Goal: Task Accomplishment & Management: Use online tool/utility

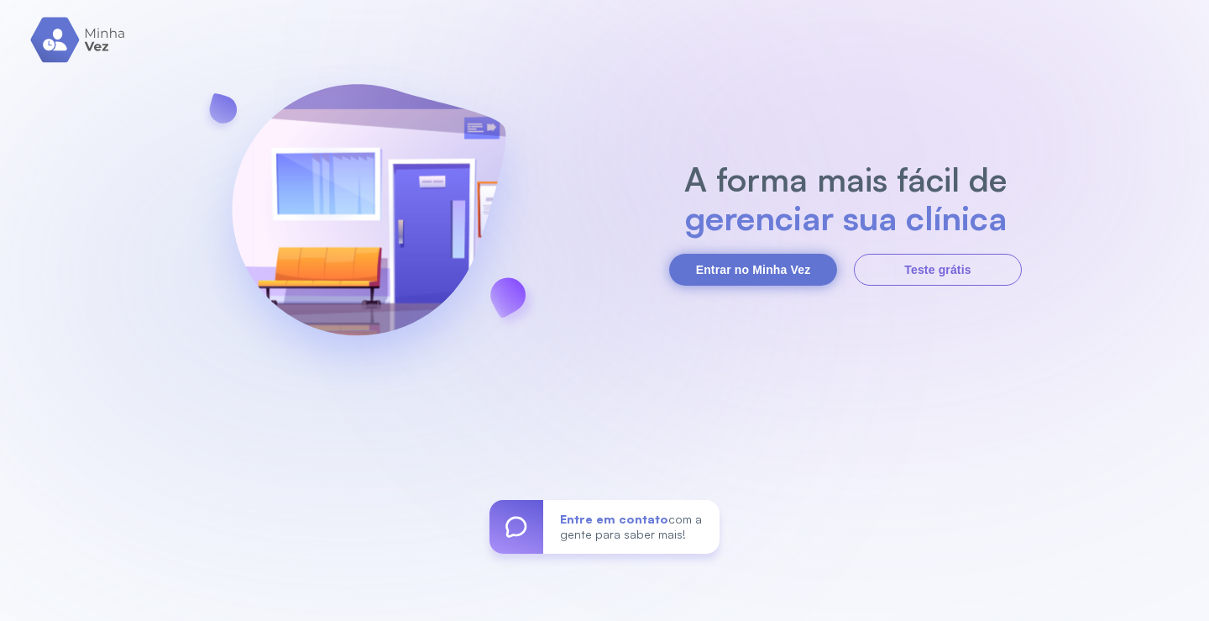
click at [729, 270] on button "Entrar no Minha Vez" at bounding box center [753, 270] width 168 height 32
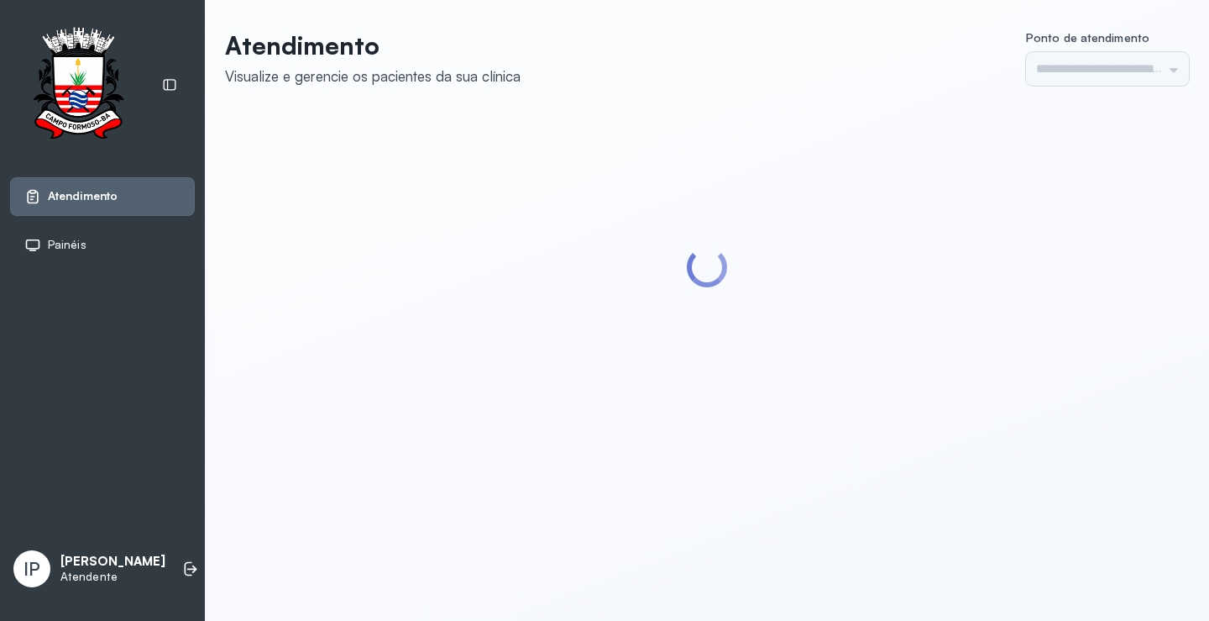
type input "*********"
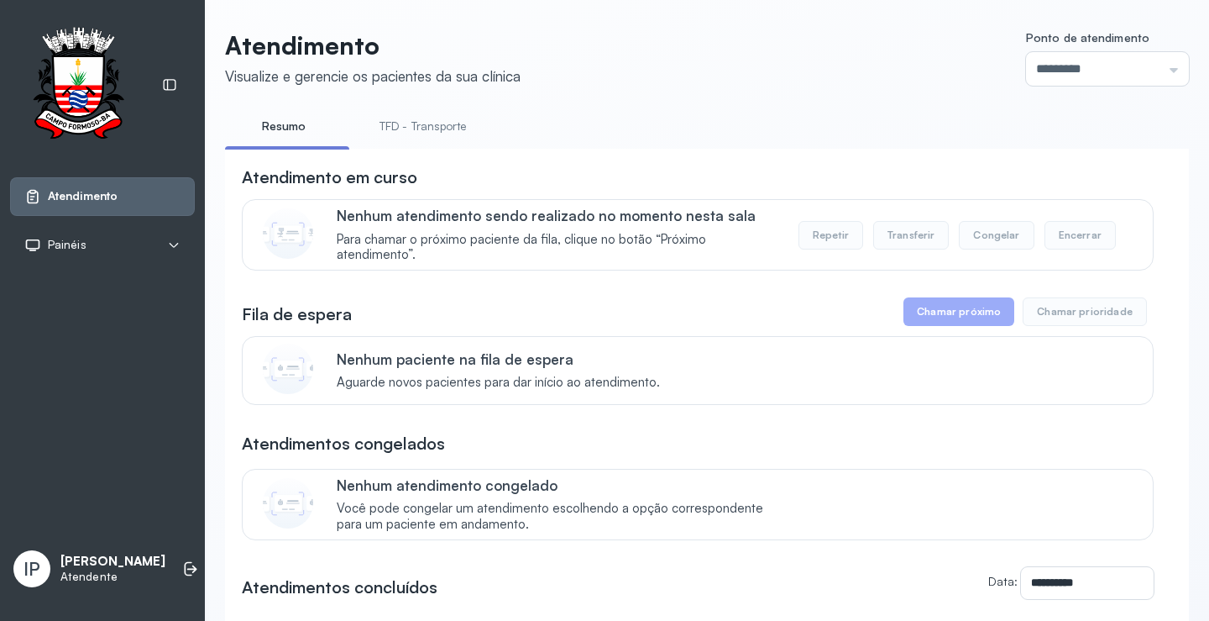
click at [436, 126] on link "TFD - Transporte" at bounding box center [423, 127] width 121 height 28
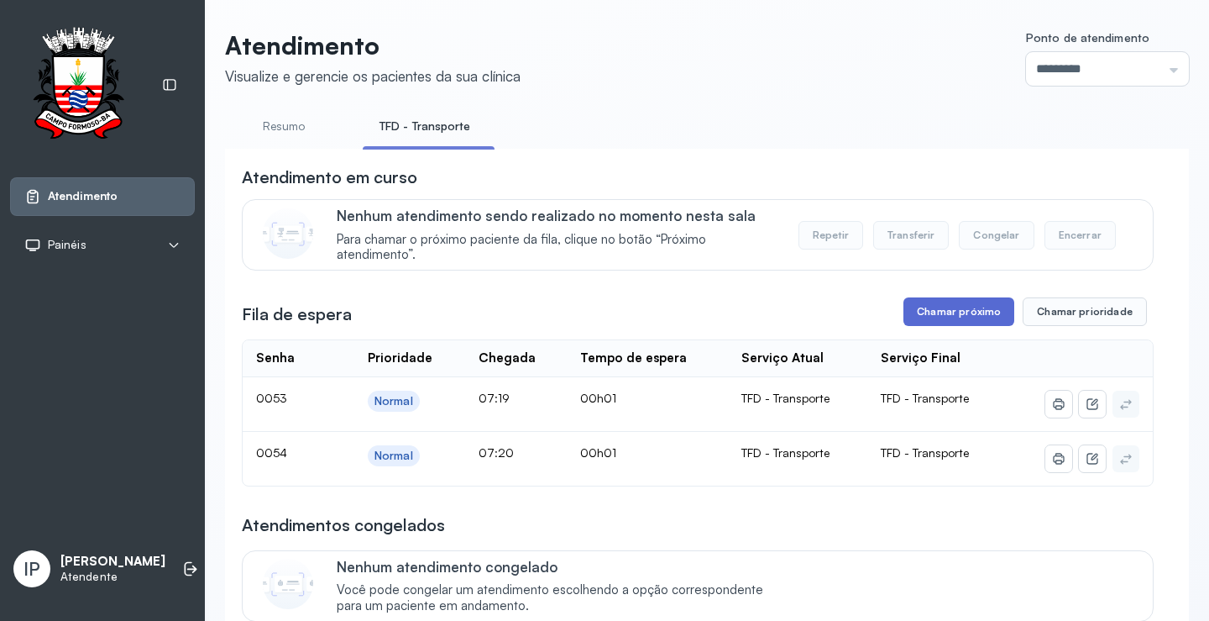
click at [926, 311] on button "Chamar próximo" at bounding box center [959, 311] width 111 height 29
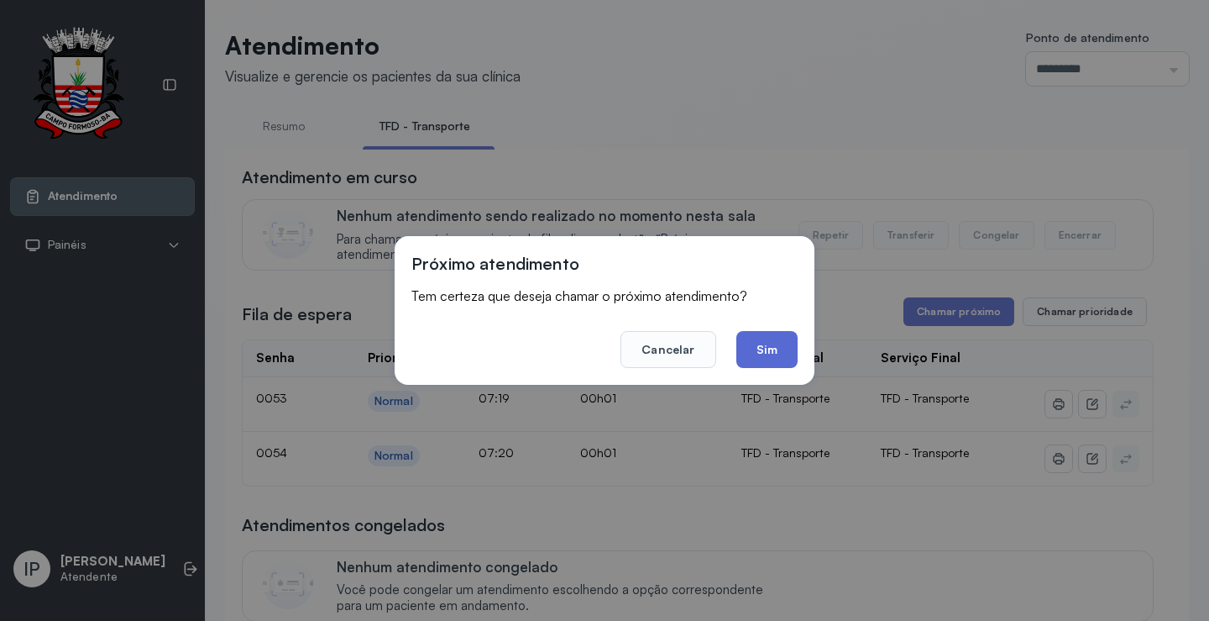
click at [782, 359] on button "Sim" at bounding box center [767, 349] width 61 height 37
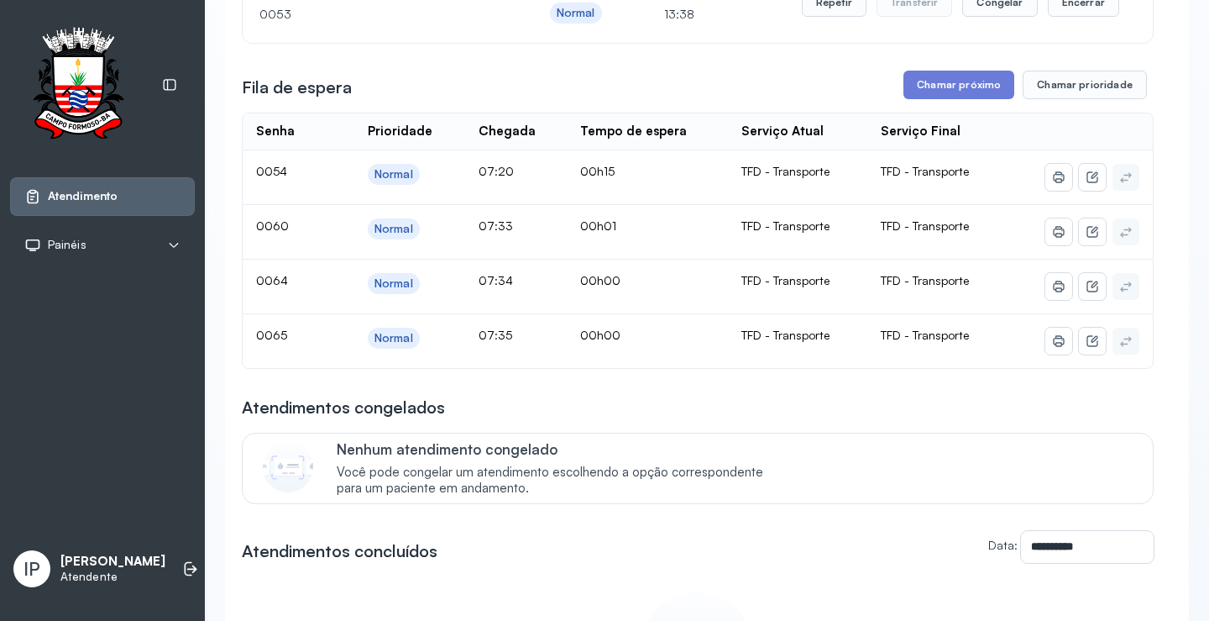
scroll to position [252, 0]
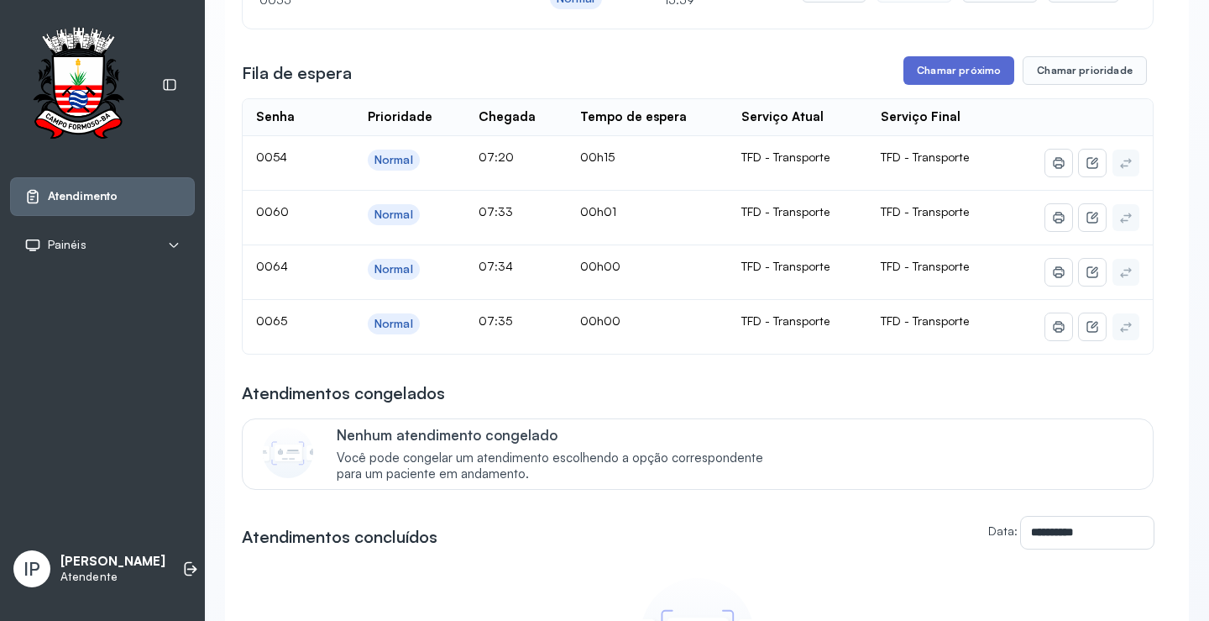
click at [979, 76] on button "Chamar próximo" at bounding box center [959, 70] width 111 height 29
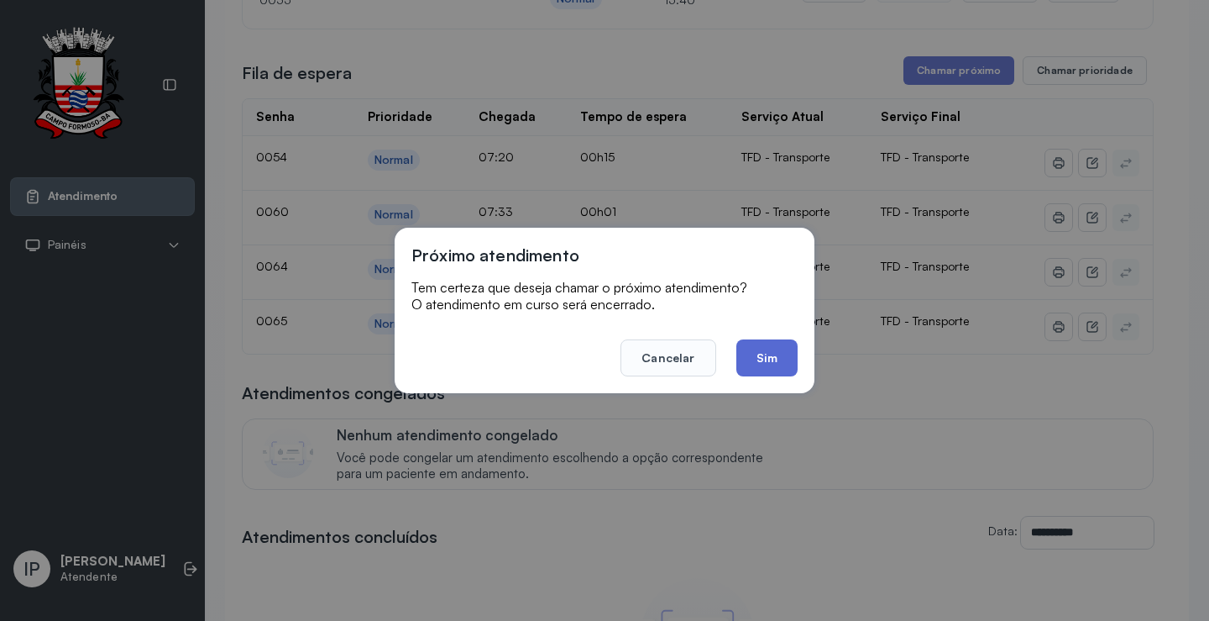
click at [779, 354] on button "Sim" at bounding box center [767, 357] width 61 height 37
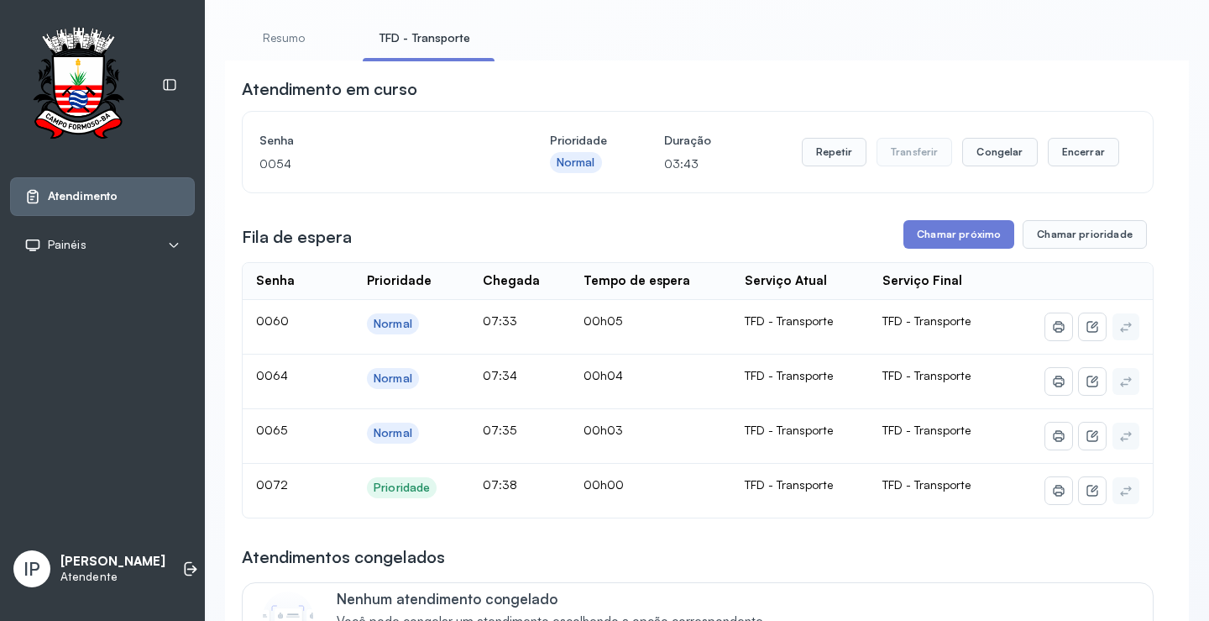
scroll to position [168, 0]
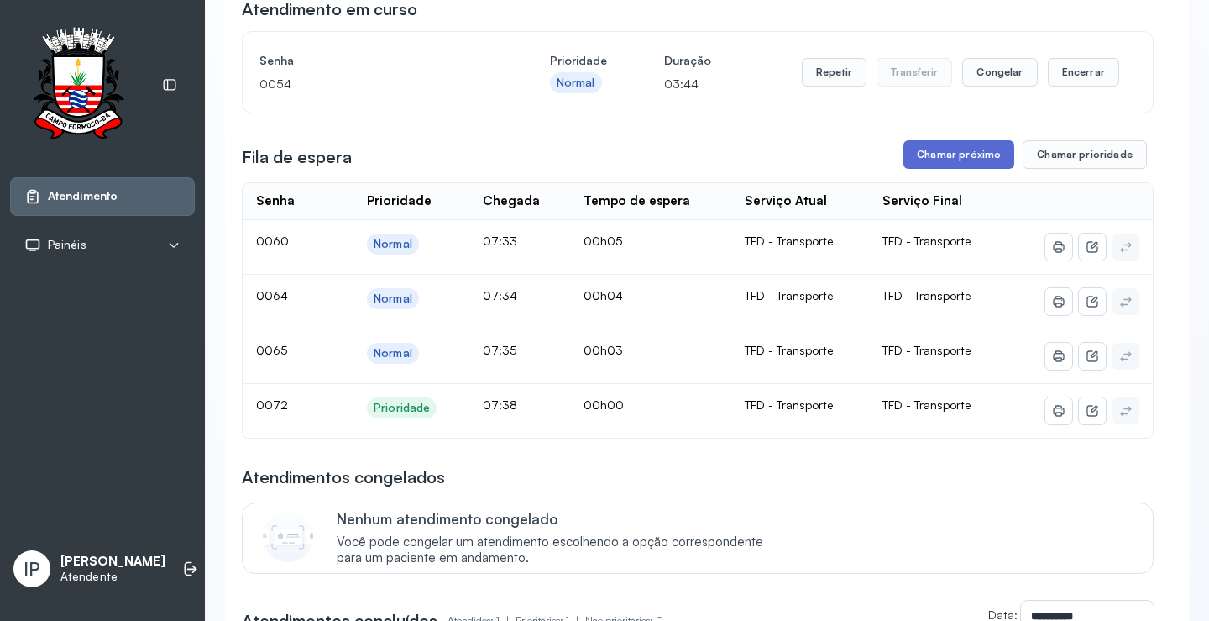
click at [931, 156] on button "Chamar próximo" at bounding box center [959, 154] width 111 height 29
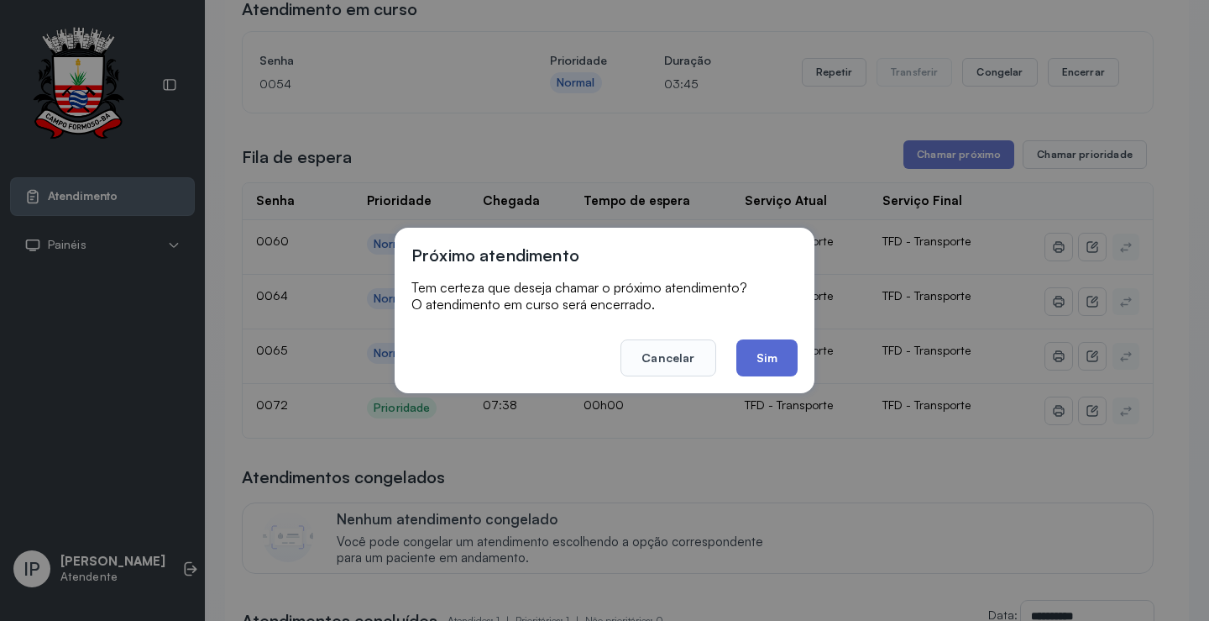
click at [763, 363] on button "Sim" at bounding box center [767, 357] width 61 height 37
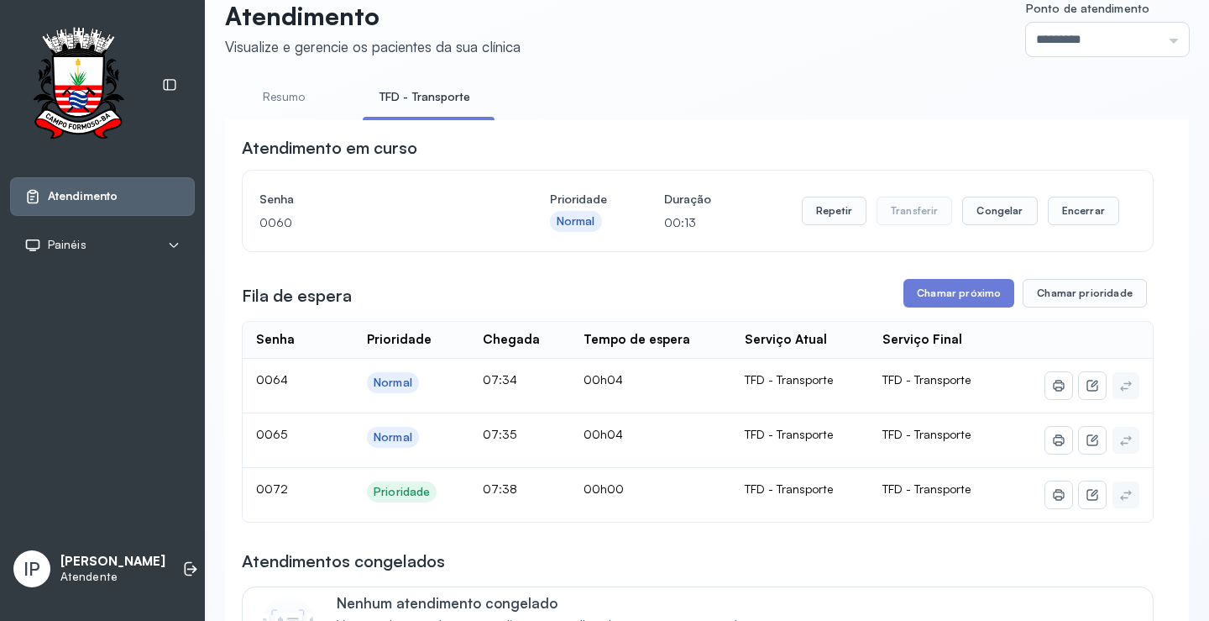
scroll to position [0, 0]
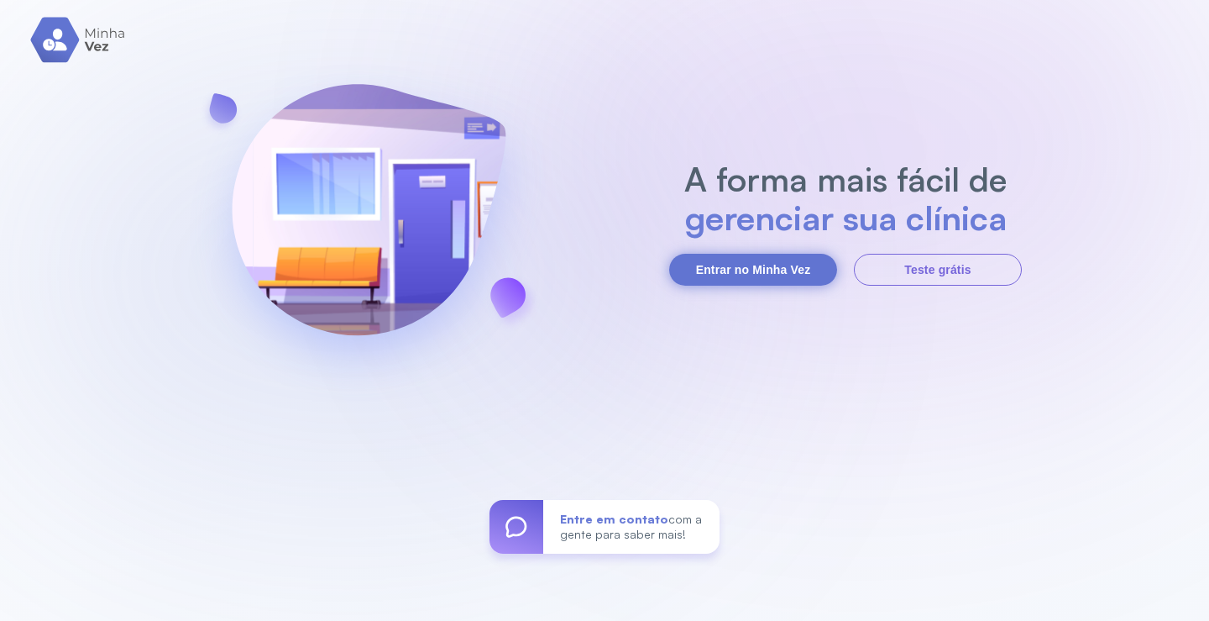
click at [711, 260] on button "Entrar no Minha Vez" at bounding box center [753, 270] width 168 height 32
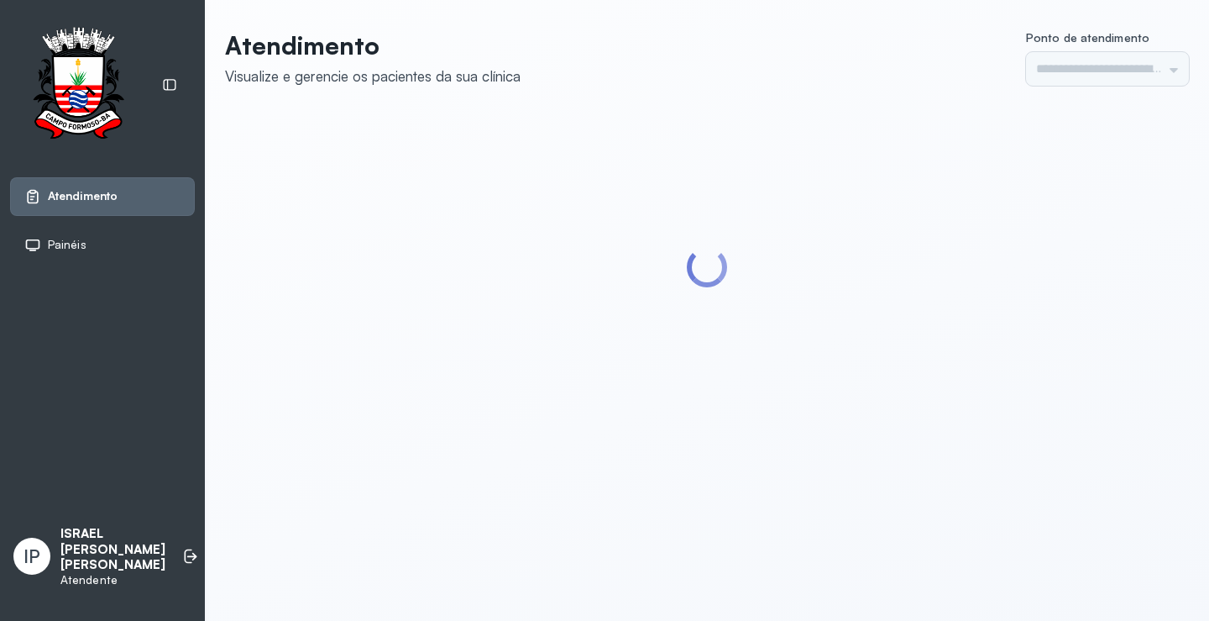
type input "*********"
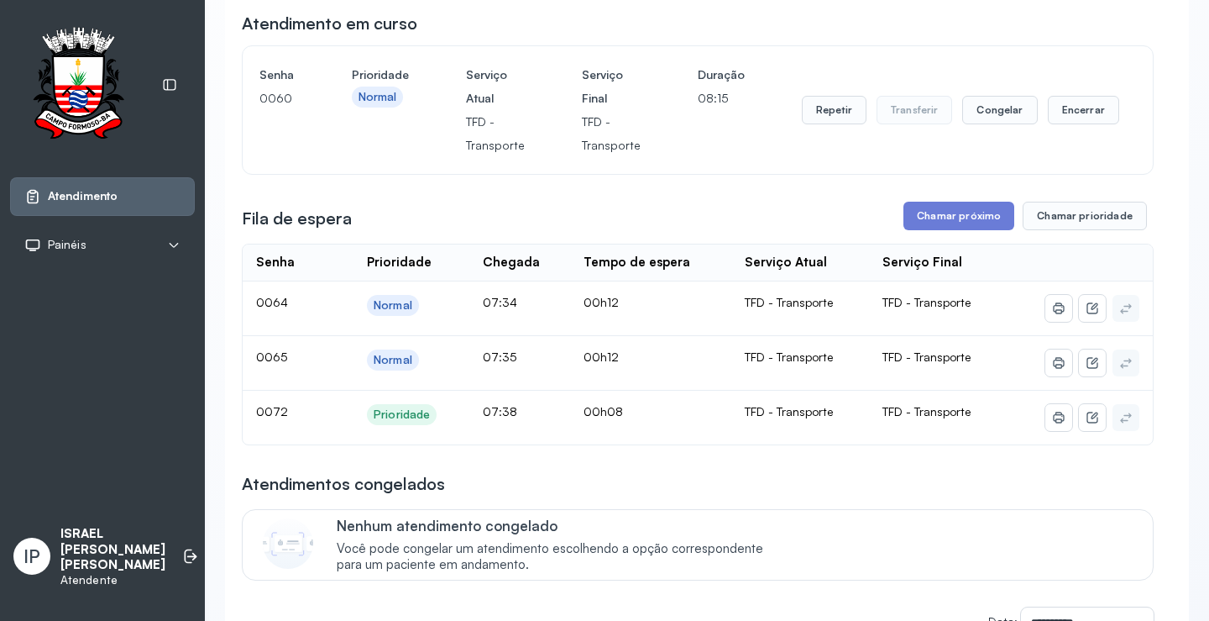
scroll to position [84, 0]
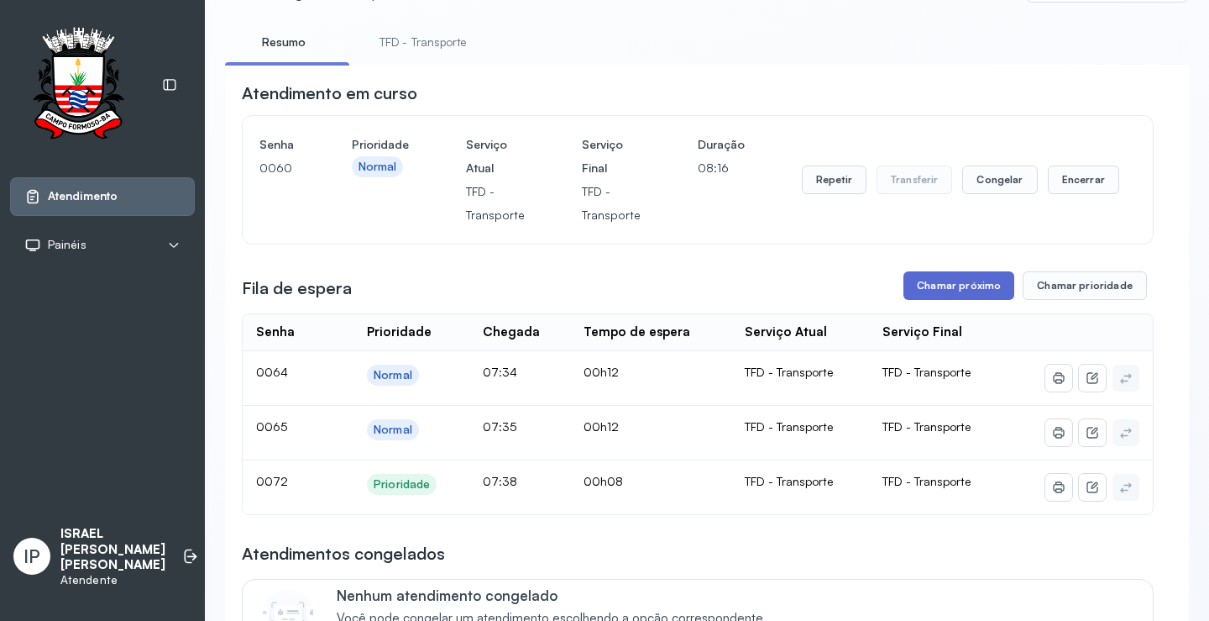
click at [928, 286] on button "Chamar próximo" at bounding box center [959, 285] width 111 height 29
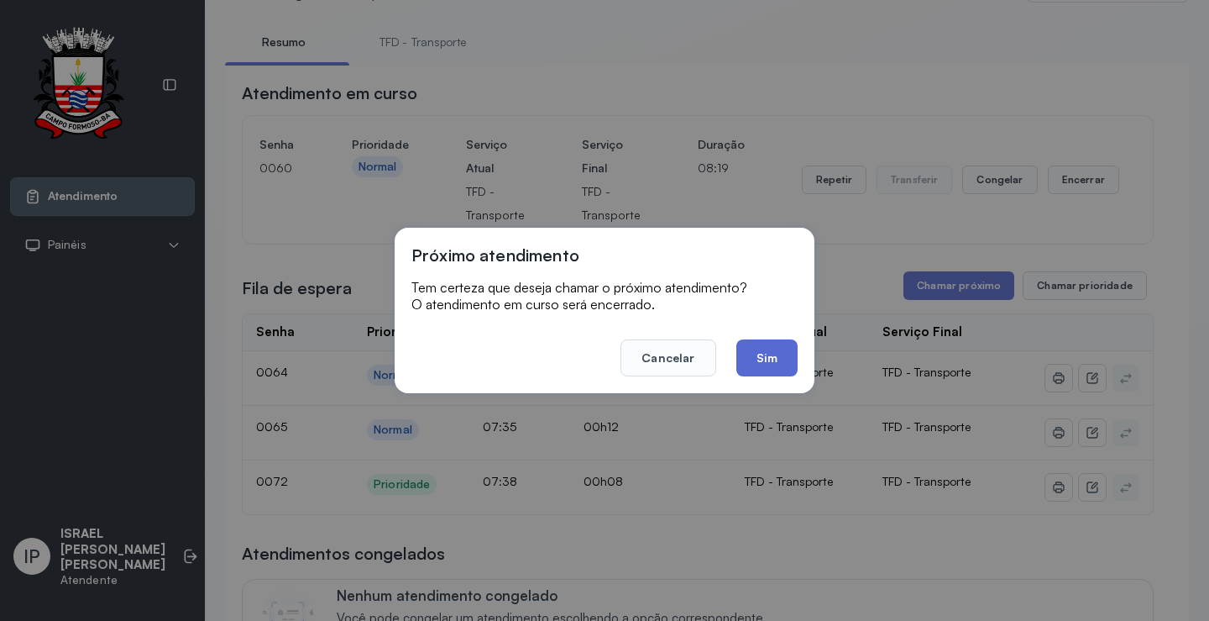
click at [753, 359] on button "Sim" at bounding box center [767, 357] width 61 height 37
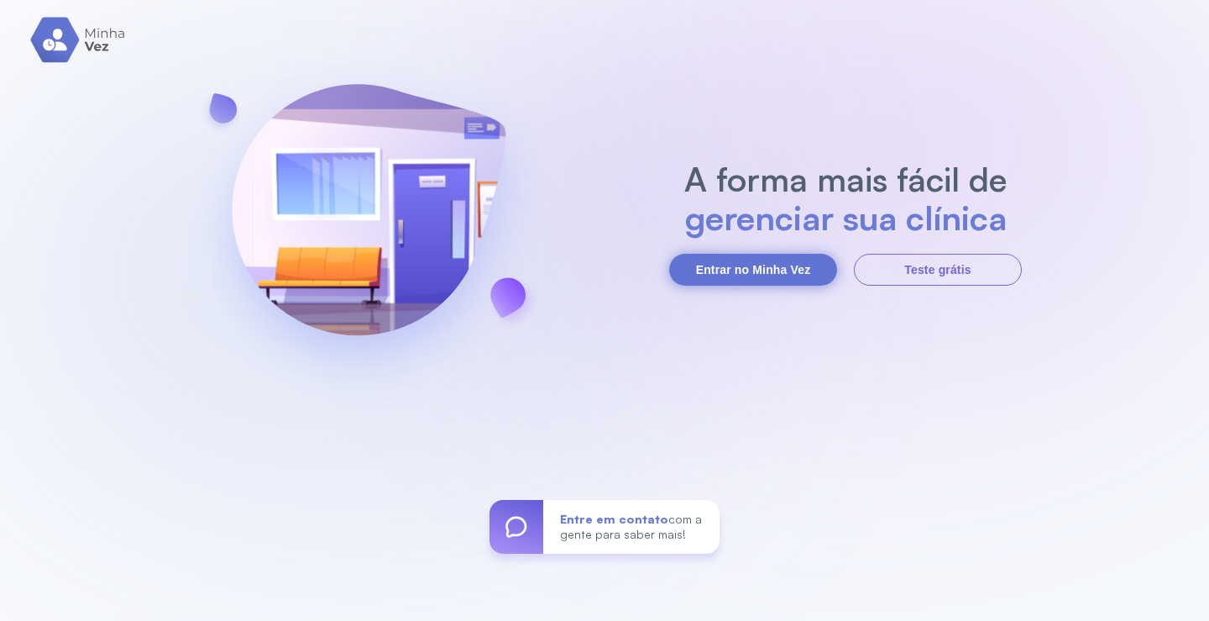
click at [722, 265] on button "Entrar no Minha Vez" at bounding box center [753, 270] width 168 height 32
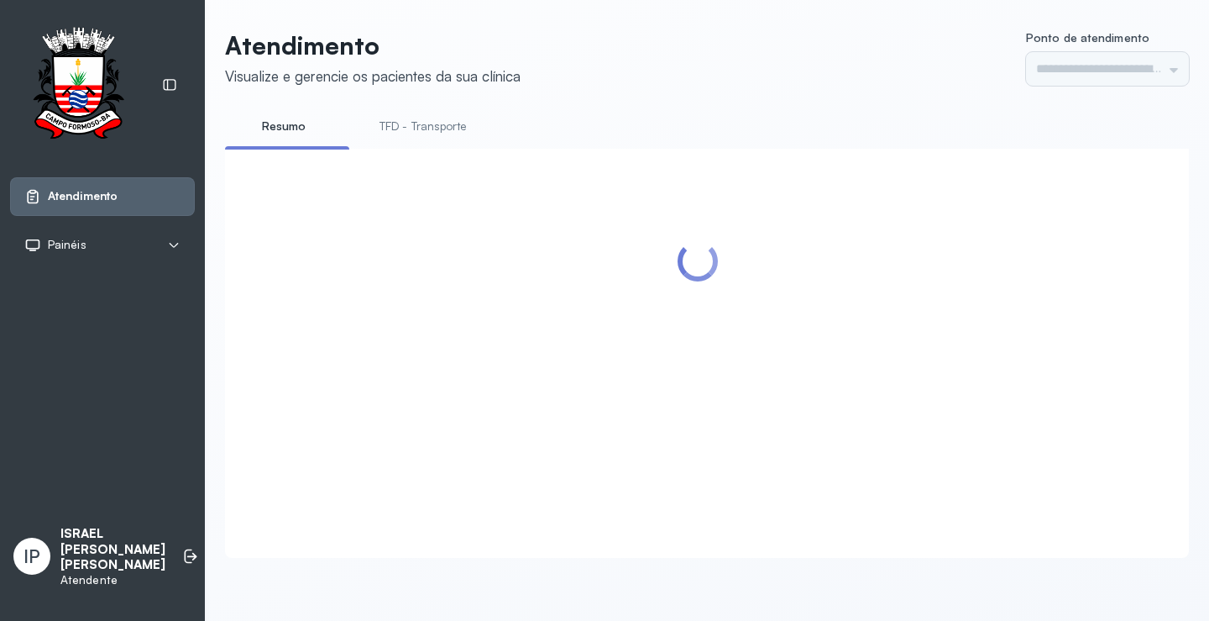
click at [437, 134] on link "TFD - Transporte" at bounding box center [423, 127] width 121 height 28
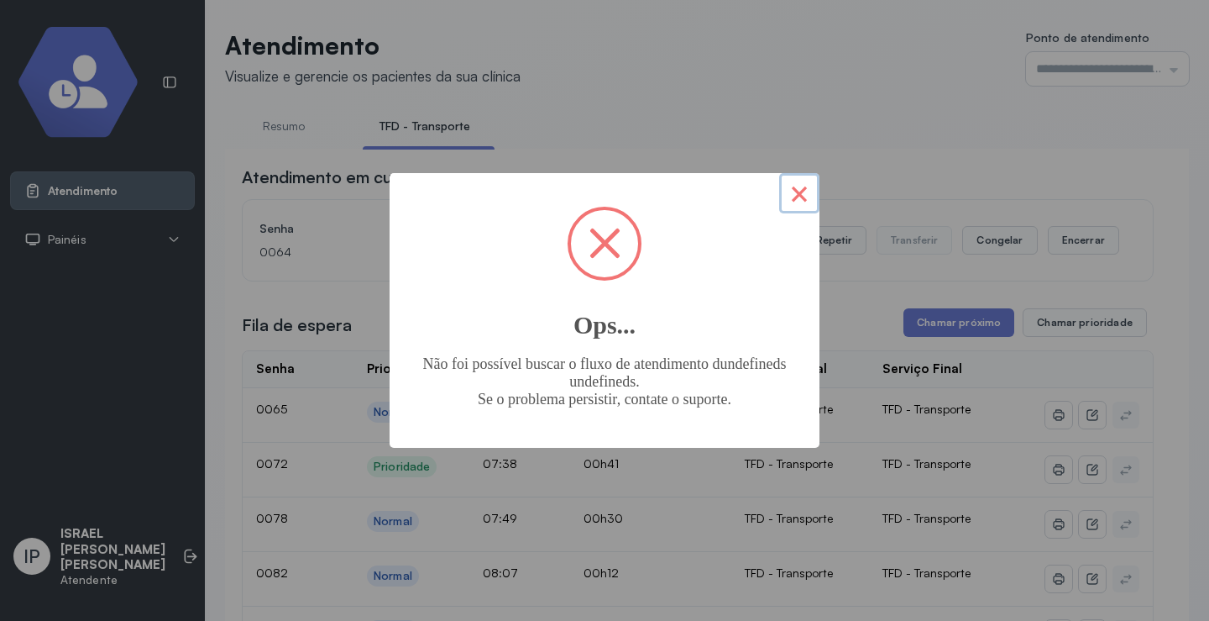
click at [800, 195] on button "×" at bounding box center [799, 193] width 40 height 40
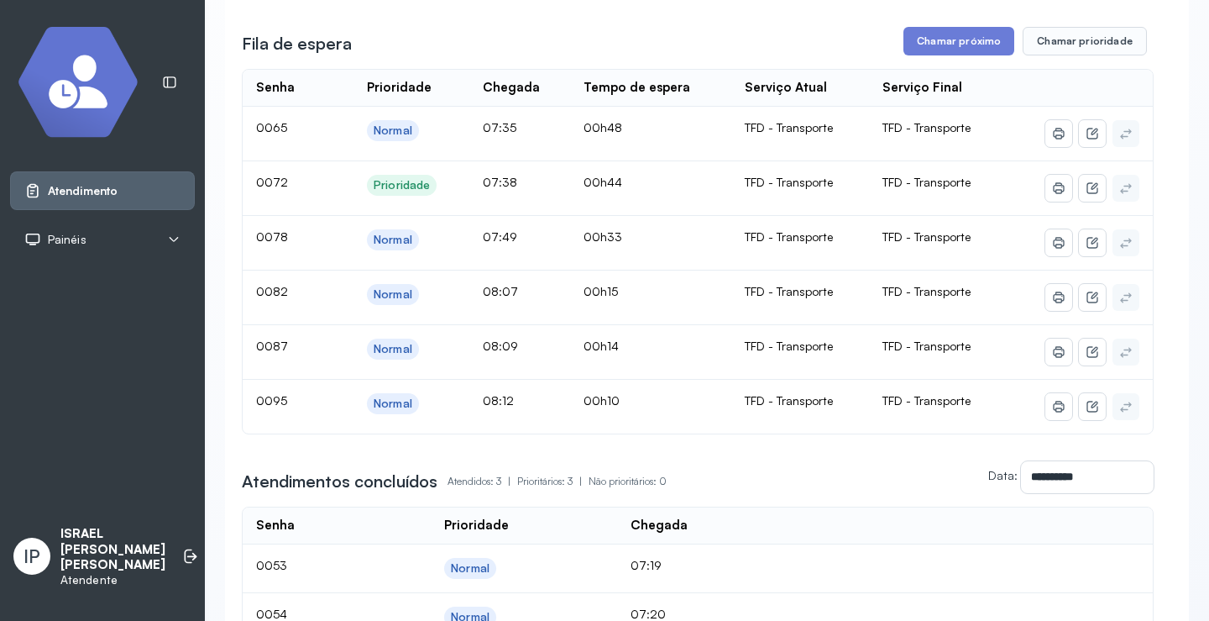
scroll to position [252, 0]
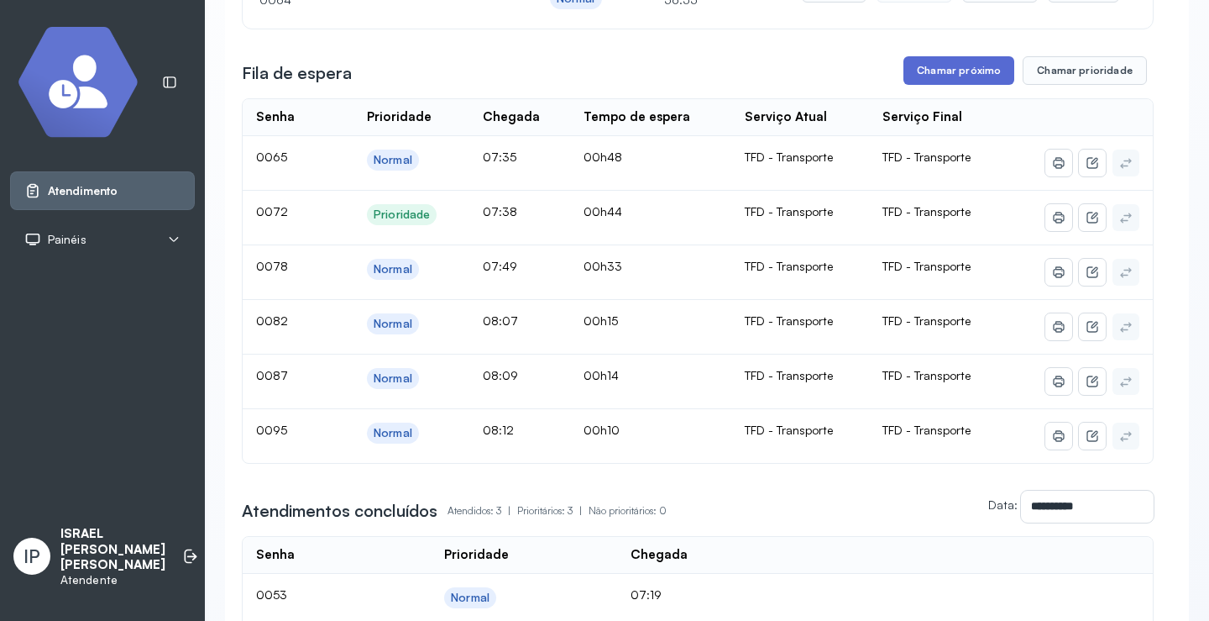
click at [926, 76] on button "Chamar próximo" at bounding box center [959, 70] width 111 height 29
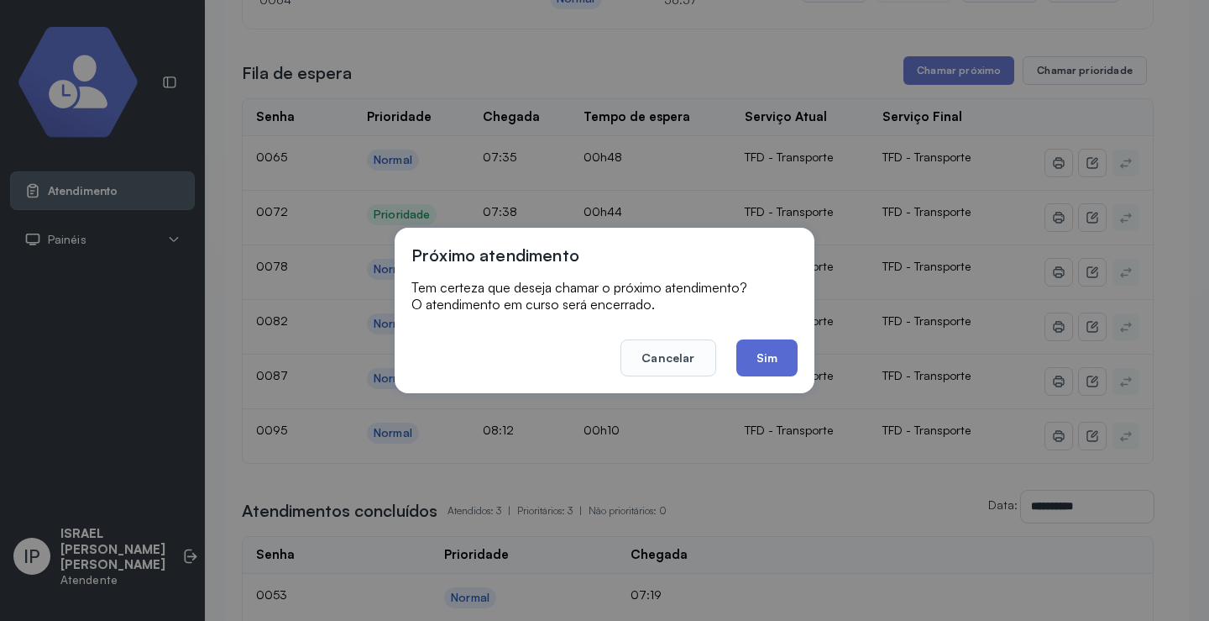
click at [750, 364] on button "Sim" at bounding box center [767, 357] width 61 height 37
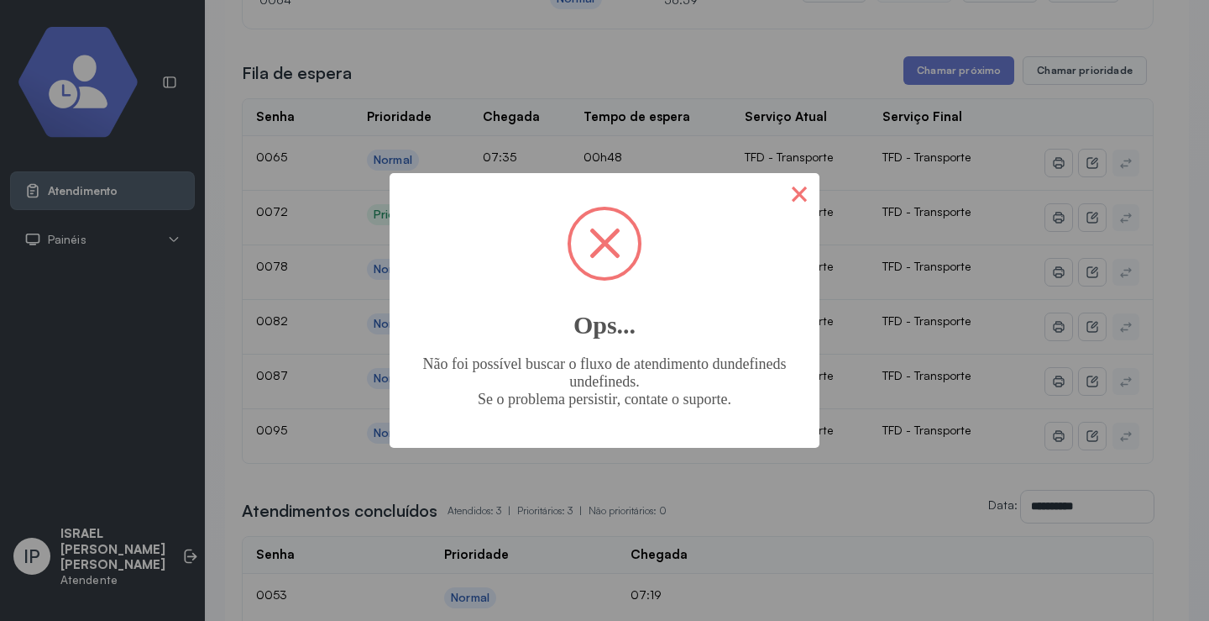
click at [800, 190] on button "×" at bounding box center [799, 193] width 40 height 40
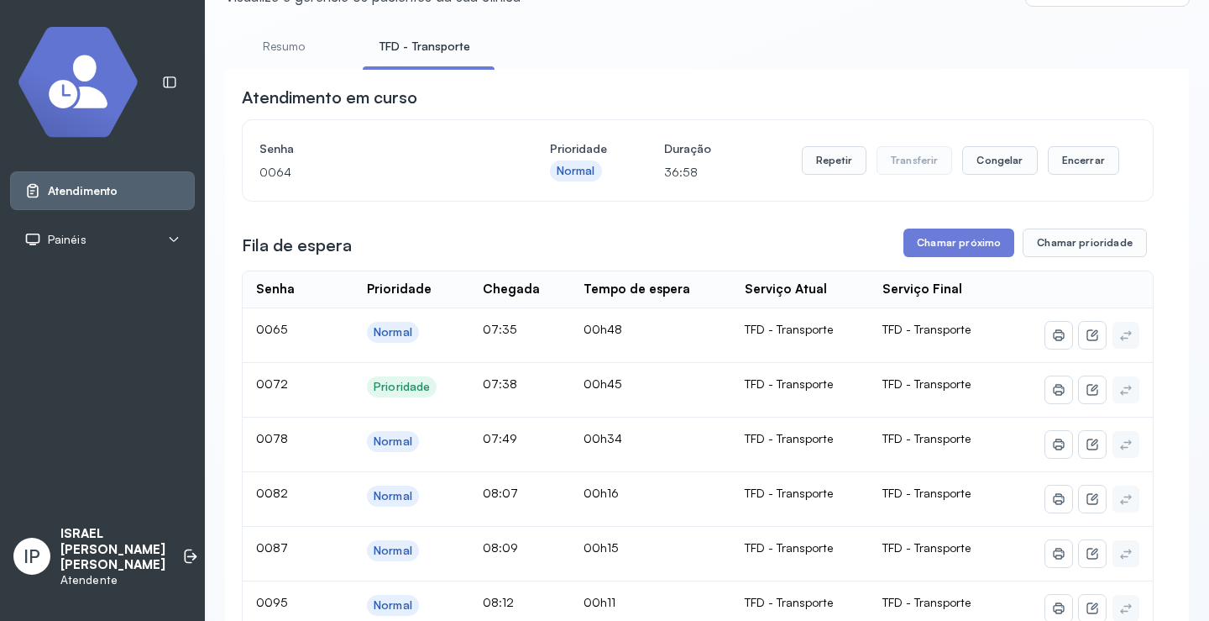
scroll to position [0, 0]
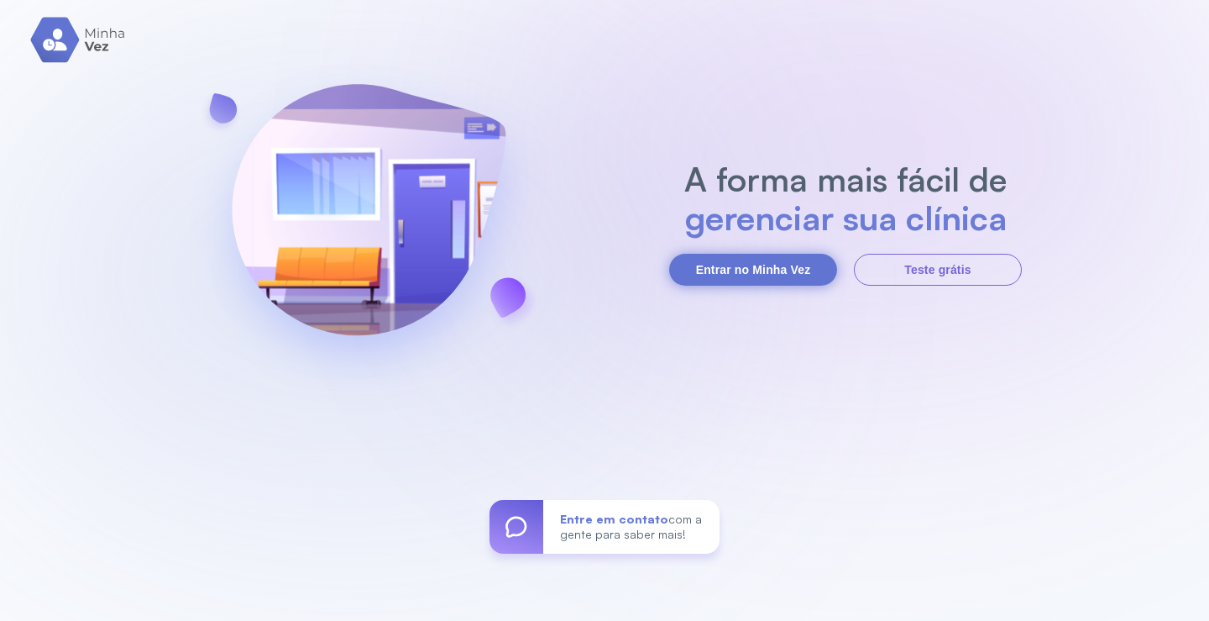
click at [705, 260] on button "Entrar no Minha Vez" at bounding box center [753, 270] width 168 height 32
click at [765, 275] on button "Entrar no Minha Vez" at bounding box center [753, 270] width 168 height 32
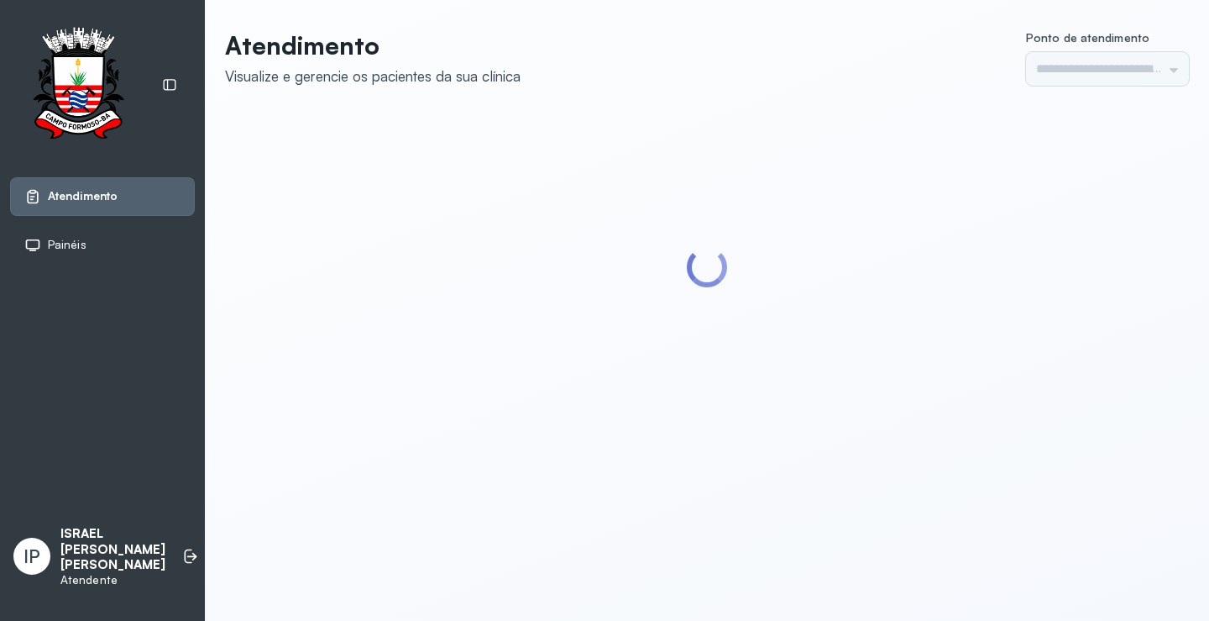
type input "*********"
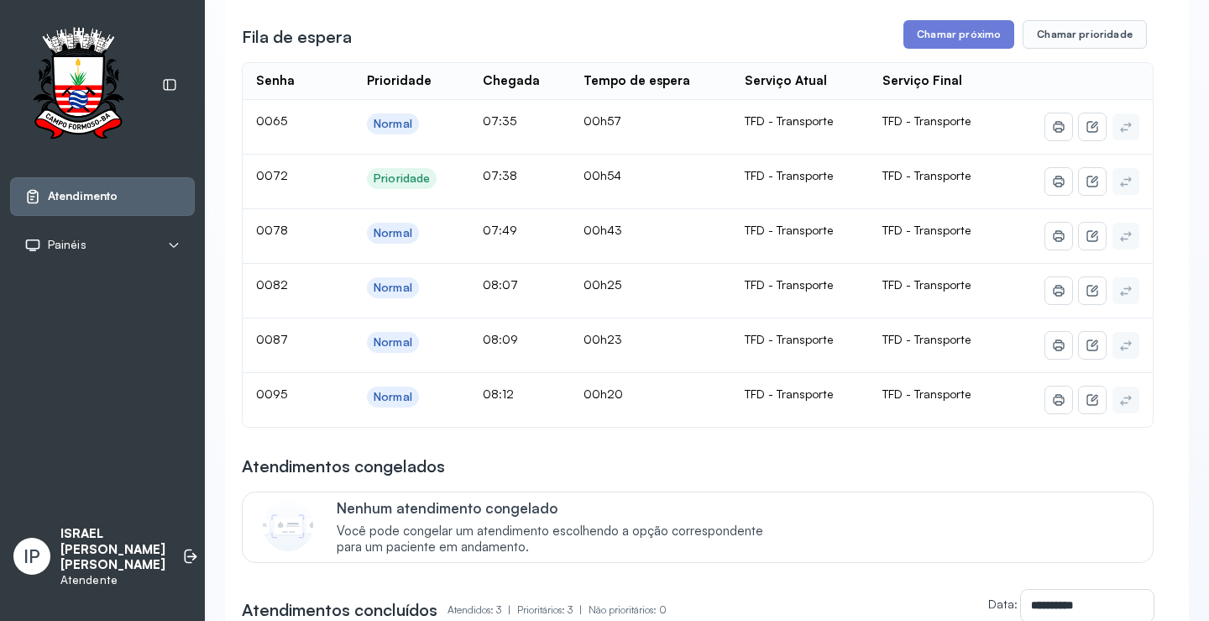
scroll to position [336, 0]
click at [936, 28] on button "Chamar próximo" at bounding box center [959, 33] width 111 height 29
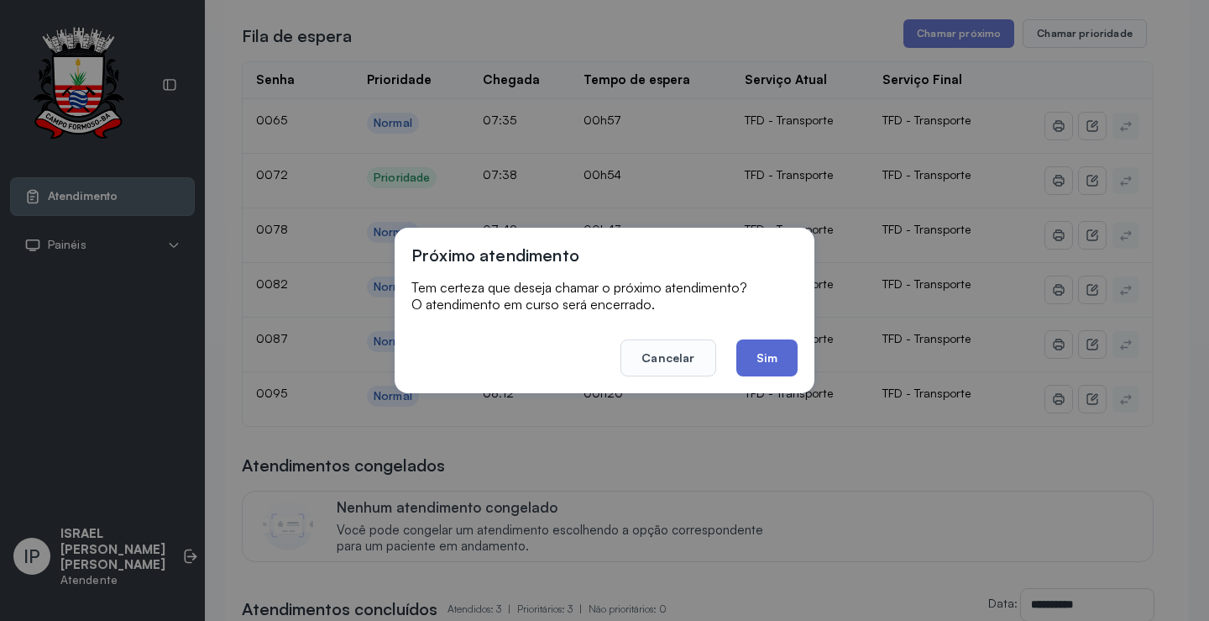
click at [779, 354] on button "Sim" at bounding box center [767, 357] width 61 height 37
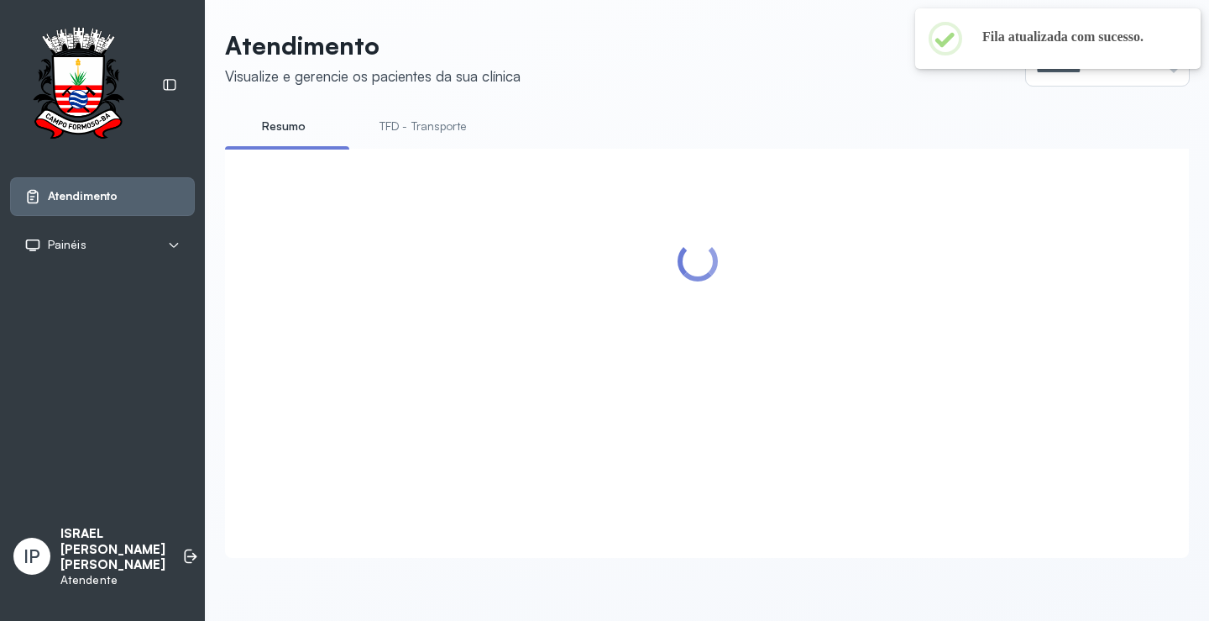
click at [422, 114] on link "TFD - Transporte" at bounding box center [423, 127] width 121 height 28
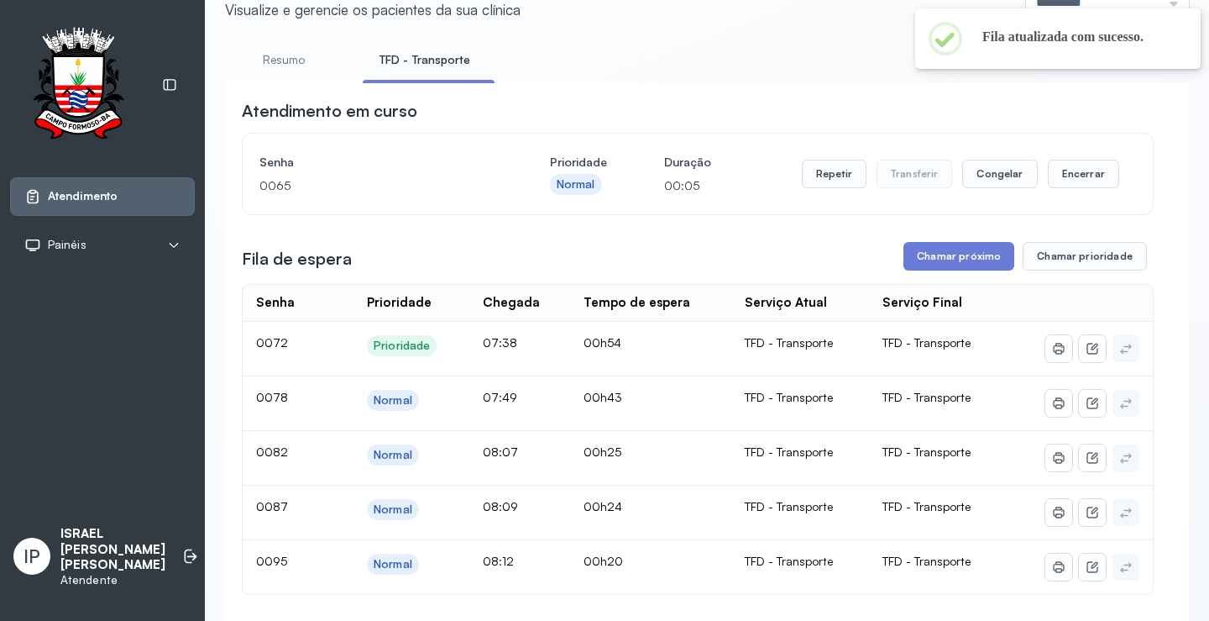
scroll to position [169, 0]
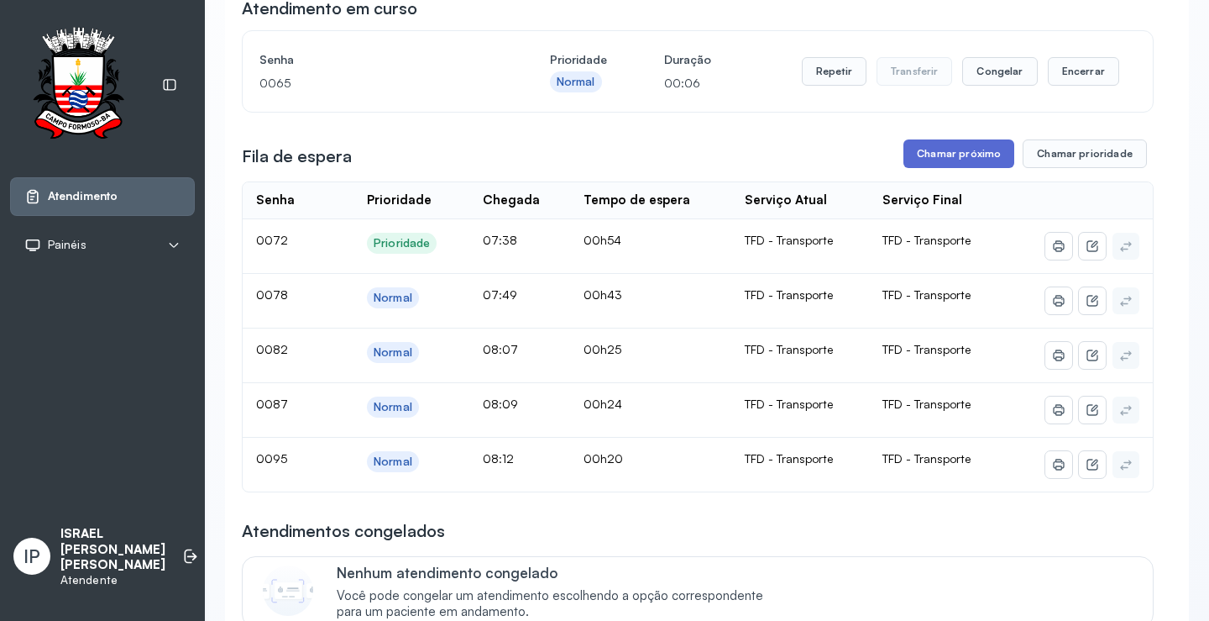
click at [950, 160] on button "Chamar próximo" at bounding box center [959, 153] width 111 height 29
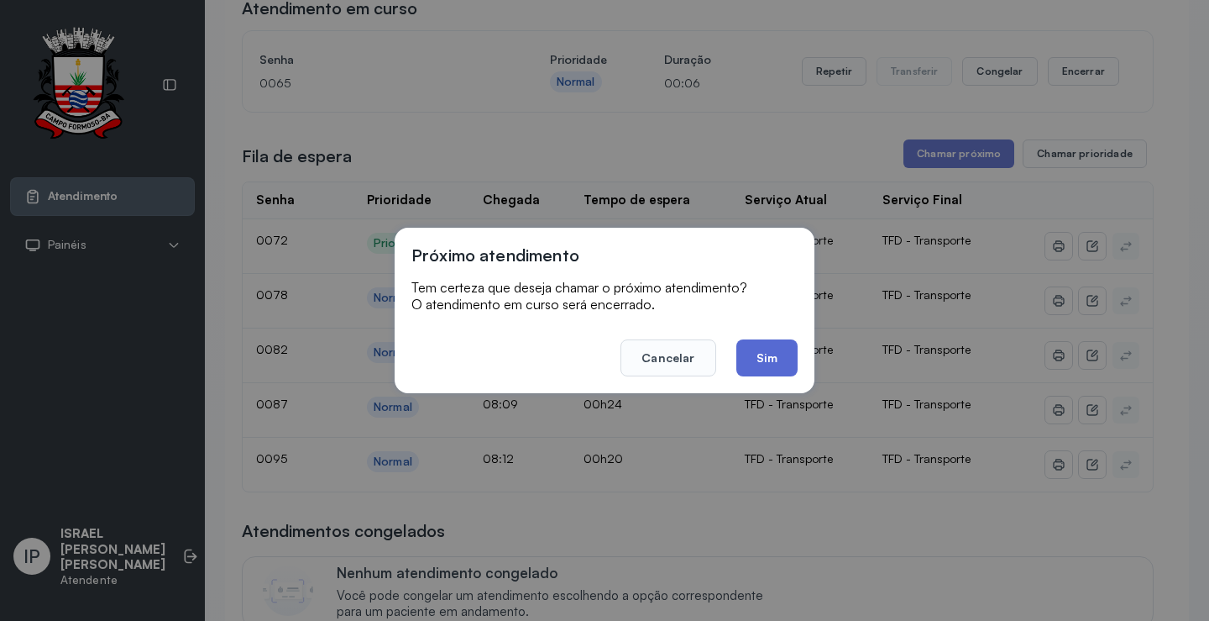
click at [755, 356] on button "Sim" at bounding box center [767, 357] width 61 height 37
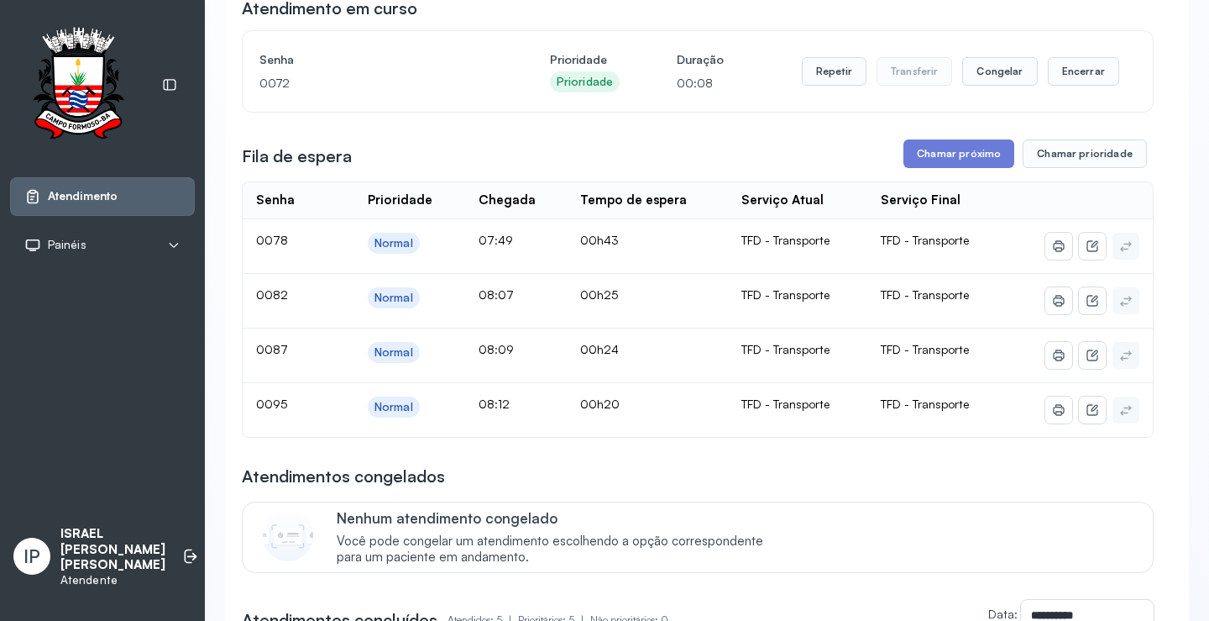
scroll to position [85, 0]
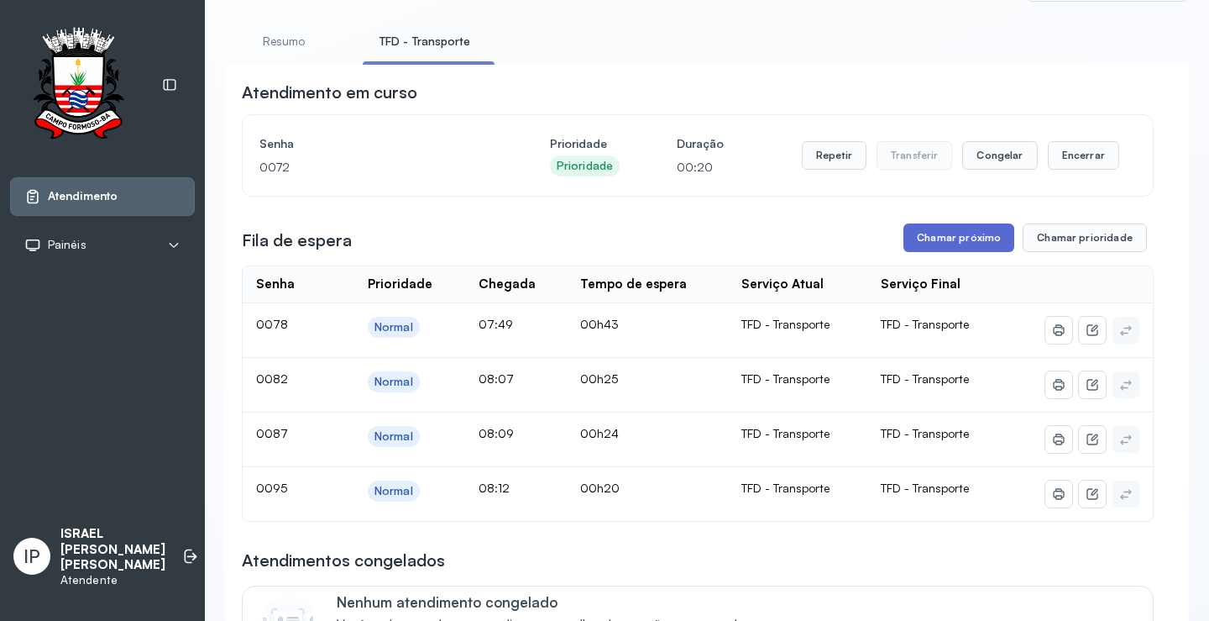
click at [937, 240] on button "Chamar próximo" at bounding box center [959, 237] width 111 height 29
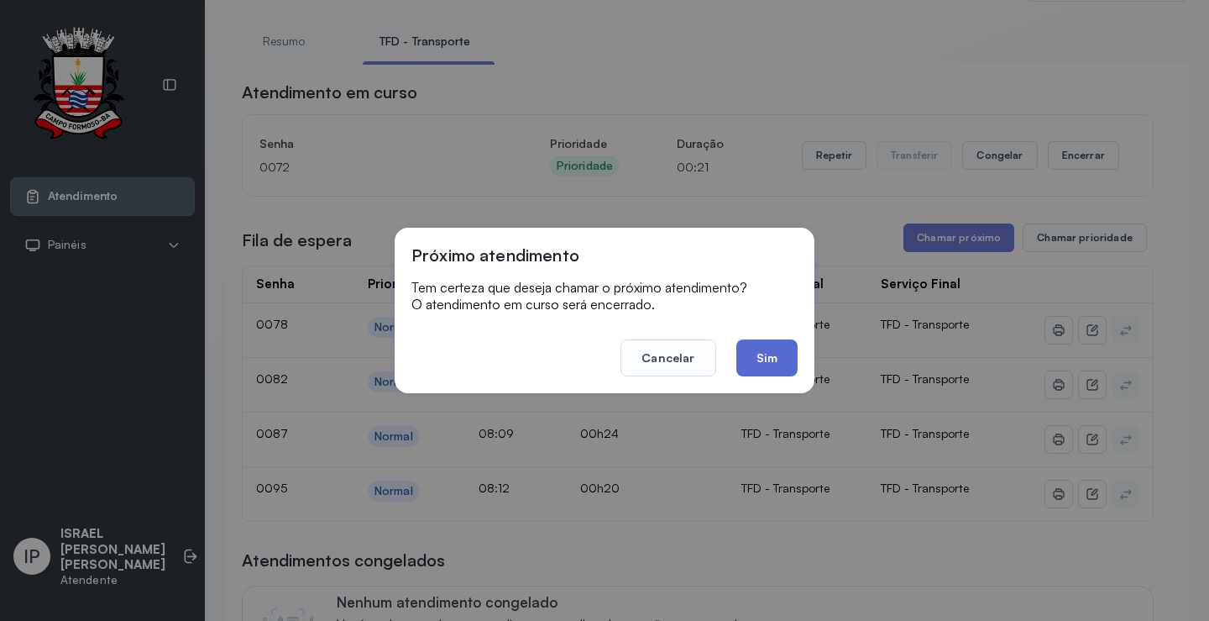
click at [753, 364] on button "Sim" at bounding box center [767, 357] width 61 height 37
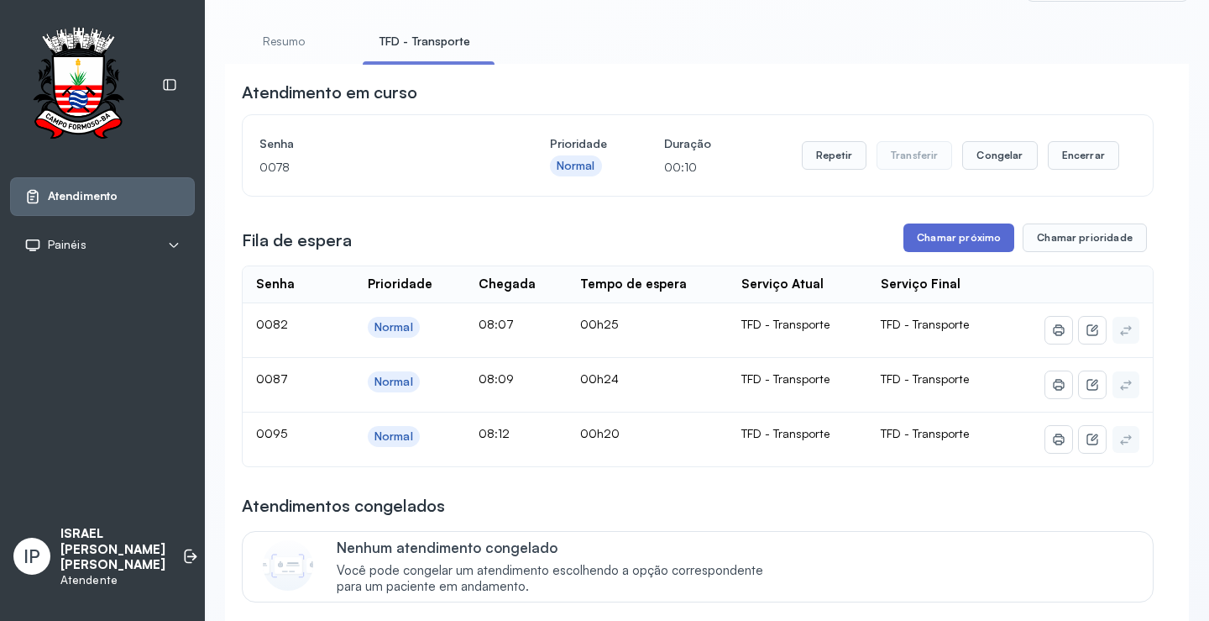
click at [912, 239] on button "Chamar próximo" at bounding box center [959, 237] width 111 height 29
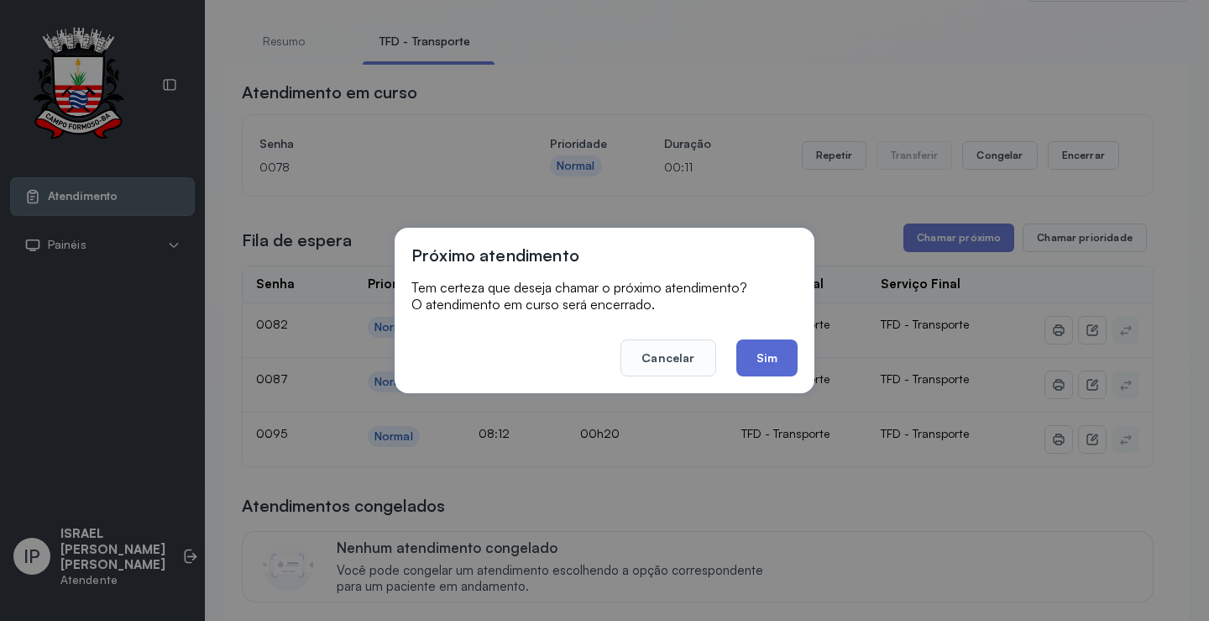
click at [760, 357] on button "Sim" at bounding box center [767, 357] width 61 height 37
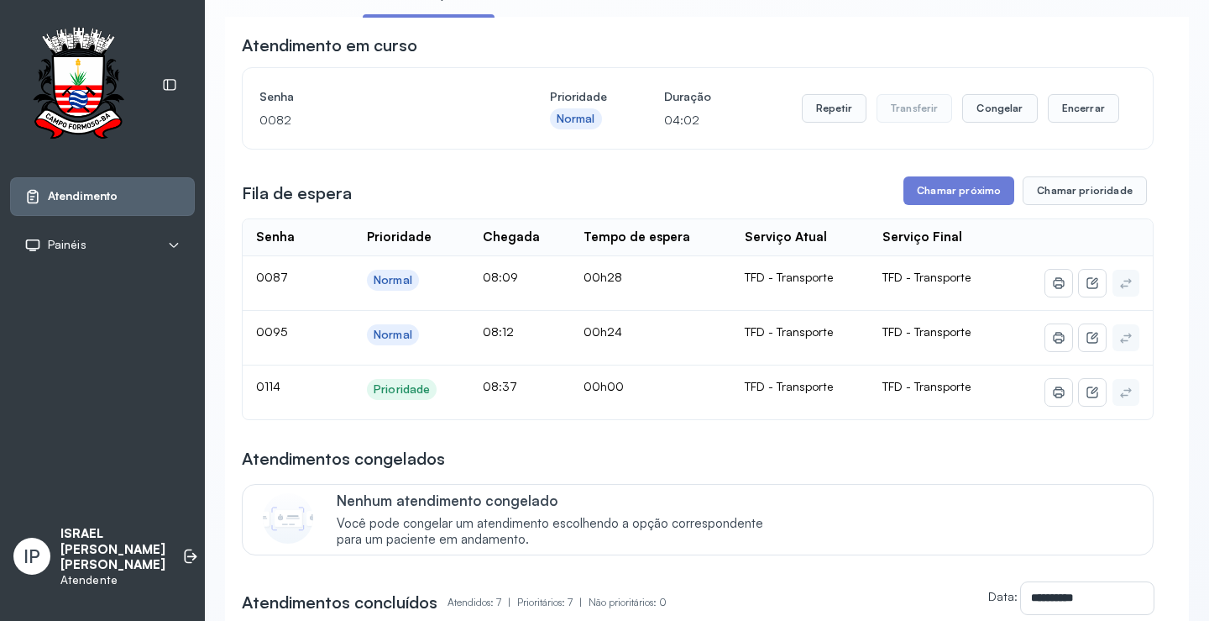
scroll to position [168, 0]
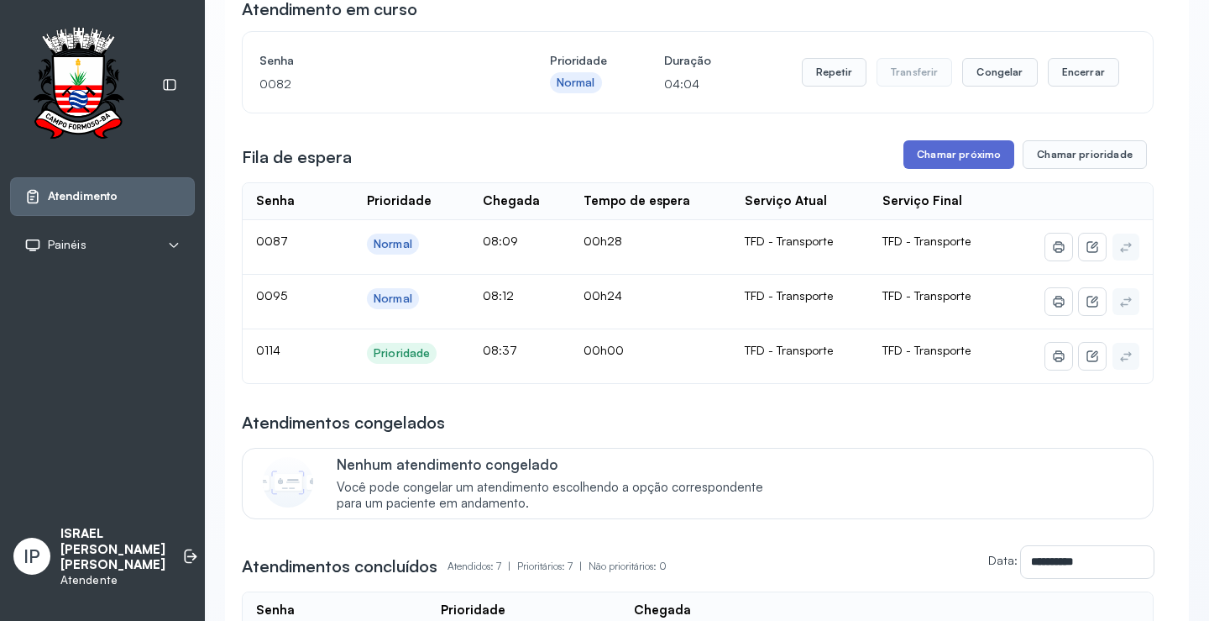
click at [930, 156] on button "Chamar próximo" at bounding box center [959, 154] width 111 height 29
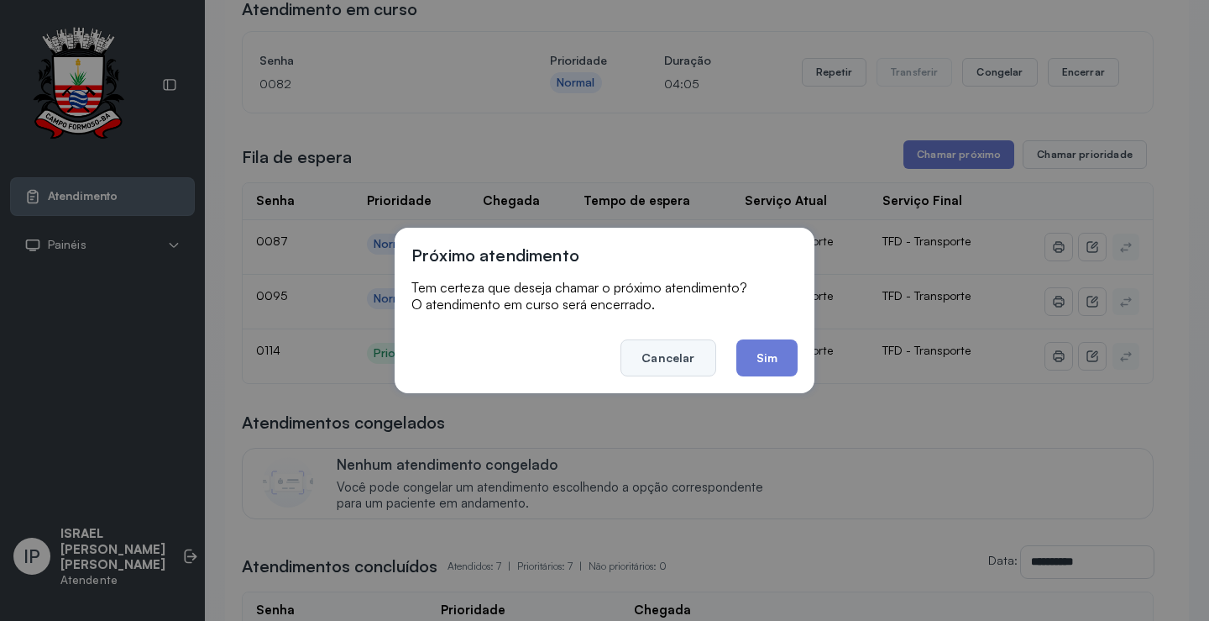
click at [697, 358] on button "Cancelar" at bounding box center [668, 357] width 95 height 37
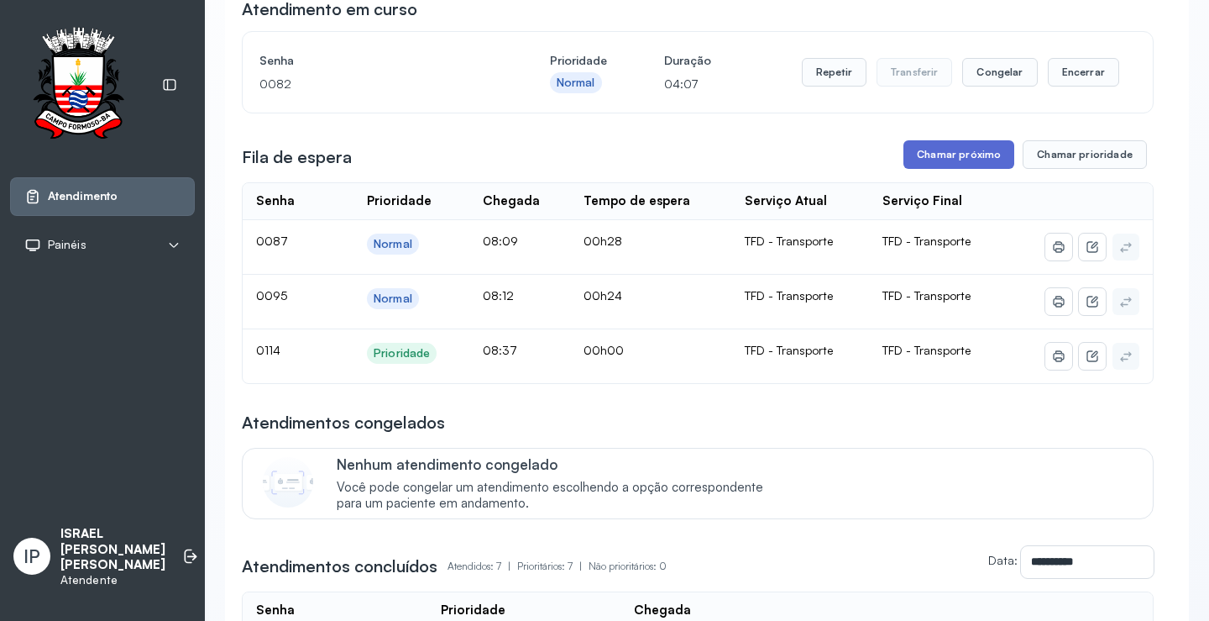
click at [984, 151] on button "Chamar próximo" at bounding box center [959, 154] width 111 height 29
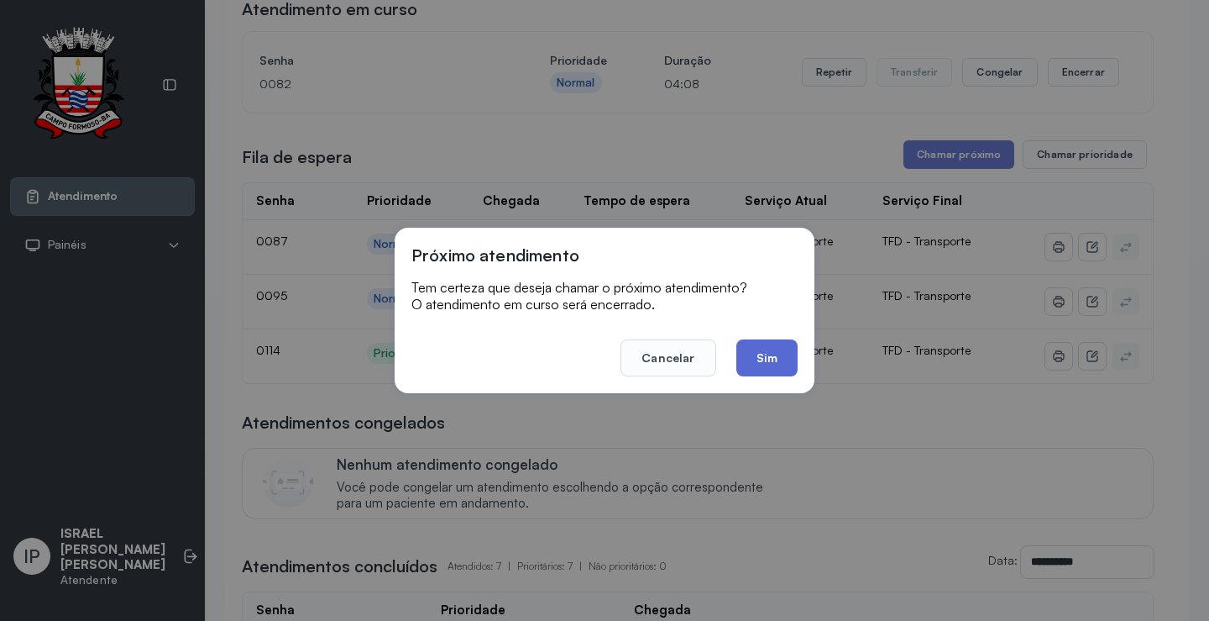
click at [776, 356] on button "Sim" at bounding box center [767, 357] width 61 height 37
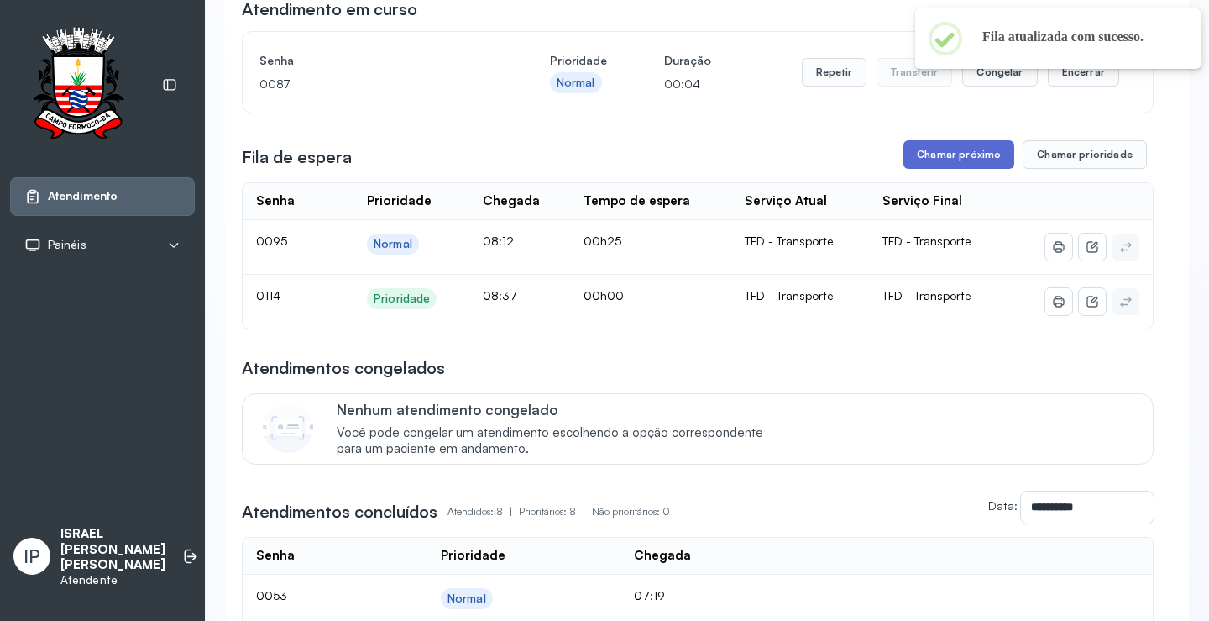
click at [923, 154] on button "Chamar próximo" at bounding box center [959, 154] width 111 height 29
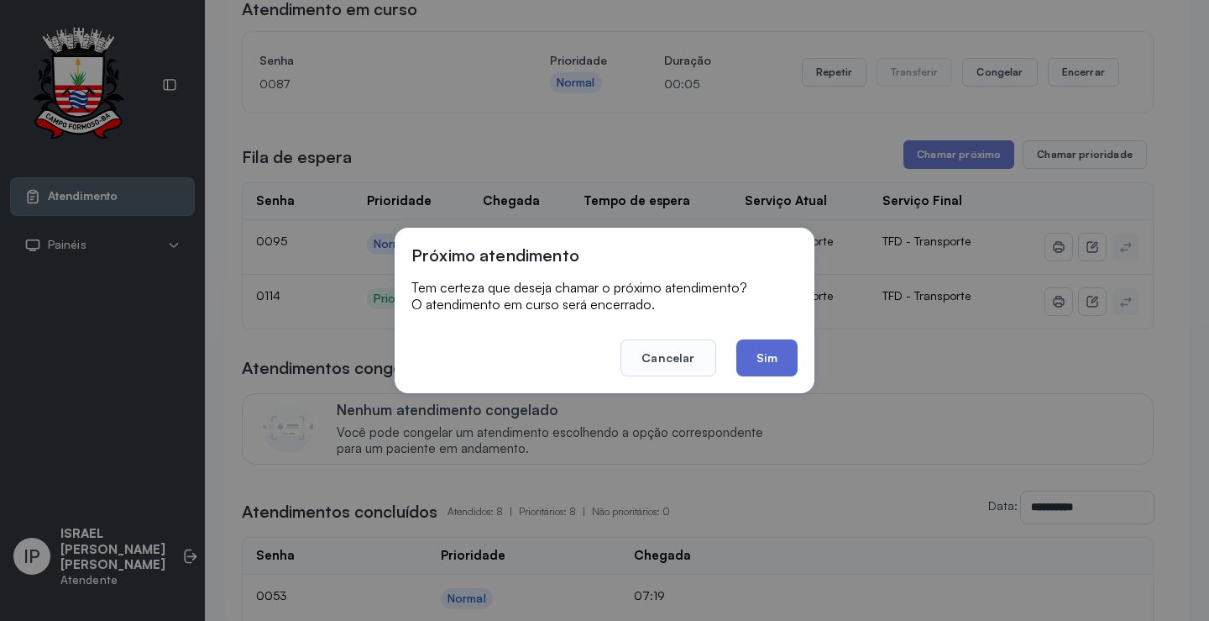
click at [768, 365] on button "Sim" at bounding box center [767, 357] width 61 height 37
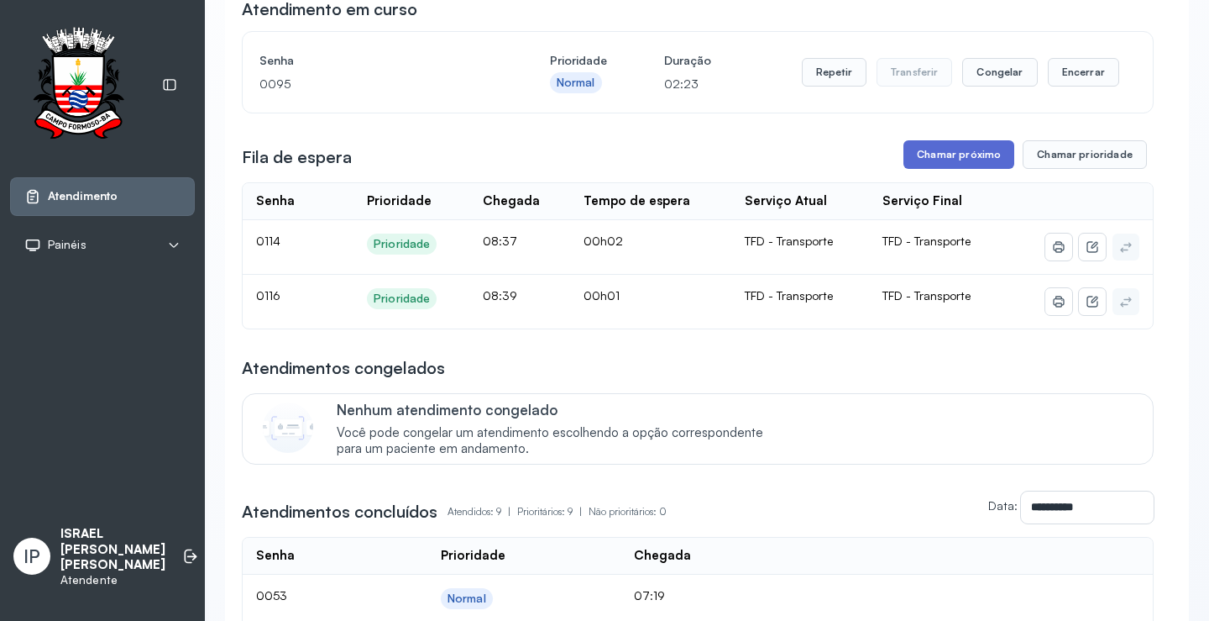
click at [952, 155] on button "Chamar próximo" at bounding box center [959, 154] width 111 height 29
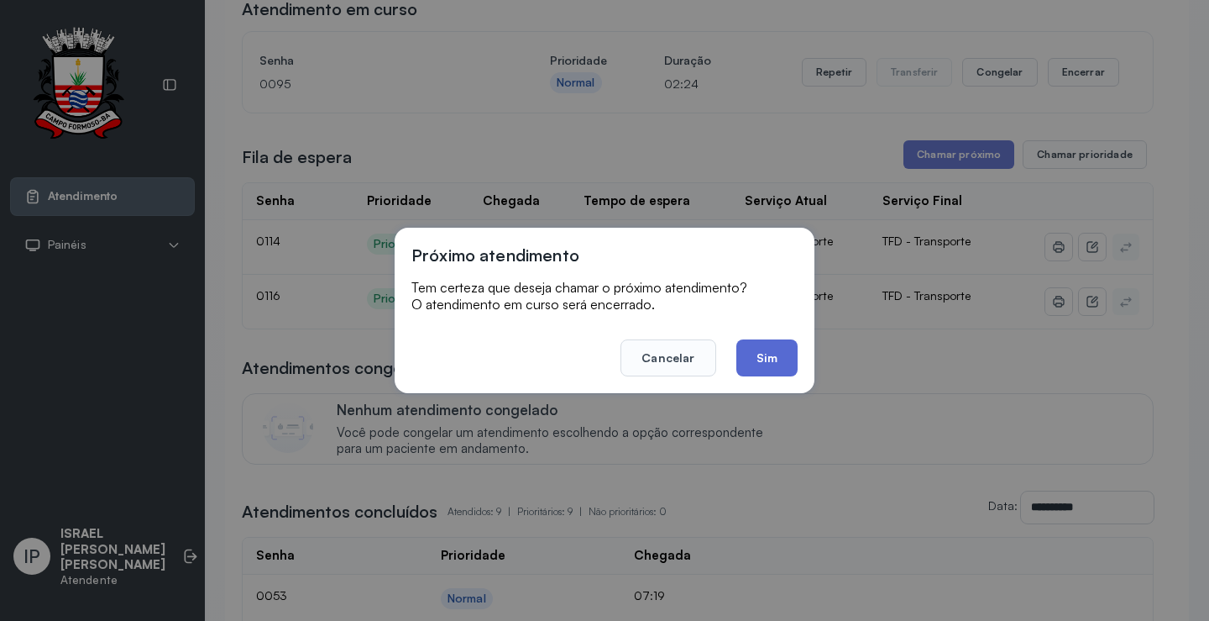
click at [763, 354] on button "Sim" at bounding box center [767, 357] width 61 height 37
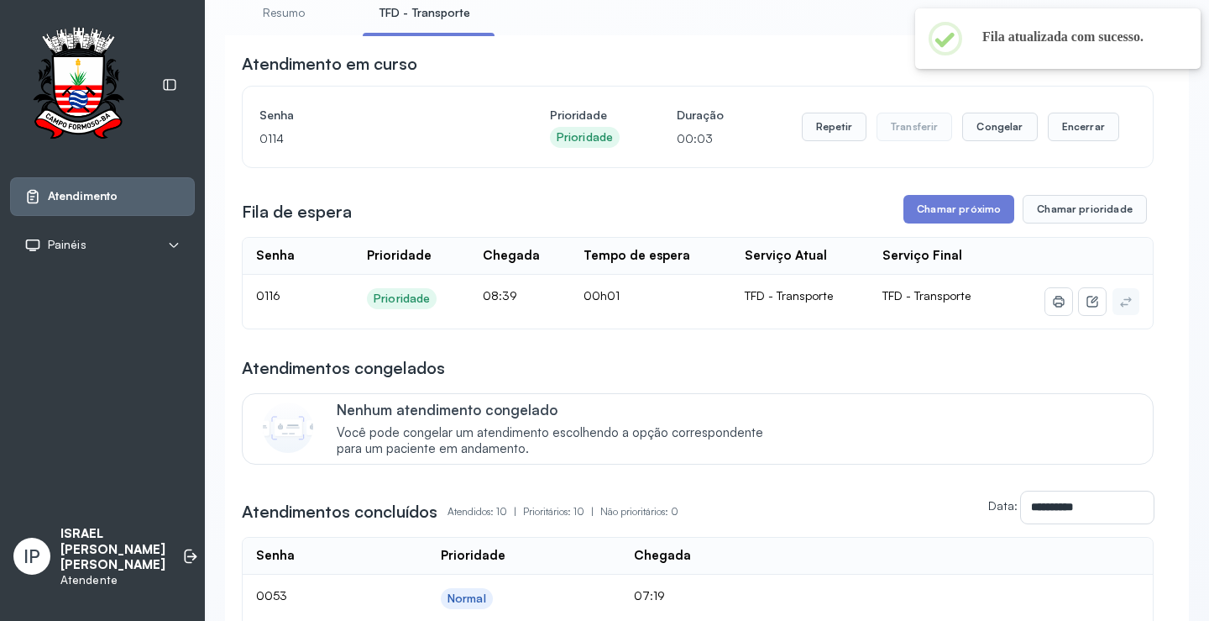
scroll to position [84, 0]
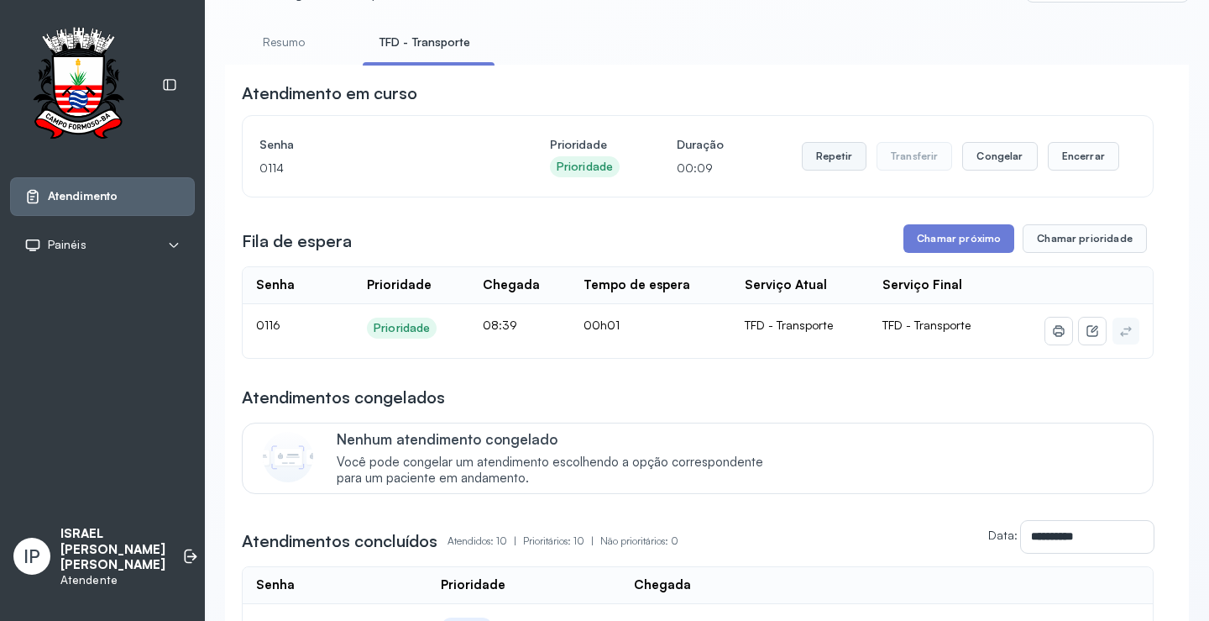
click at [807, 164] on button "Repetir" at bounding box center [834, 156] width 65 height 29
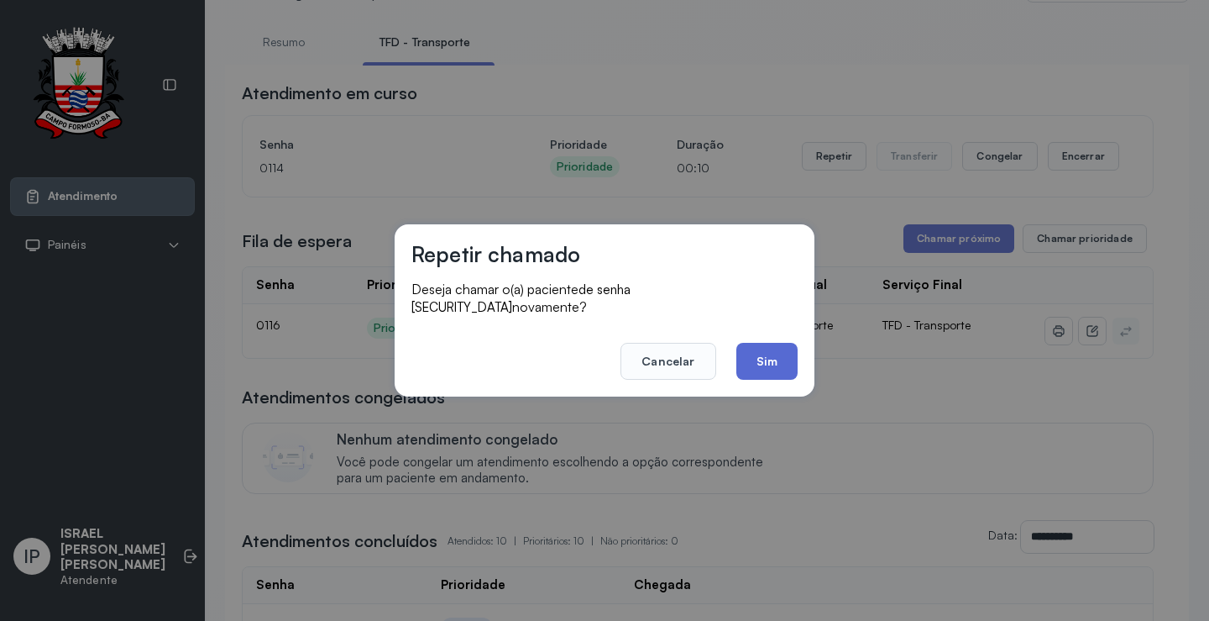
click at [768, 347] on button "Sim" at bounding box center [767, 361] width 61 height 37
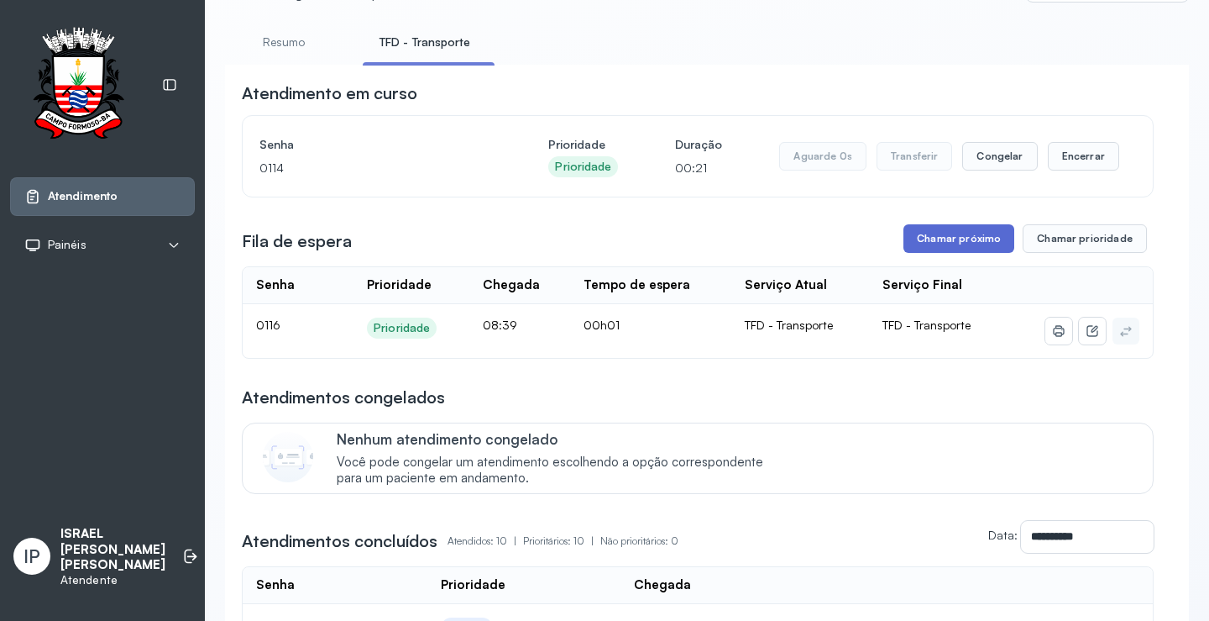
click at [907, 239] on button "Chamar próximo" at bounding box center [959, 238] width 111 height 29
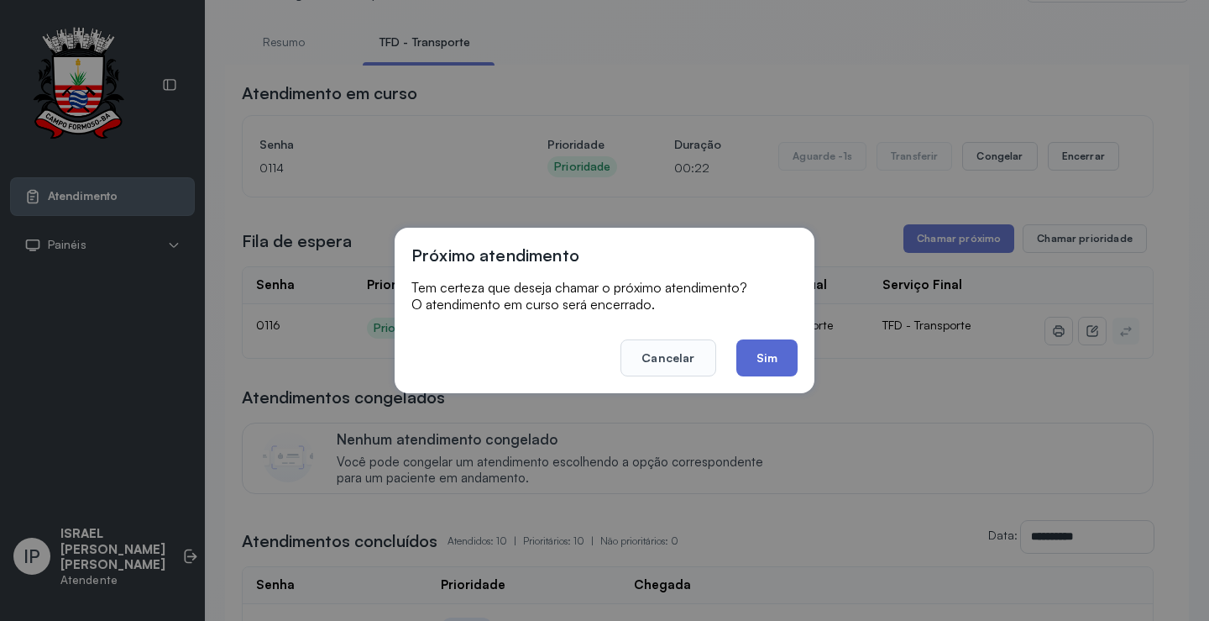
click at [777, 354] on button "Sim" at bounding box center [767, 357] width 61 height 37
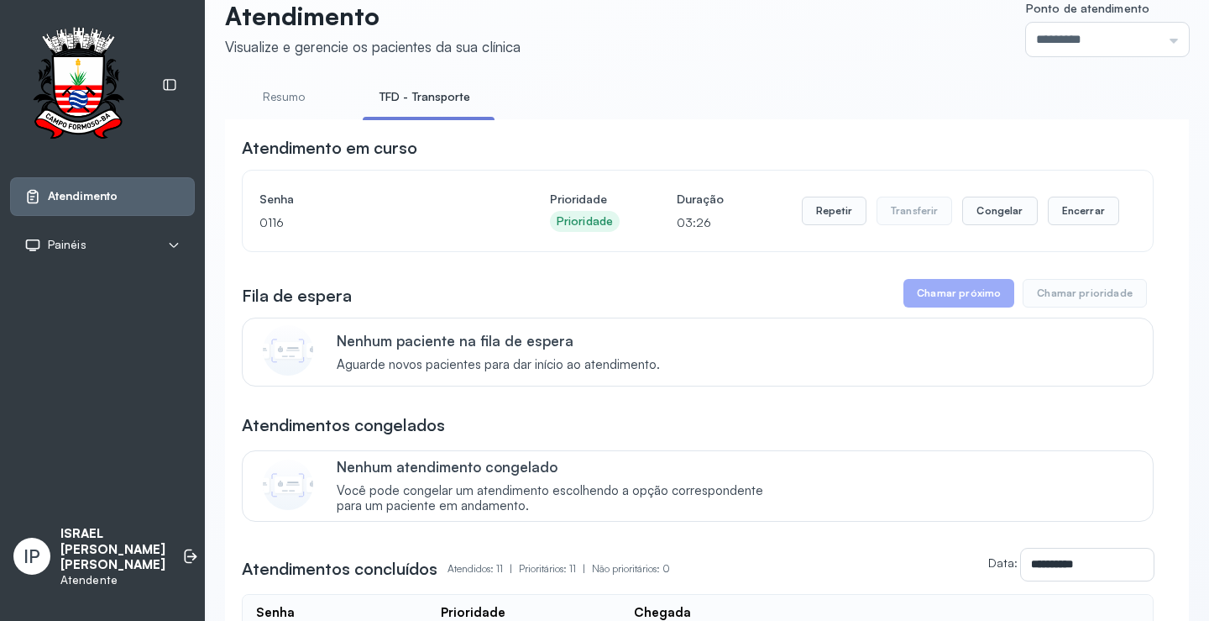
scroll to position [0, 0]
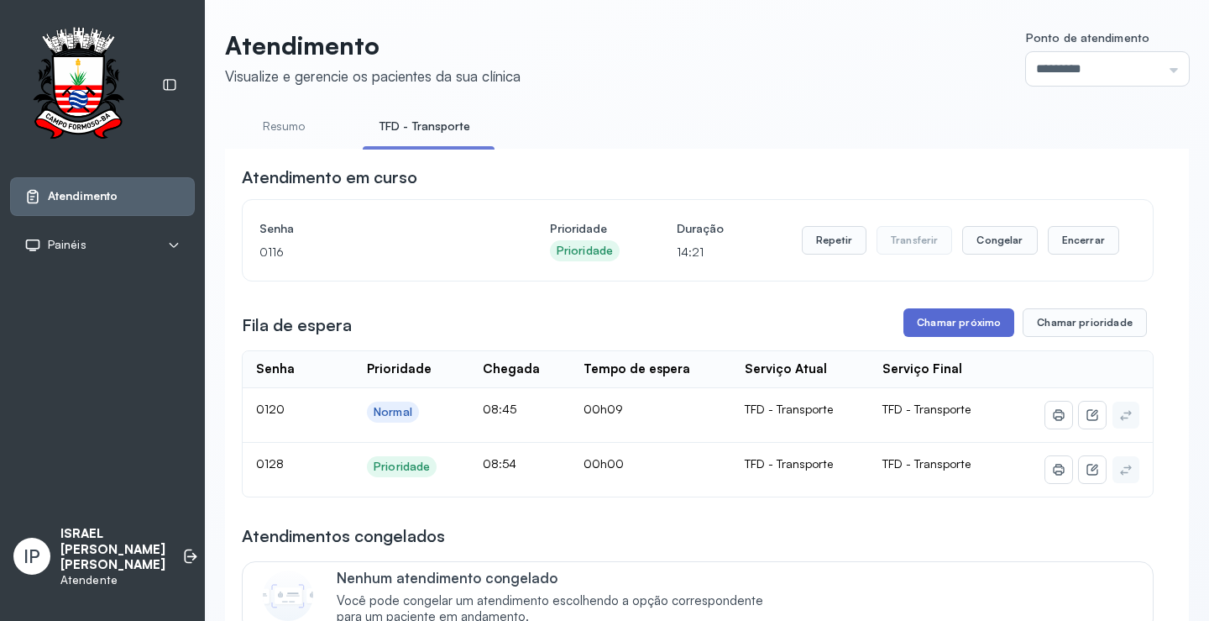
click at [984, 313] on button "Chamar próximo" at bounding box center [959, 322] width 111 height 29
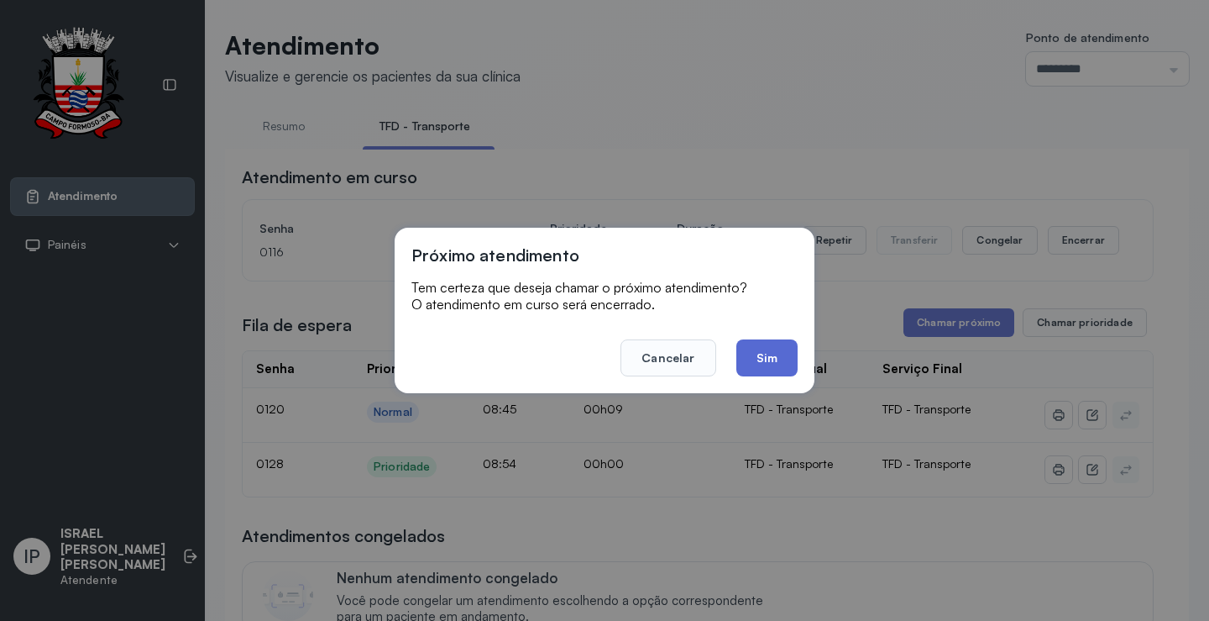
click at [784, 365] on button "Sim" at bounding box center [767, 357] width 61 height 37
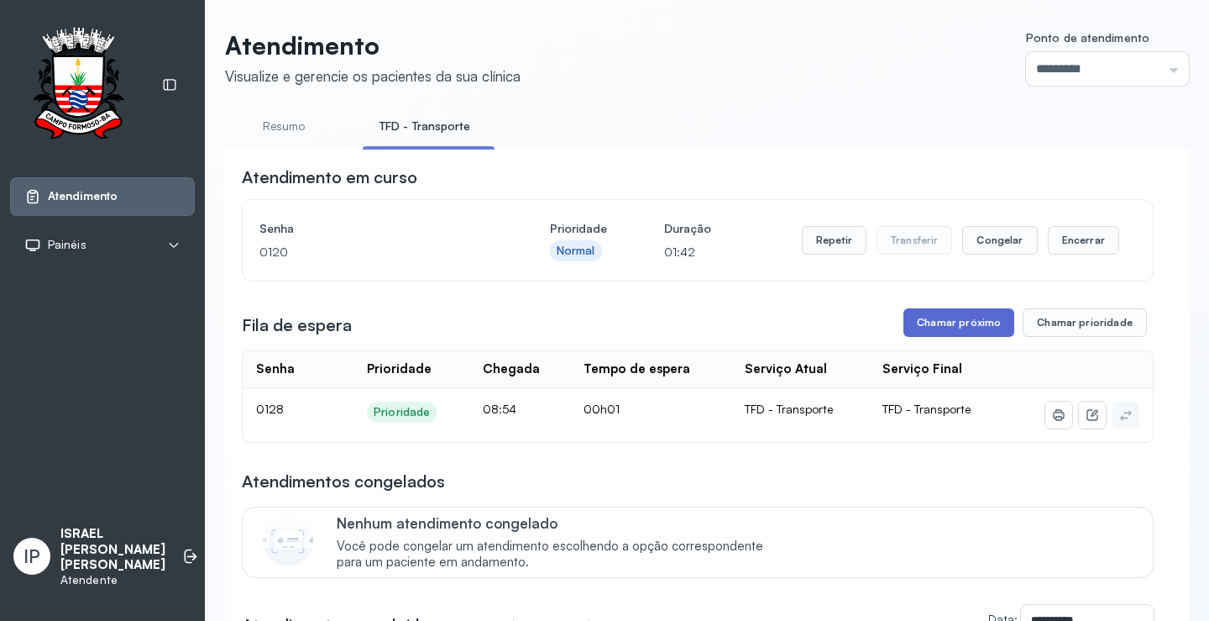
click at [925, 315] on button "Chamar próximo" at bounding box center [959, 322] width 111 height 29
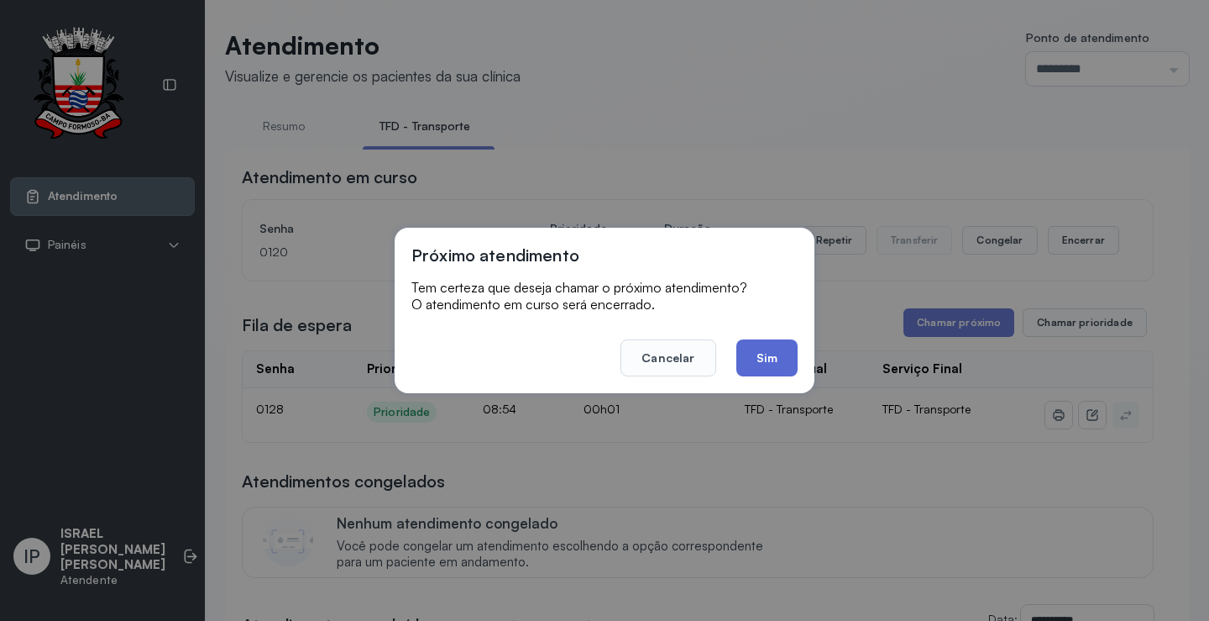
click at [769, 350] on button "Sim" at bounding box center [767, 357] width 61 height 37
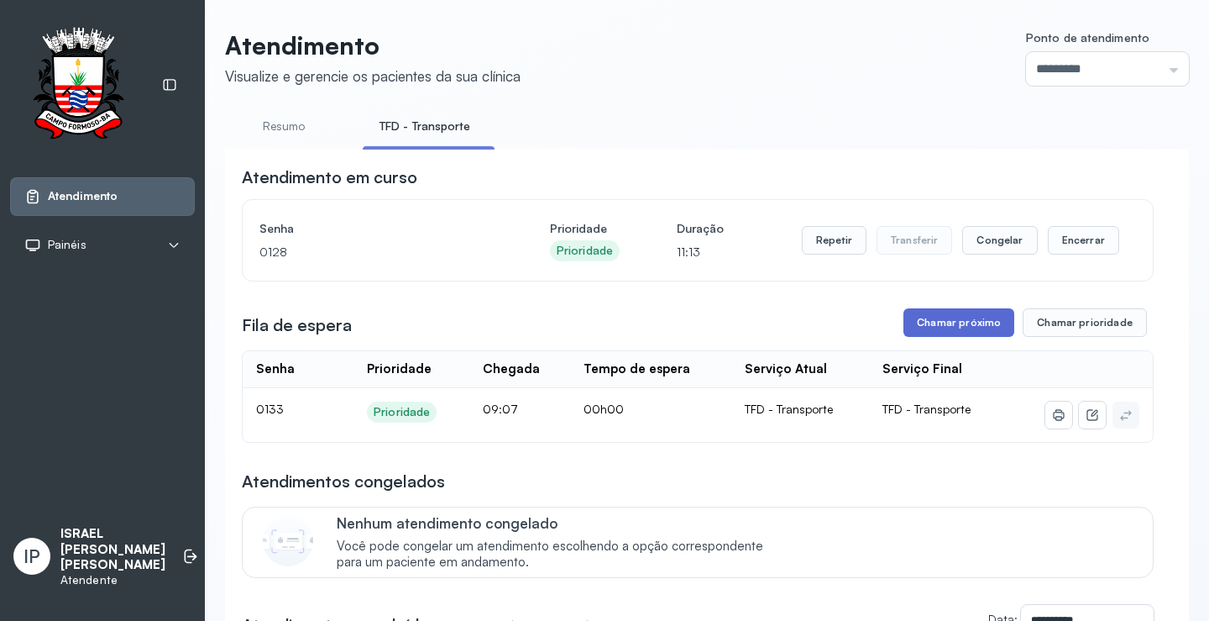
drag, startPoint x: 911, startPoint y: 311, endPoint x: 911, endPoint y: 327, distance: 16.0
click at [911, 327] on button "Chamar próximo" at bounding box center [959, 322] width 111 height 29
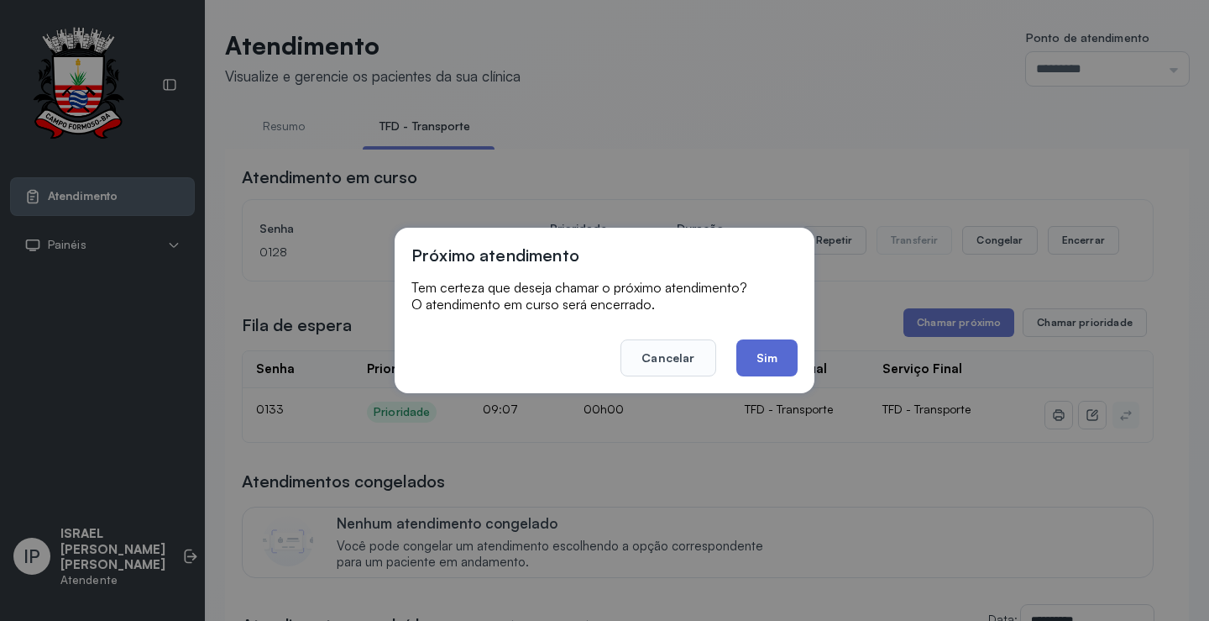
click at [776, 357] on button "Sim" at bounding box center [767, 357] width 61 height 37
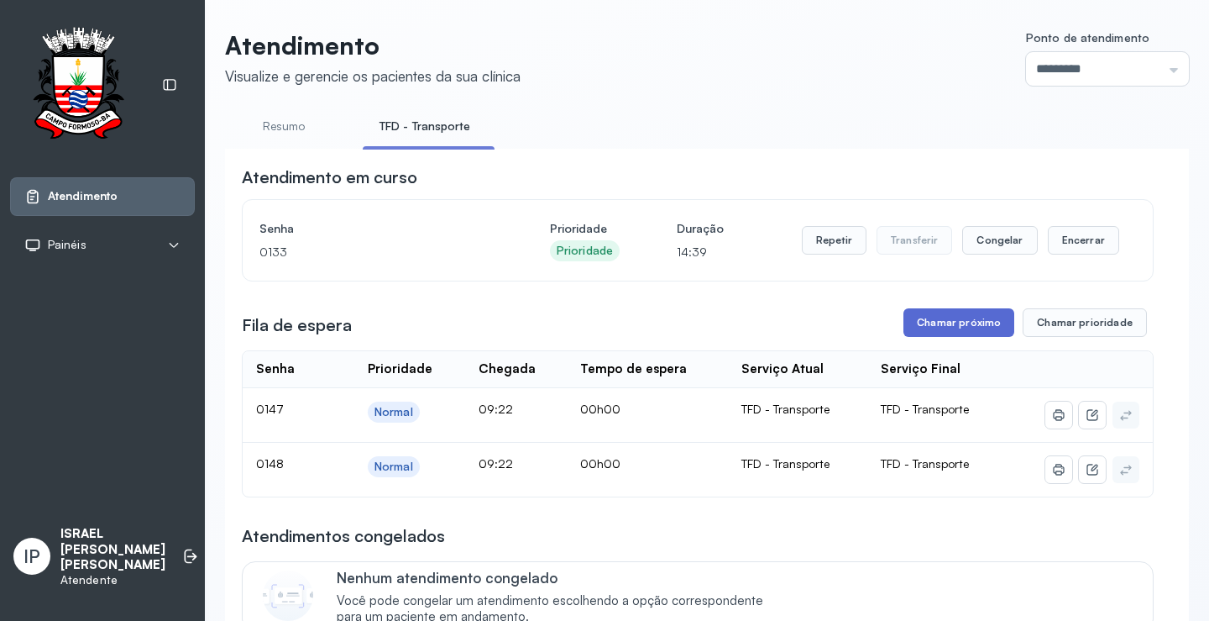
click at [930, 328] on button "Chamar próximo" at bounding box center [959, 322] width 111 height 29
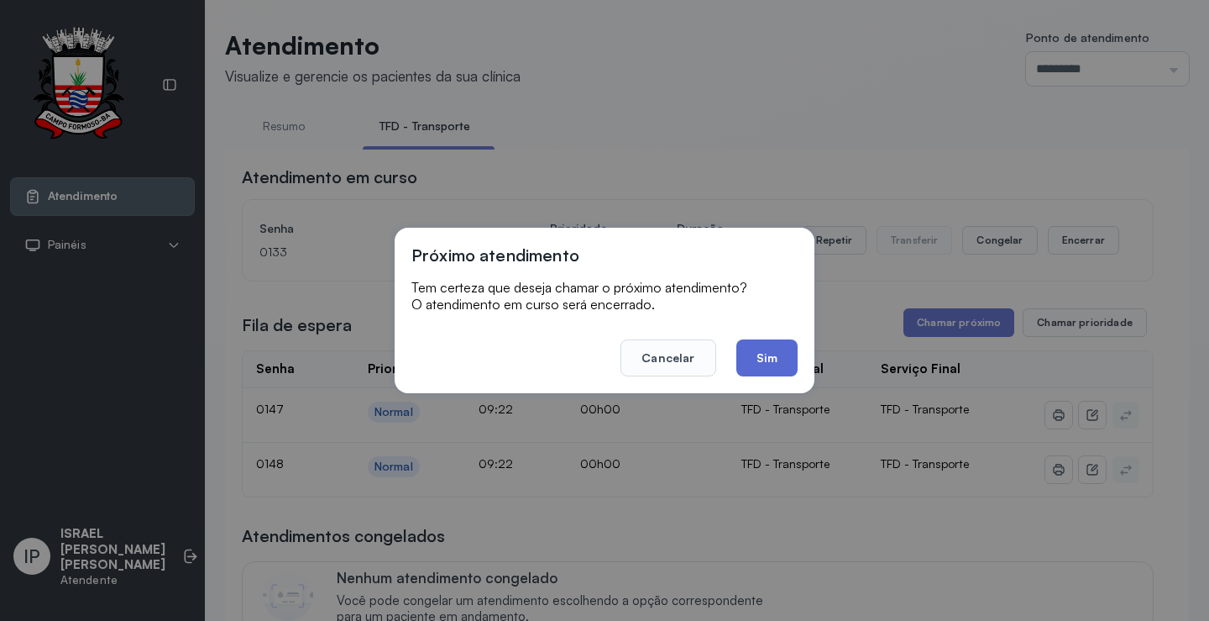
click at [781, 349] on button "Sim" at bounding box center [767, 357] width 61 height 37
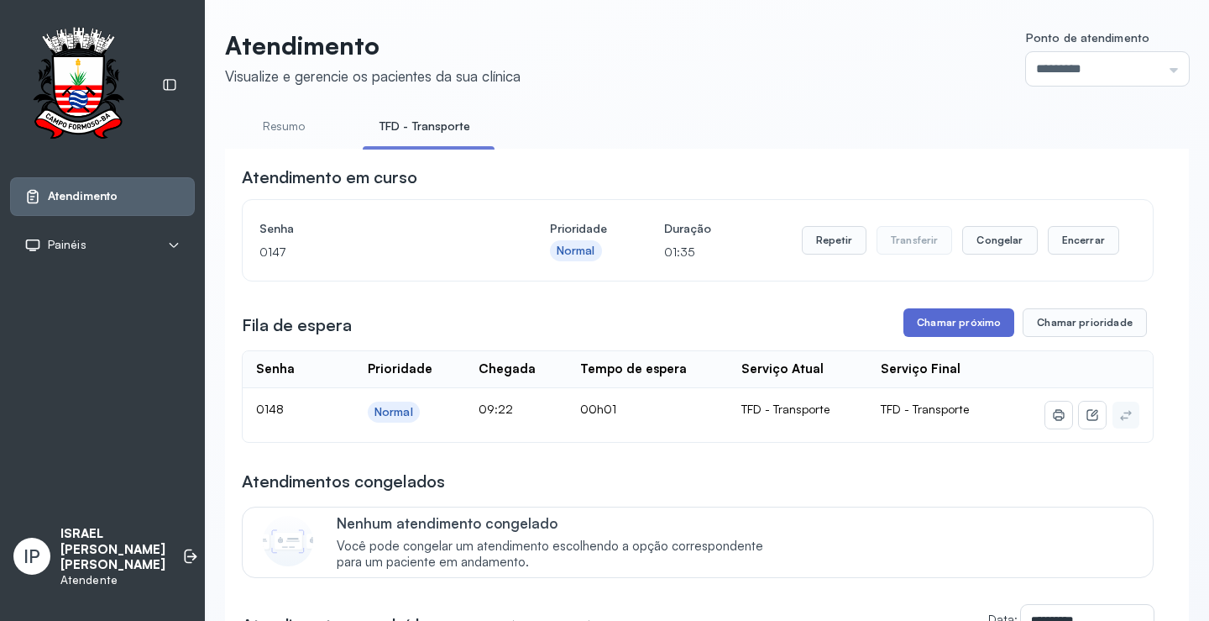
click at [929, 326] on button "Chamar próximo" at bounding box center [959, 322] width 111 height 29
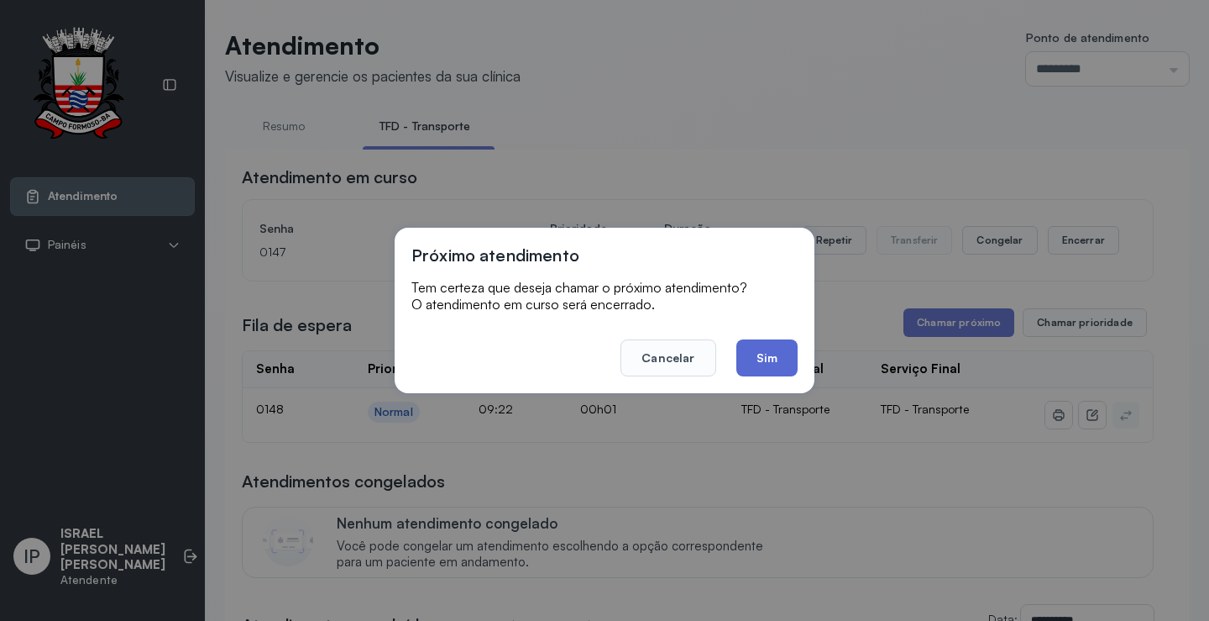
click at [764, 363] on button "Sim" at bounding box center [767, 357] width 61 height 37
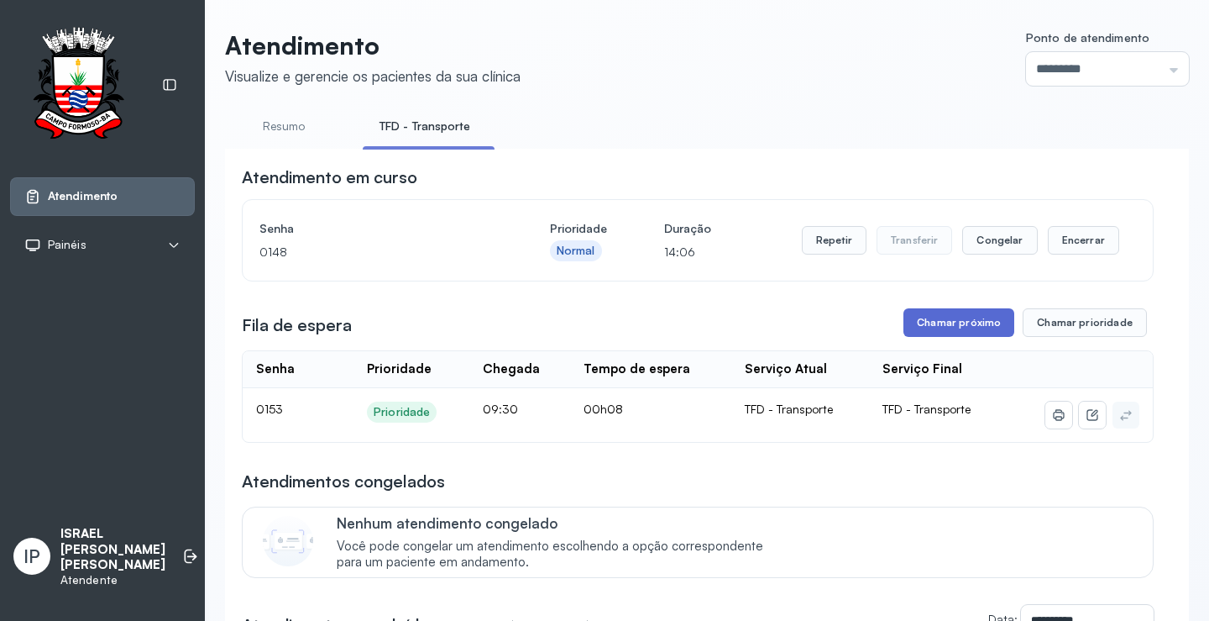
click at [951, 328] on button "Chamar próximo" at bounding box center [959, 322] width 111 height 29
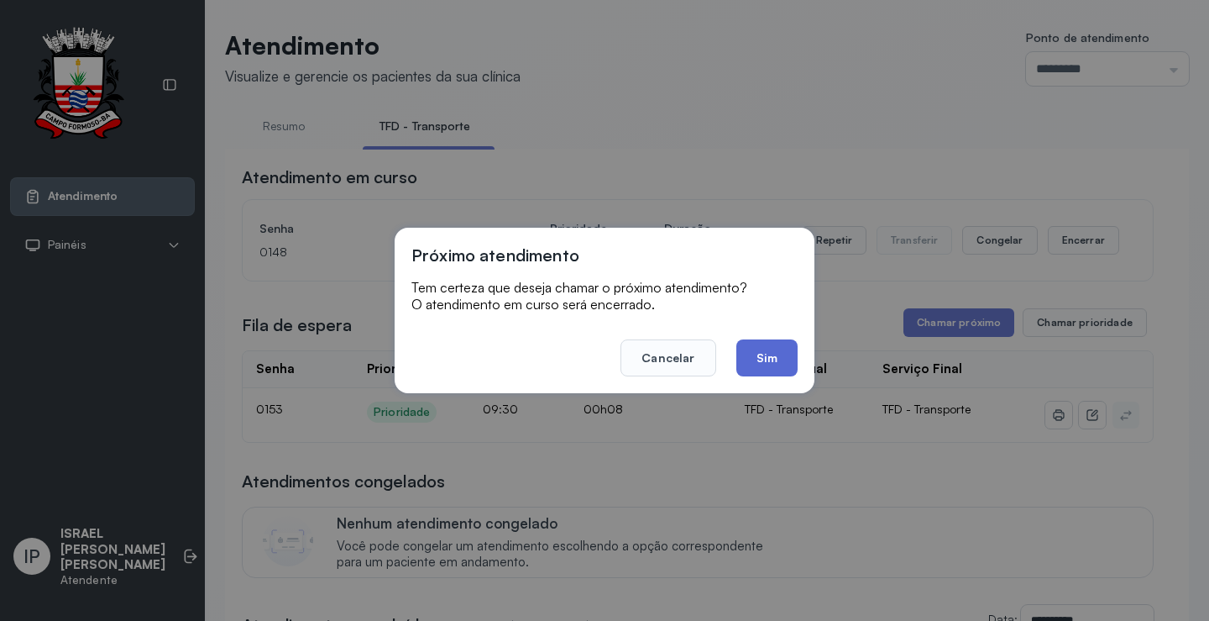
click at [749, 345] on button "Sim" at bounding box center [767, 357] width 61 height 37
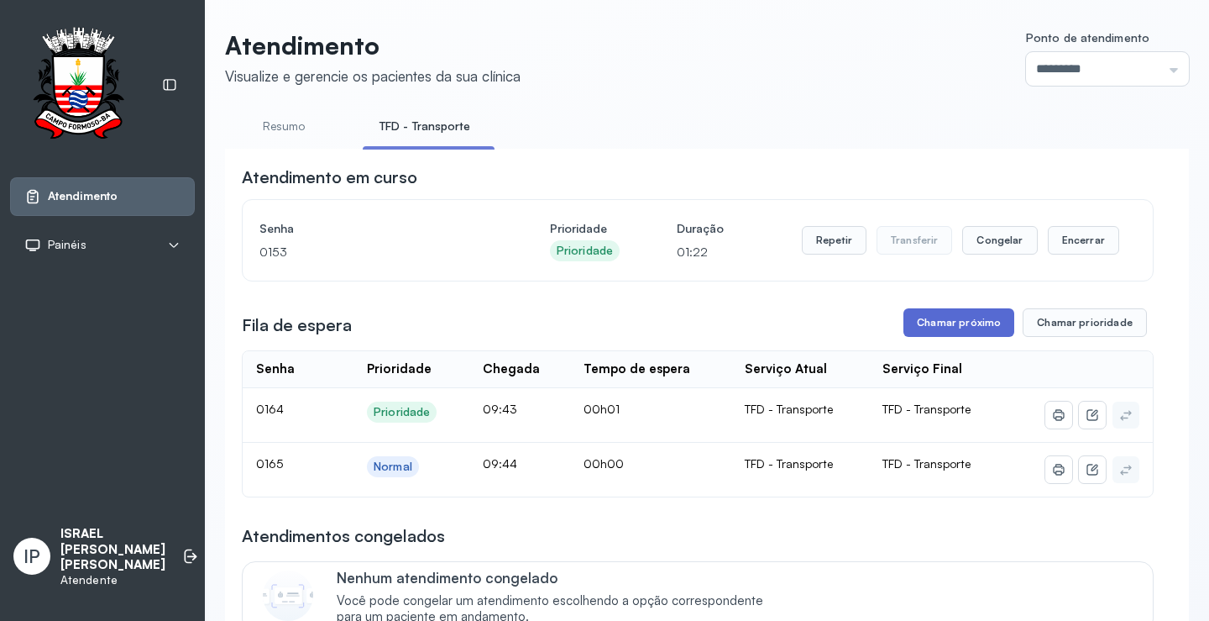
click at [949, 328] on button "Chamar próximo" at bounding box center [959, 322] width 111 height 29
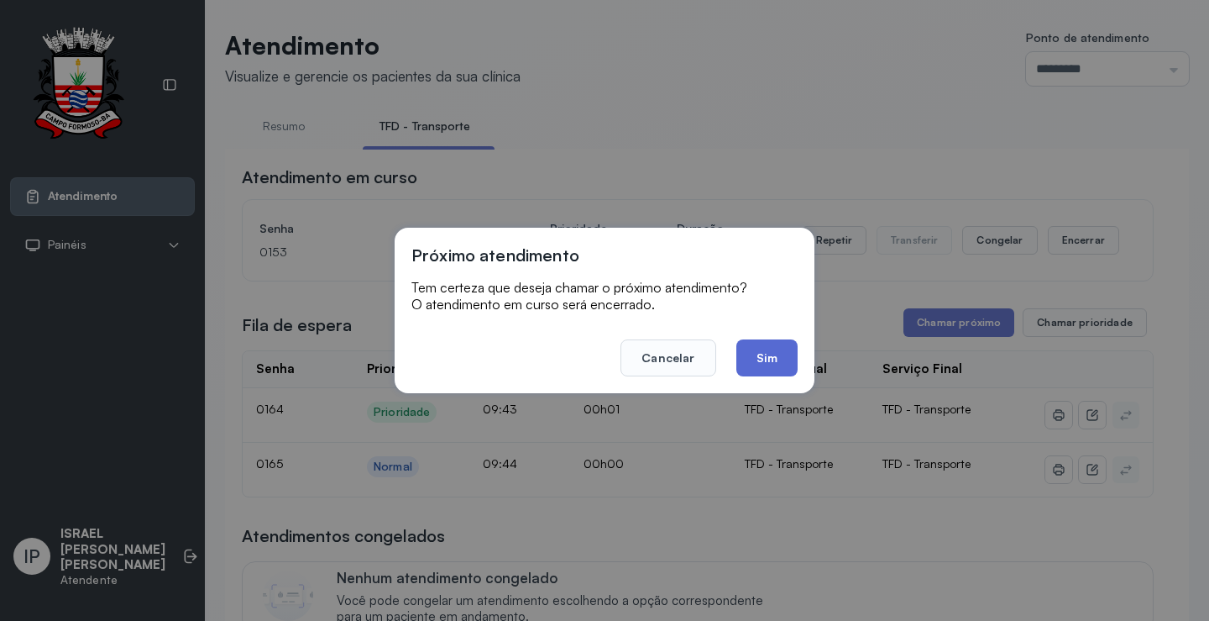
click at [774, 360] on button "Sim" at bounding box center [767, 357] width 61 height 37
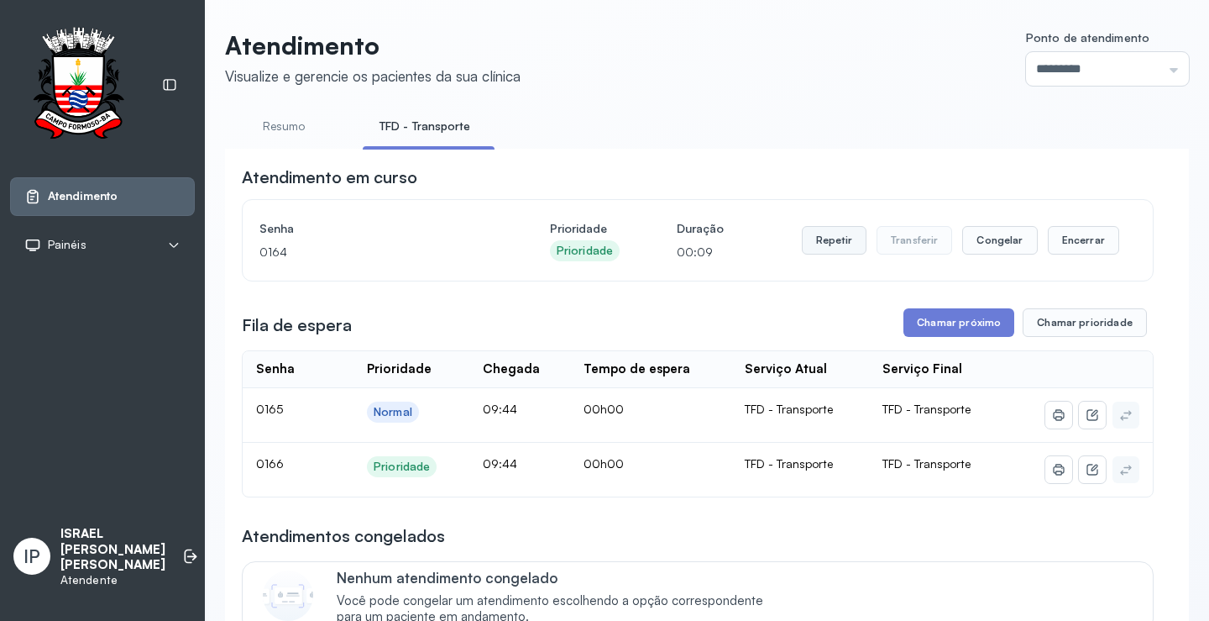
click at [825, 243] on button "Repetir" at bounding box center [834, 240] width 65 height 29
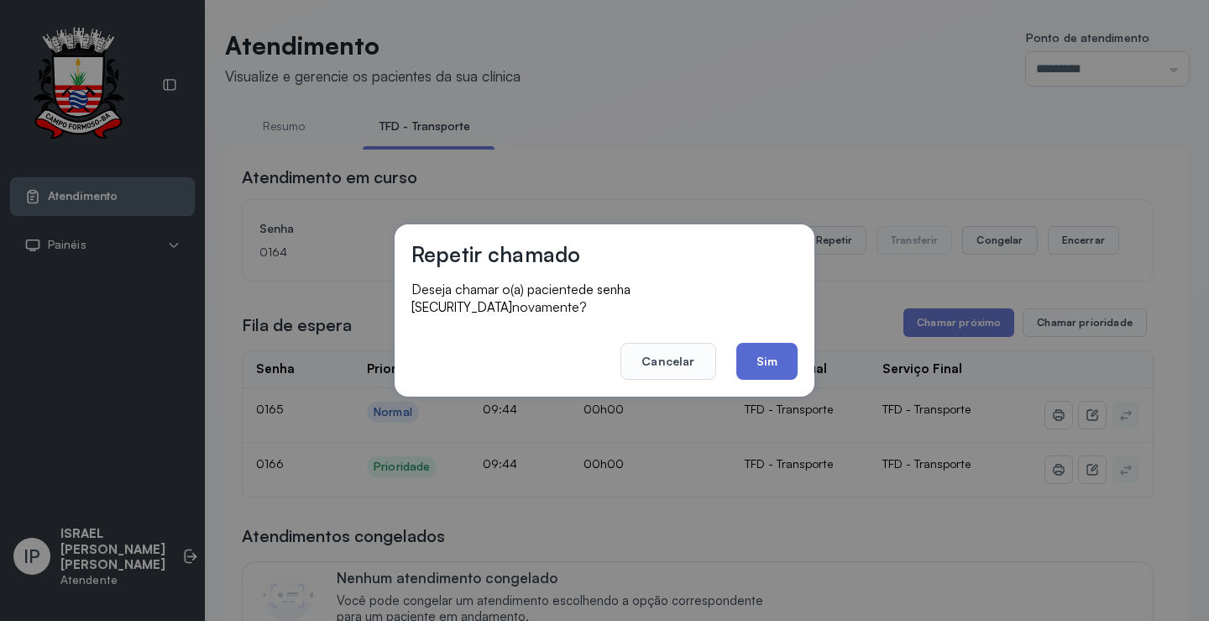
click at [775, 355] on button "Sim" at bounding box center [767, 361] width 61 height 37
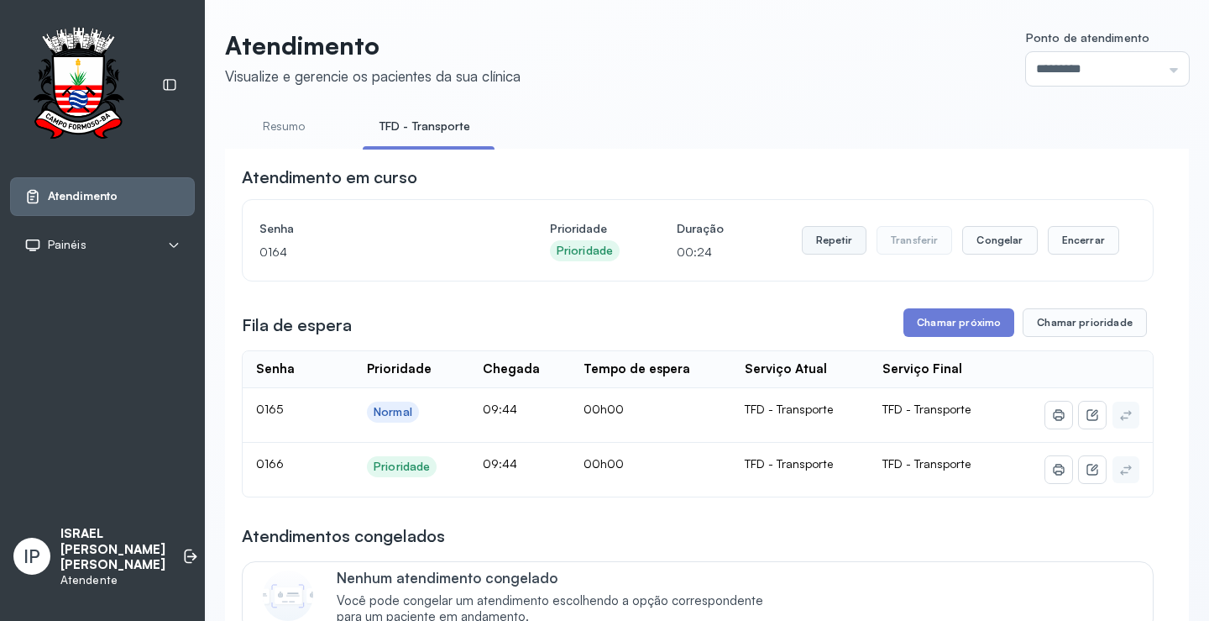
click at [825, 238] on button "Repetir" at bounding box center [834, 240] width 65 height 29
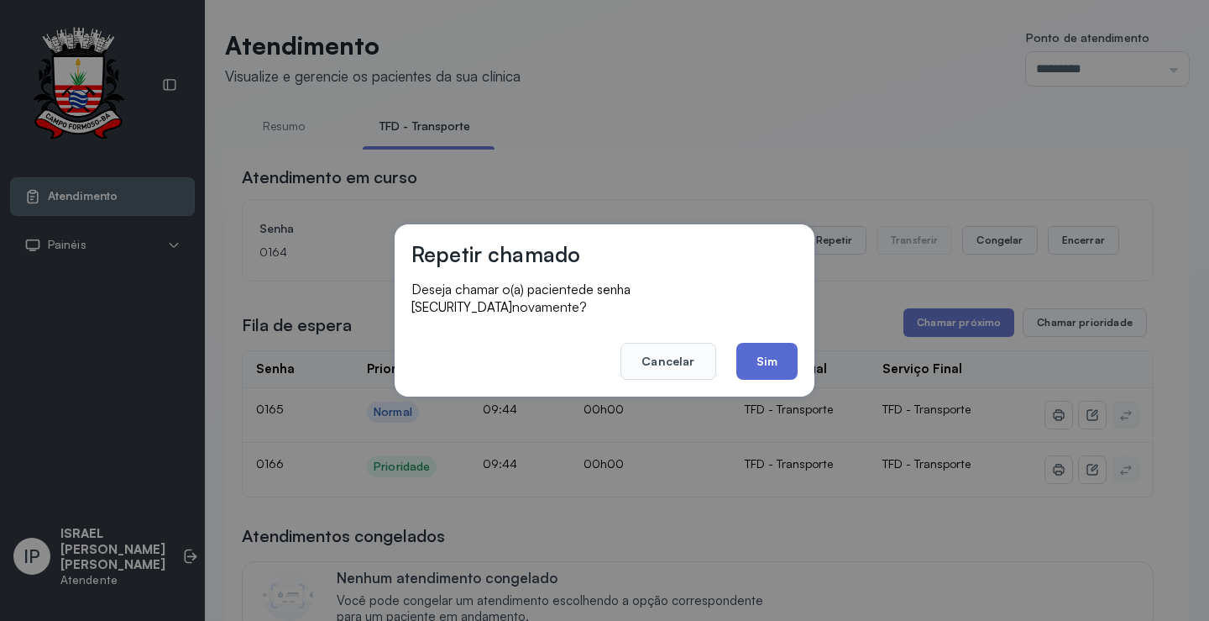
click at [774, 343] on button "Sim" at bounding box center [767, 361] width 61 height 37
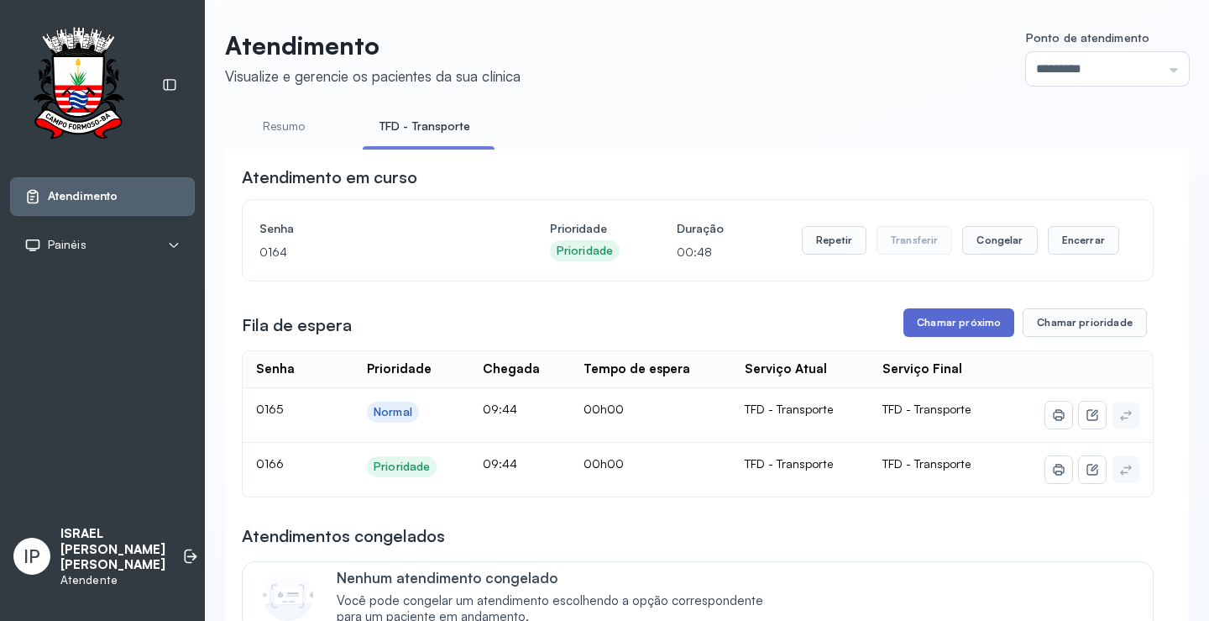
click at [935, 323] on button "Chamar próximo" at bounding box center [959, 322] width 111 height 29
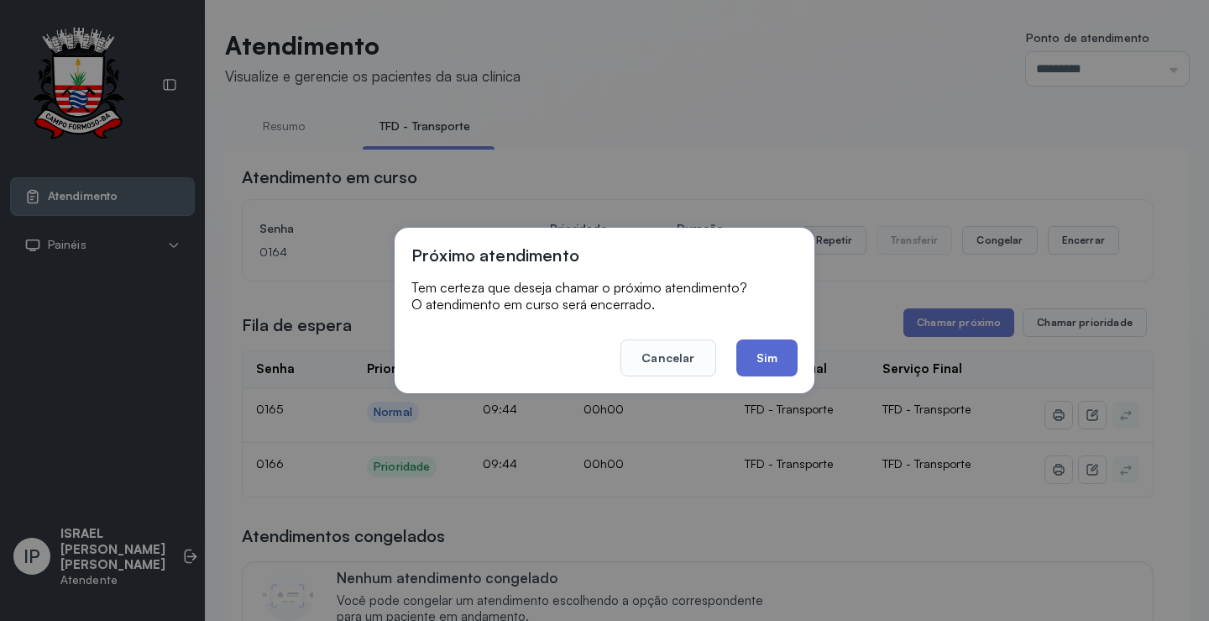
click at [748, 356] on button "Sim" at bounding box center [767, 357] width 61 height 37
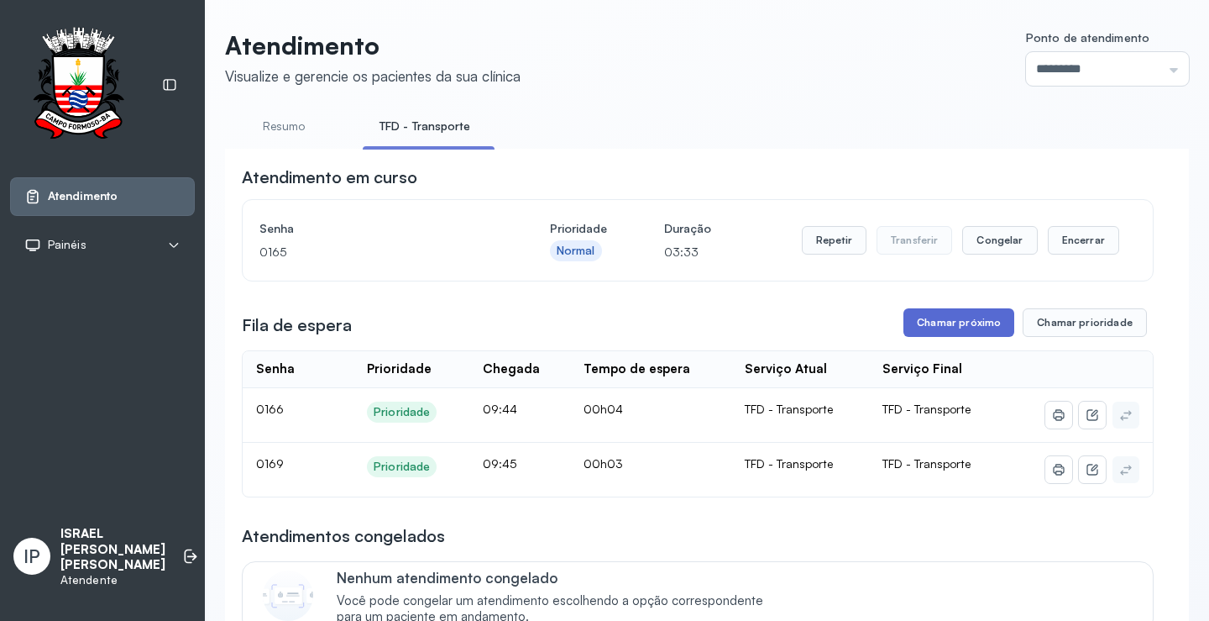
click at [944, 326] on button "Chamar próximo" at bounding box center [959, 322] width 111 height 29
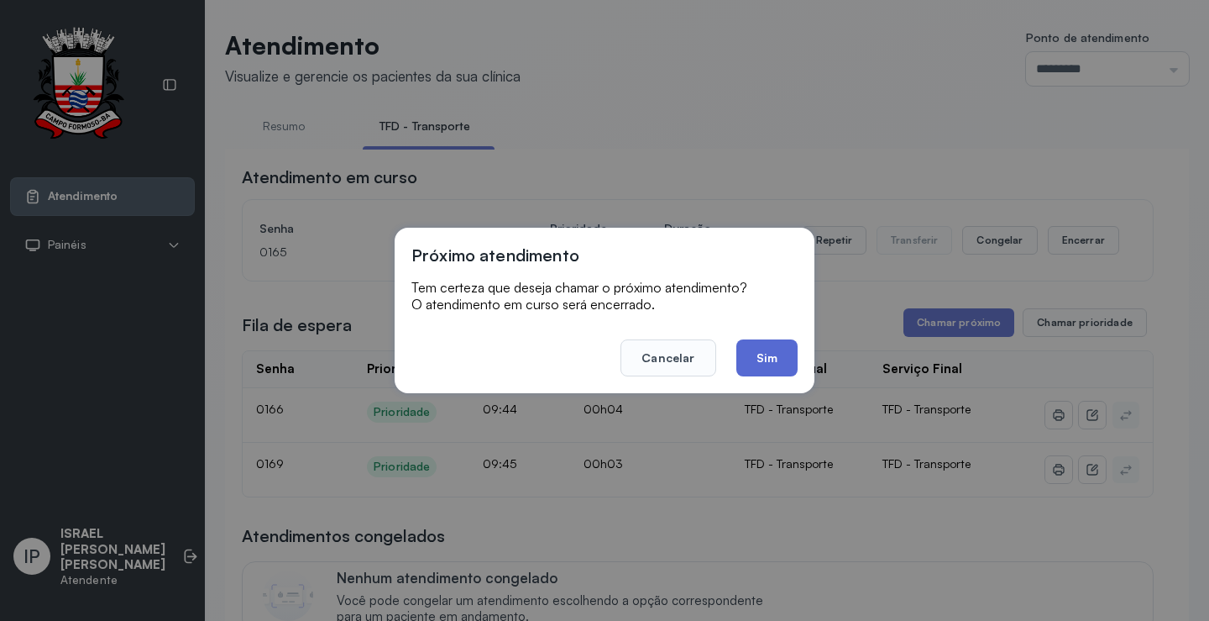
click at [760, 354] on button "Sim" at bounding box center [767, 357] width 61 height 37
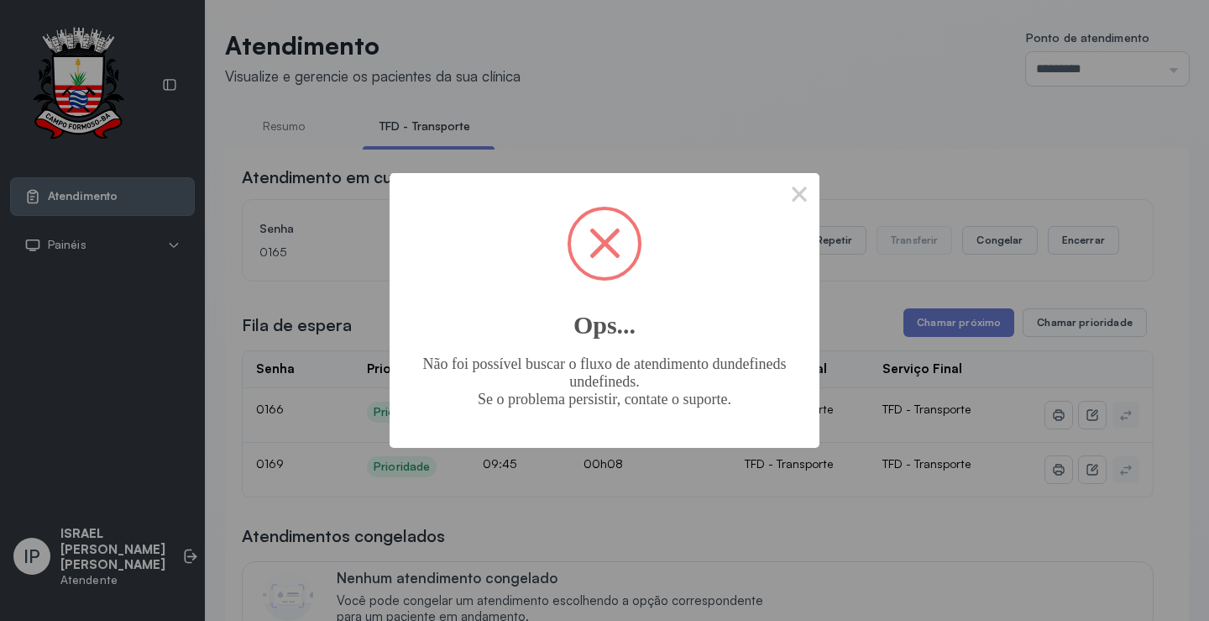
click at [777, 201] on div "× Ops... Não foi possível buscar o fluxo de atendimento dundefineds undefineds.…" at bounding box center [605, 310] width 430 height 274
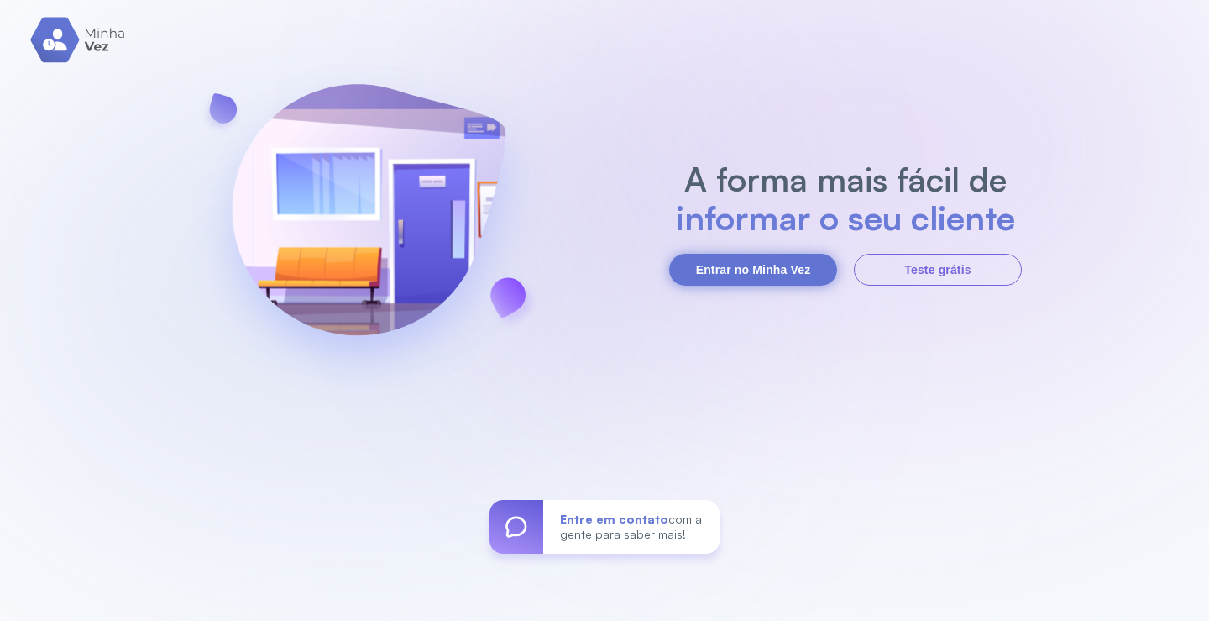
click at [743, 262] on button "Entrar no Minha Vez" at bounding box center [753, 270] width 168 height 32
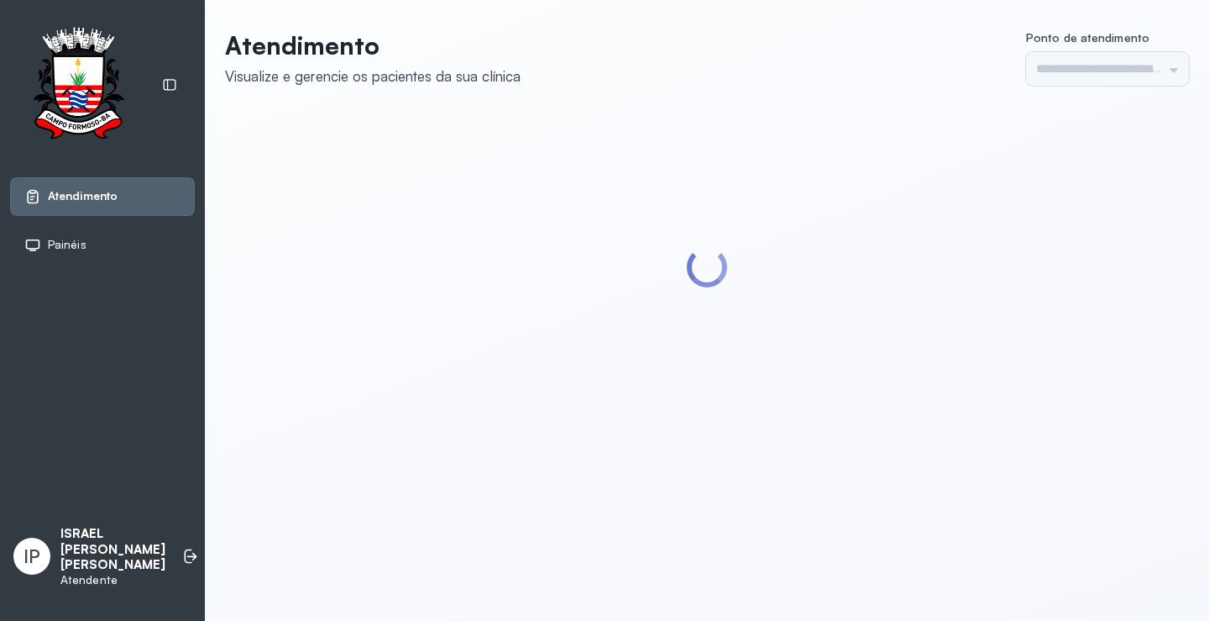
type input "*********"
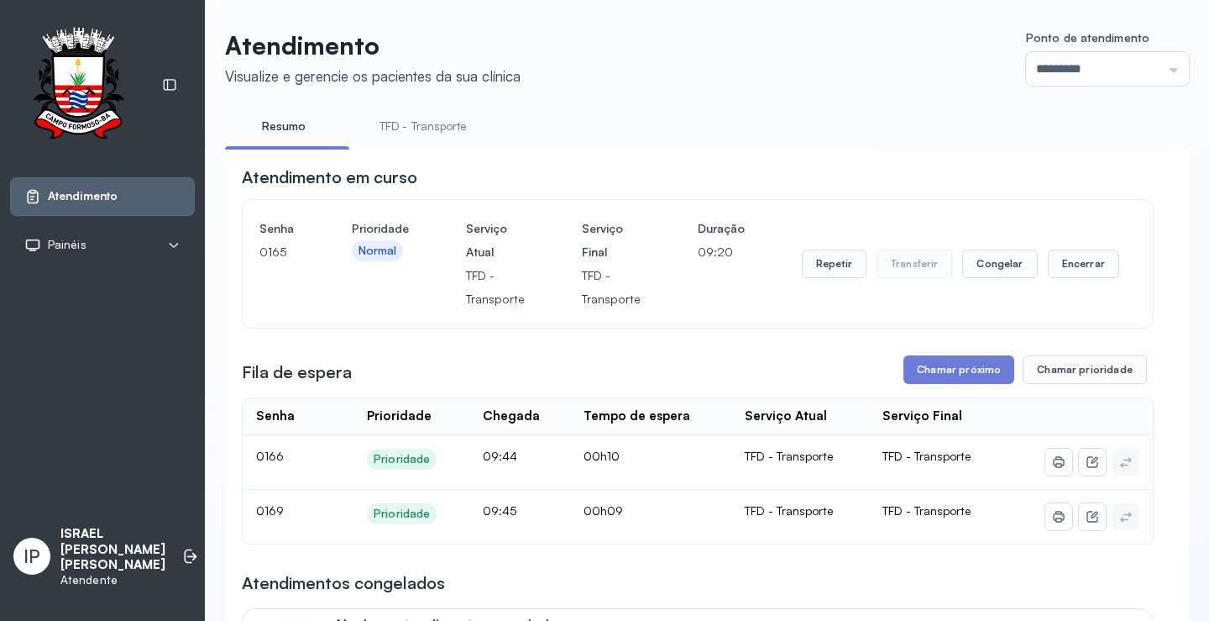
click at [430, 134] on link "TFD - Transporte" at bounding box center [423, 127] width 121 height 28
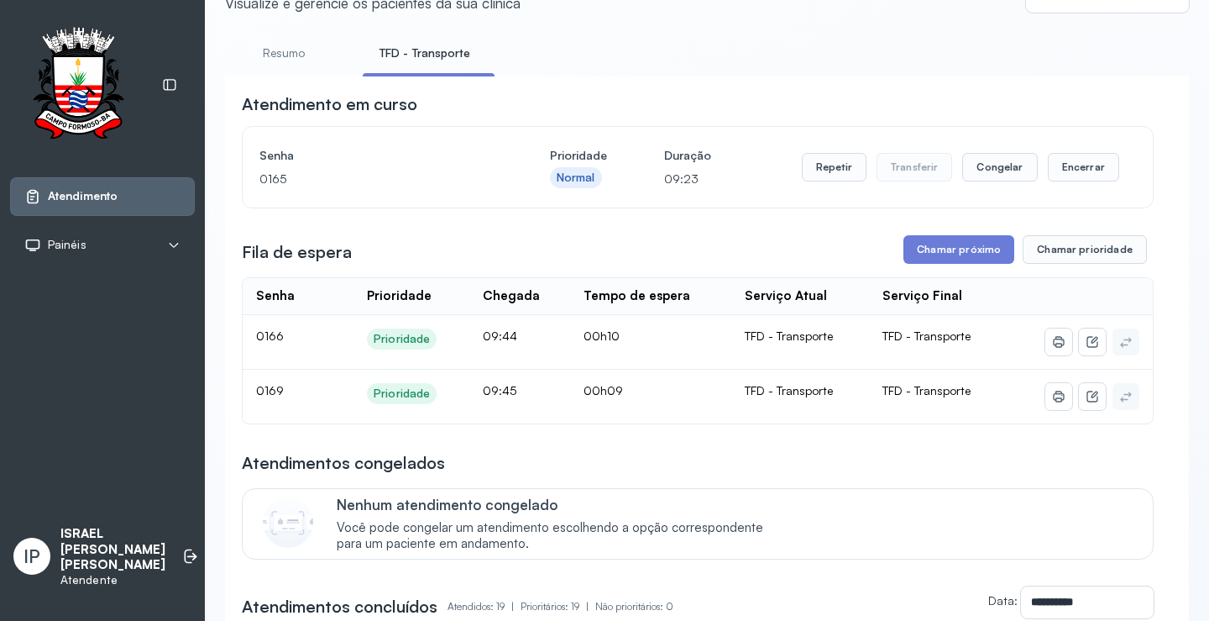
scroll to position [168, 0]
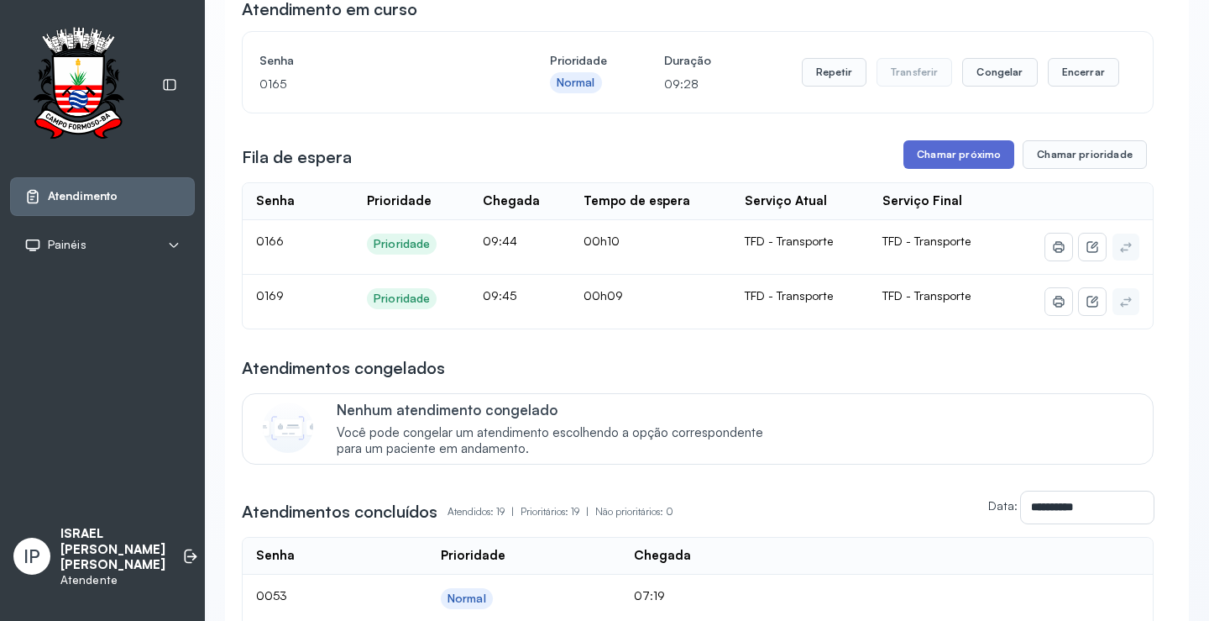
click at [926, 151] on button "Chamar próximo" at bounding box center [959, 154] width 111 height 29
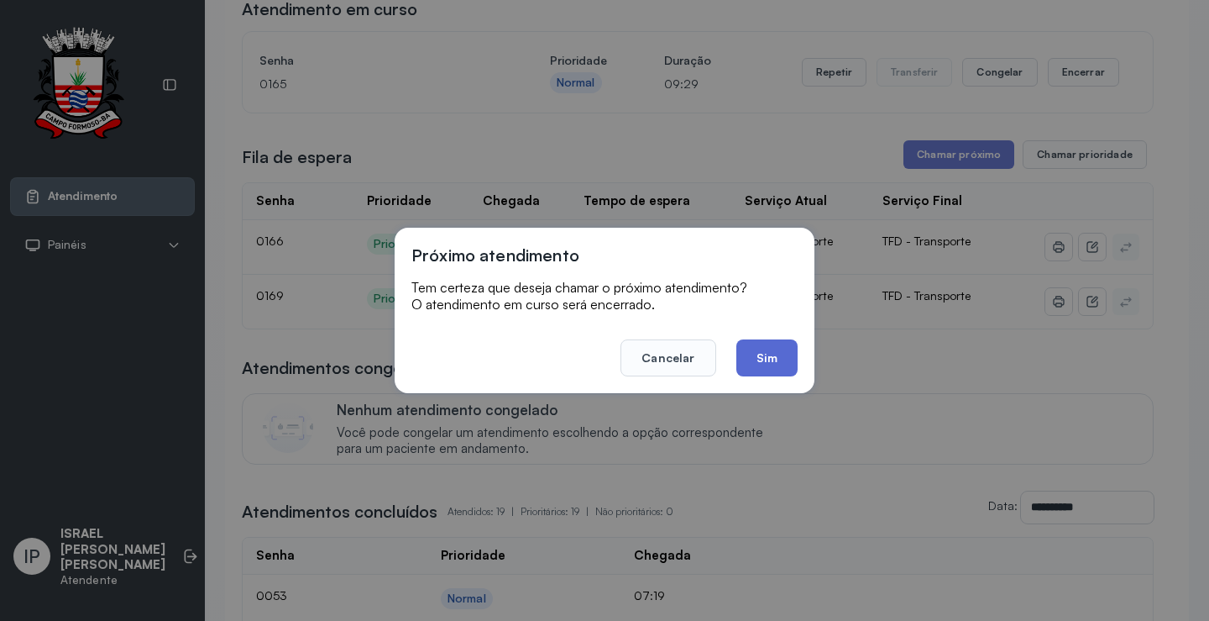
click at [777, 361] on button "Sim" at bounding box center [767, 357] width 61 height 37
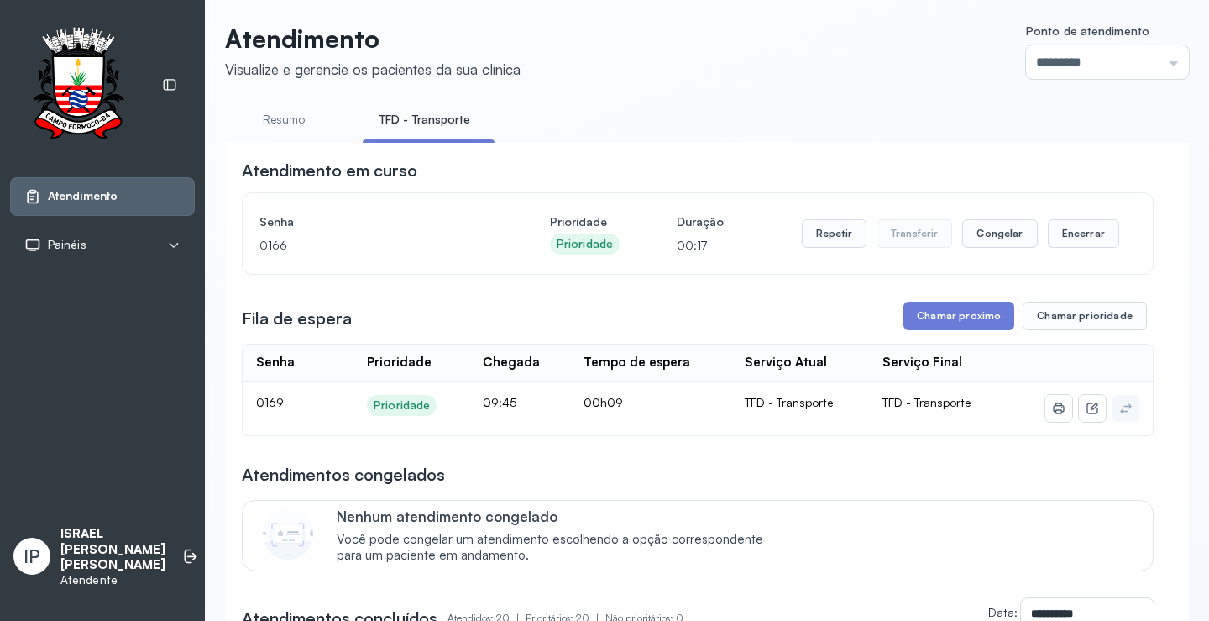
scroll to position [0, 0]
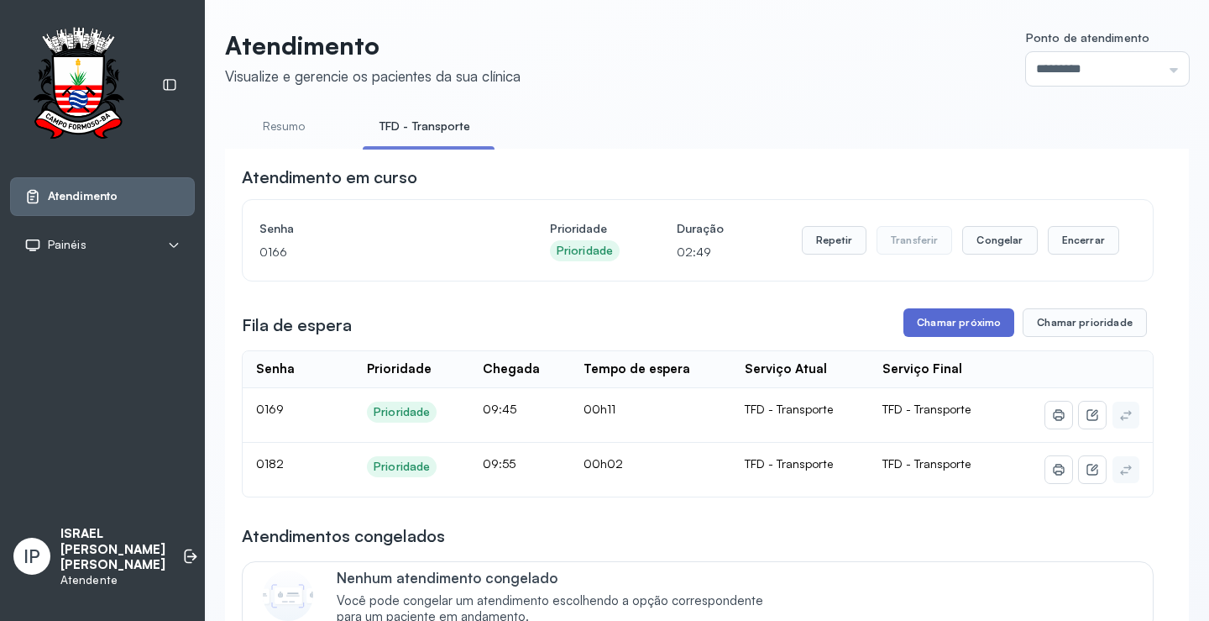
click at [958, 317] on button "Chamar próximo" at bounding box center [959, 322] width 111 height 29
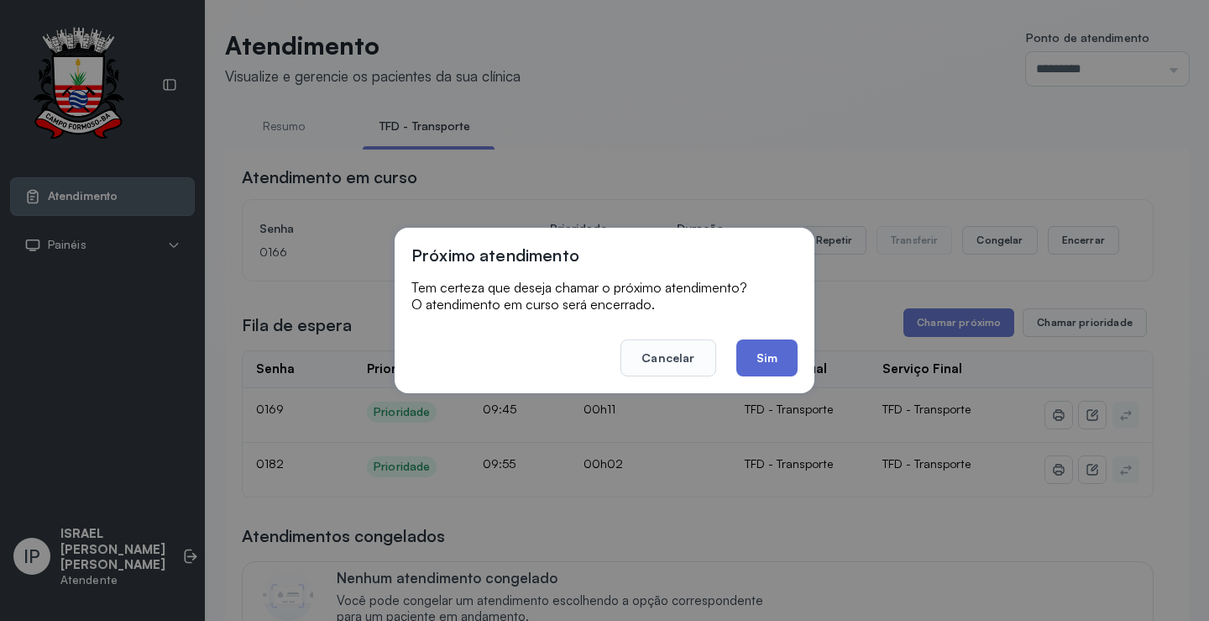
click at [756, 365] on button "Sim" at bounding box center [767, 357] width 61 height 37
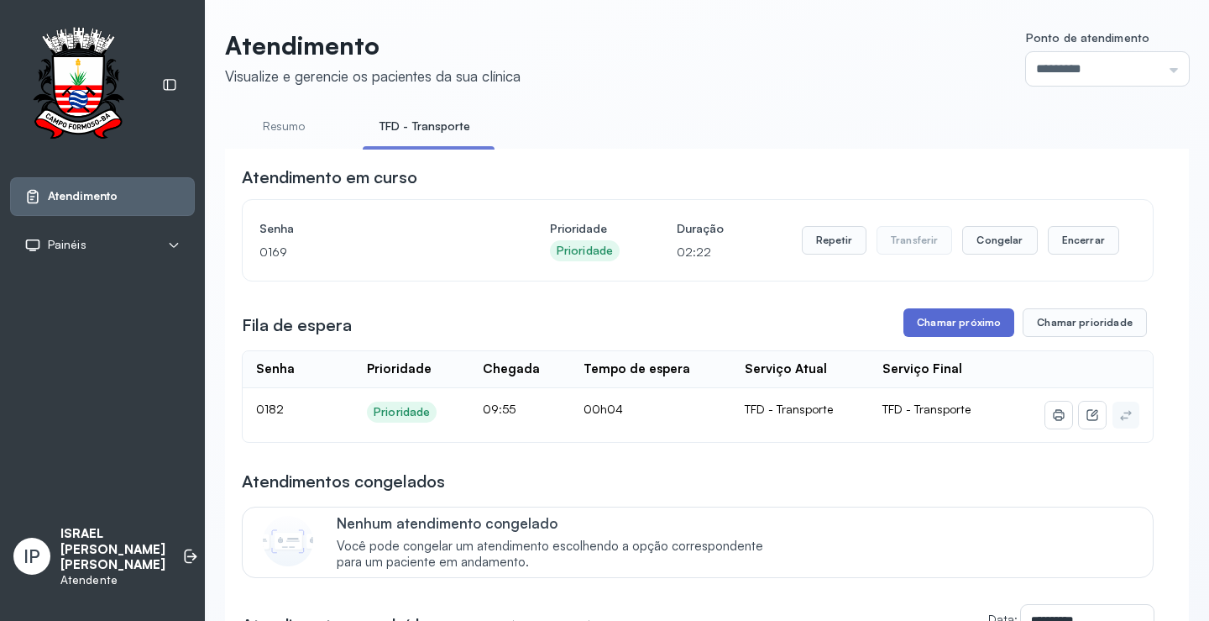
click at [933, 317] on button "Chamar próximo" at bounding box center [959, 322] width 111 height 29
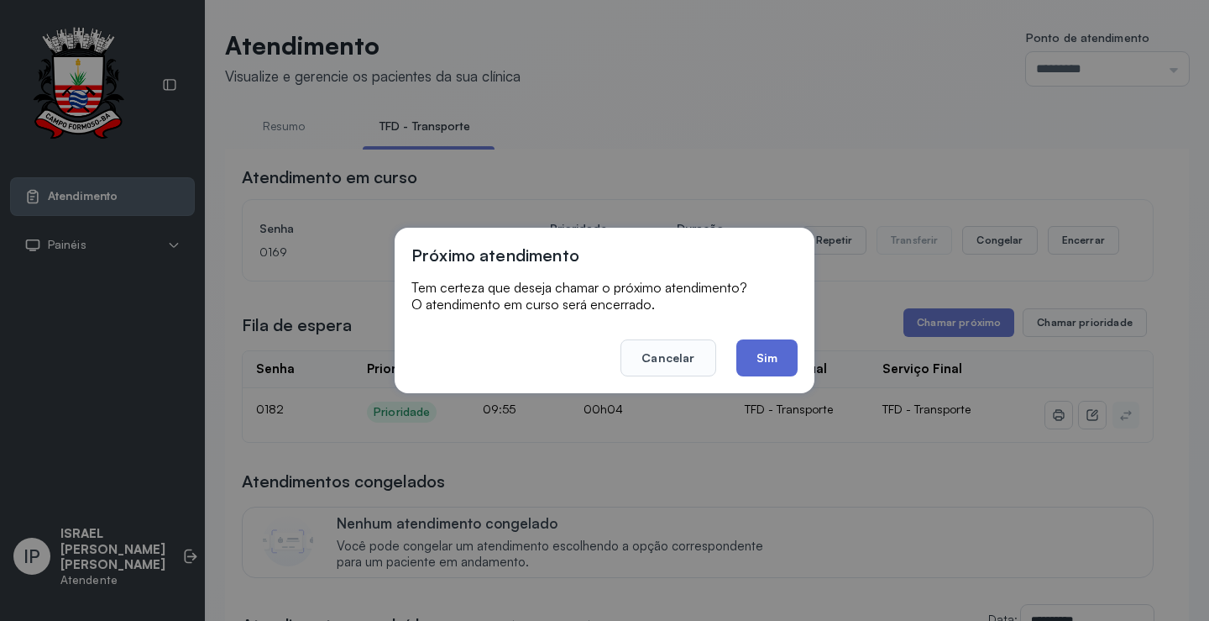
click at [758, 351] on button "Sim" at bounding box center [767, 357] width 61 height 37
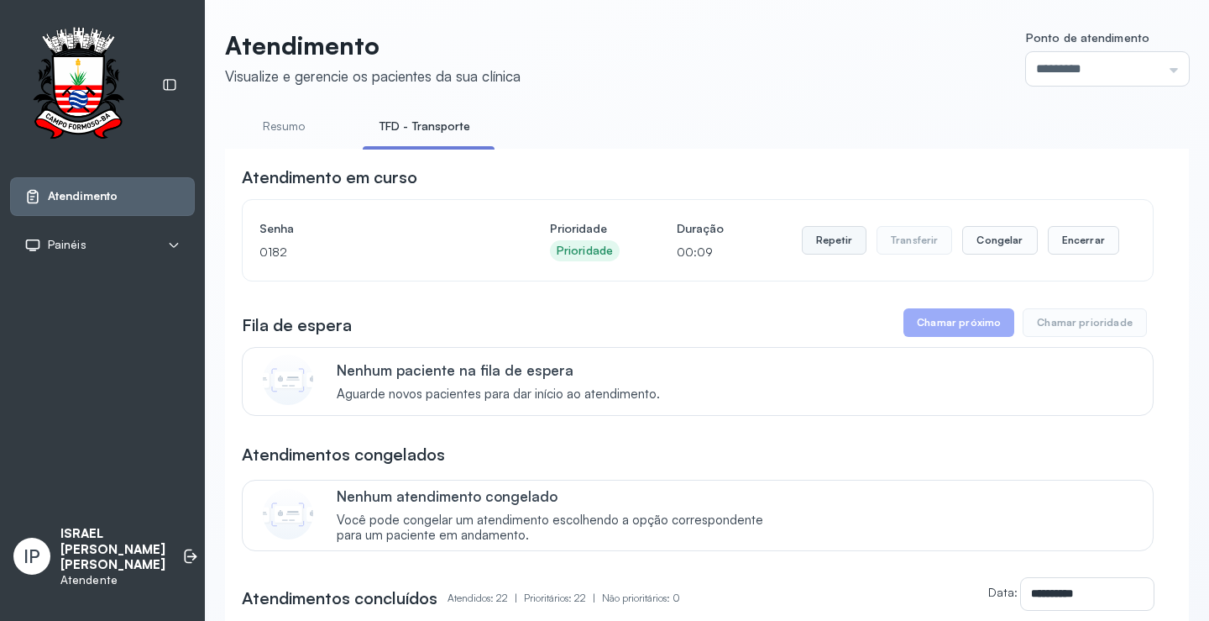
click at [842, 242] on button "Repetir" at bounding box center [834, 240] width 65 height 29
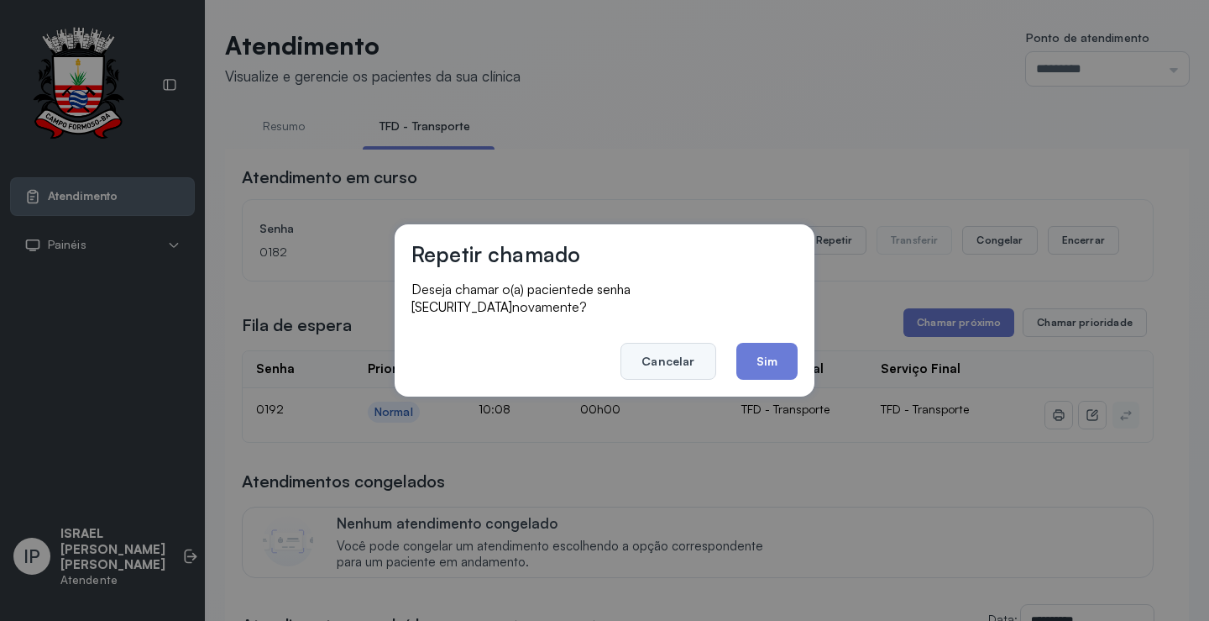
click at [668, 358] on button "Cancelar" at bounding box center [668, 361] width 95 height 37
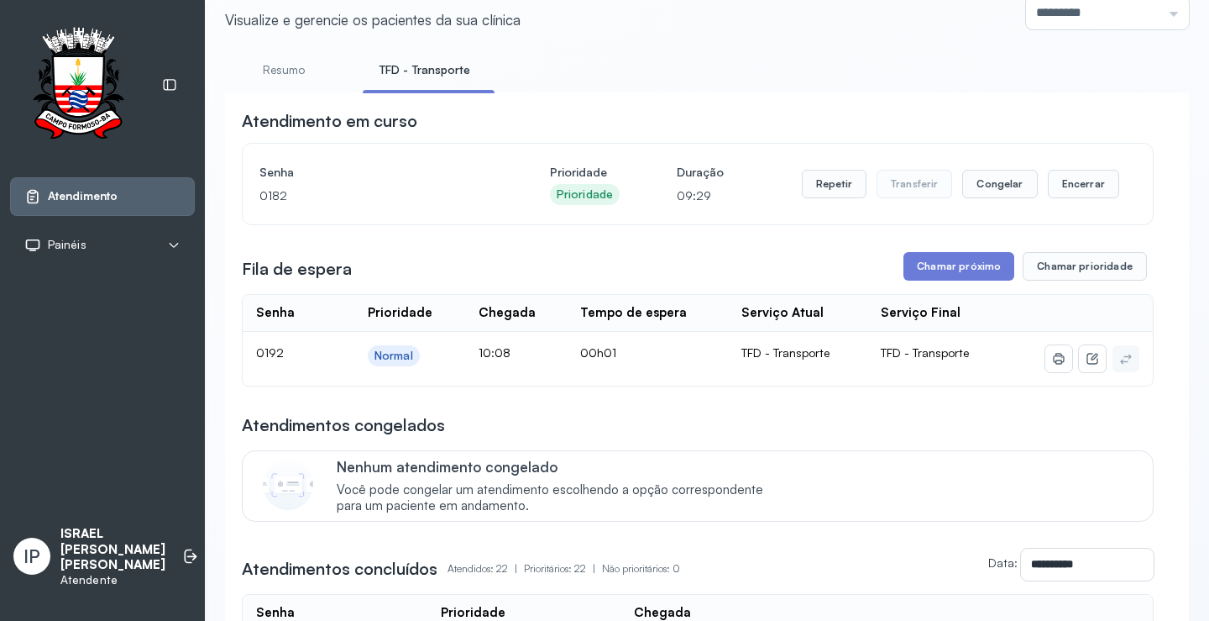
scroll to position [84, 0]
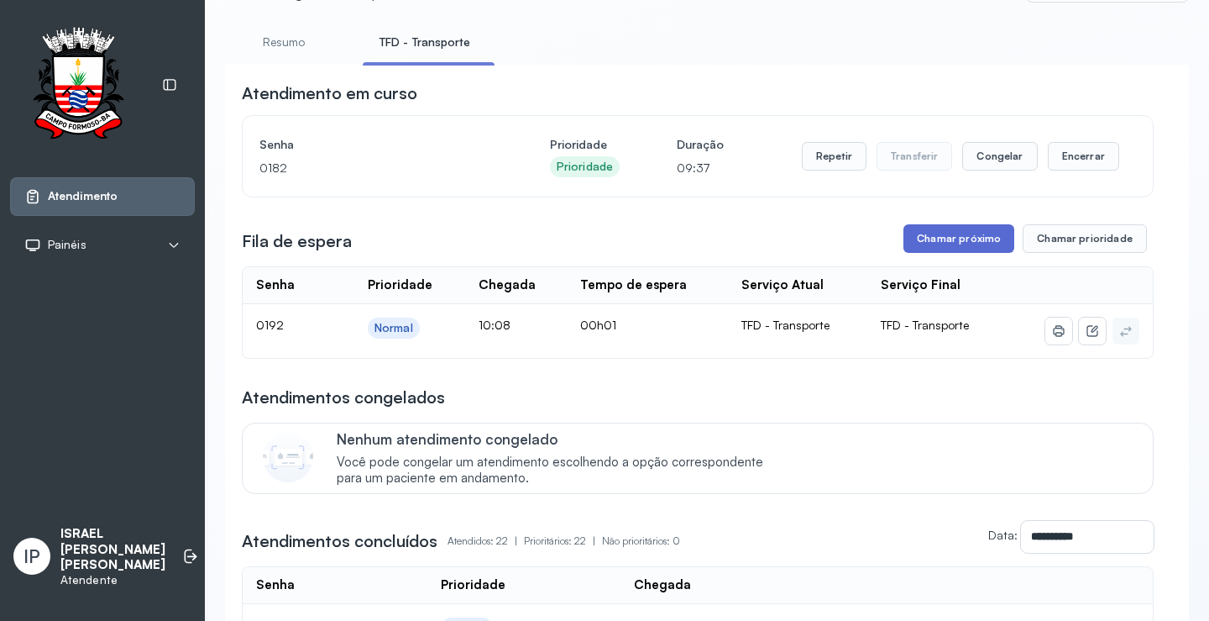
click at [972, 250] on button "Chamar próximo" at bounding box center [959, 238] width 111 height 29
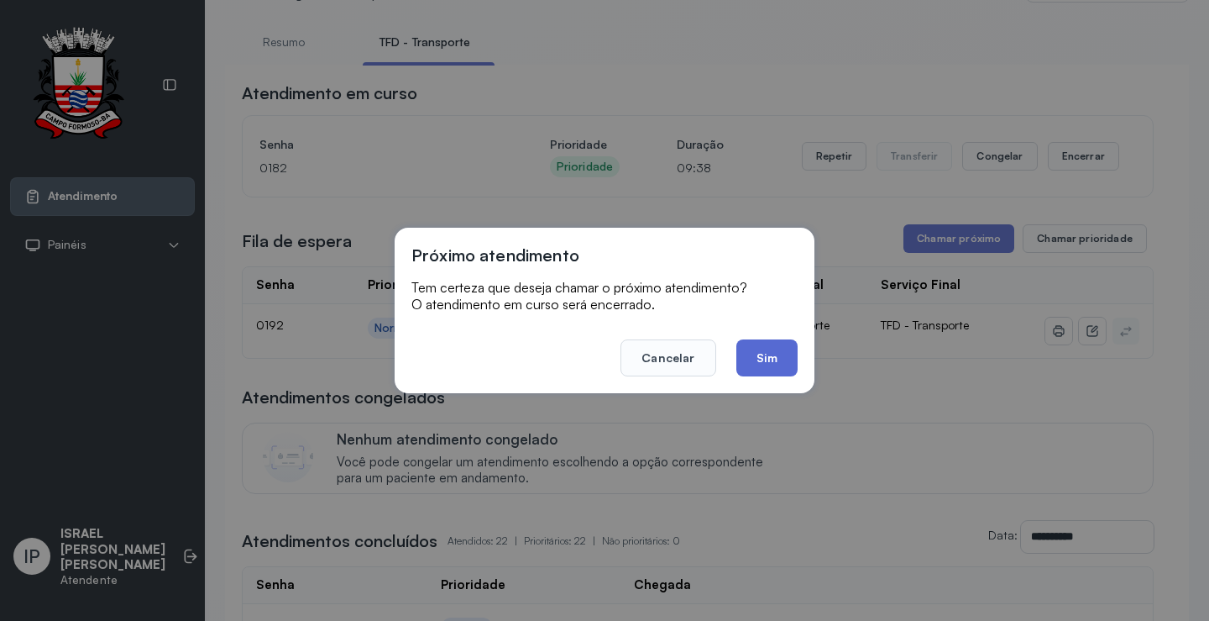
click at [769, 358] on button "Sim" at bounding box center [767, 357] width 61 height 37
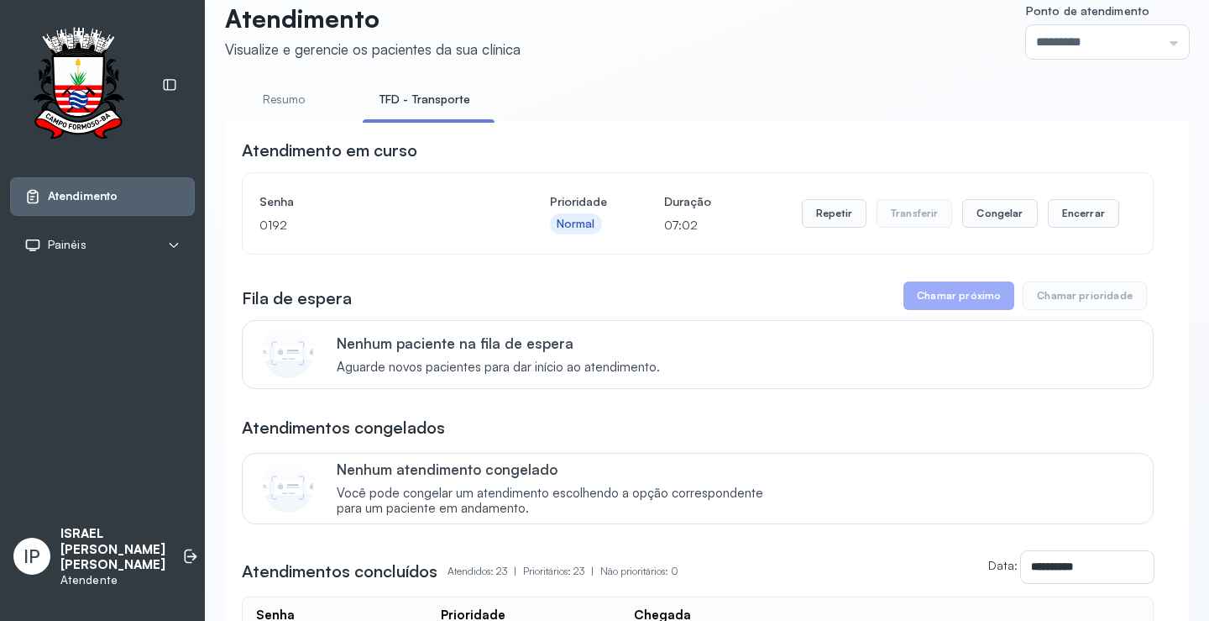
scroll to position [0, 0]
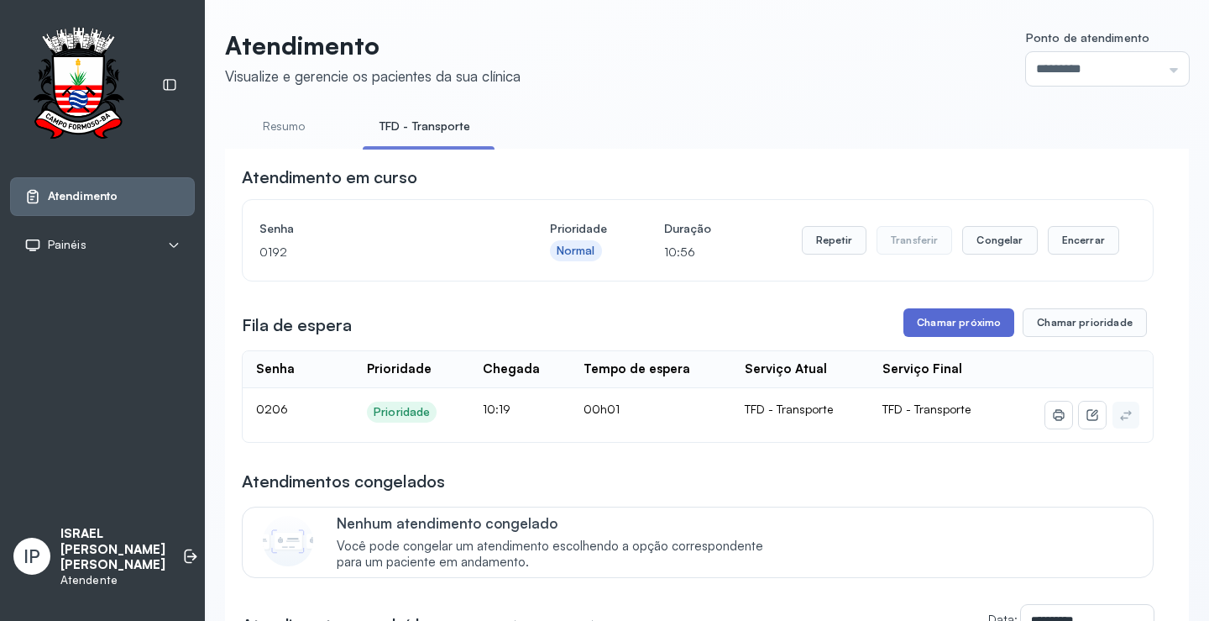
click at [926, 318] on button "Chamar próximo" at bounding box center [959, 322] width 111 height 29
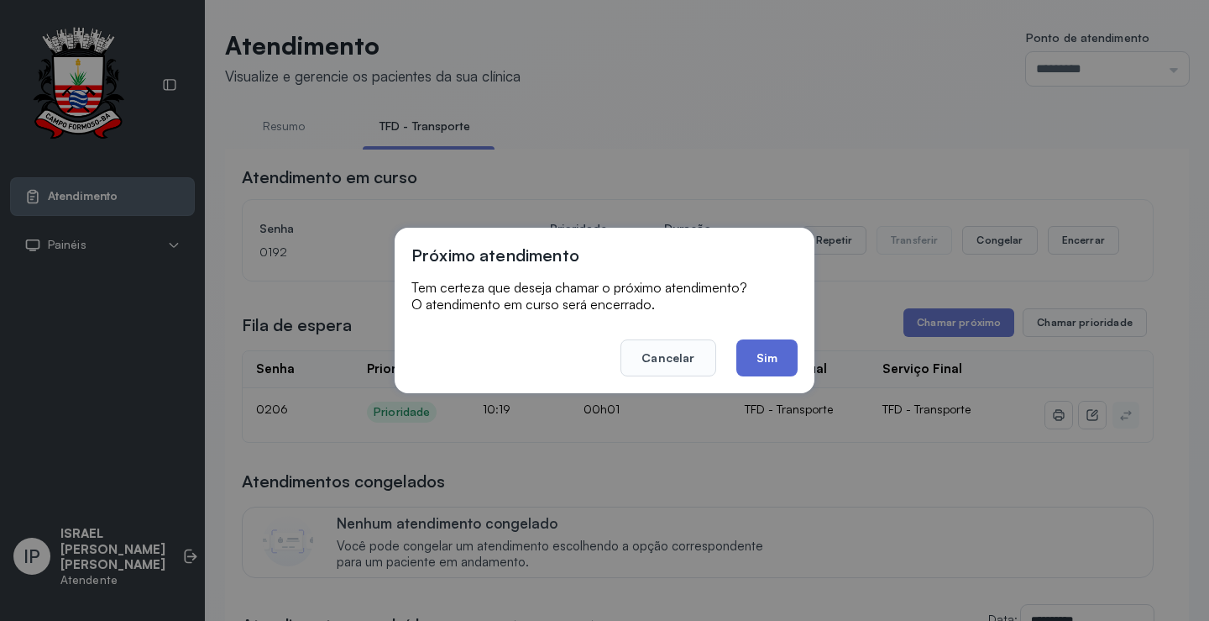
click at [786, 345] on button "Sim" at bounding box center [767, 357] width 61 height 37
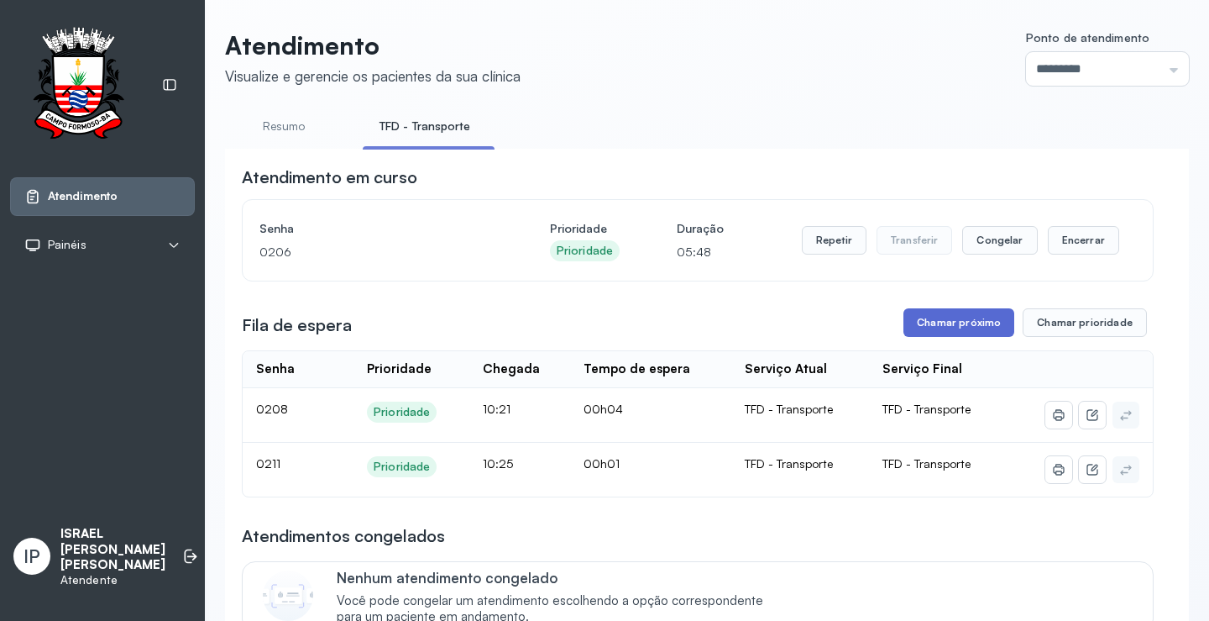
click at [941, 320] on button "Chamar próximo" at bounding box center [959, 322] width 111 height 29
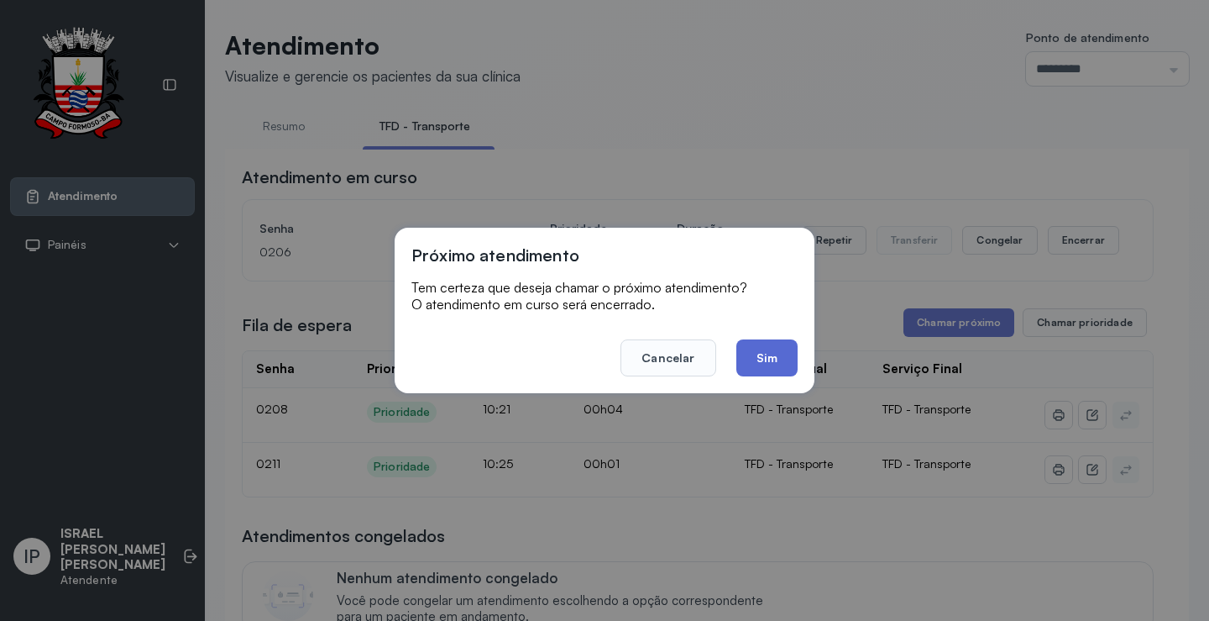
click at [789, 359] on button "Sim" at bounding box center [767, 357] width 61 height 37
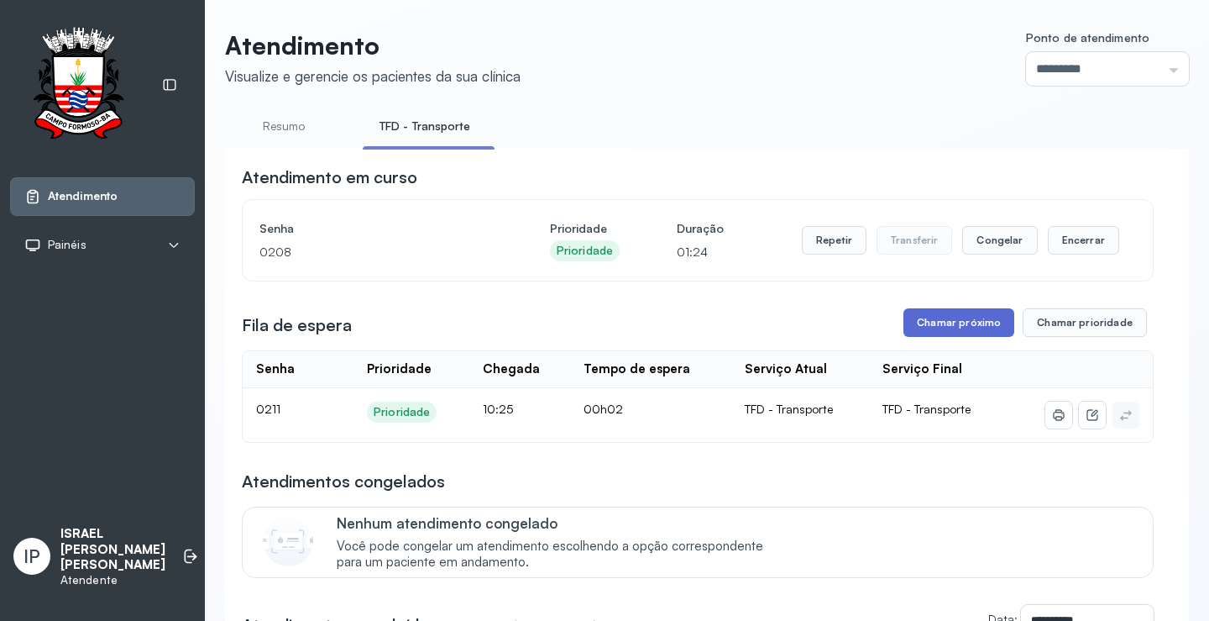
click at [953, 336] on button "Chamar próximo" at bounding box center [959, 322] width 111 height 29
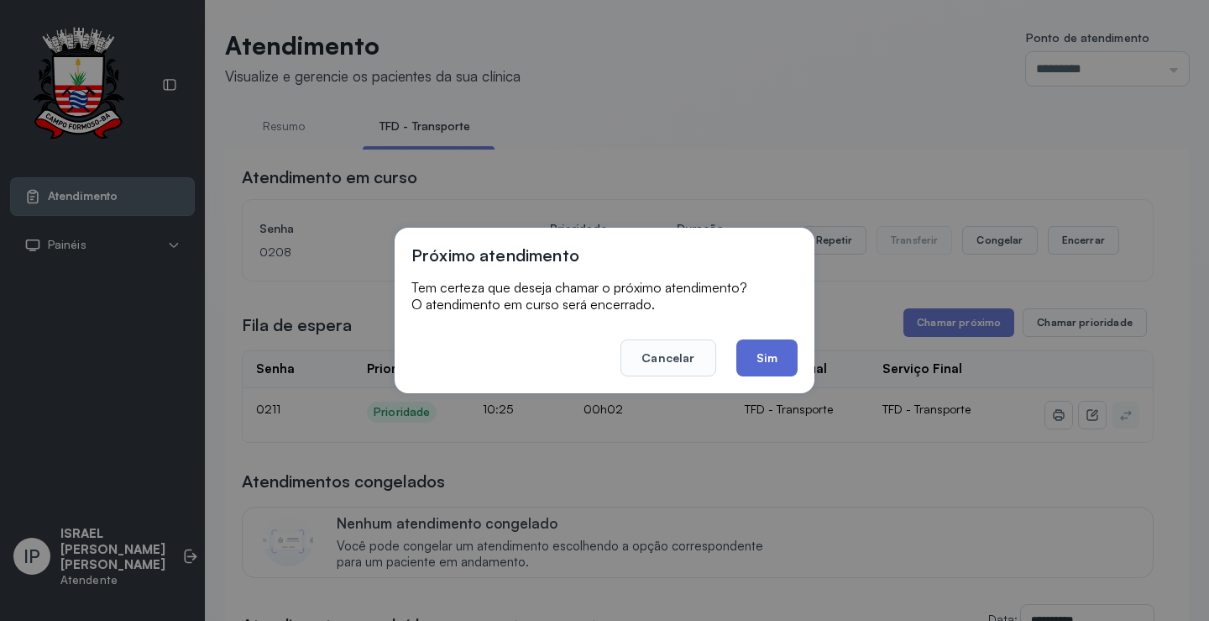
click at [772, 359] on button "Sim" at bounding box center [767, 357] width 61 height 37
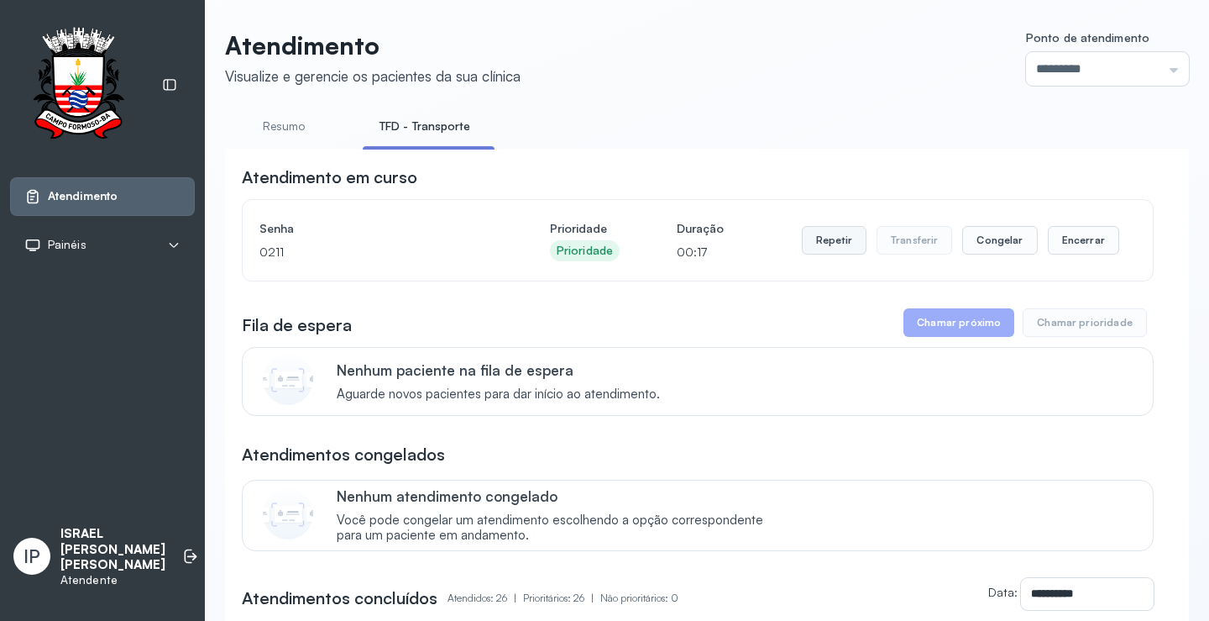
click at [830, 244] on button "Repetir" at bounding box center [834, 240] width 65 height 29
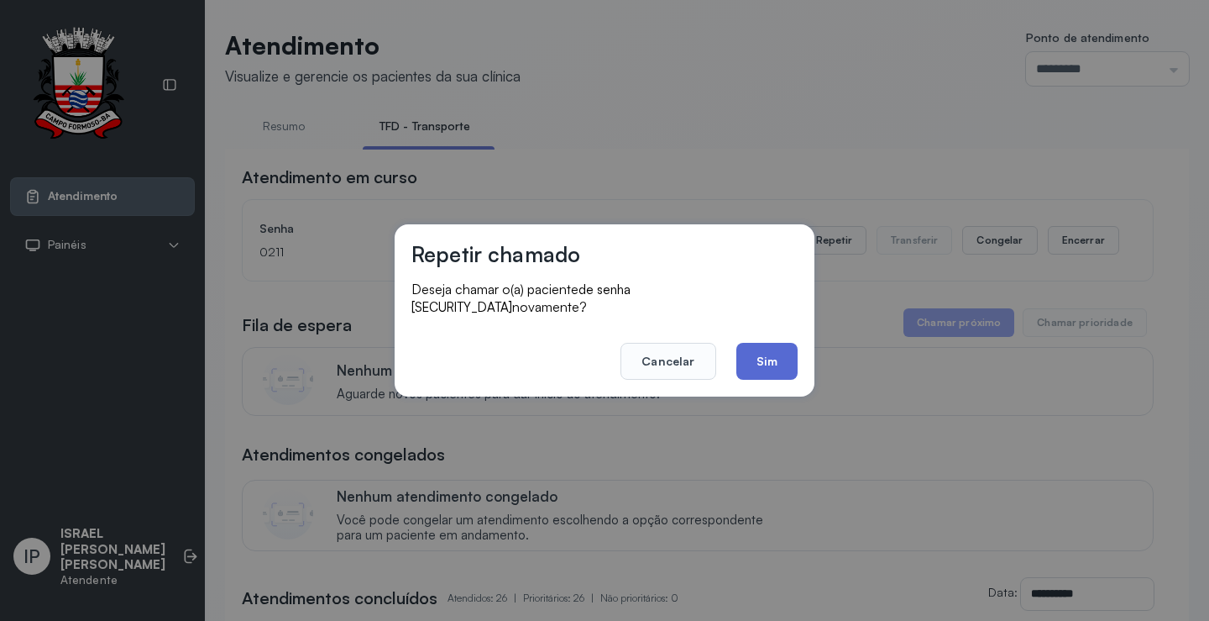
click at [768, 355] on button "Sim" at bounding box center [767, 361] width 61 height 37
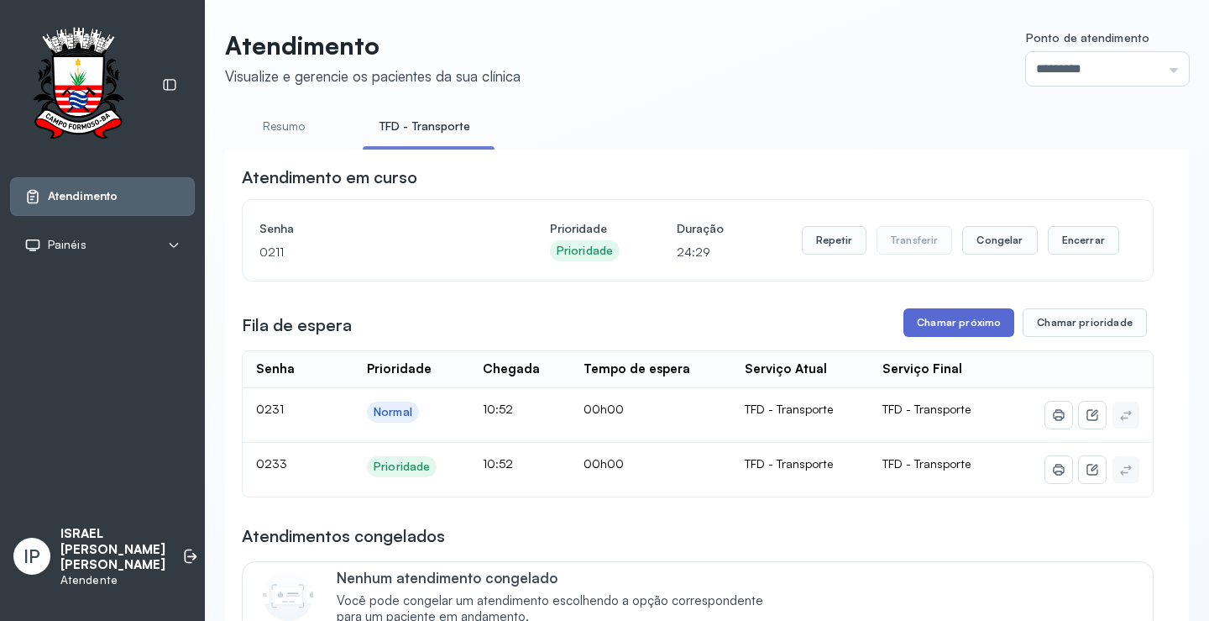
click at [952, 317] on button "Chamar próximo" at bounding box center [959, 322] width 111 height 29
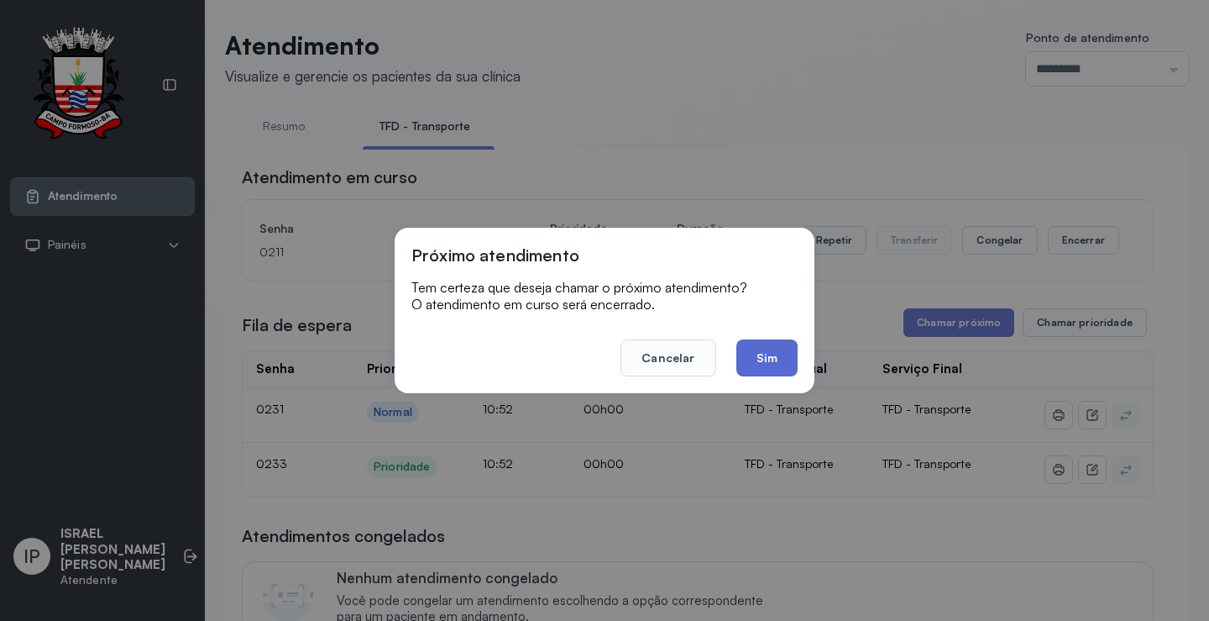
click at [762, 359] on button "Sim" at bounding box center [767, 357] width 61 height 37
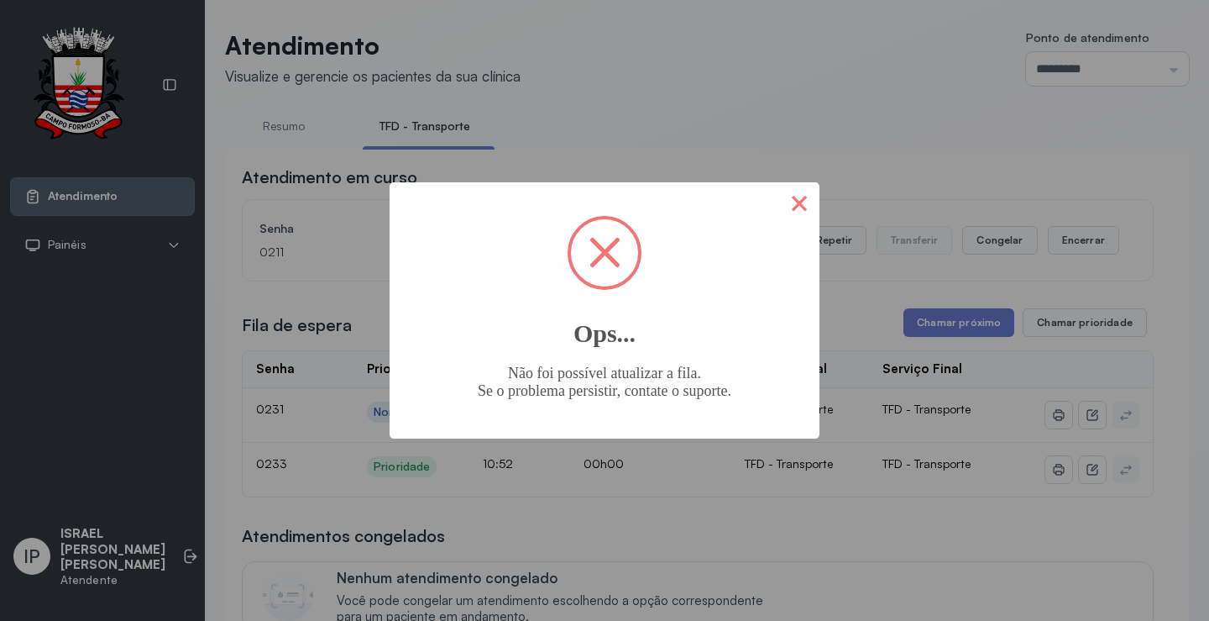
click at [788, 208] on button "×" at bounding box center [799, 202] width 40 height 40
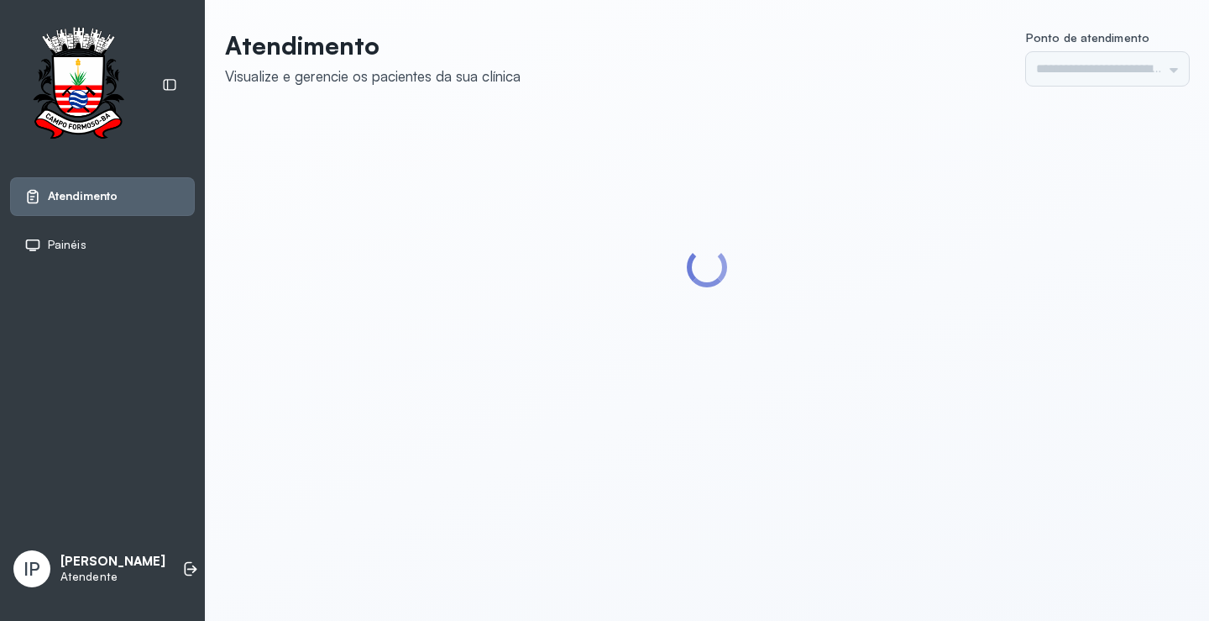
type input "*********"
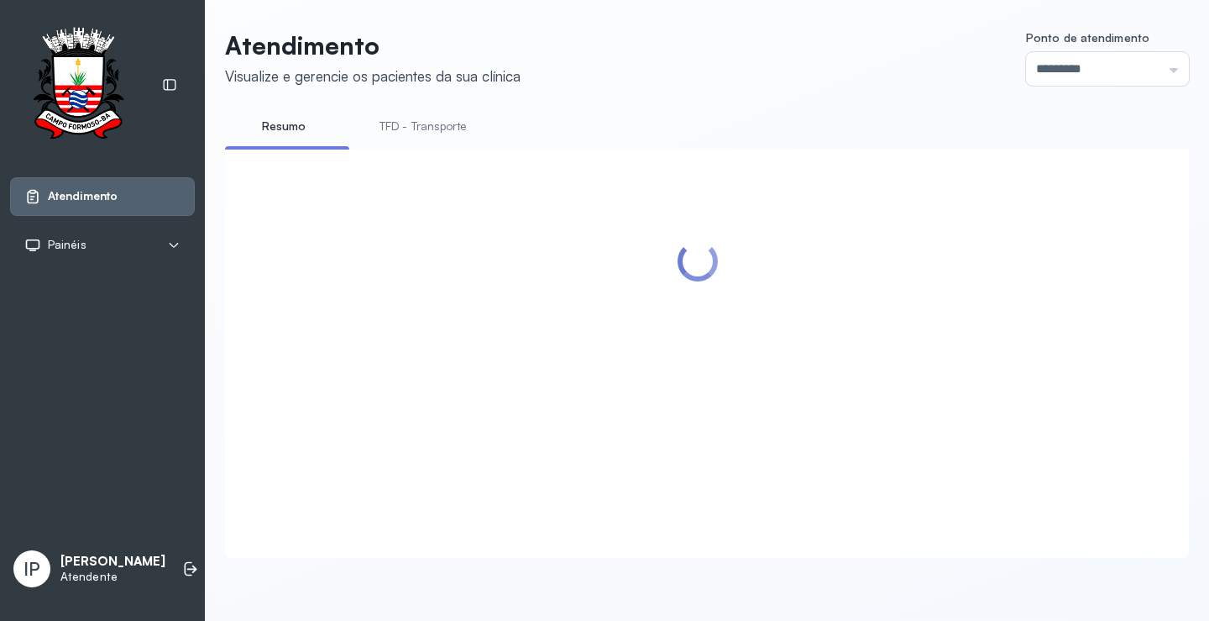
click at [455, 134] on link "TFD - Transporte" at bounding box center [423, 127] width 121 height 28
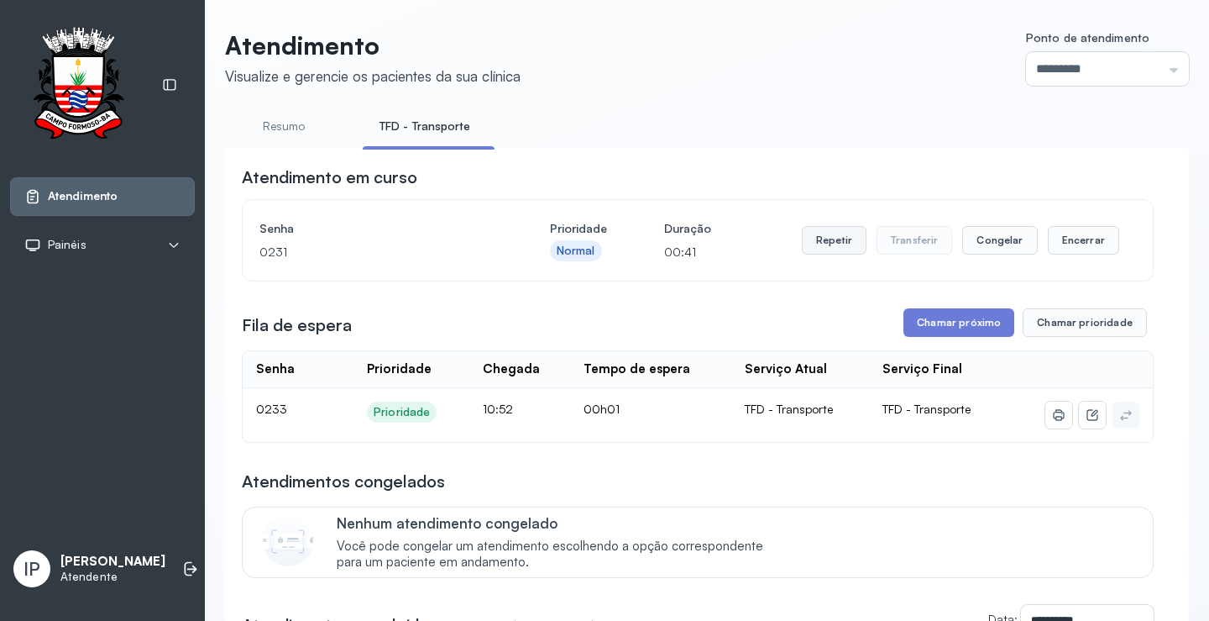
click at [826, 238] on button "Repetir" at bounding box center [834, 240] width 65 height 29
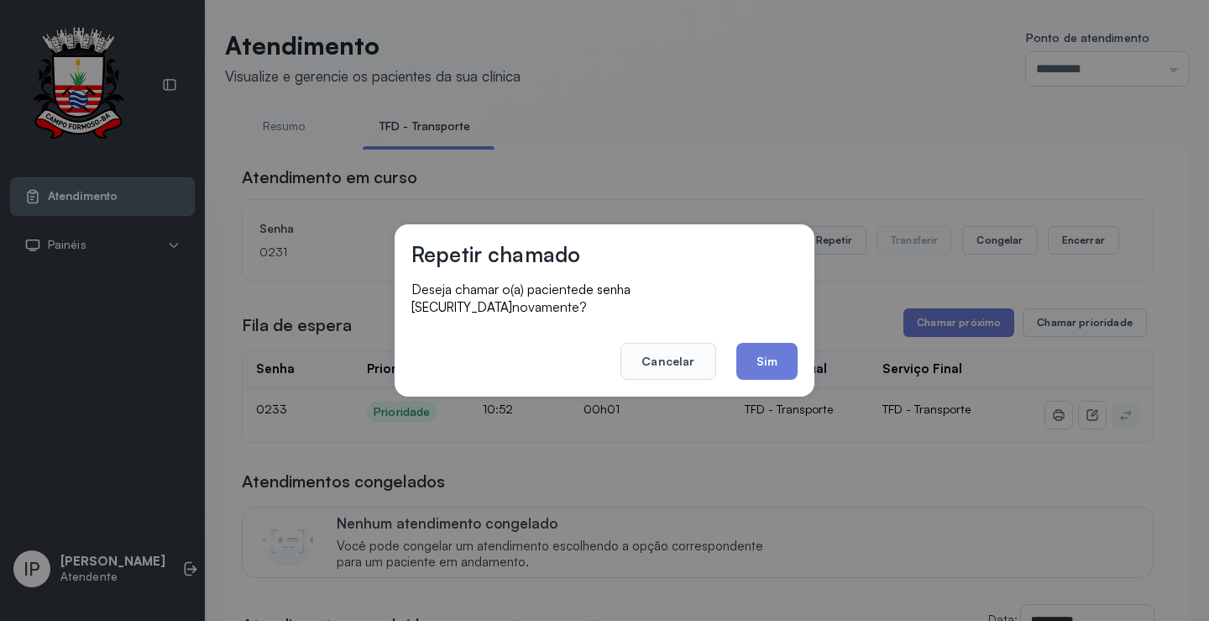
click at [780, 333] on footer "Cancelar Sim" at bounding box center [605, 349] width 386 height 60
click at [783, 343] on button "Sim" at bounding box center [767, 361] width 61 height 37
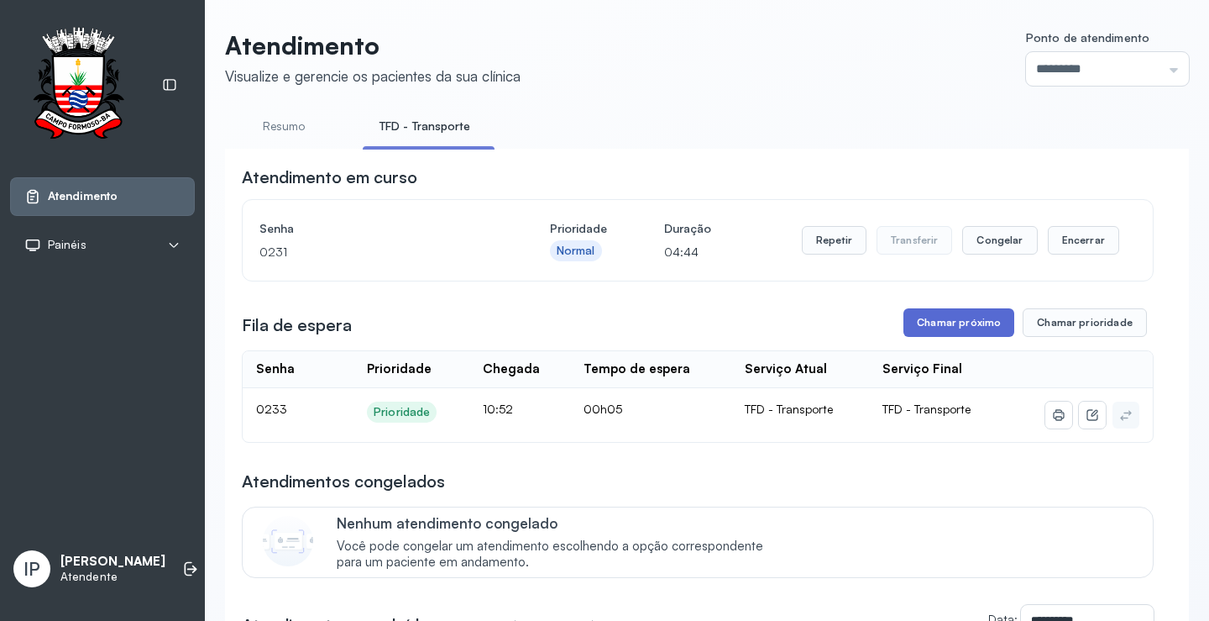
click at [945, 313] on button "Chamar próximo" at bounding box center [959, 322] width 111 height 29
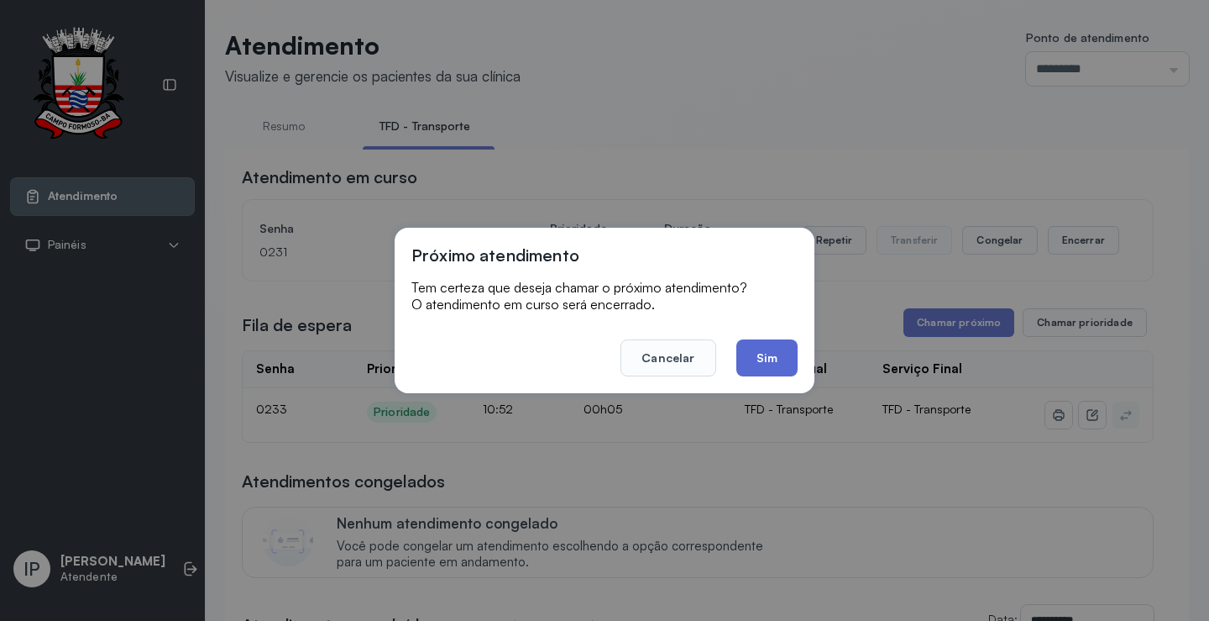
click at [779, 356] on button "Sim" at bounding box center [767, 357] width 61 height 37
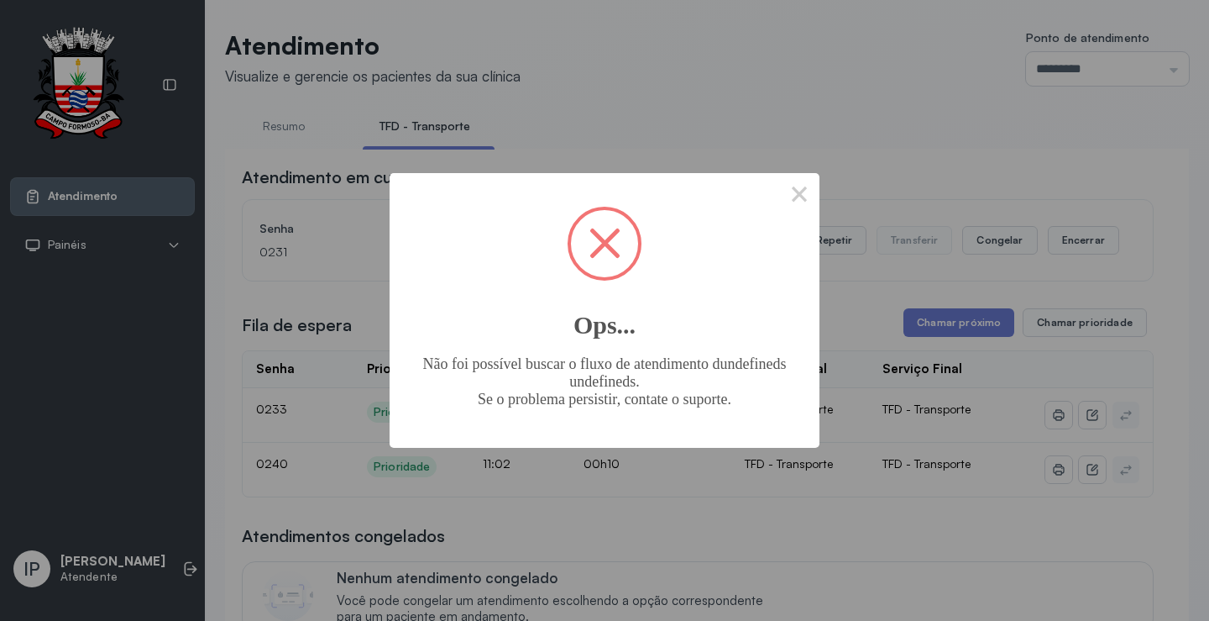
click at [593, 240] on span at bounding box center [604, 243] width 67 height 67
click at [807, 193] on button "×" at bounding box center [799, 193] width 40 height 40
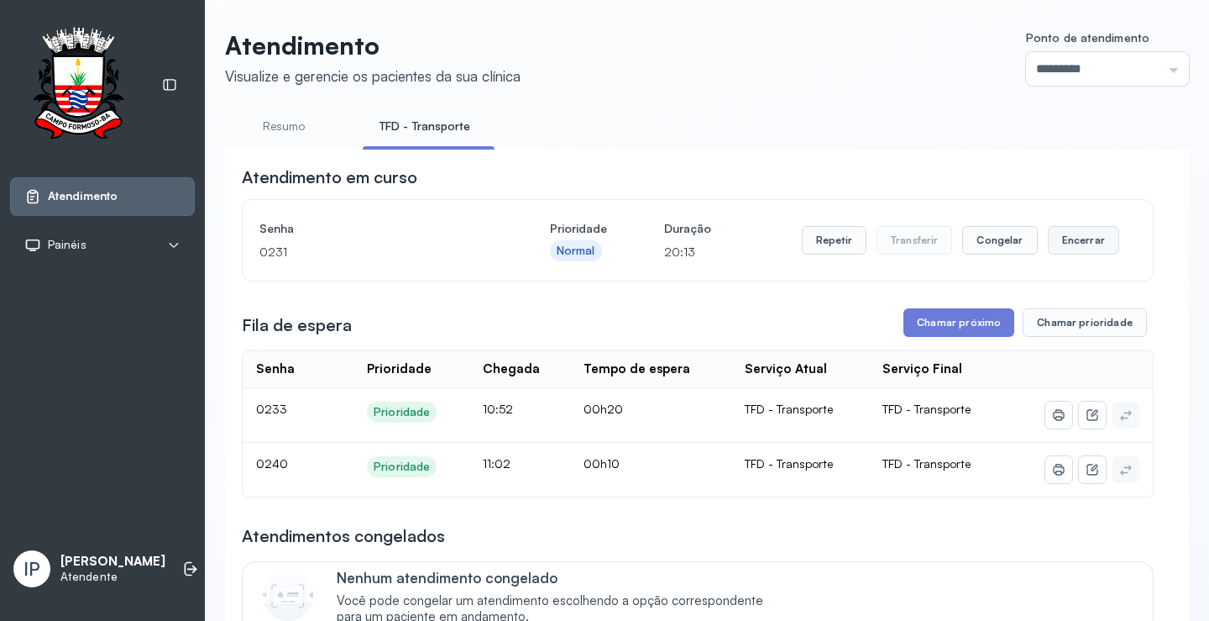
drag, startPoint x: 1059, startPoint y: 225, endPoint x: 1060, endPoint y: 245, distance: 20.2
click at [1060, 245] on div "Repetir Transferir Congelar Encerrar" at bounding box center [960, 240] width 317 height 47
click at [1060, 245] on button "Encerrar" at bounding box center [1083, 240] width 71 height 29
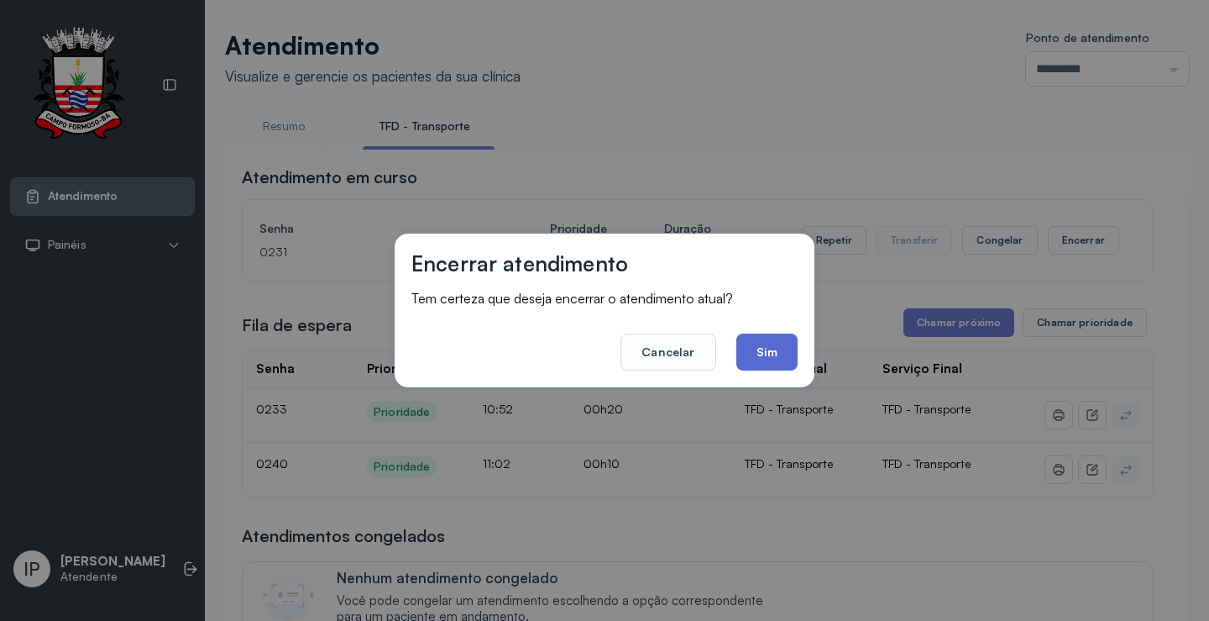
click at [779, 349] on button "Sim" at bounding box center [767, 351] width 61 height 37
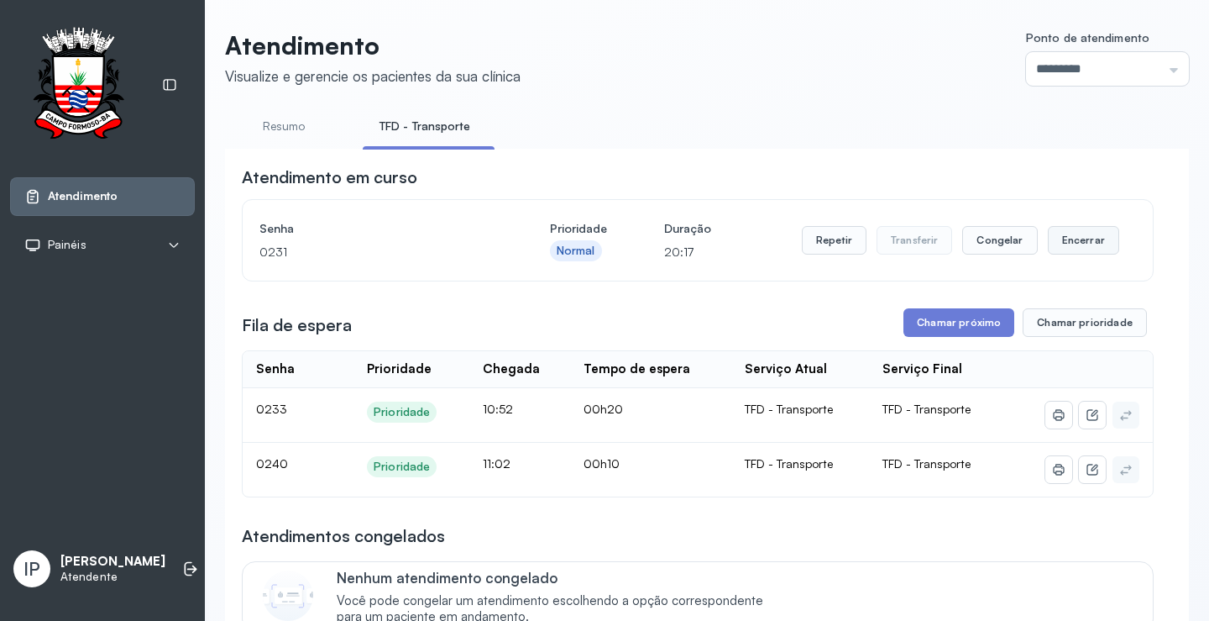
click at [1068, 246] on button "Encerrar" at bounding box center [1083, 240] width 71 height 29
click at [954, 326] on button "Chamar próximo" at bounding box center [959, 322] width 111 height 29
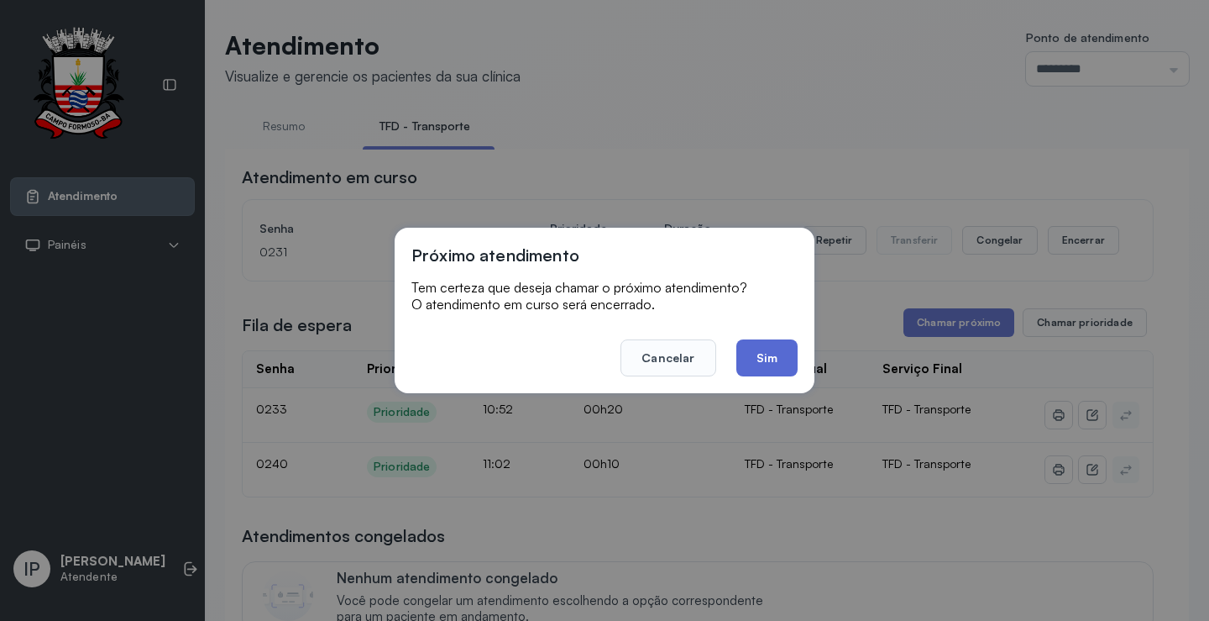
click at [745, 349] on button "Sim" at bounding box center [767, 357] width 61 height 37
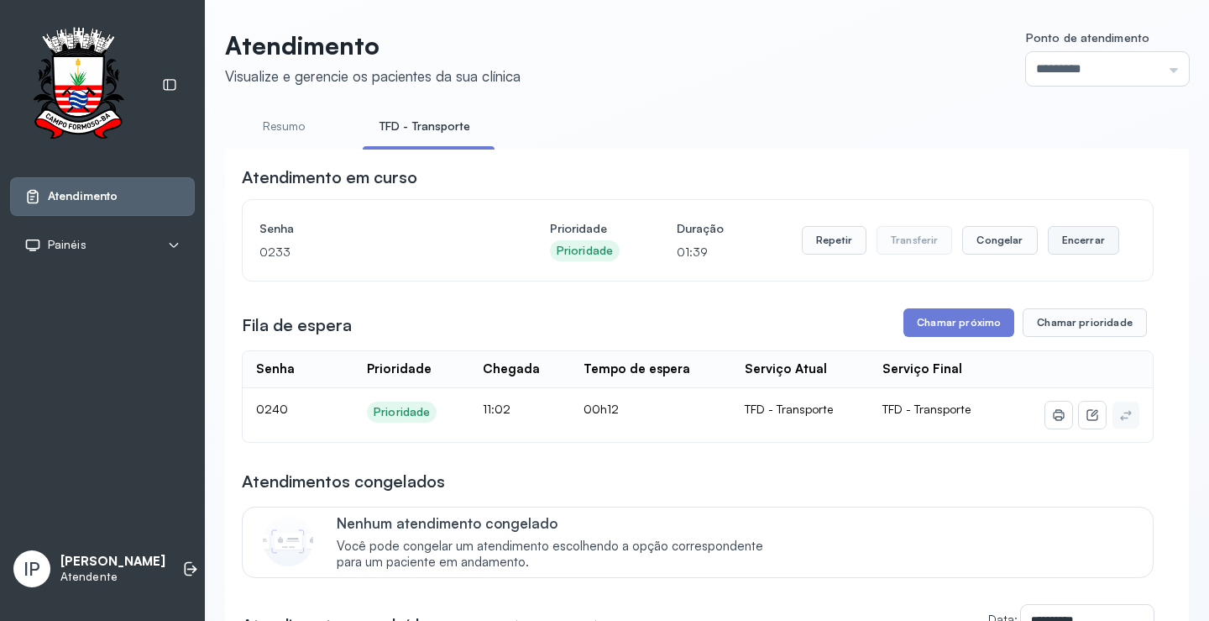
click at [1097, 239] on button "Encerrar" at bounding box center [1083, 240] width 71 height 29
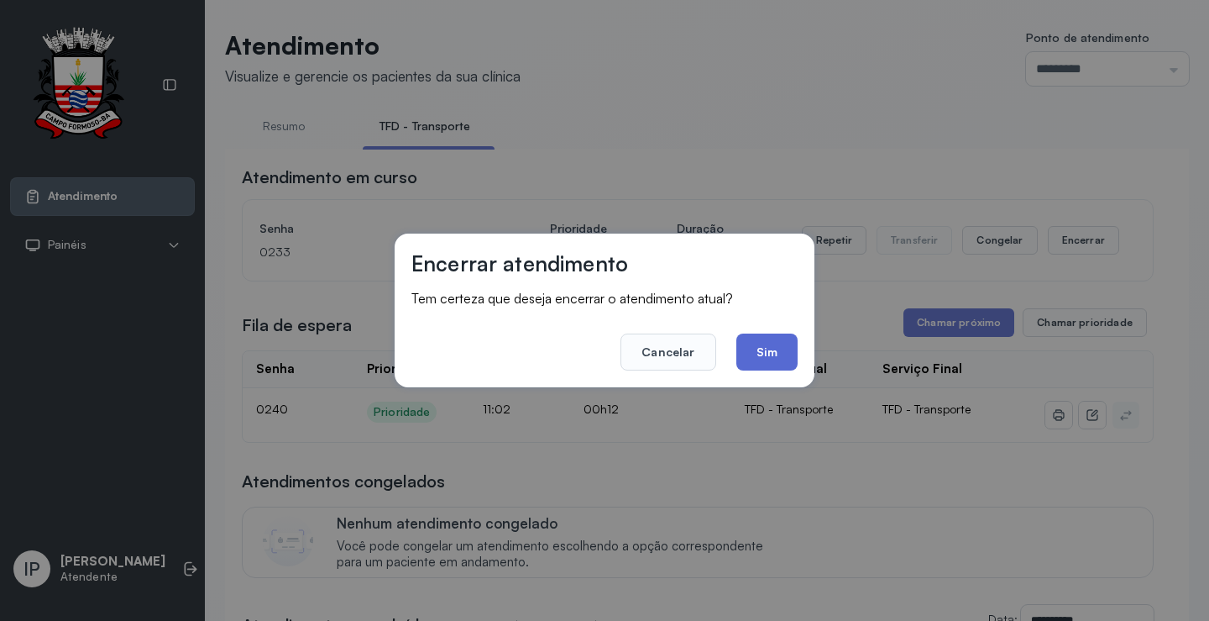
click at [772, 348] on button "Sim" at bounding box center [767, 351] width 61 height 37
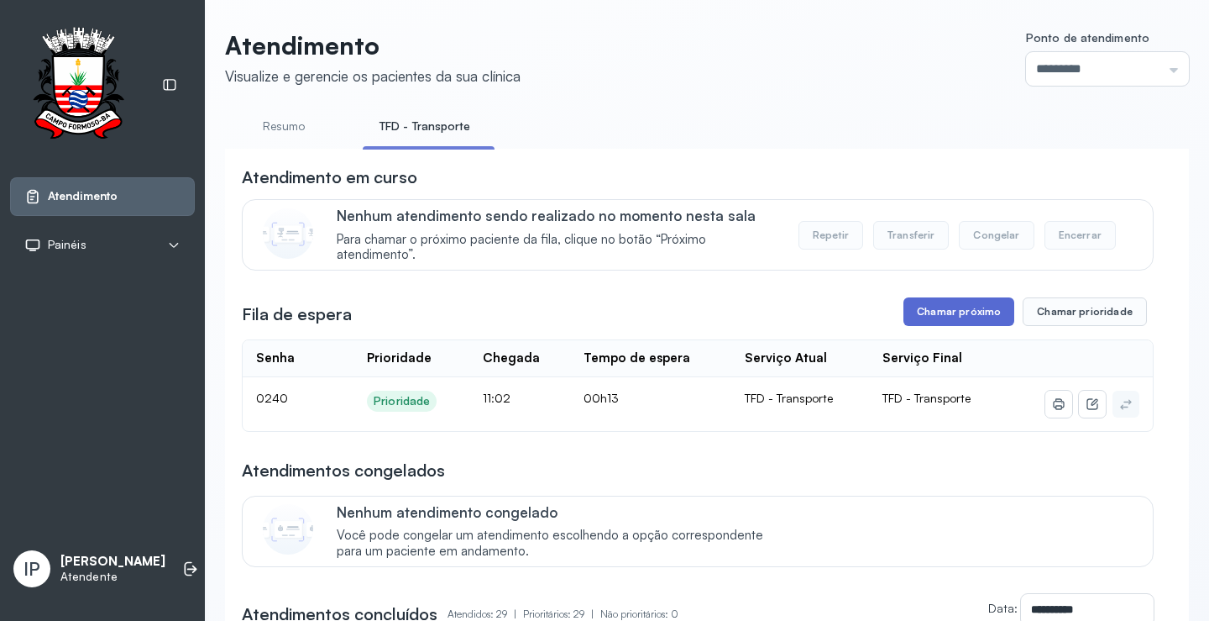
click at [956, 317] on button "Chamar próximo" at bounding box center [959, 311] width 111 height 29
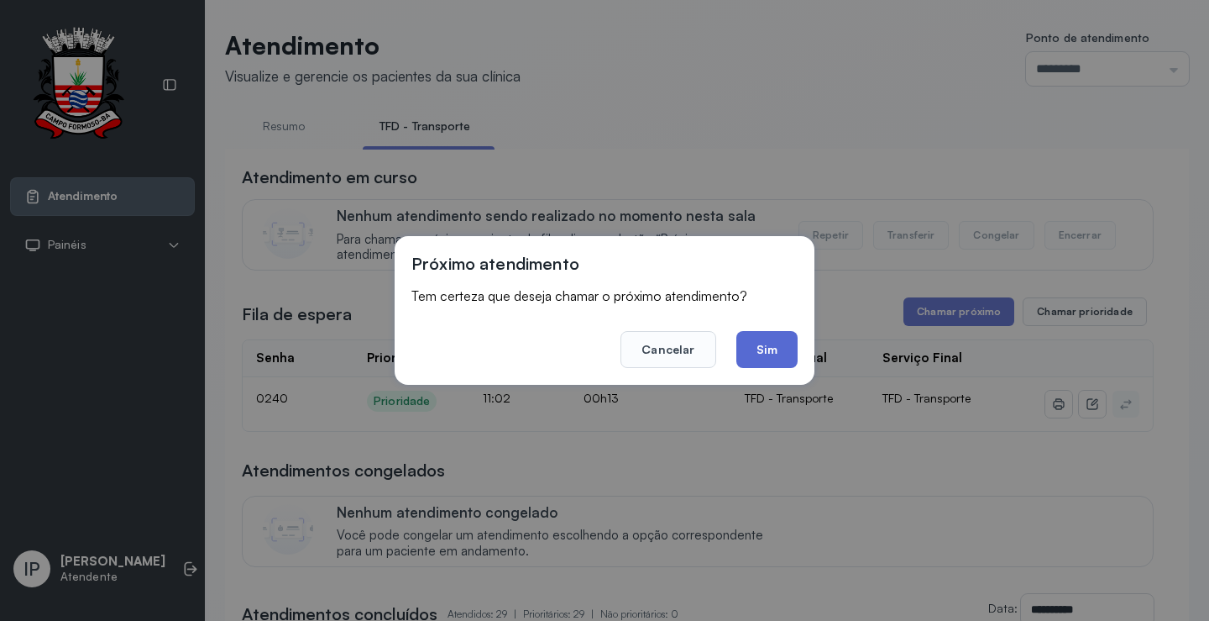
click at [769, 341] on button "Sim" at bounding box center [767, 349] width 61 height 37
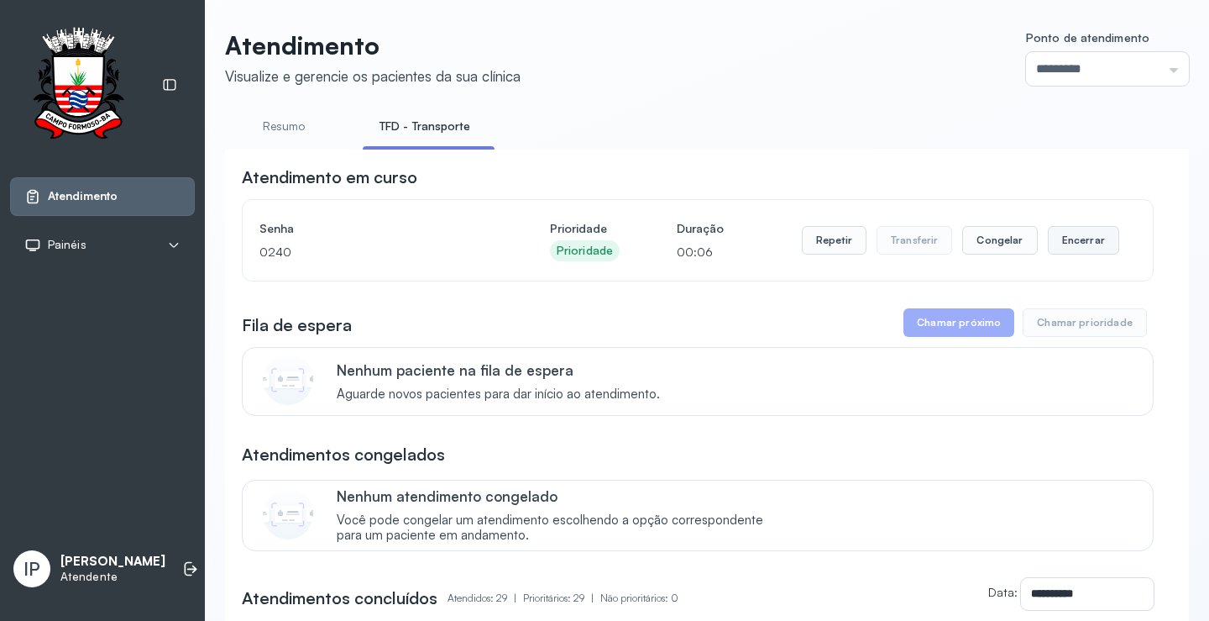
click at [1067, 247] on button "Encerrar" at bounding box center [1083, 240] width 71 height 29
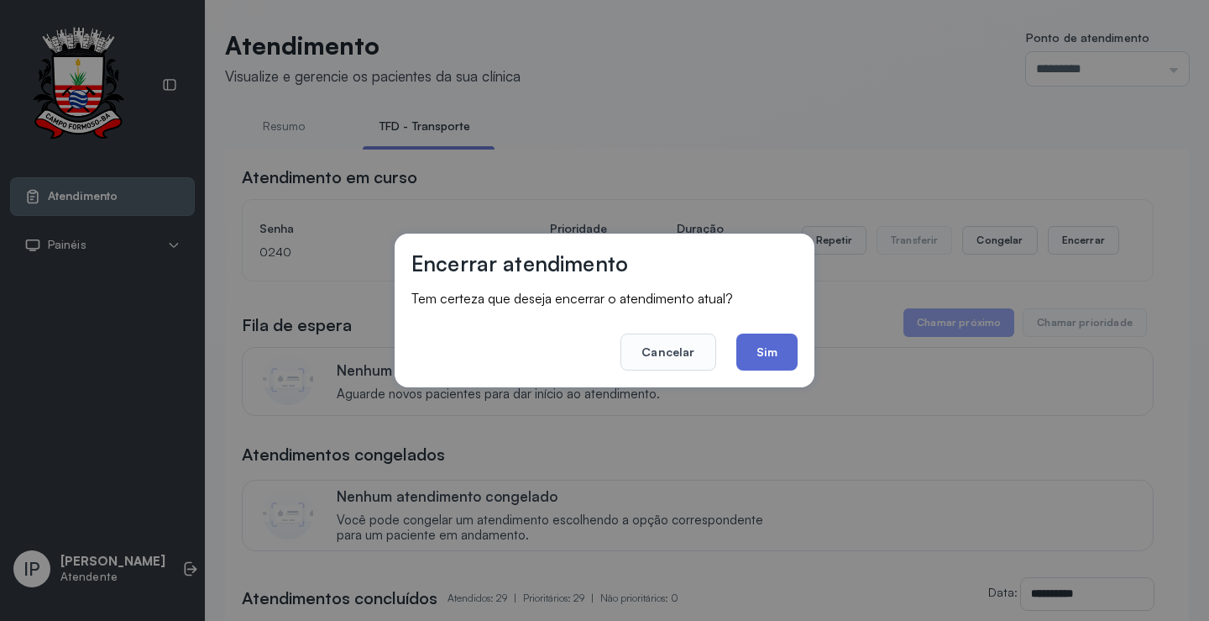
click at [762, 357] on button "Sim" at bounding box center [767, 351] width 61 height 37
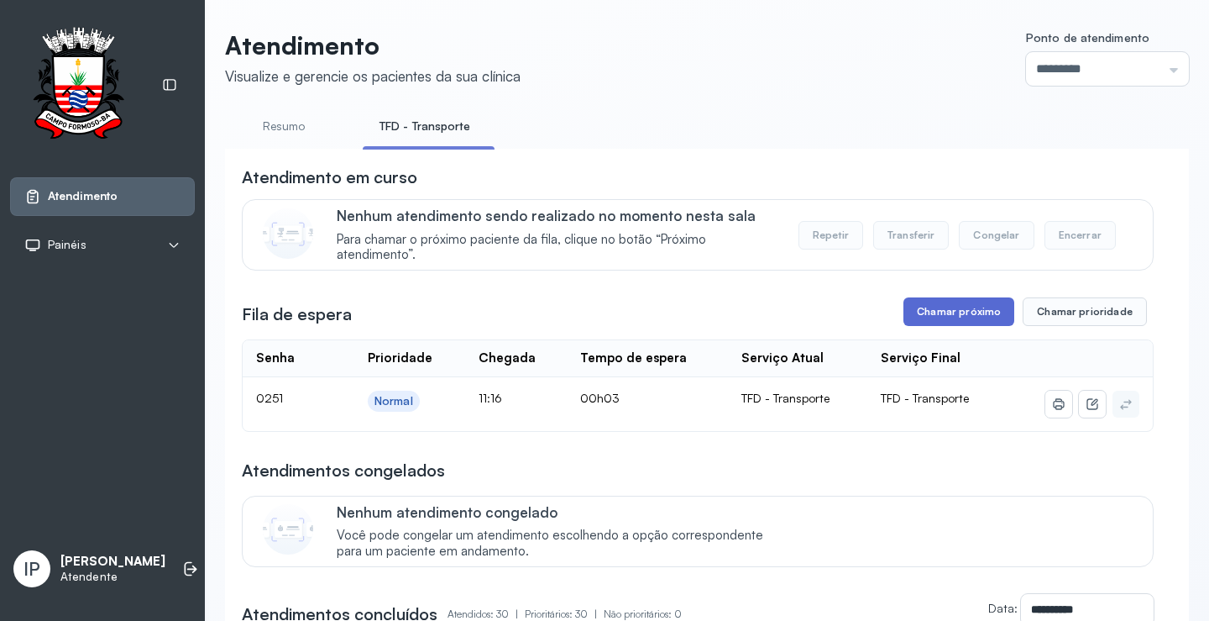
click at [974, 318] on button "Chamar próximo" at bounding box center [959, 311] width 111 height 29
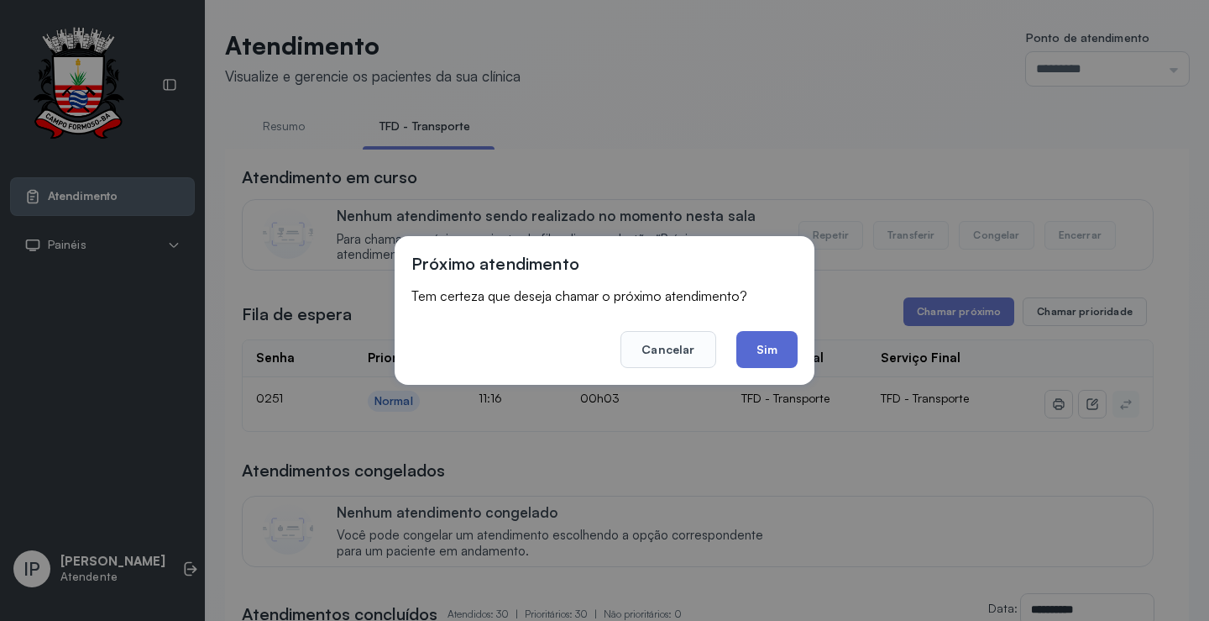
click at [784, 351] on button "Sim" at bounding box center [767, 349] width 61 height 37
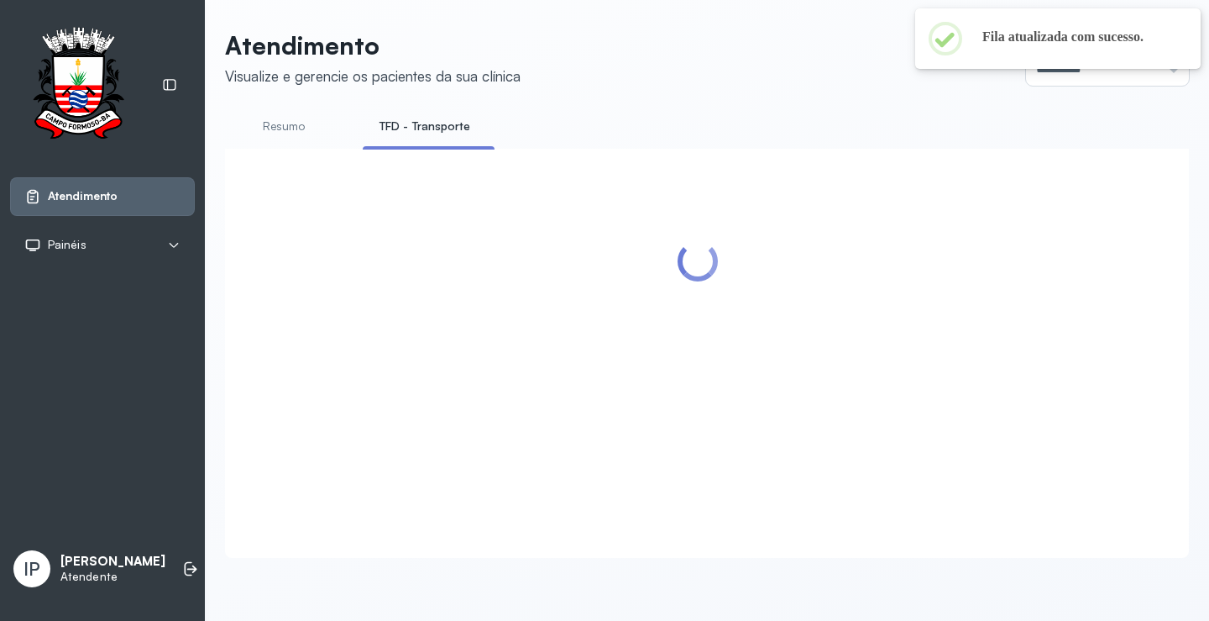
click at [467, 5] on div "Atendimento Visualize e gerencie os pacientes da sua clínica Ponto de atendimen…" at bounding box center [707, 302] width 1005 height 605
click at [473, 7] on div "Atendimento Visualize e gerencie os pacientes da sua clínica Ponto de atendimen…" at bounding box center [707, 302] width 1005 height 605
click at [475, 6] on div "Atendimento Visualize e gerencie os pacientes da sua clínica Ponto de atendimen…" at bounding box center [707, 302] width 1005 height 605
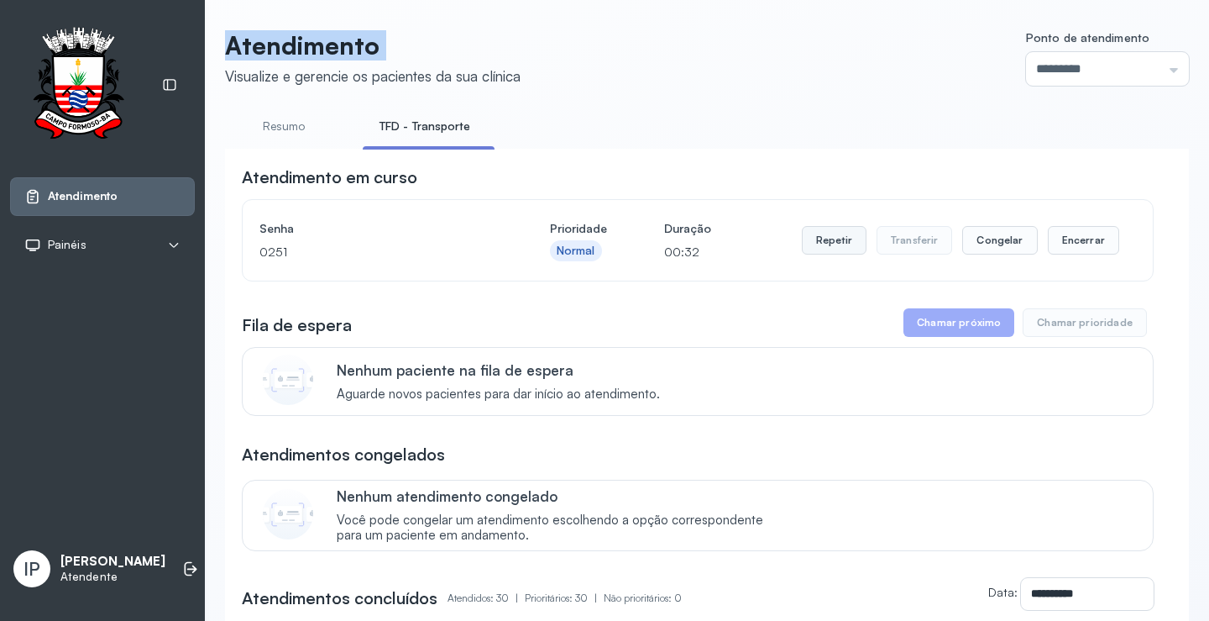
click at [824, 241] on button "Repetir" at bounding box center [834, 240] width 65 height 29
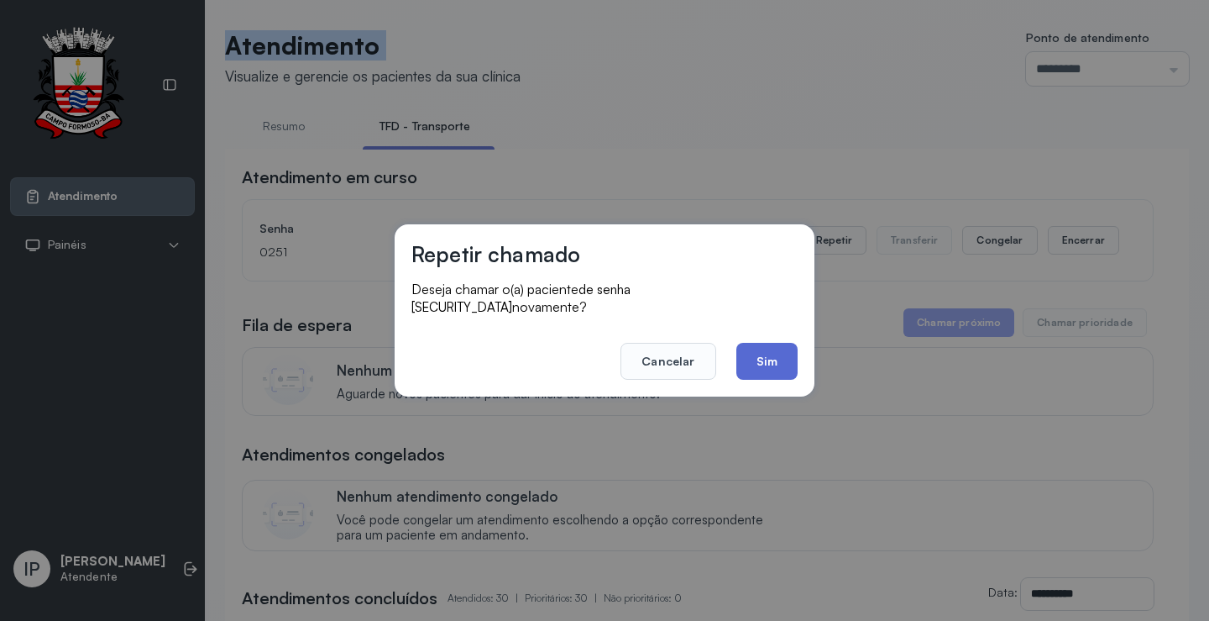
click at [778, 370] on button "Sim" at bounding box center [767, 361] width 61 height 37
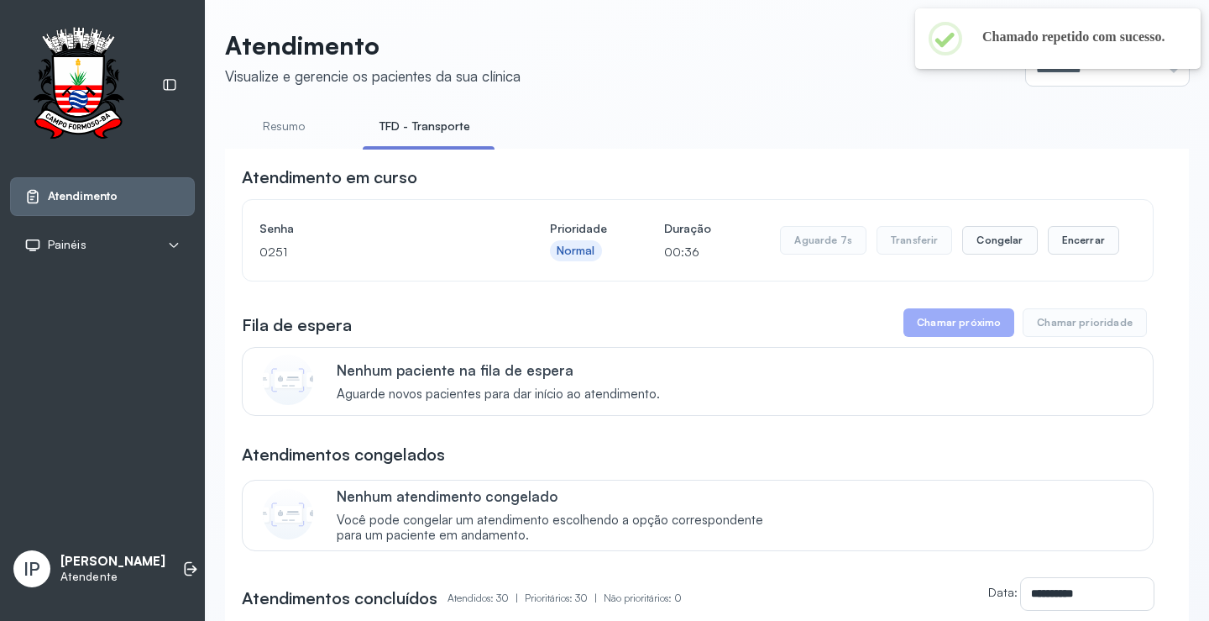
click at [906, 129] on ul "Resumo TFD - Transporte" at bounding box center [707, 132] width 964 height 38
click at [506, 55] on p "Atendimento" at bounding box center [373, 45] width 296 height 30
click at [1089, 245] on button "Encerrar" at bounding box center [1083, 240] width 71 height 29
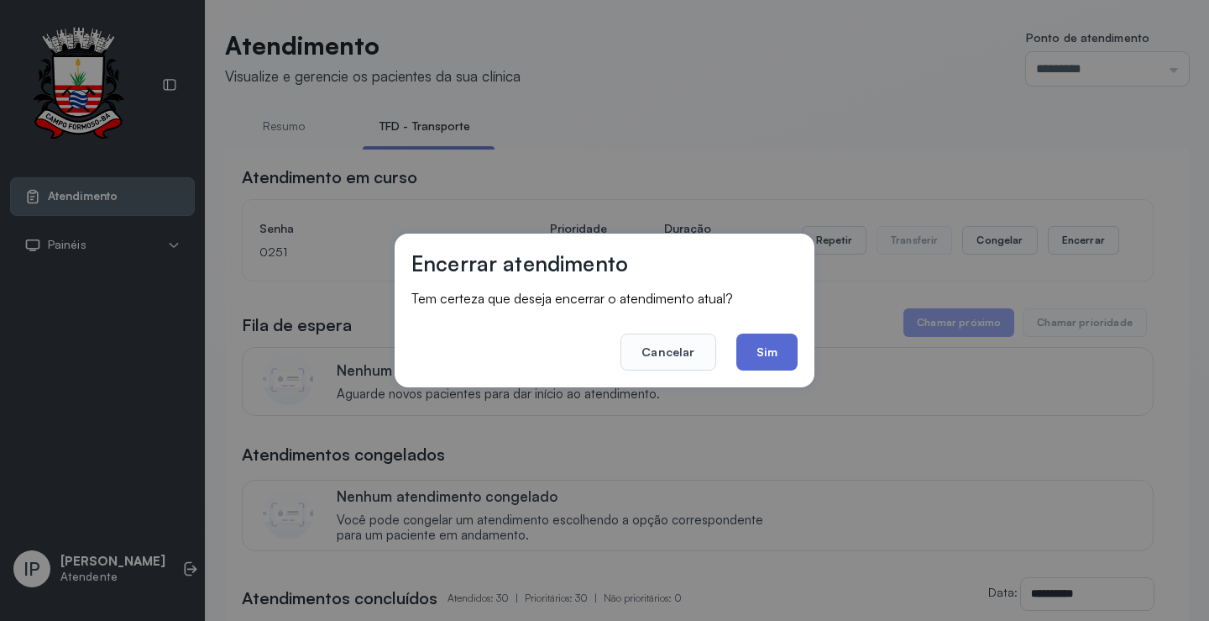
click at [782, 350] on button "Sim" at bounding box center [767, 351] width 61 height 37
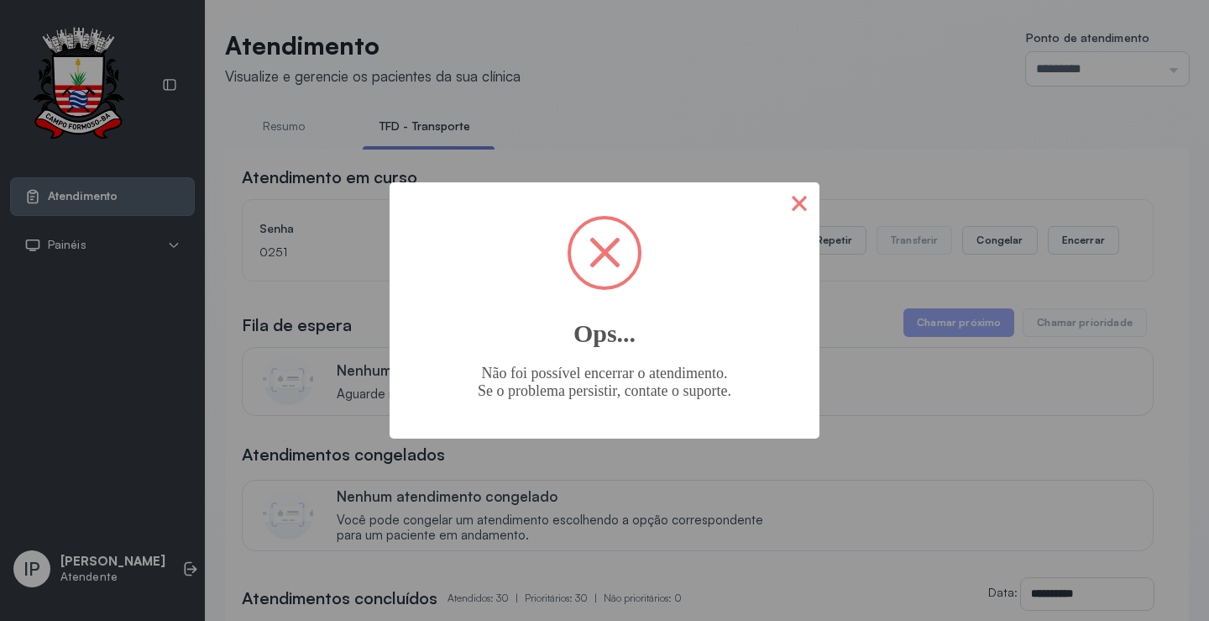
click at [808, 202] on button "×" at bounding box center [799, 202] width 40 height 40
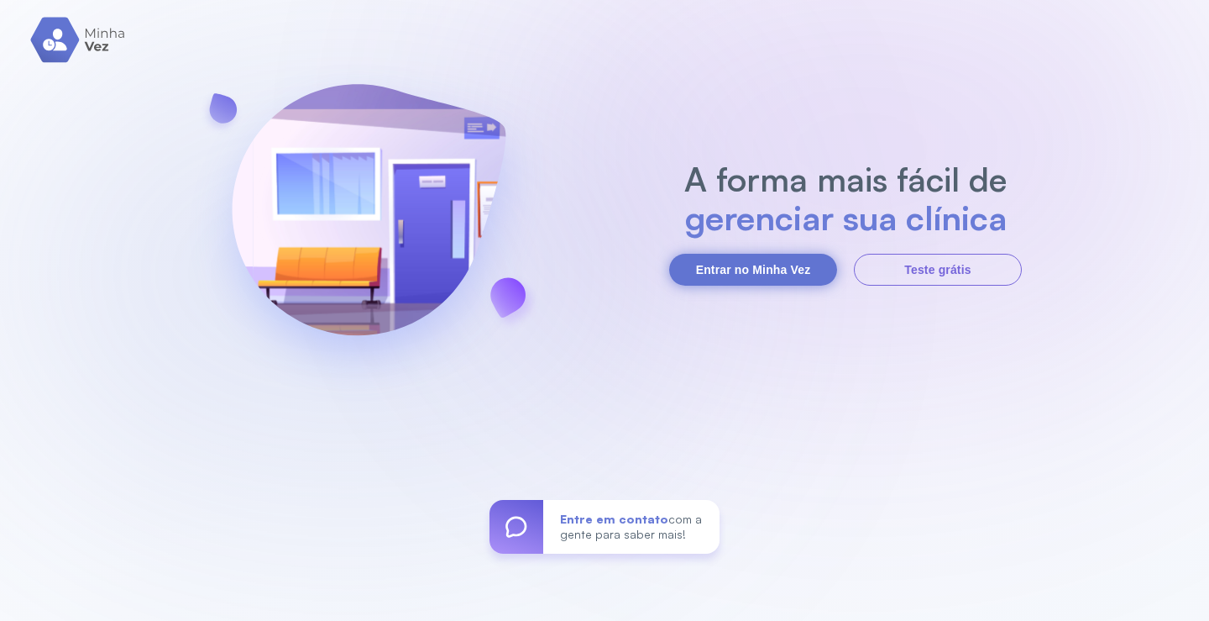
click at [787, 267] on button "Entrar no Minha Vez" at bounding box center [753, 270] width 168 height 32
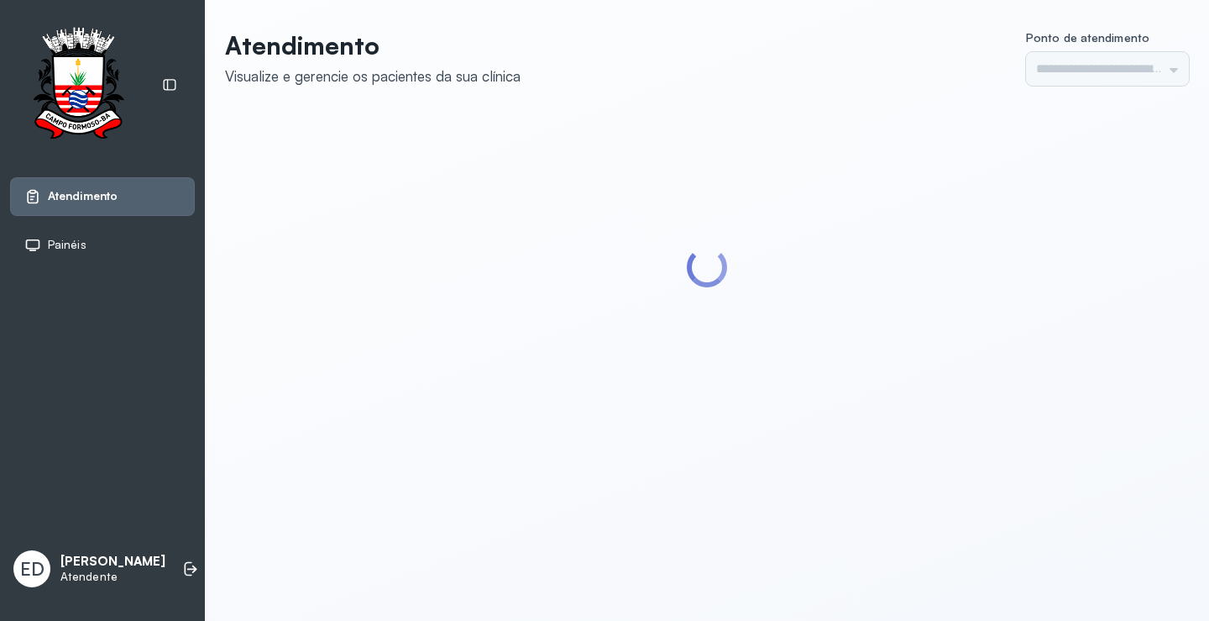
type input "*********"
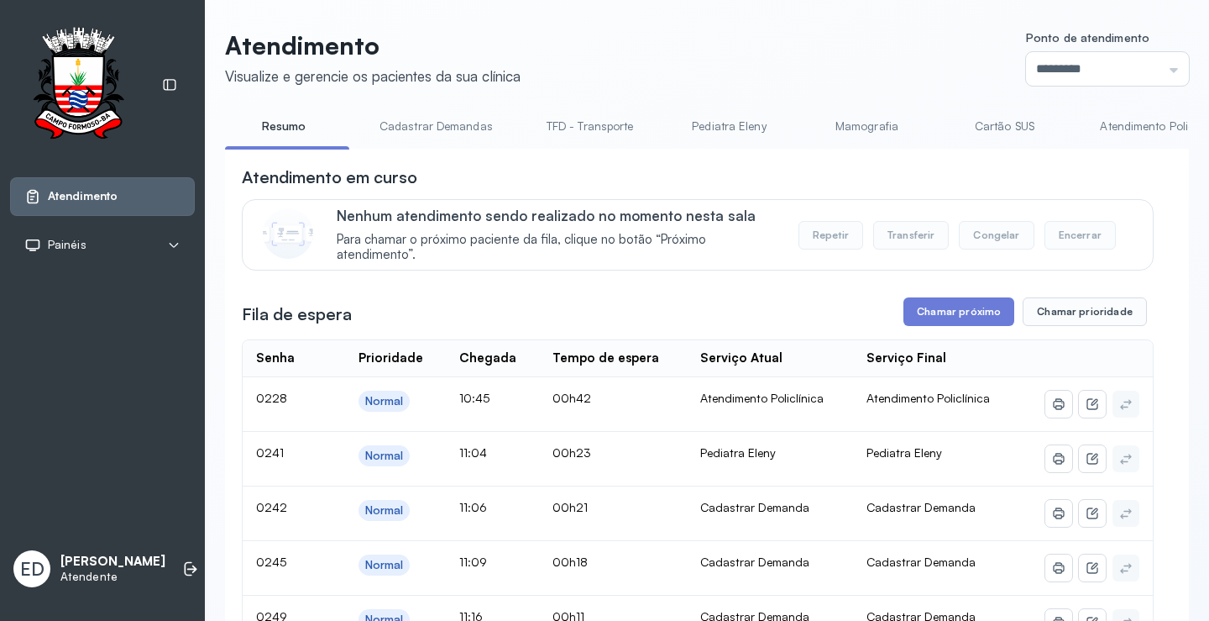
click at [622, 126] on link "TFD - Transporte" at bounding box center [590, 127] width 121 height 28
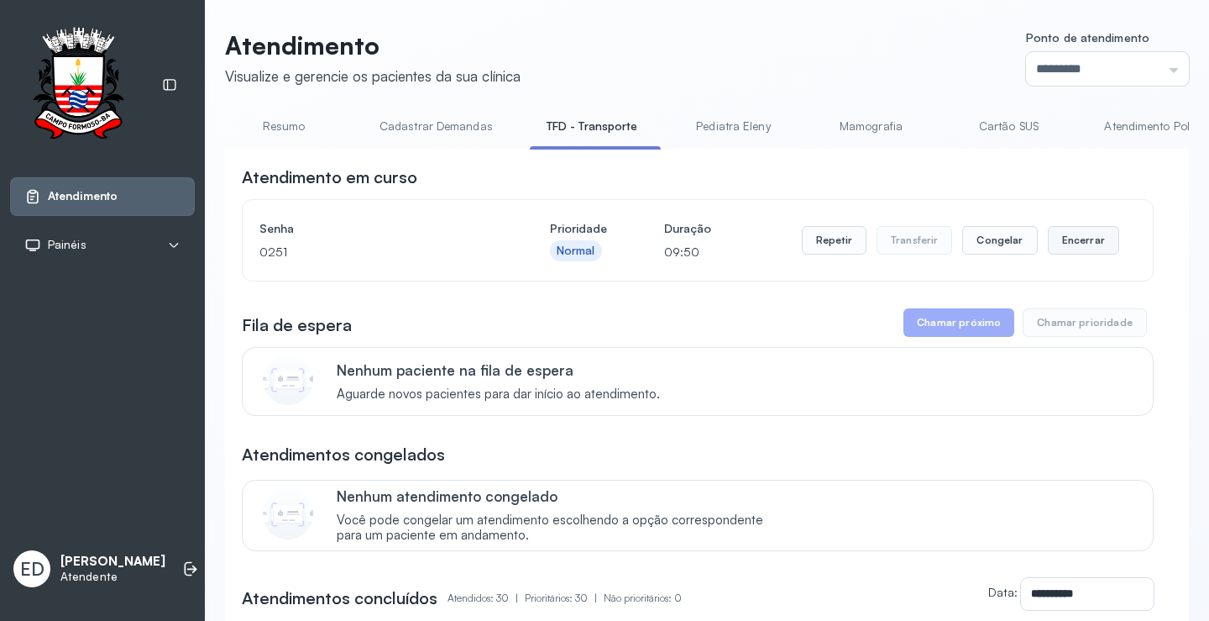
click at [1084, 250] on button "Encerrar" at bounding box center [1083, 240] width 71 height 29
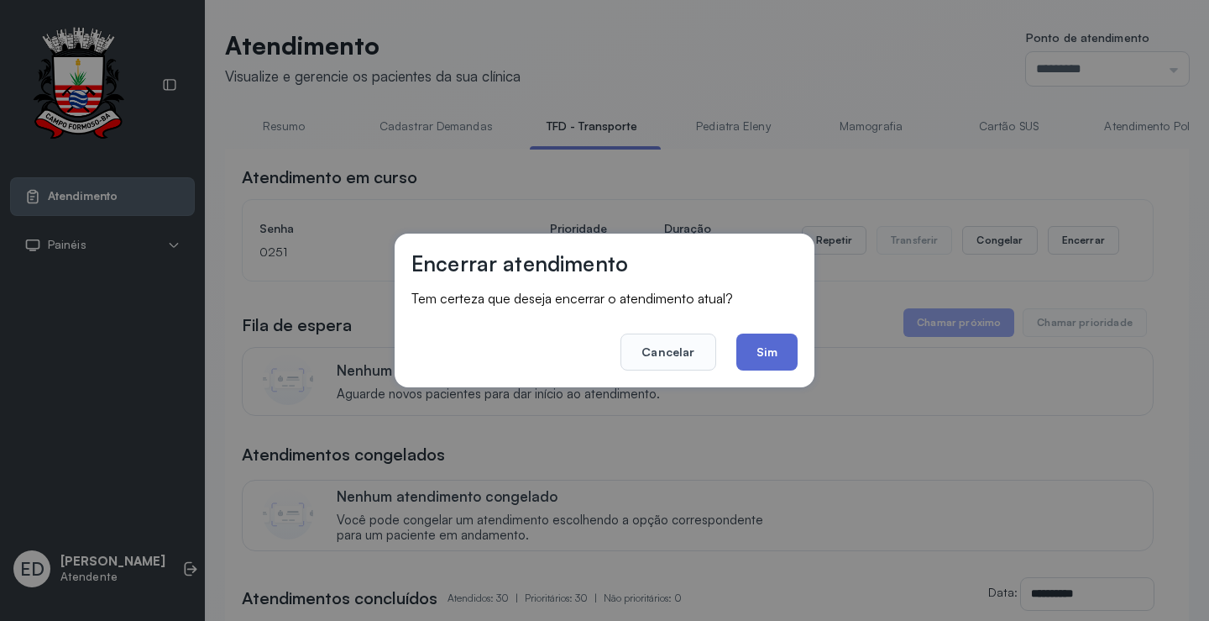
click at [780, 353] on button "Sim" at bounding box center [767, 351] width 61 height 37
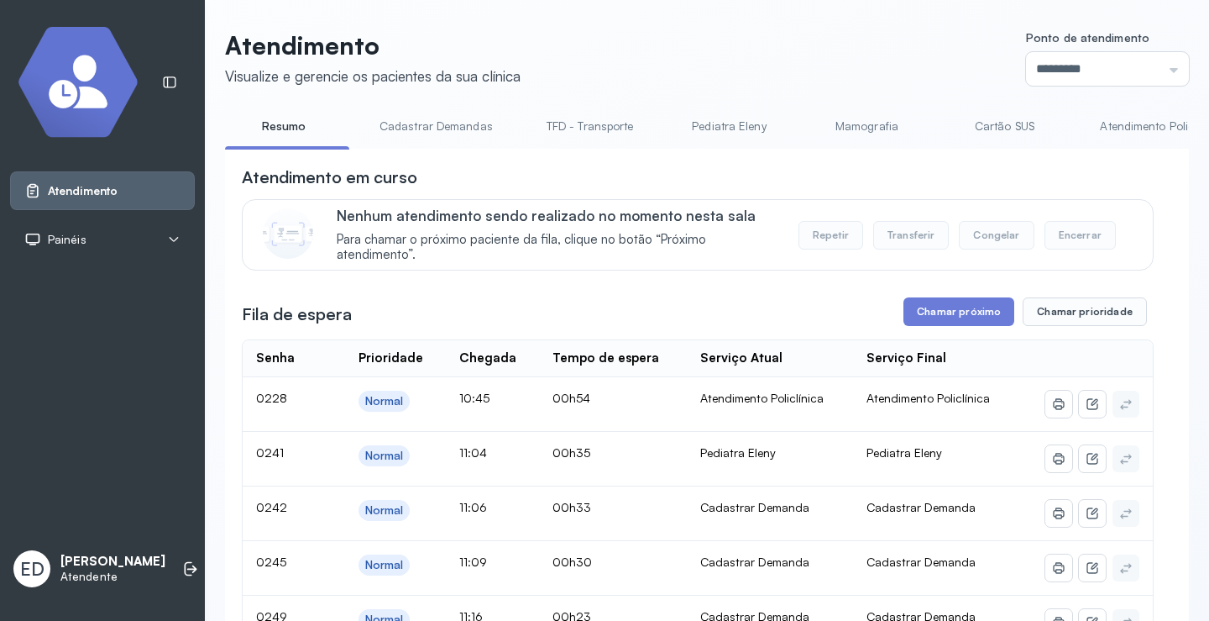
click at [577, 129] on link "TFD - Transporte" at bounding box center [590, 127] width 121 height 28
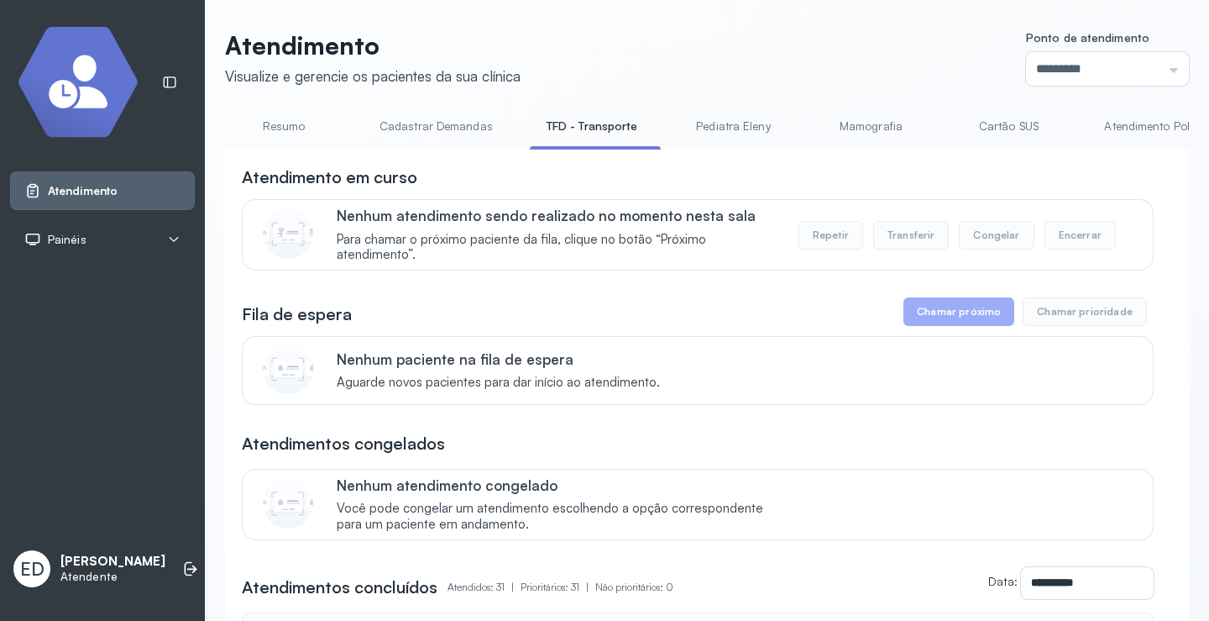
click at [286, 123] on link "Resumo" at bounding box center [284, 127] width 118 height 28
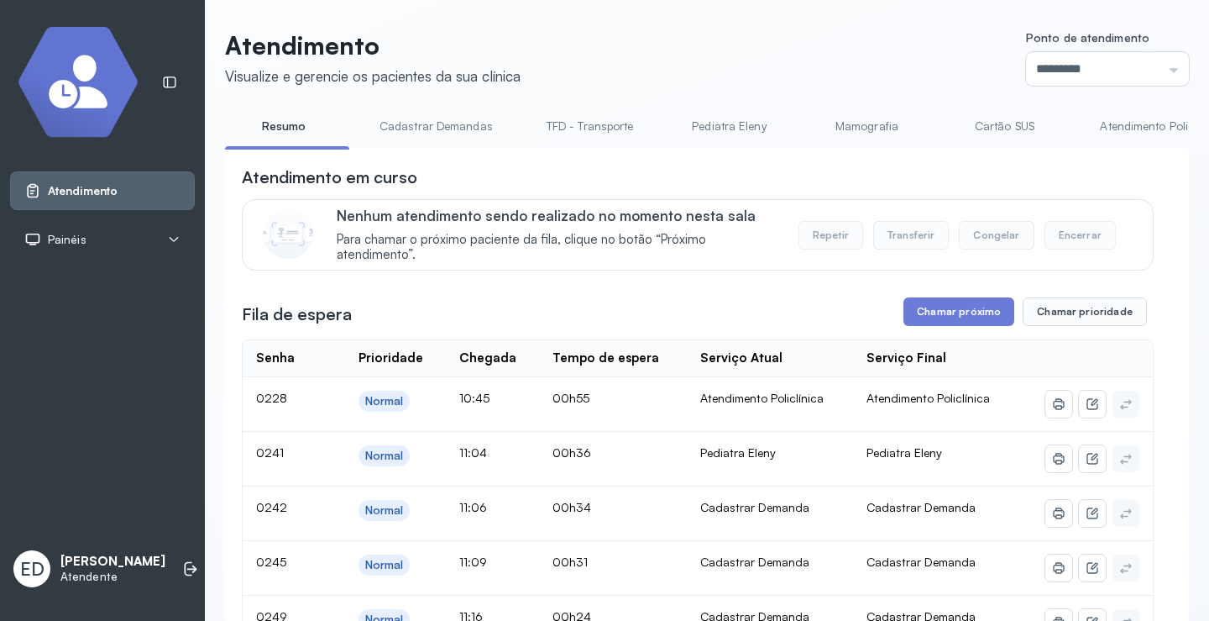
click at [616, 129] on link "TFD - Transporte" at bounding box center [590, 127] width 121 height 28
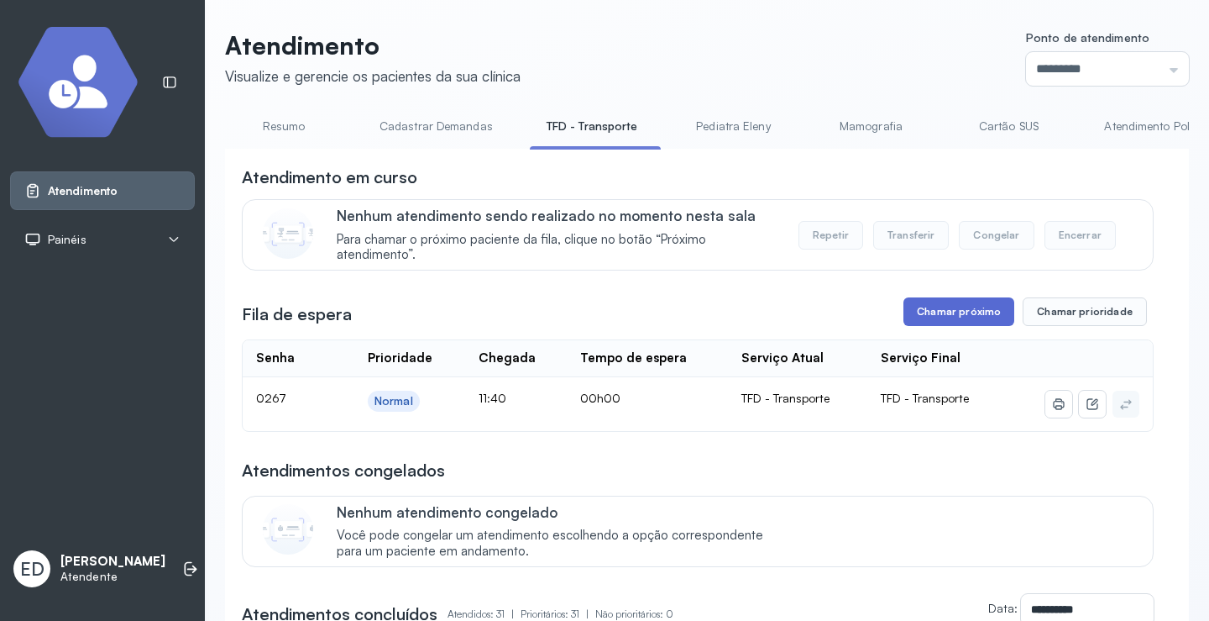
click at [945, 321] on button "Chamar próximo" at bounding box center [959, 311] width 111 height 29
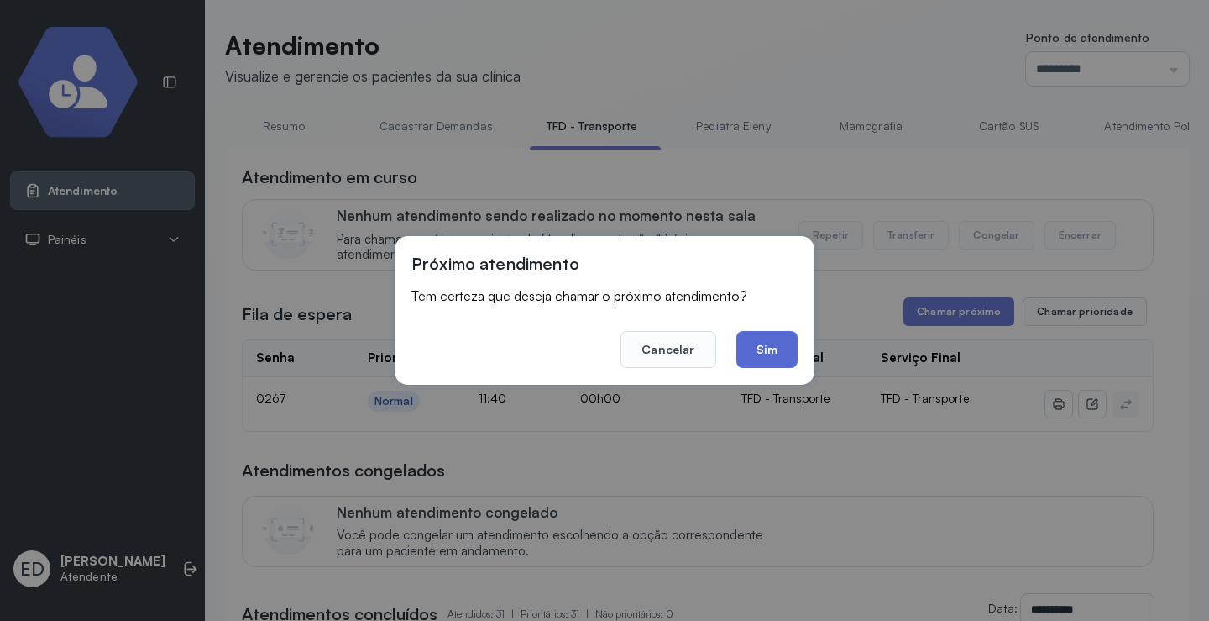
click at [790, 357] on button "Sim" at bounding box center [767, 349] width 61 height 37
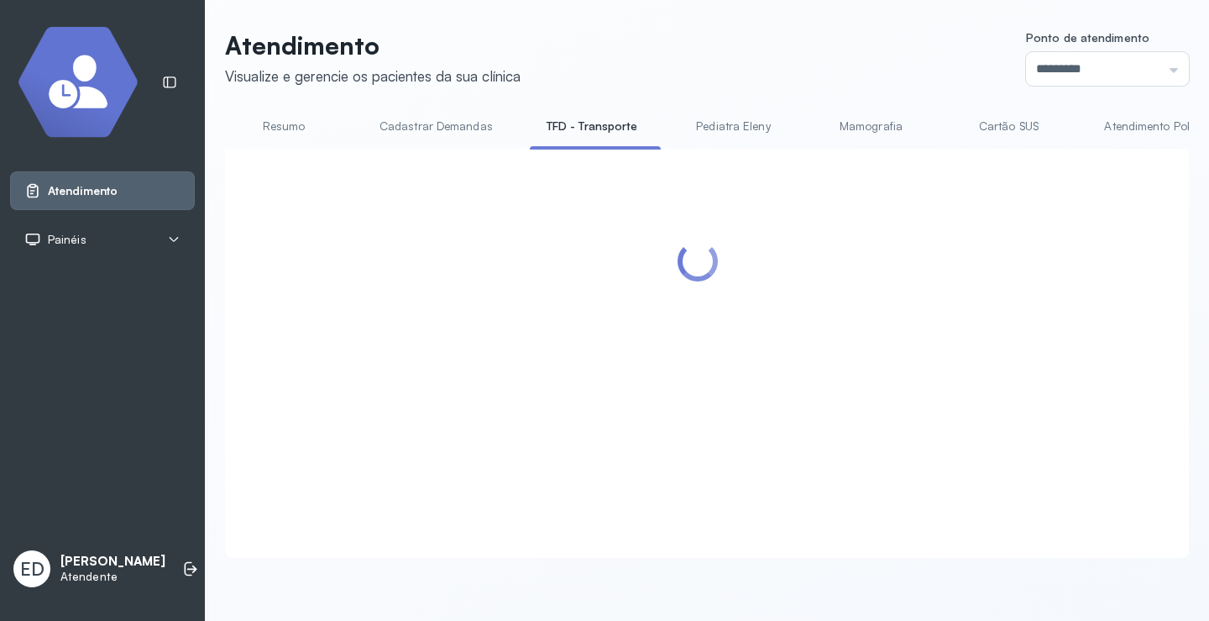
click at [662, 37] on header "Atendimento Visualize e gerencie os pacientes da sua clínica Ponto de atendimen…" at bounding box center [707, 57] width 964 height 55
click at [779, 54] on header "Atendimento Visualize e gerencie os pacientes da sua clínica Ponto de atendimen…" at bounding box center [707, 57] width 964 height 55
click at [784, 60] on header "Atendimento Visualize e gerencie os pacientes da sua clínica Ponto de atendimen…" at bounding box center [707, 57] width 964 height 55
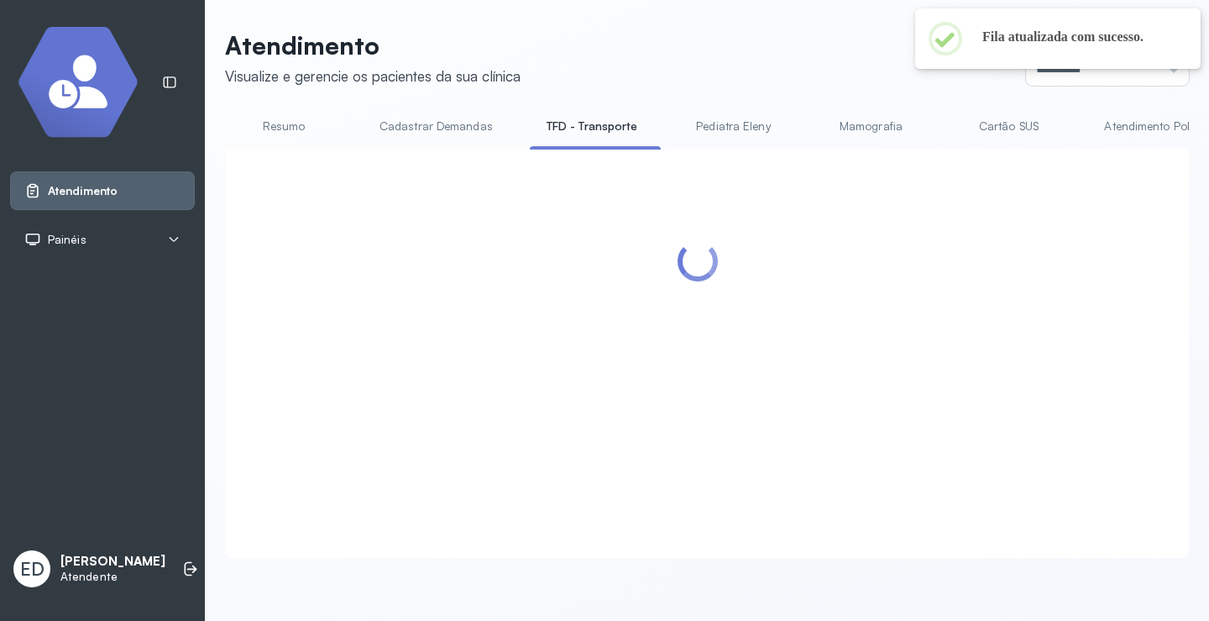
click at [784, 60] on header "Atendimento Visualize e gerencie os pacientes da sua clínica Ponto de atendimen…" at bounding box center [707, 57] width 964 height 55
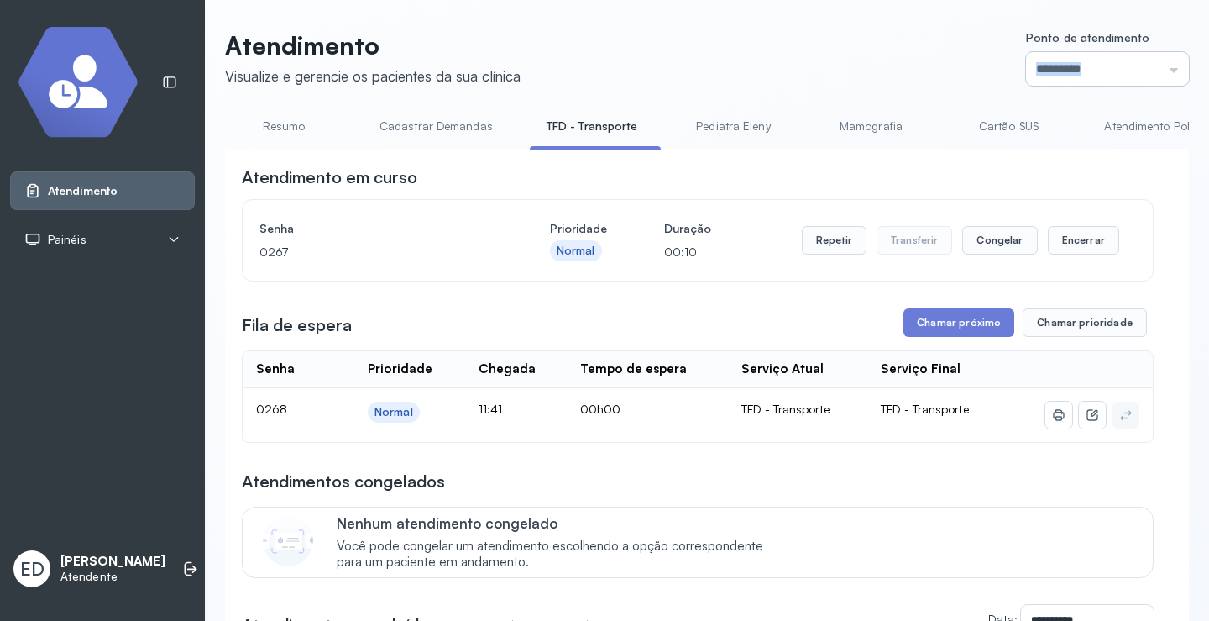
click at [1088, 64] on input "*********" at bounding box center [1107, 69] width 163 height 34
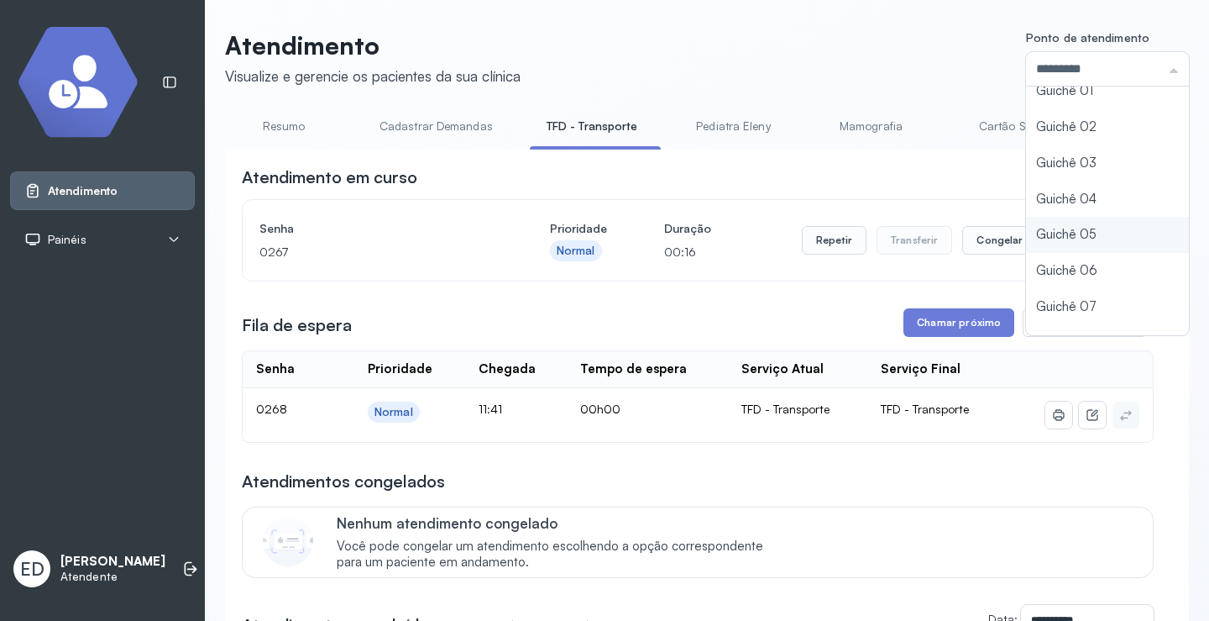
scroll to position [74, 0]
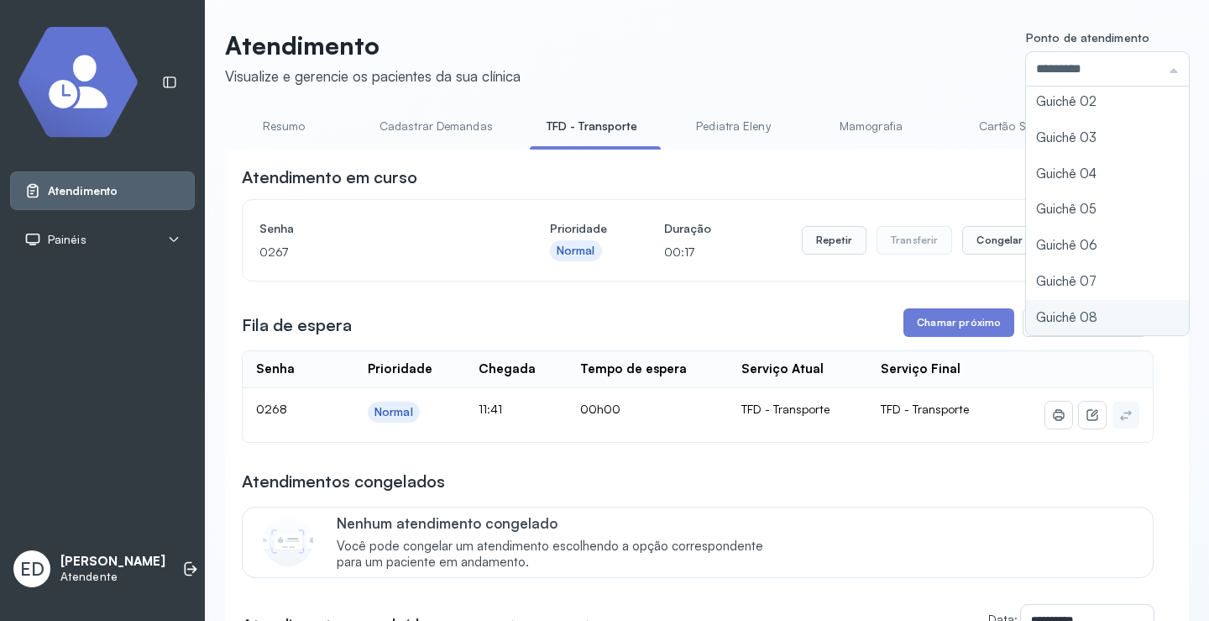
type input "*********"
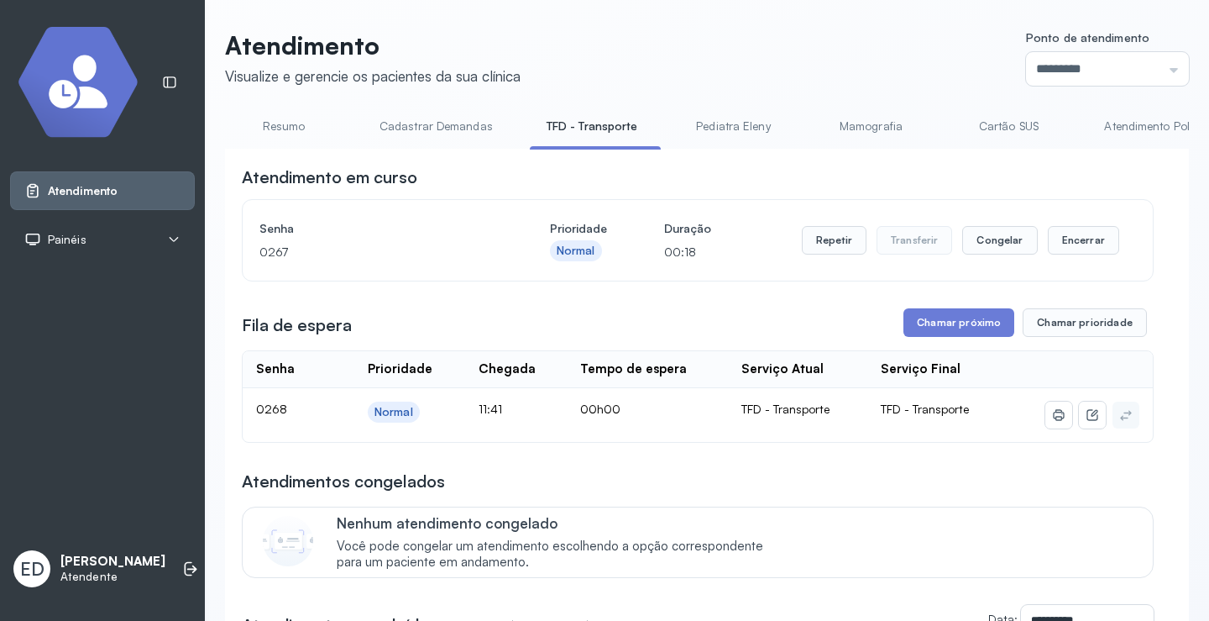
click at [970, 170] on div "Atendimento em curso" at bounding box center [698, 177] width 912 height 24
click at [969, 171] on div "Atendimento em curso" at bounding box center [698, 177] width 912 height 24
click at [1073, 242] on button "Encerrar" at bounding box center [1083, 240] width 71 height 29
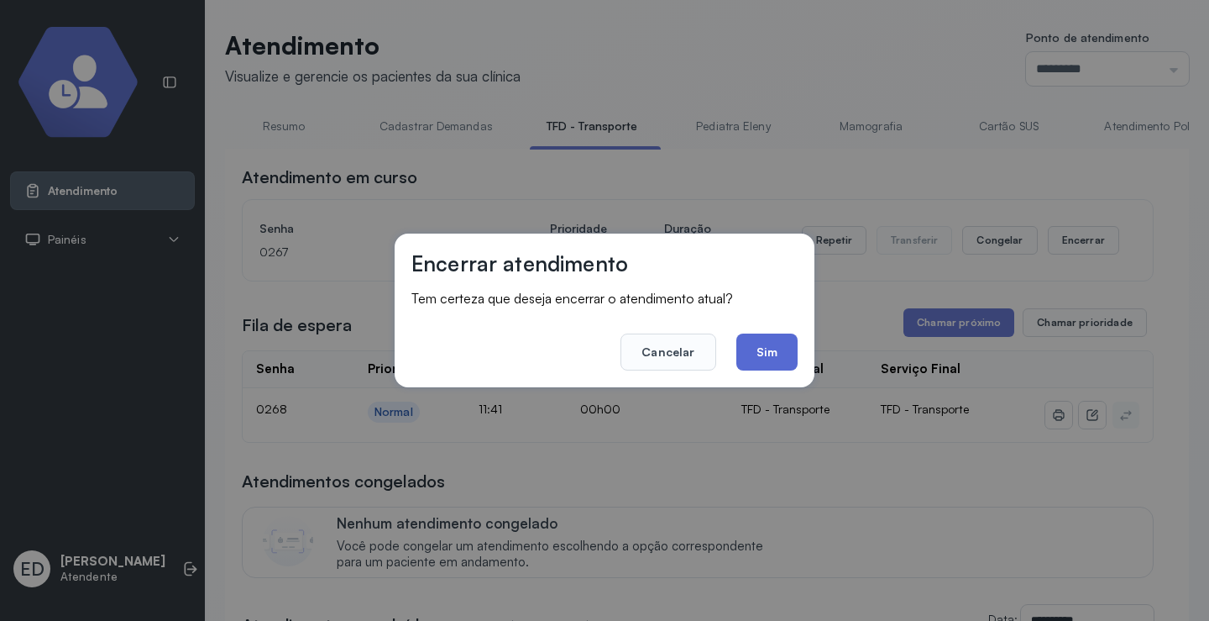
click at [770, 346] on button "Sim" at bounding box center [767, 351] width 61 height 37
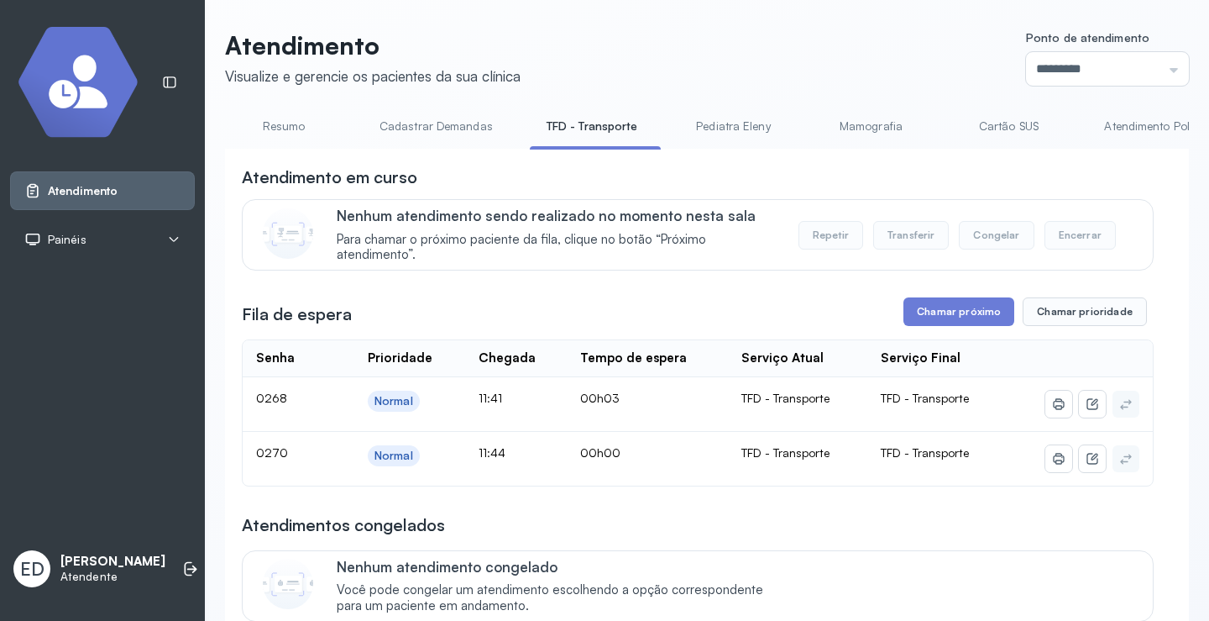
click at [280, 131] on link "Resumo" at bounding box center [284, 127] width 118 height 28
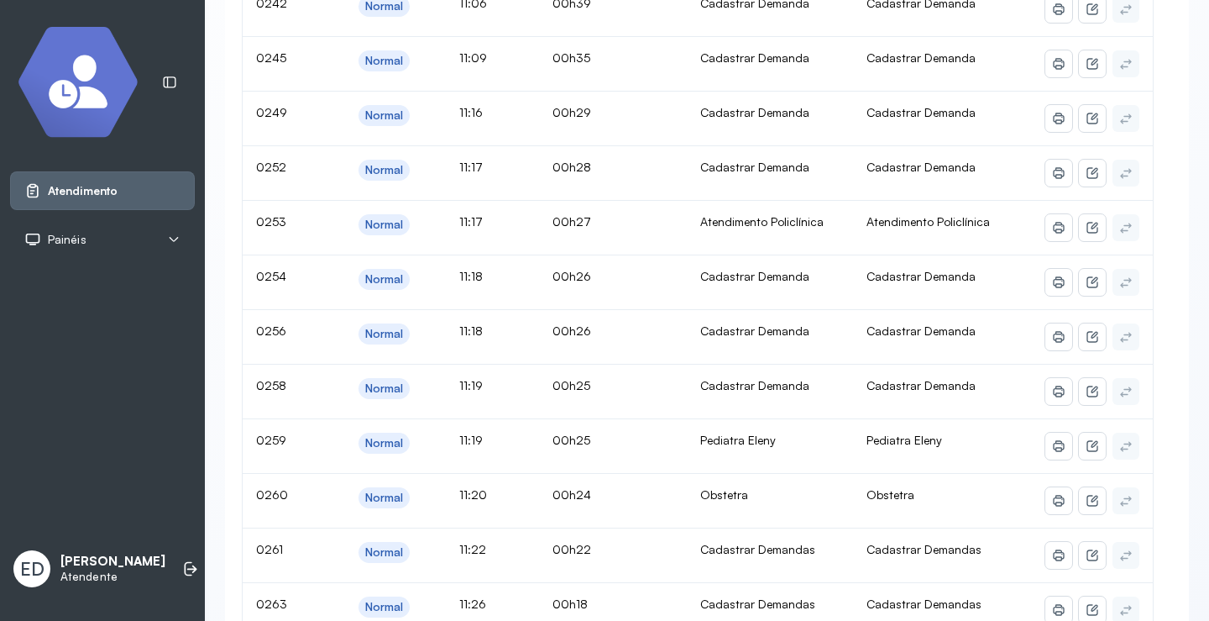
scroll to position [0, 0]
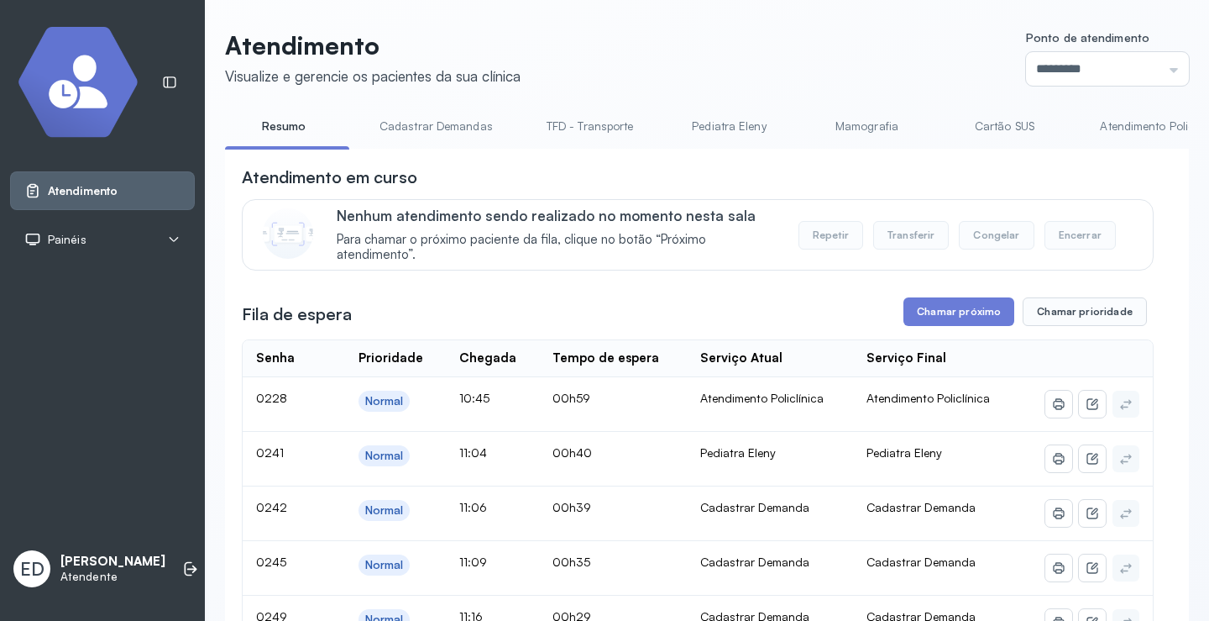
click at [583, 129] on link "TFD - Transporte" at bounding box center [590, 127] width 121 height 28
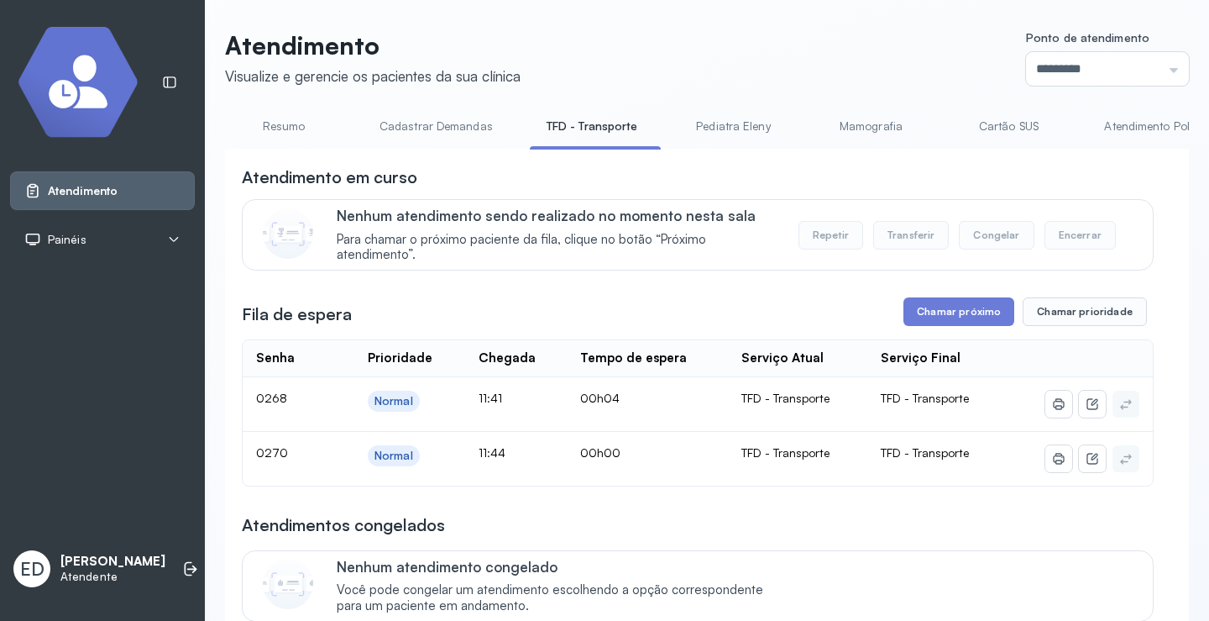
click at [678, 176] on div "Atendimento em curso" at bounding box center [698, 177] width 912 height 24
click at [683, 174] on div "Atendimento em curso" at bounding box center [698, 177] width 912 height 24
click at [961, 317] on button "Chamar próximo" at bounding box center [959, 311] width 111 height 29
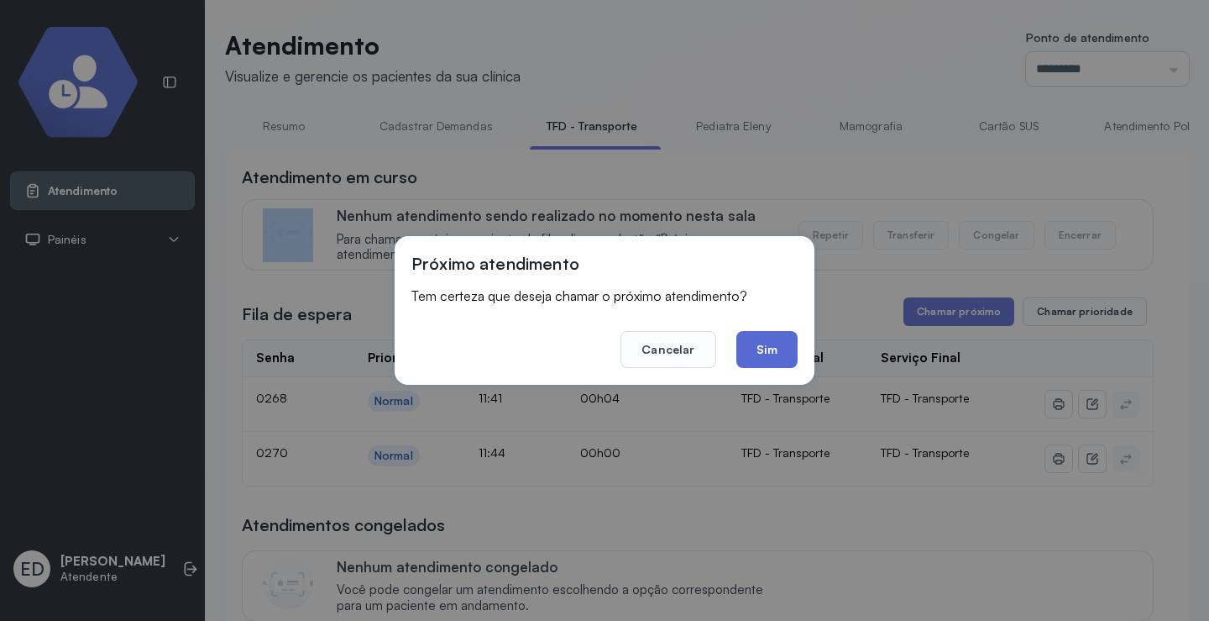
click at [766, 349] on button "Sim" at bounding box center [767, 349] width 61 height 37
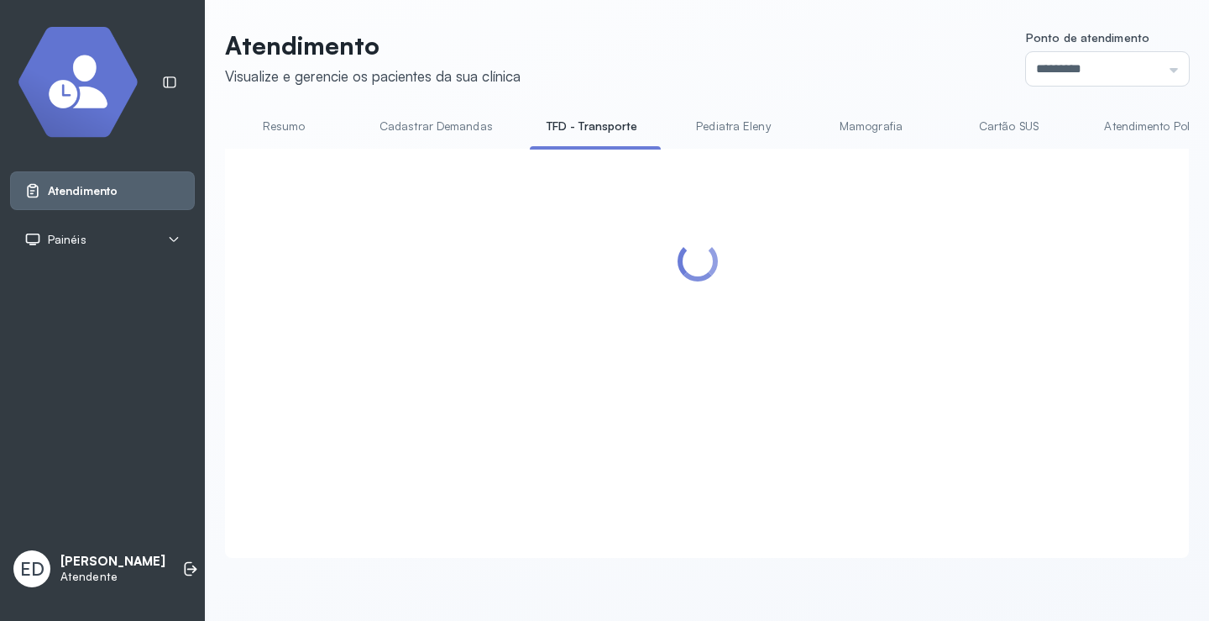
click at [770, 66] on header "Atendimento Visualize e gerencie os pacientes da sua clínica Ponto de atendimen…" at bounding box center [707, 57] width 964 height 55
click at [771, 66] on header "Atendimento Visualize e gerencie os pacientes da sua clínica Ponto de atendimen…" at bounding box center [707, 57] width 964 height 55
click at [659, 76] on header "Atendimento Visualize e gerencie os pacientes da sua clínica Ponto de atendimen…" at bounding box center [707, 57] width 964 height 55
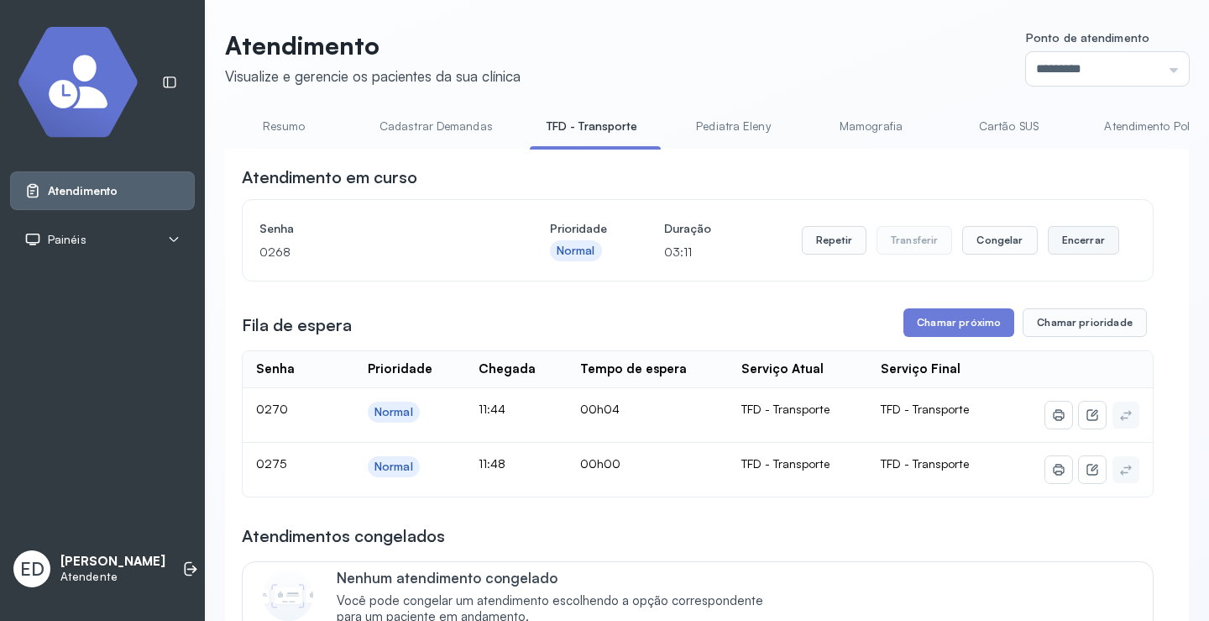
click at [1078, 238] on button "Encerrar" at bounding box center [1083, 240] width 71 height 29
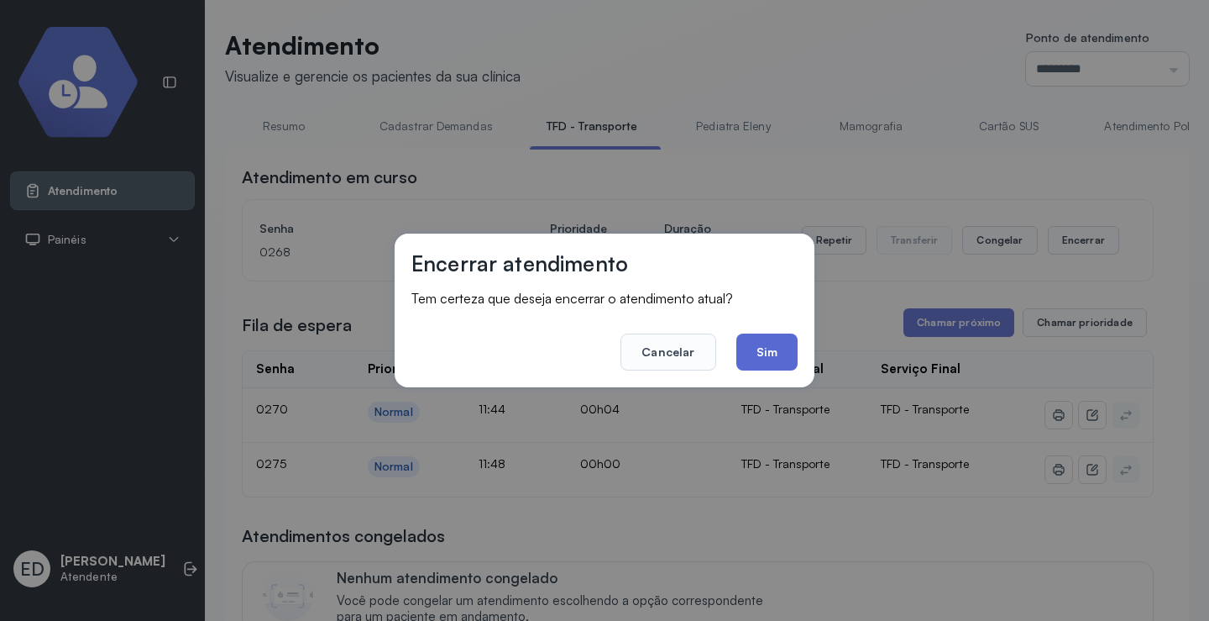
click at [770, 348] on button "Sim" at bounding box center [767, 351] width 61 height 37
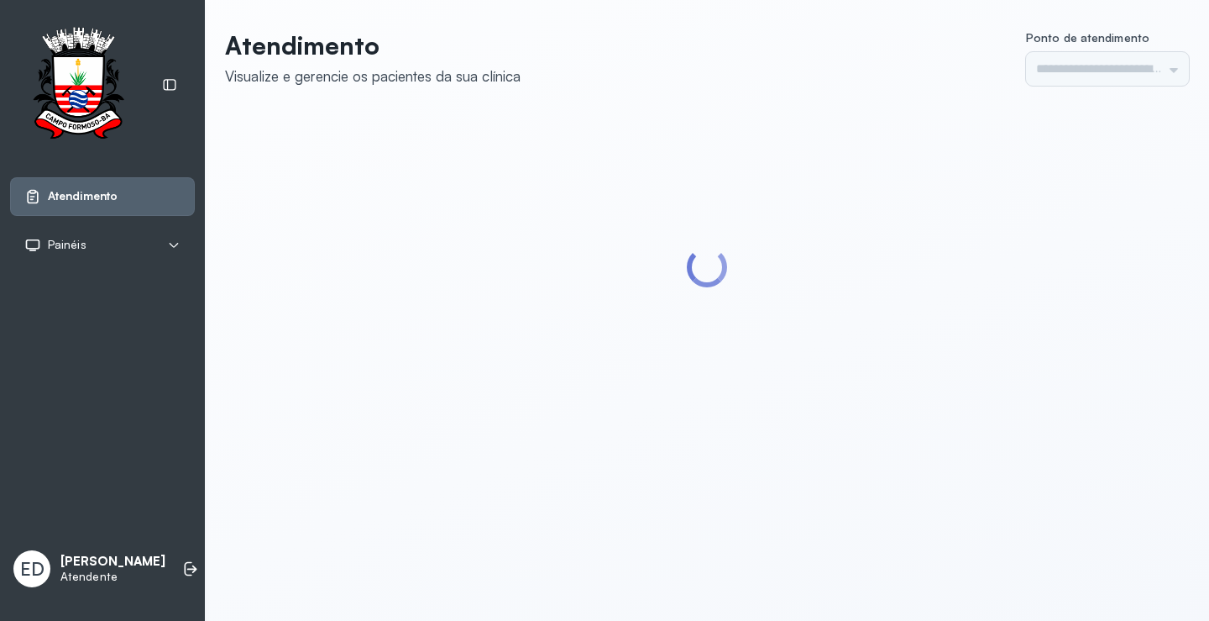
type input "*********"
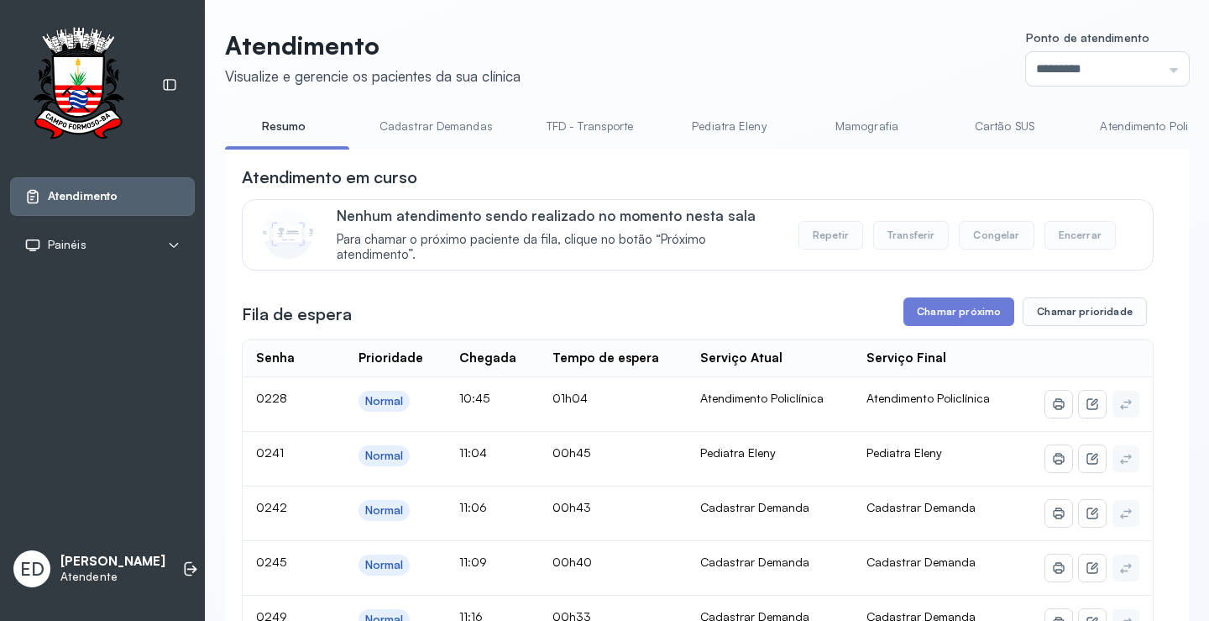
click at [584, 130] on link "TFD - Transporte" at bounding box center [590, 127] width 121 height 28
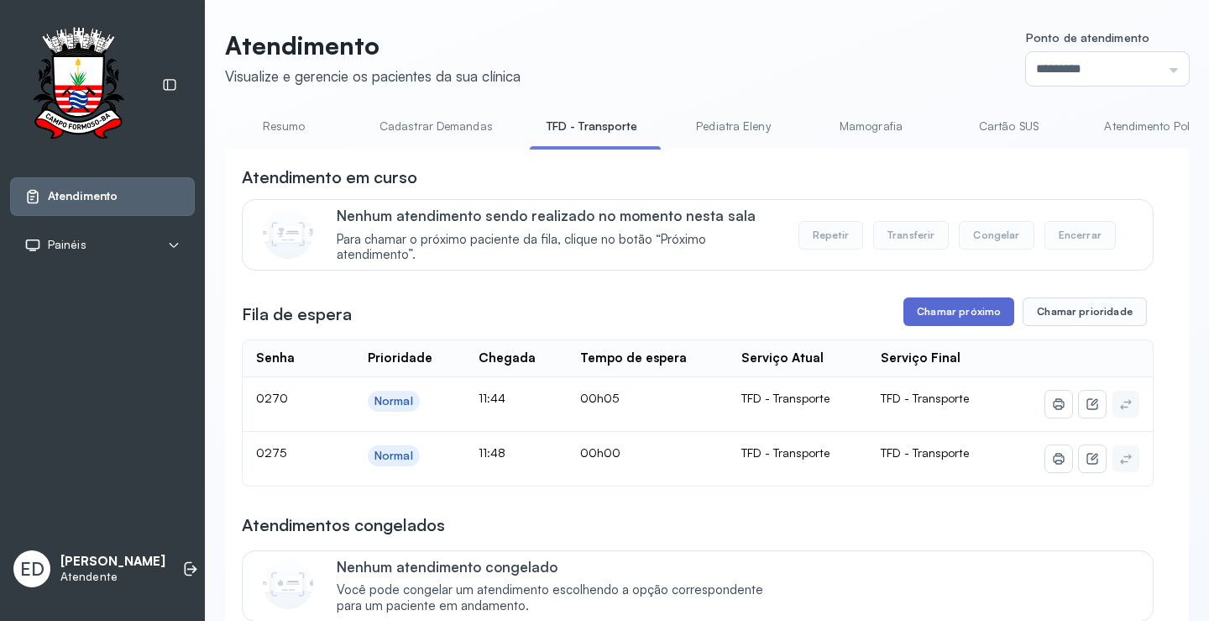
click at [961, 321] on button "Chamar próximo" at bounding box center [959, 311] width 111 height 29
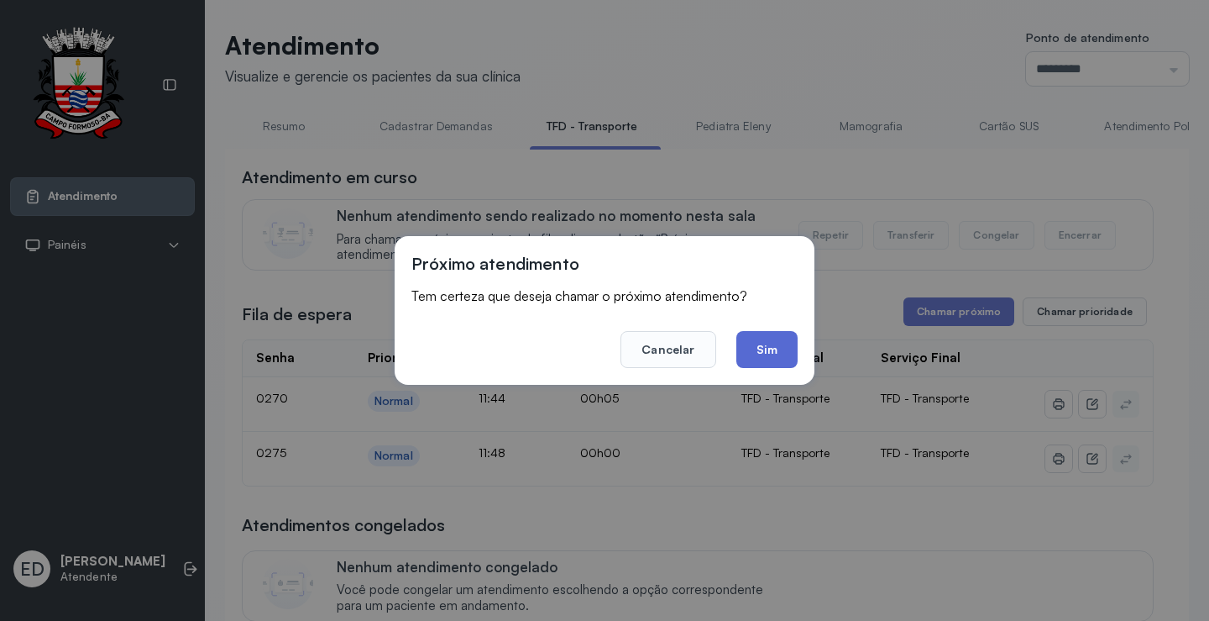
click at [790, 347] on button "Sim" at bounding box center [767, 349] width 61 height 37
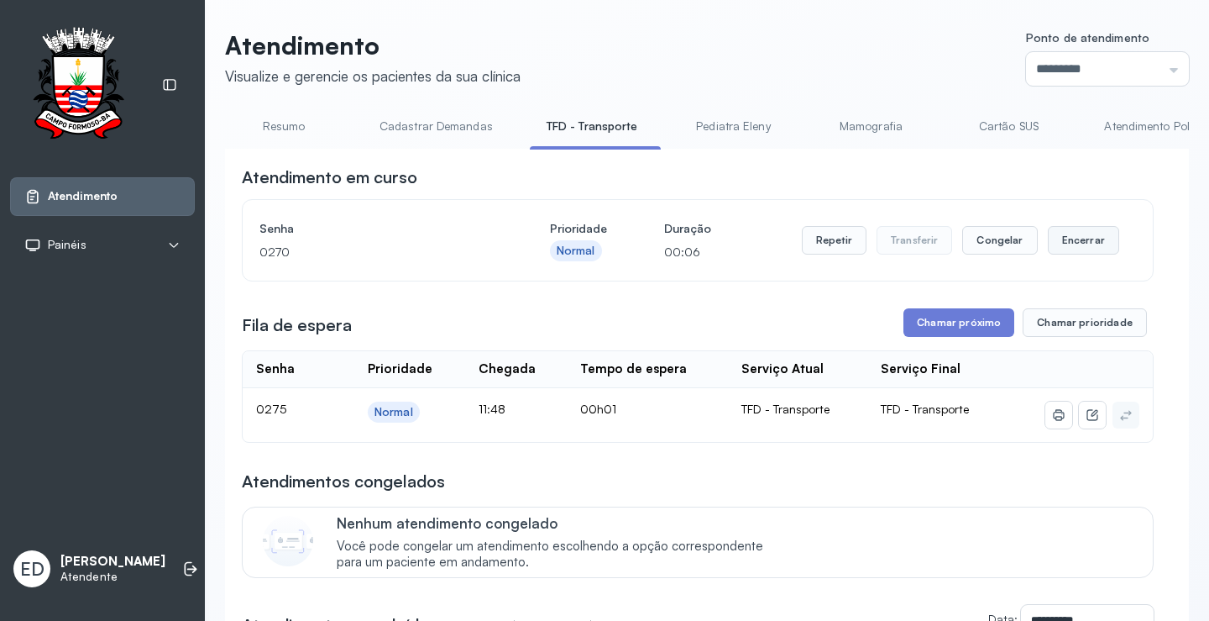
click at [1066, 244] on button "Encerrar" at bounding box center [1083, 240] width 71 height 29
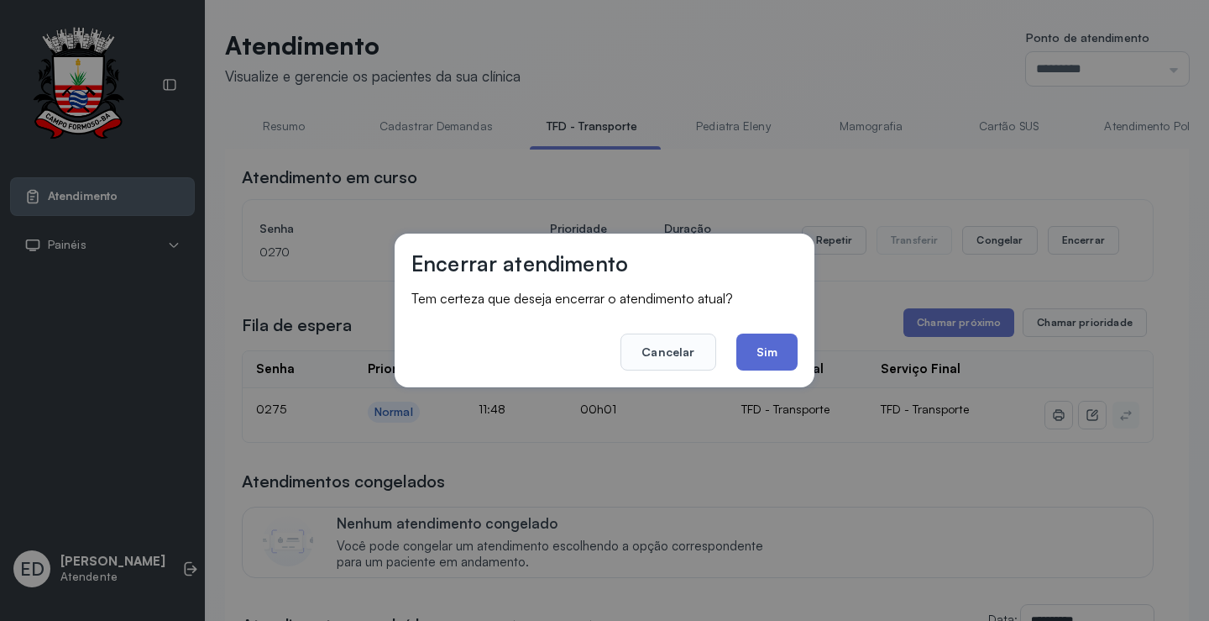
click at [770, 358] on button "Sim" at bounding box center [767, 351] width 61 height 37
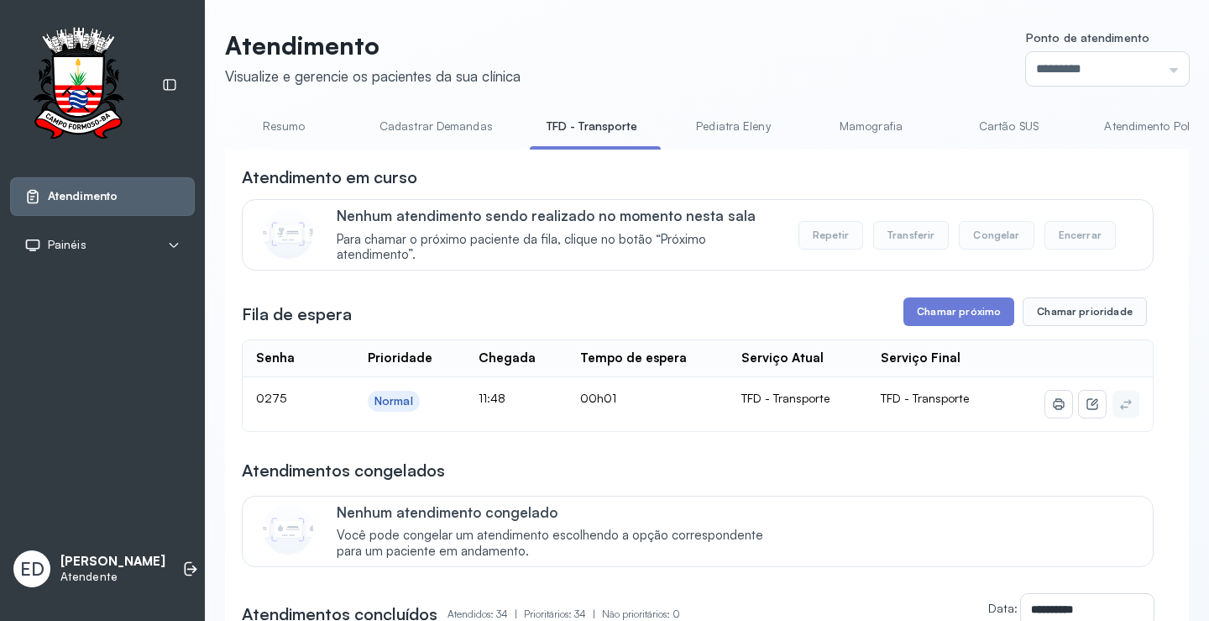
click at [774, 302] on div "Fila de espera Chamar próximo Chamar prioridade" at bounding box center [698, 311] width 912 height 29
click at [280, 125] on link "Resumo" at bounding box center [284, 127] width 118 height 28
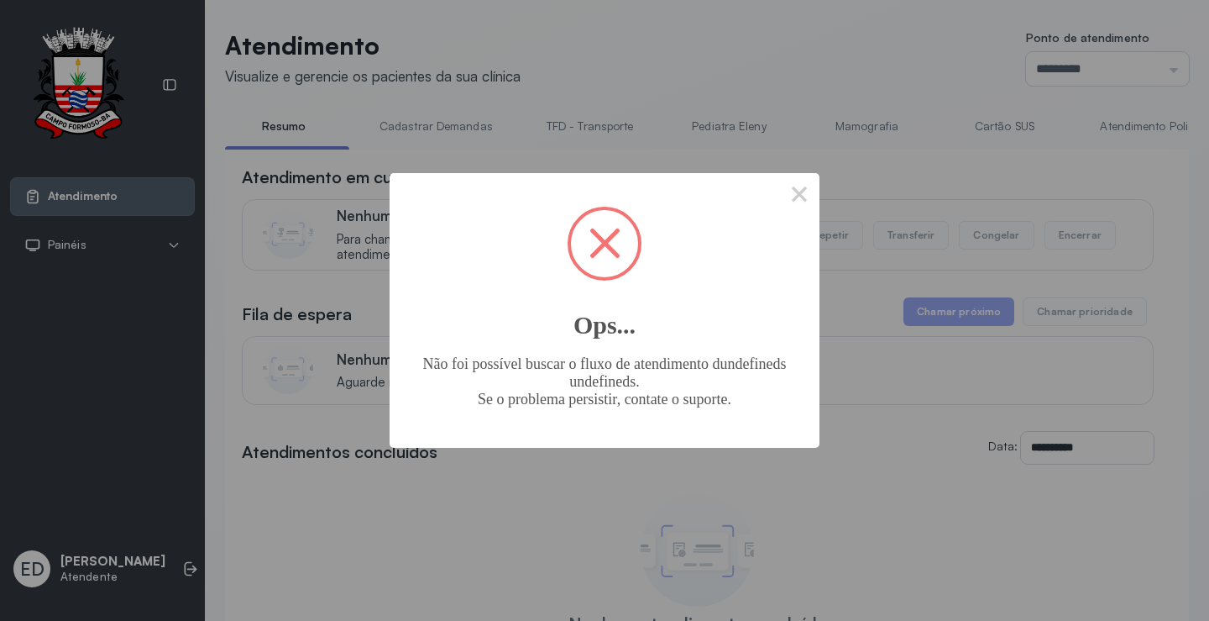
click at [611, 240] on span at bounding box center [604, 243] width 67 height 67
click at [600, 236] on span at bounding box center [605, 243] width 31 height 31
click at [792, 199] on button "×" at bounding box center [799, 193] width 40 height 40
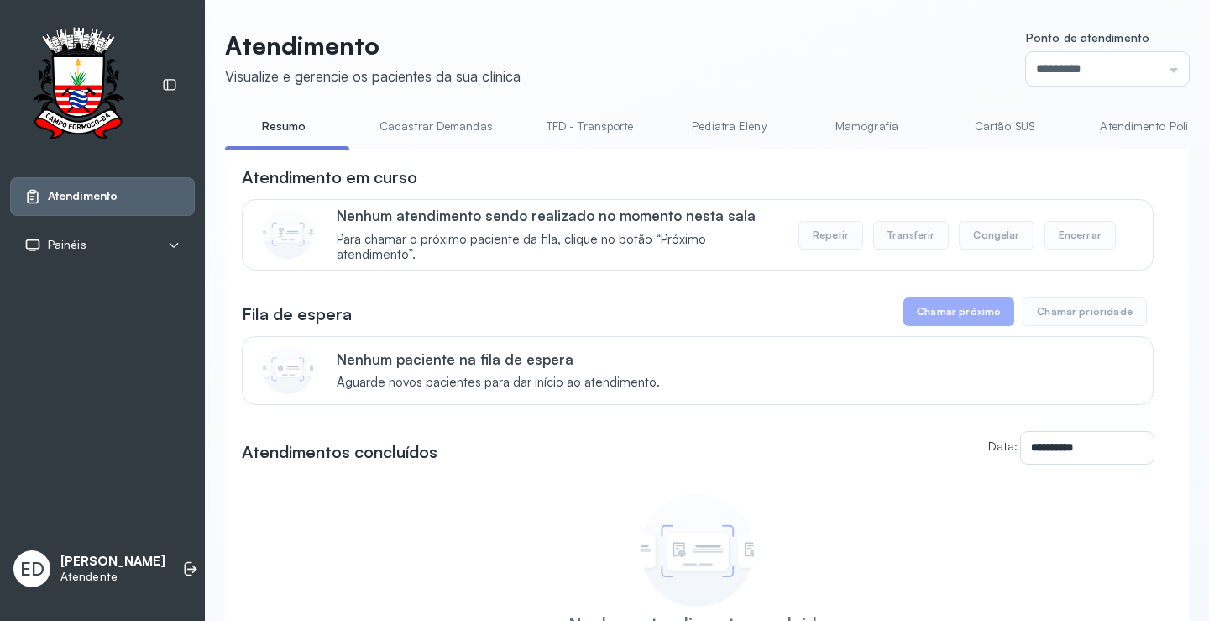
click at [276, 130] on link "Resumo" at bounding box center [284, 127] width 118 height 28
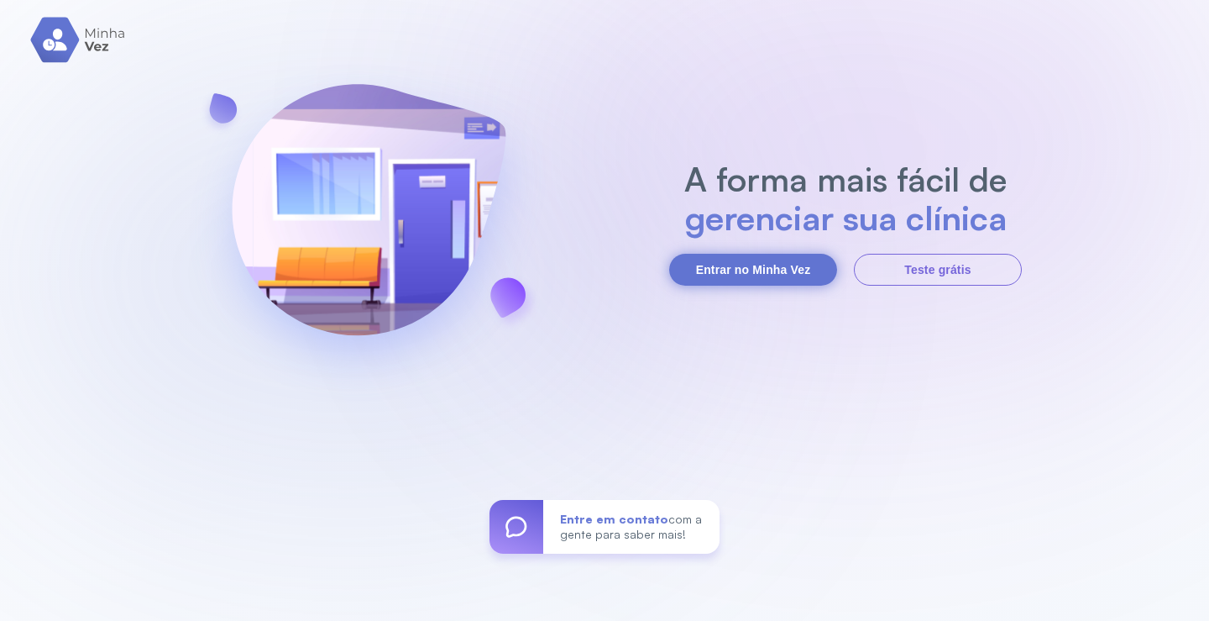
click at [759, 272] on button "Entrar no Minha Vez" at bounding box center [753, 270] width 168 height 32
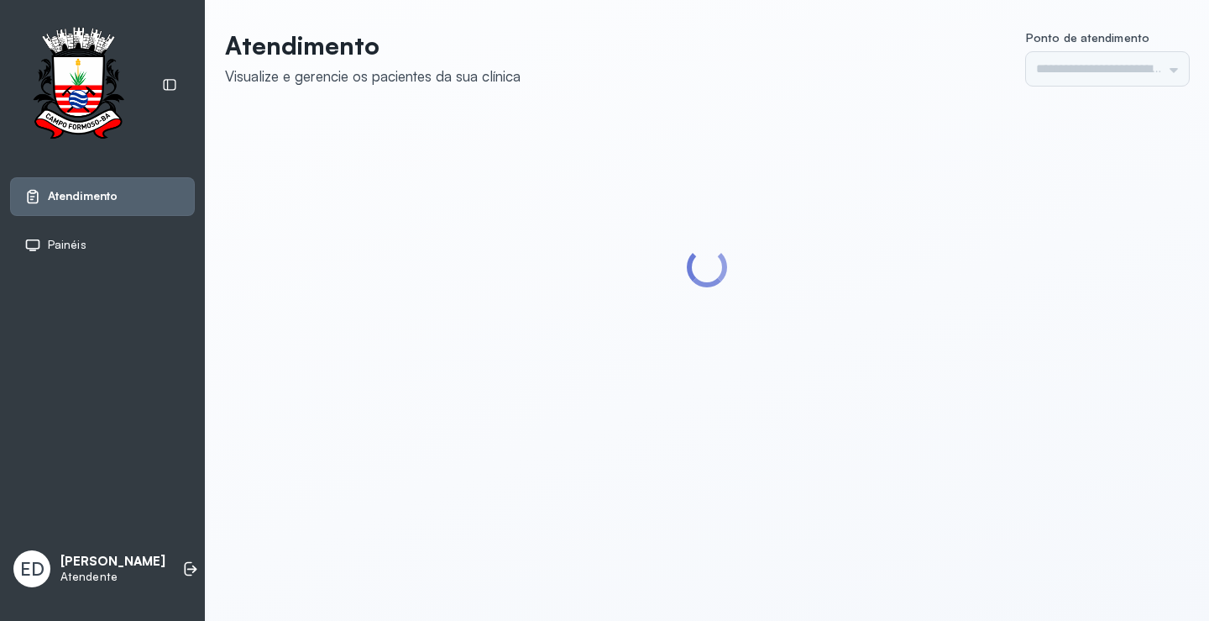
type input "*********"
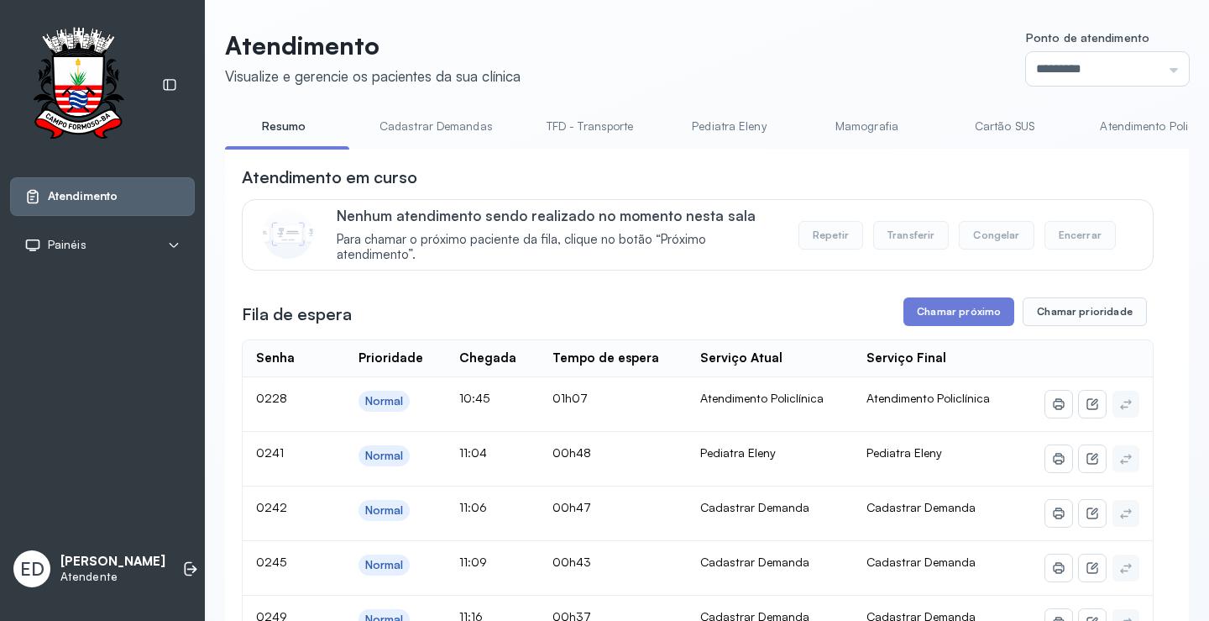
click at [619, 126] on link "TFD - Transporte" at bounding box center [590, 127] width 121 height 28
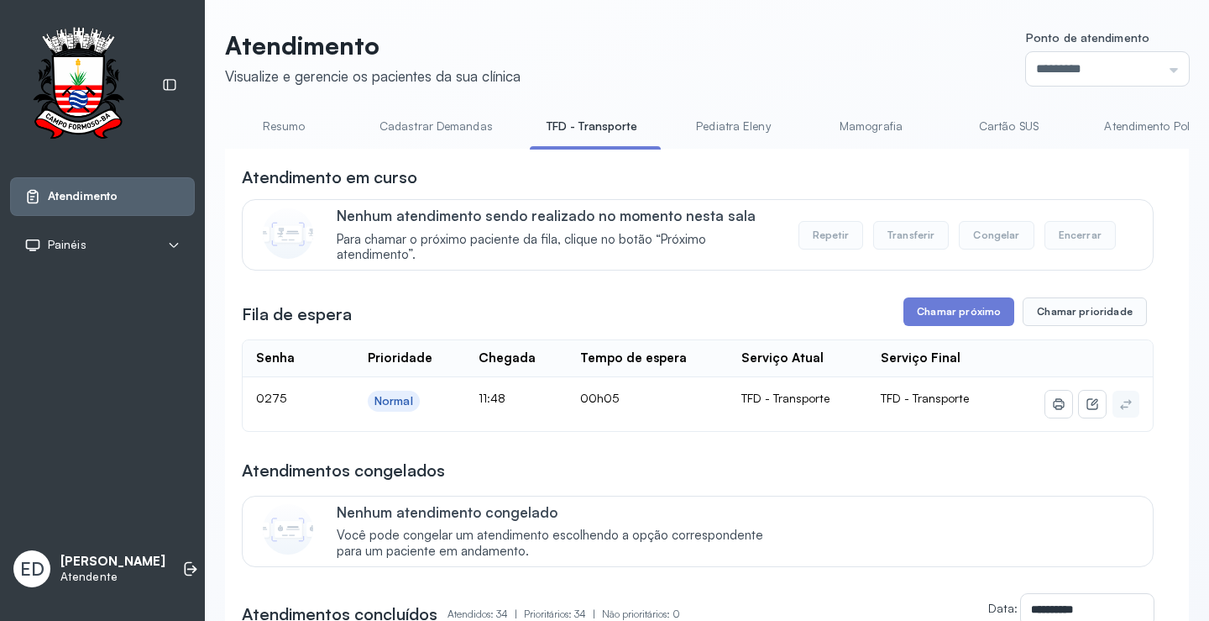
click at [960, 315] on button "Chamar próximo" at bounding box center [959, 311] width 111 height 29
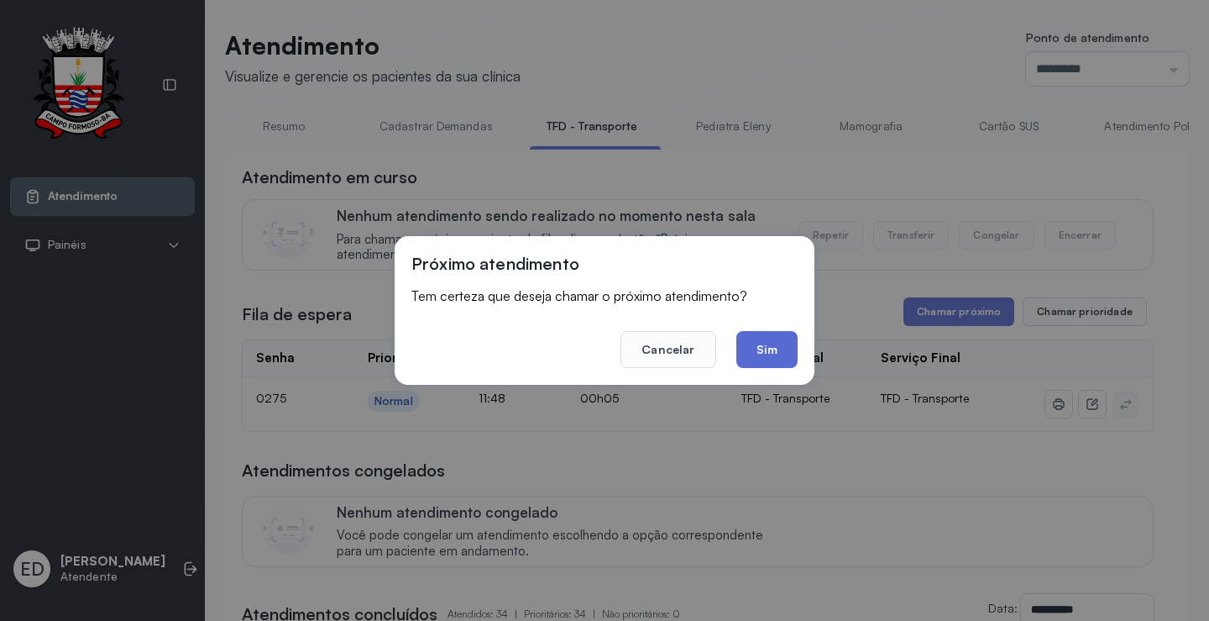
click at [752, 350] on button "Sim" at bounding box center [767, 349] width 61 height 37
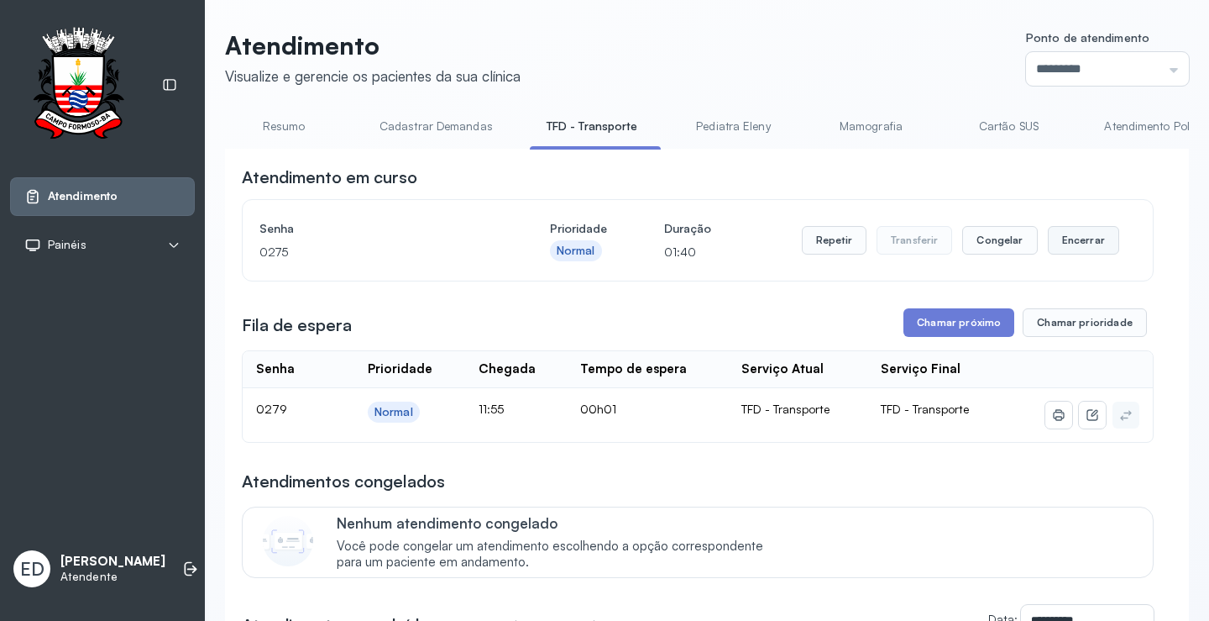
click at [1067, 239] on button "Encerrar" at bounding box center [1083, 240] width 71 height 29
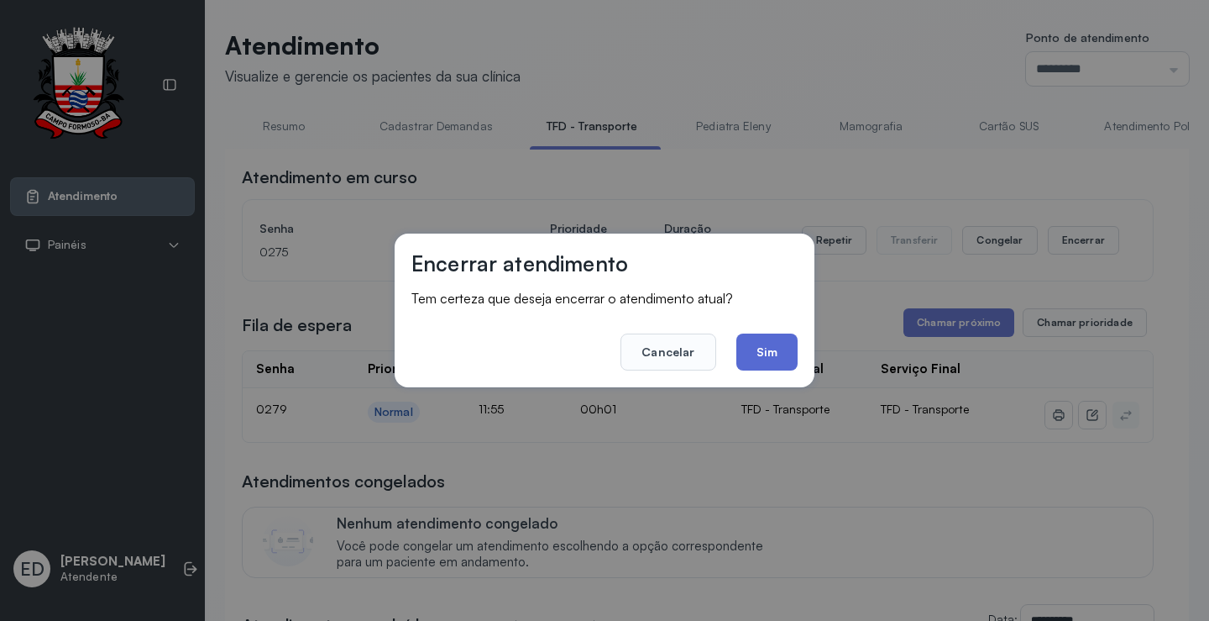
click at [772, 348] on button "Sim" at bounding box center [767, 351] width 61 height 37
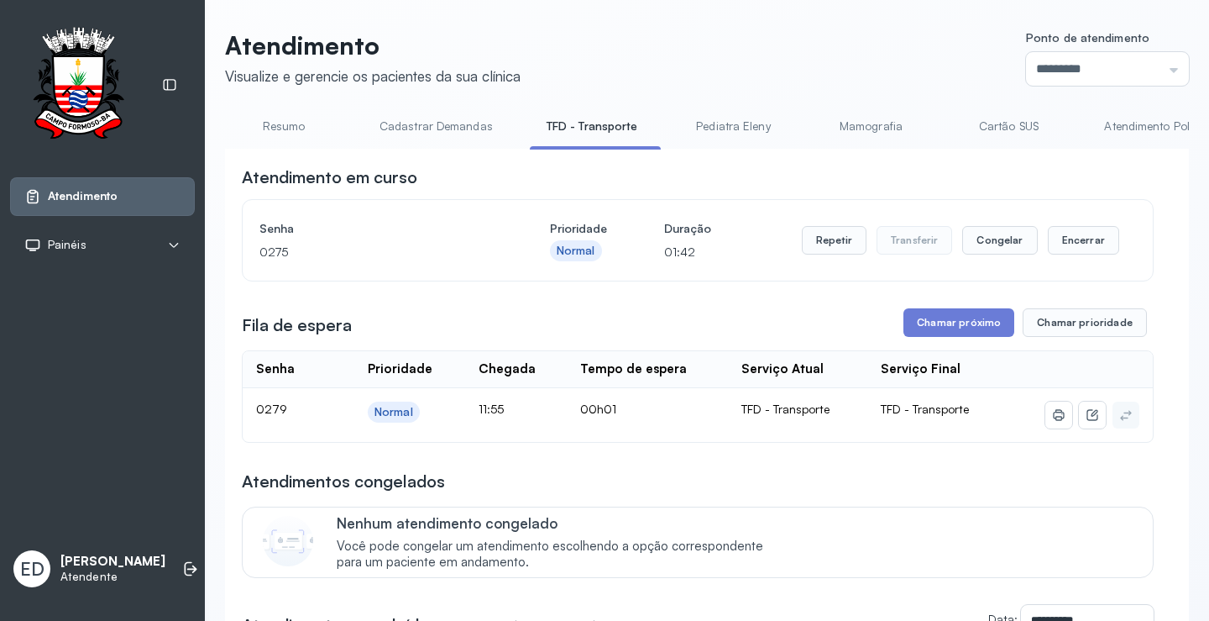
click at [705, 44] on header "Atendimento Visualize e gerencie os pacientes da sua clínica Ponto de atendimen…" at bounding box center [707, 57] width 964 height 55
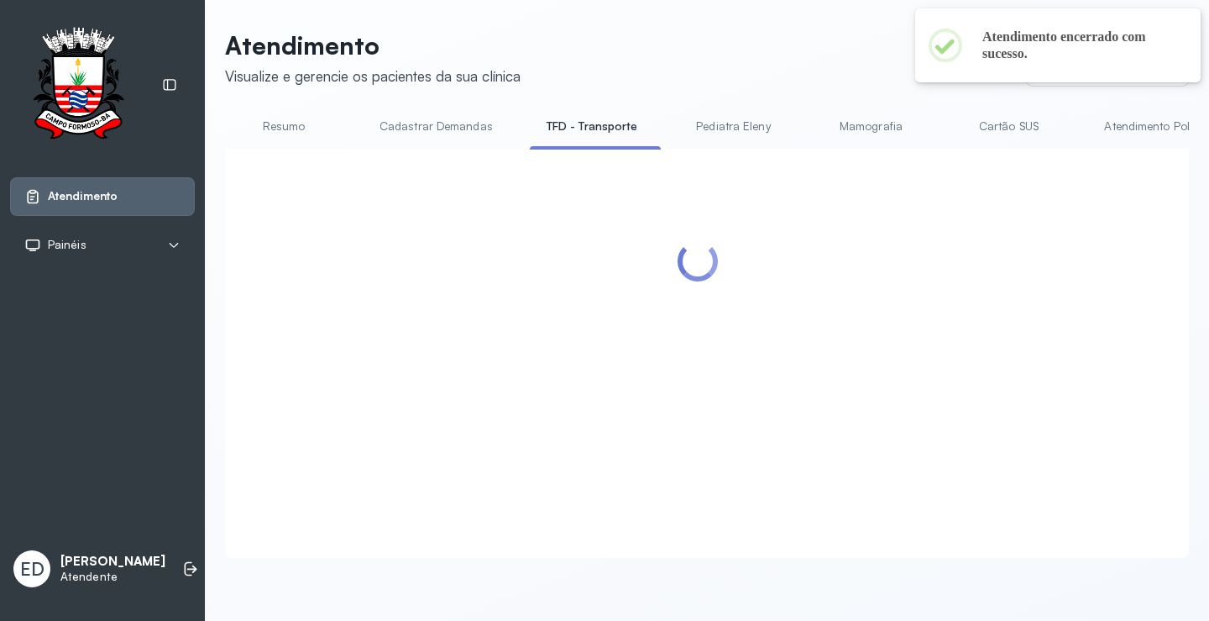
click at [732, 38] on header "Atendimento Visualize e gerencie os pacientes da sua clínica Ponto de atendimen…" at bounding box center [707, 57] width 964 height 55
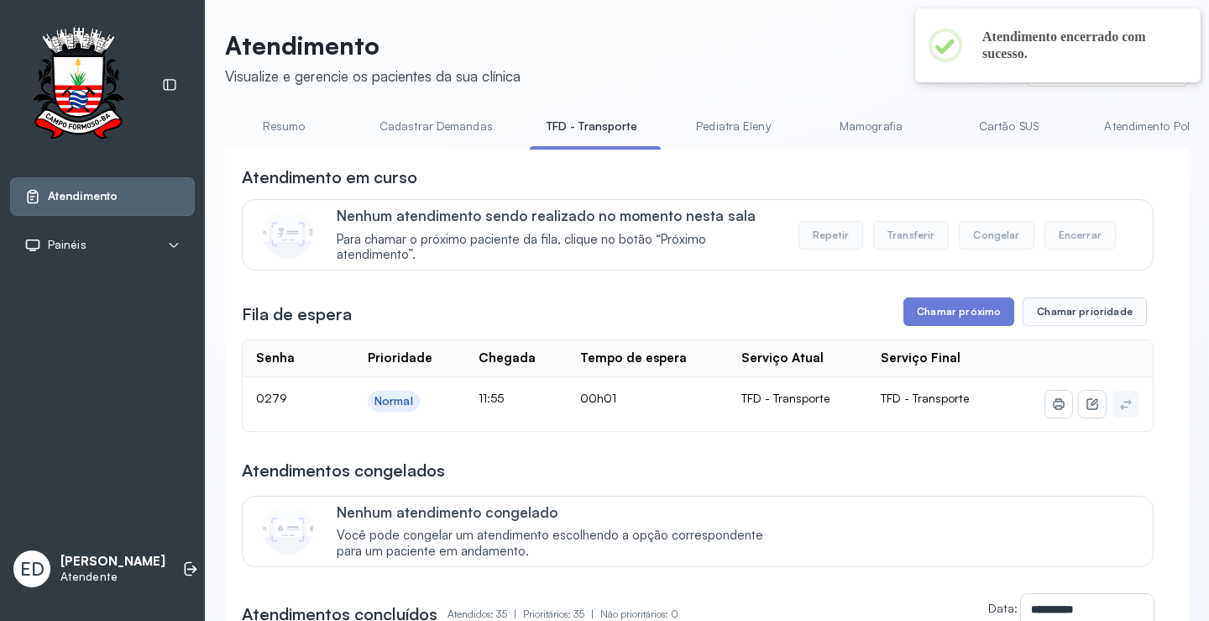
click at [751, 60] on header "Atendimento Visualize e gerencie os pacientes da sua clínica Ponto de atendimen…" at bounding box center [707, 57] width 964 height 55
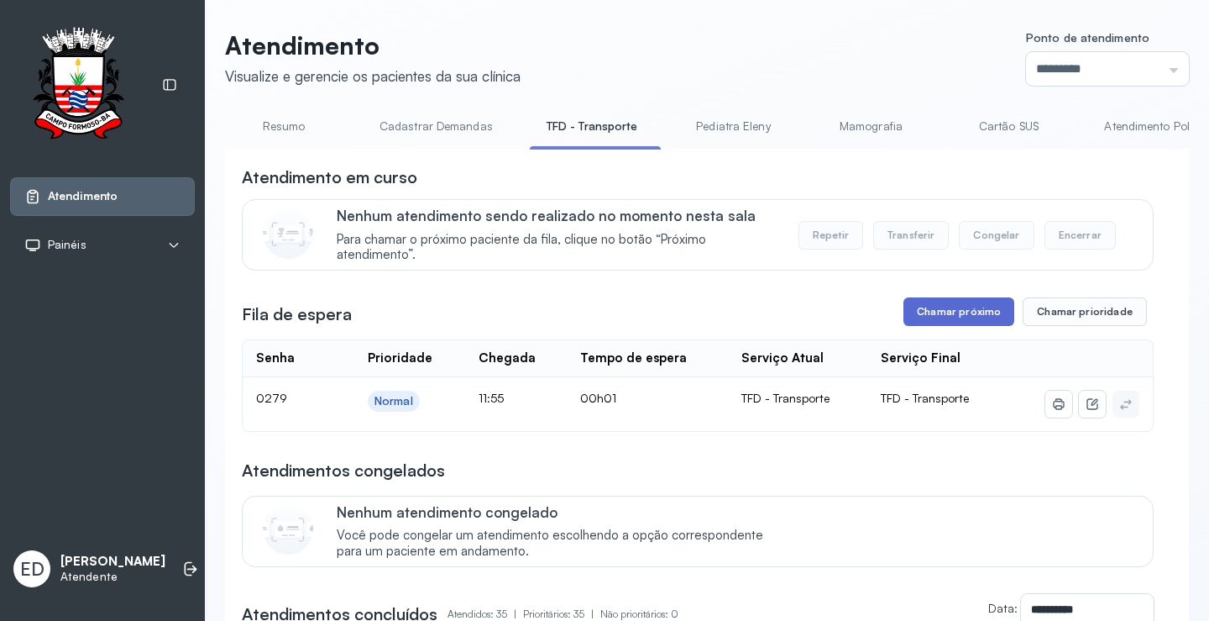
click at [943, 312] on button "Chamar próximo" at bounding box center [959, 311] width 111 height 29
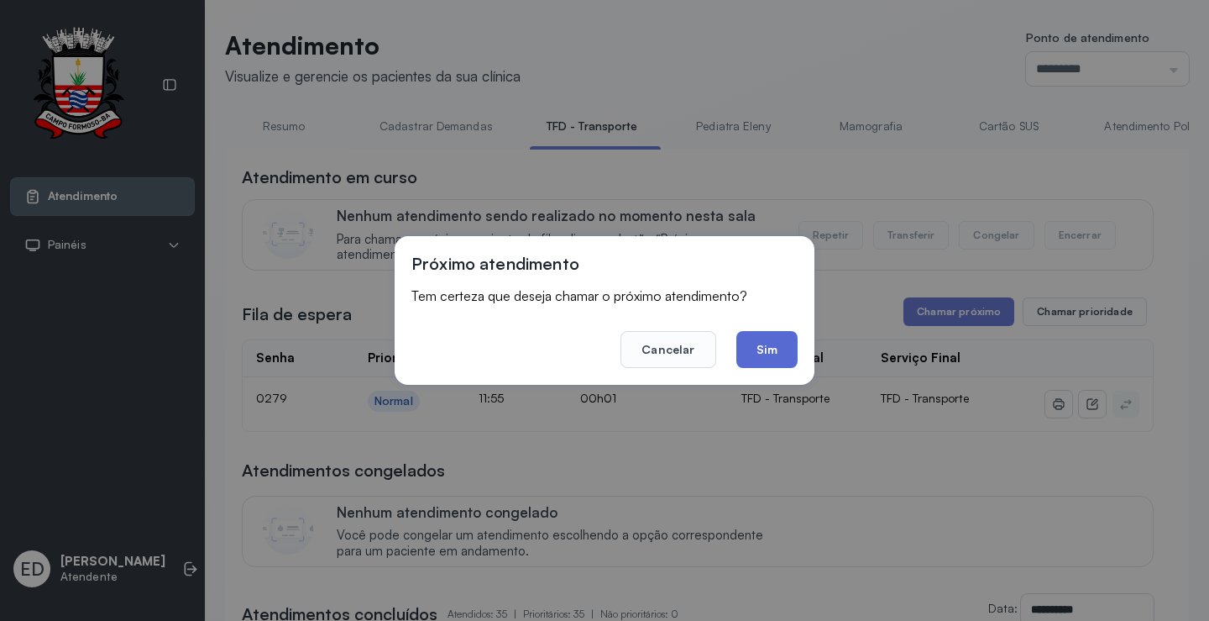
click at [788, 353] on button "Sim" at bounding box center [767, 349] width 61 height 37
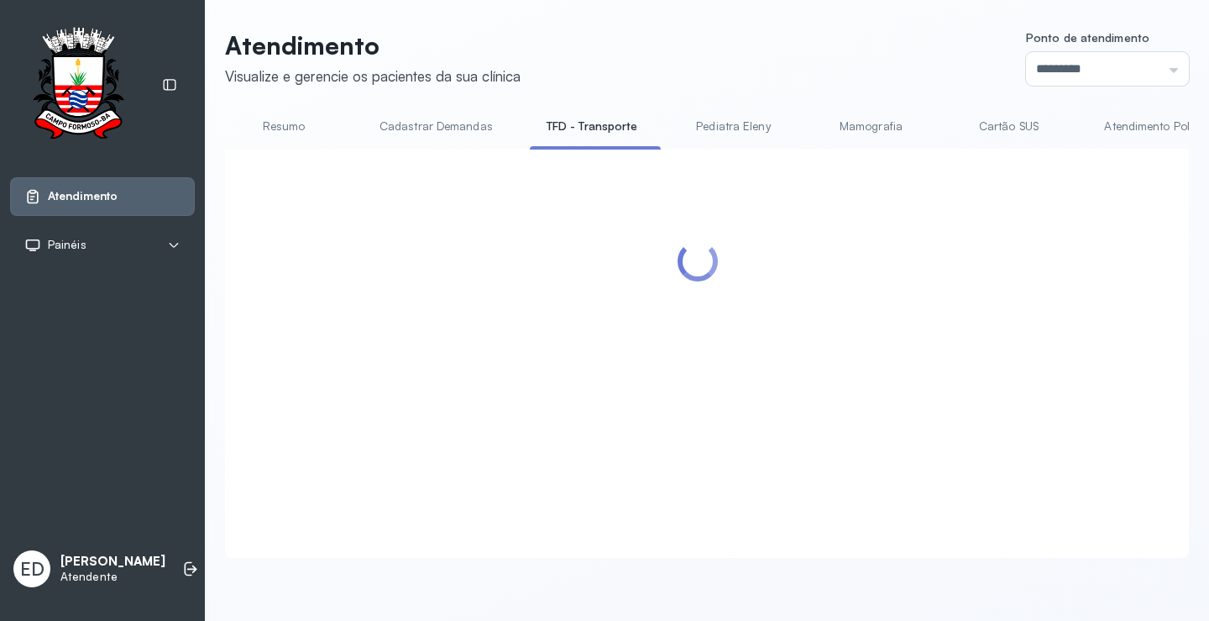
click at [641, 41] on header "Atendimento Visualize e gerencie os pacientes da sua clínica Ponto de atendimen…" at bounding box center [707, 57] width 964 height 55
click at [659, 46] on header "Atendimento Visualize e gerencie os pacientes da sua clínica Ponto de atendimen…" at bounding box center [707, 57] width 964 height 55
click at [658, 45] on header "Atendimento Visualize e gerencie os pacientes da sua clínica Ponto de atendimen…" at bounding box center [707, 57] width 964 height 55
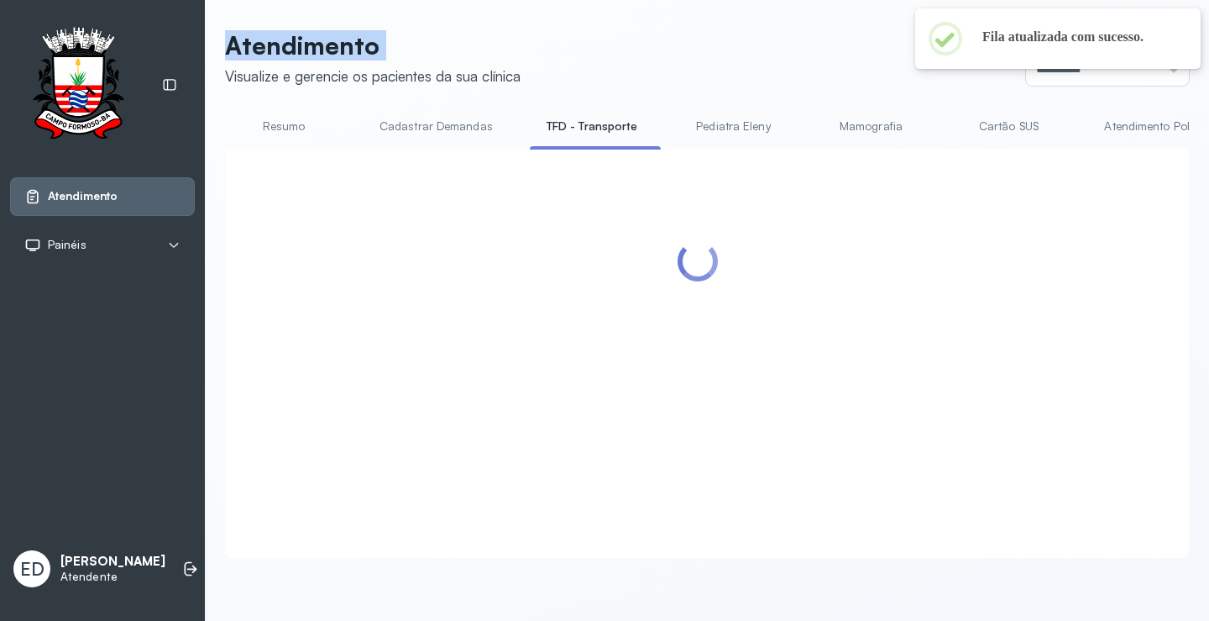
click at [658, 45] on header "Atendimento Visualize e gerencie os pacientes da sua clínica Ponto de atendimen…" at bounding box center [707, 57] width 964 height 55
click at [658, 42] on header "Atendimento Visualize e gerencie os pacientes da sua clínica Ponto de atendimen…" at bounding box center [707, 57] width 964 height 55
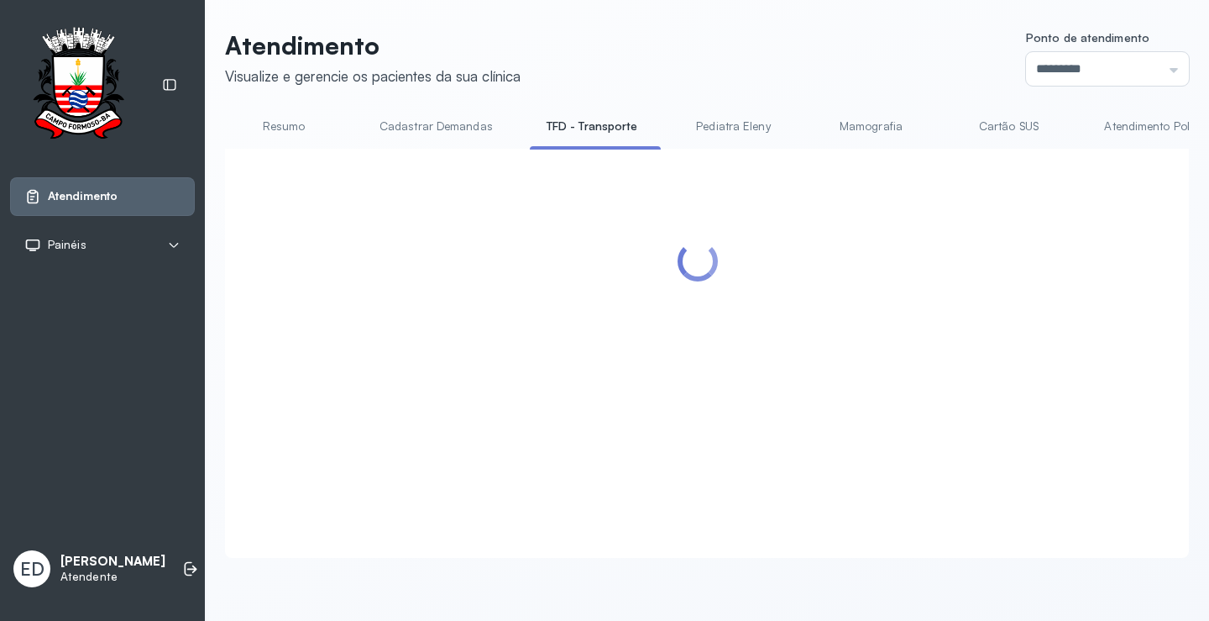
click at [658, 56] on header "Atendimento Visualize e gerencie os pacientes da sua clínica Ponto de atendimen…" at bounding box center [707, 57] width 964 height 55
click at [660, 47] on header "Atendimento Visualize e gerencie os pacientes da sua clínica Ponto de atendimen…" at bounding box center [707, 57] width 964 height 55
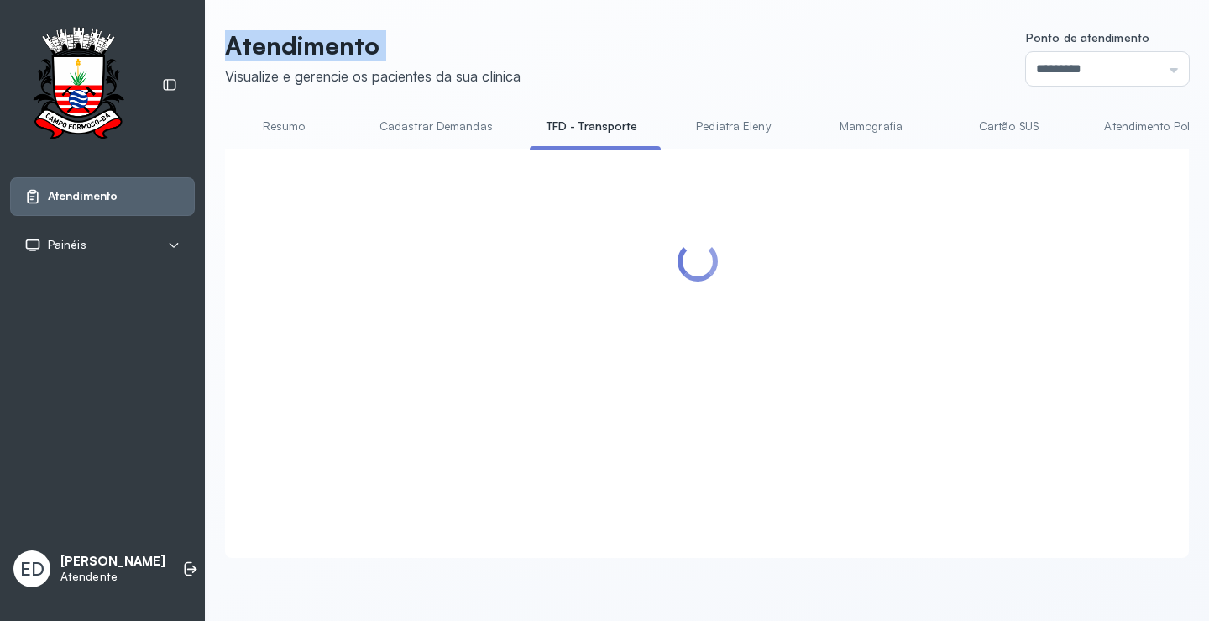
click at [660, 47] on header "Atendimento Visualize e gerencie os pacientes da sua clínica Ponto de atendimen…" at bounding box center [707, 57] width 964 height 55
click at [757, 49] on header "Atendimento Visualize e gerencie os pacientes da sua clínica Ponto de atendimen…" at bounding box center [707, 57] width 964 height 55
click at [758, 49] on header "Atendimento Visualize e gerencie os pacientes da sua clínica Ponto de atendimen…" at bounding box center [707, 57] width 964 height 55
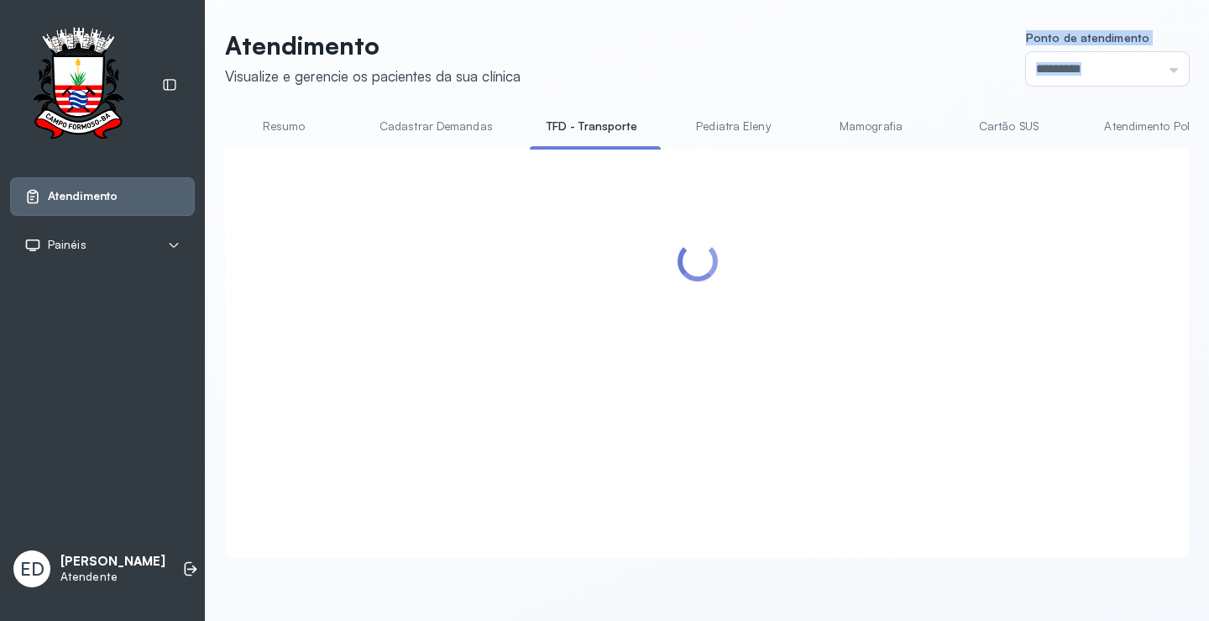
click at [758, 49] on header "Atendimento Visualize e gerencie os pacientes da sua clínica Ponto de atendimen…" at bounding box center [707, 57] width 964 height 55
click at [659, 3] on div "Atendimento Visualize e gerencie os pacientes da sua clínica Ponto de atendimen…" at bounding box center [707, 302] width 1005 height 605
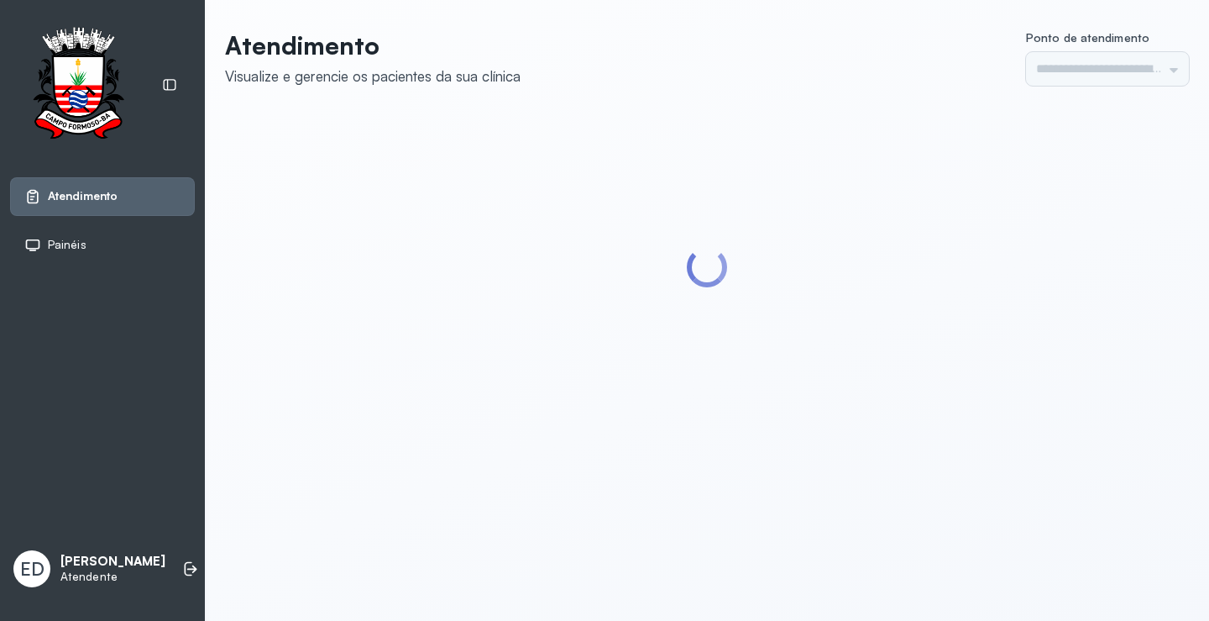
drag, startPoint x: 720, startPoint y: 37, endPoint x: 712, endPoint y: 25, distance: 14.0
click at [719, 35] on header "Atendimento Visualize e gerencie os pacientes da sua clínica Ponto de atendimen…" at bounding box center [707, 57] width 964 height 55
click at [712, 26] on div "Atendimento Visualize e gerencie os pacientes da sua clínica Ponto de atendimen…" at bounding box center [707, 235] width 1005 height 470
type input "*********"
click at [712, 27] on div "Atendimento Visualize e gerencie os pacientes da sua clínica Ponto de atendimen…" at bounding box center [707, 235] width 1005 height 470
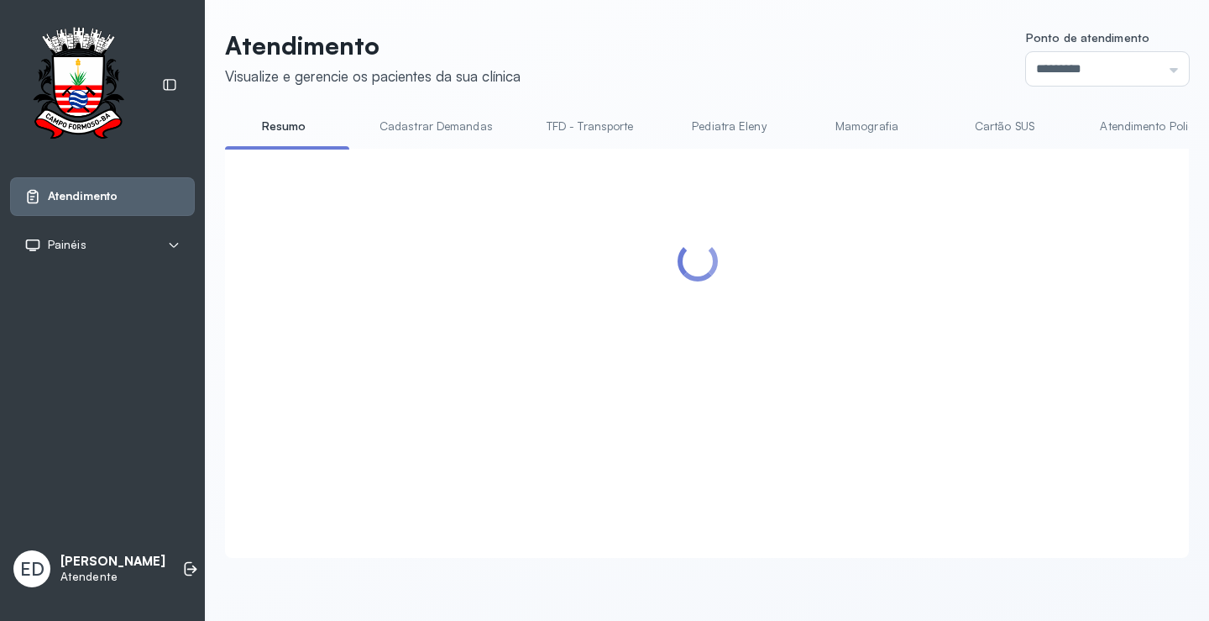
click at [712, 52] on header "Atendimento Visualize e gerencie os pacientes da sua clínica Ponto de atendimen…" at bounding box center [707, 57] width 964 height 55
click at [712, 62] on header "Atendimento Visualize e gerencie os pacientes da sua clínica Ponto de atendimen…" at bounding box center [707, 57] width 964 height 55
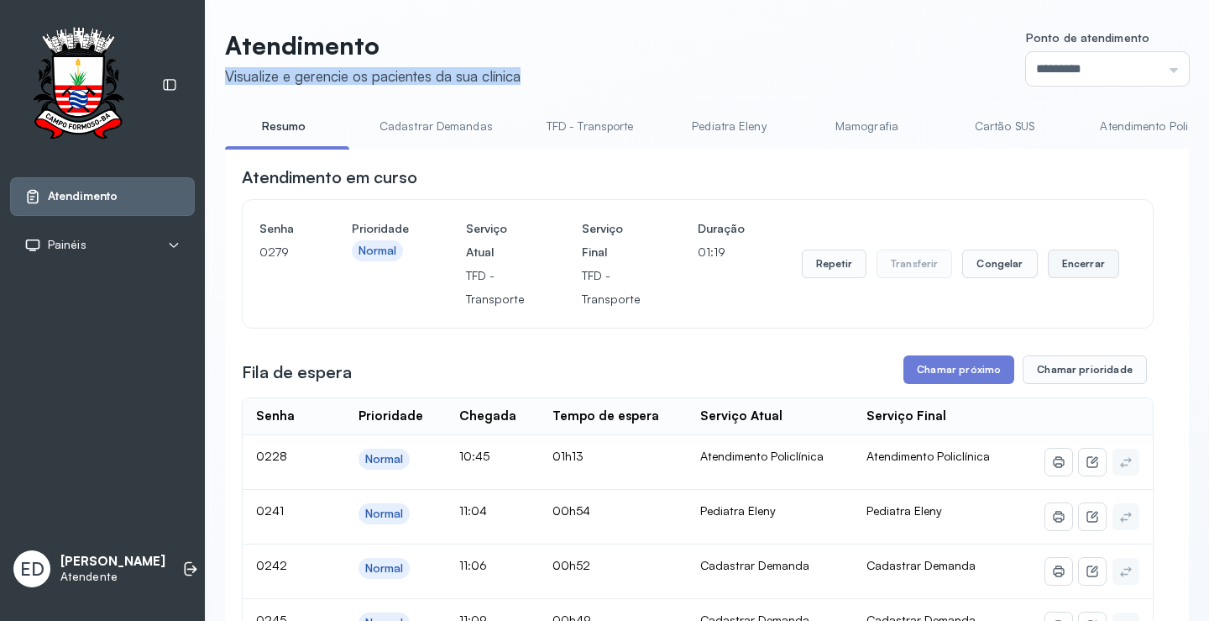
click at [1071, 263] on button "Encerrar" at bounding box center [1083, 263] width 71 height 29
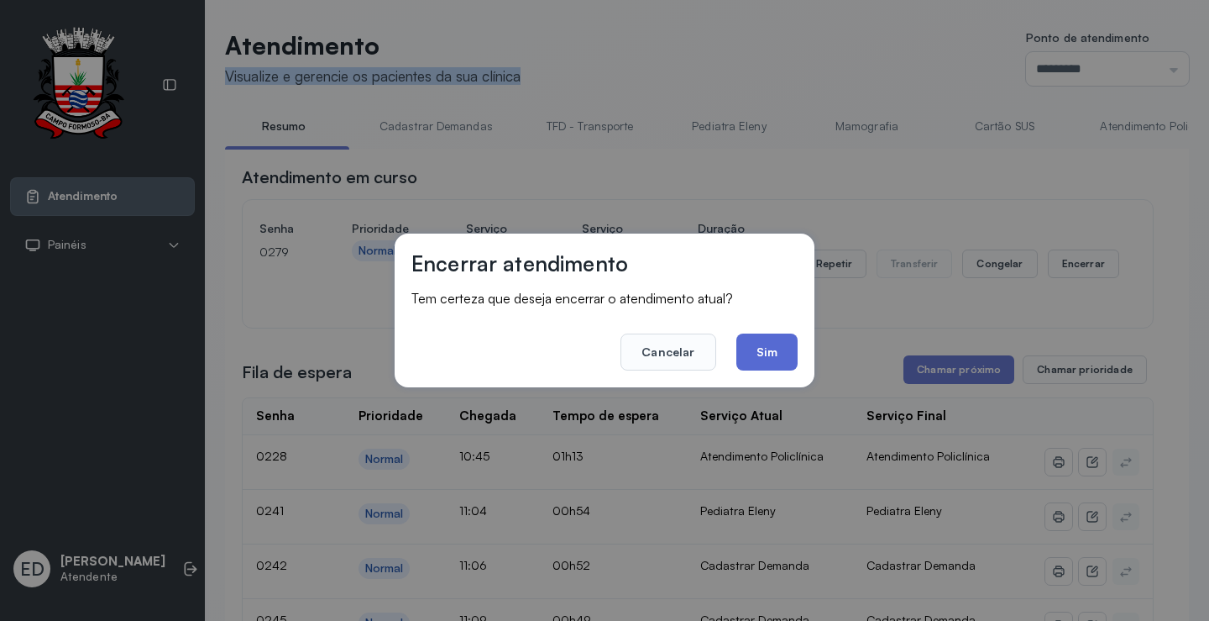
click at [777, 351] on button "Sim" at bounding box center [767, 351] width 61 height 37
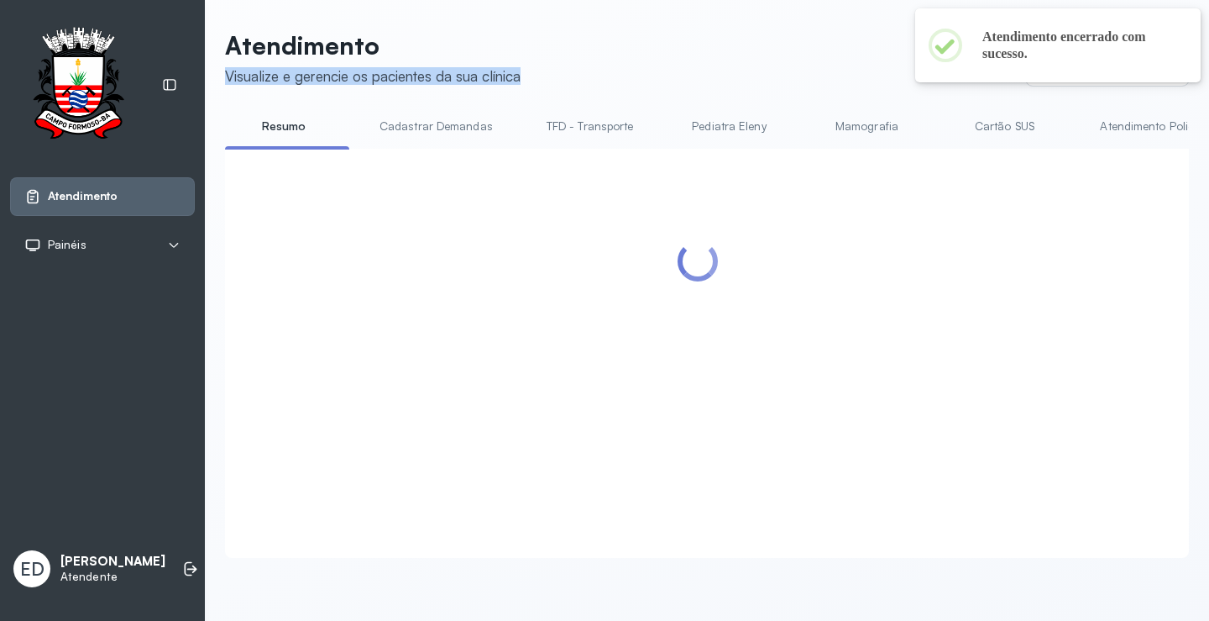
click at [604, 129] on link "TFD - Transporte" at bounding box center [590, 127] width 121 height 28
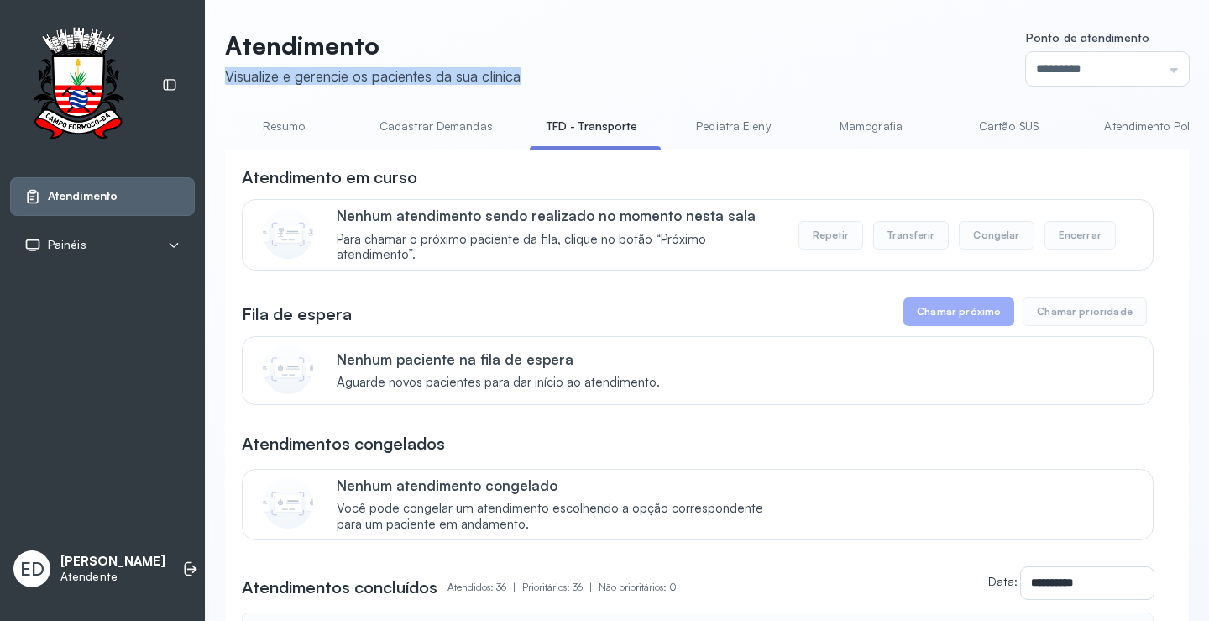
click at [280, 128] on link "Resumo" at bounding box center [284, 127] width 118 height 28
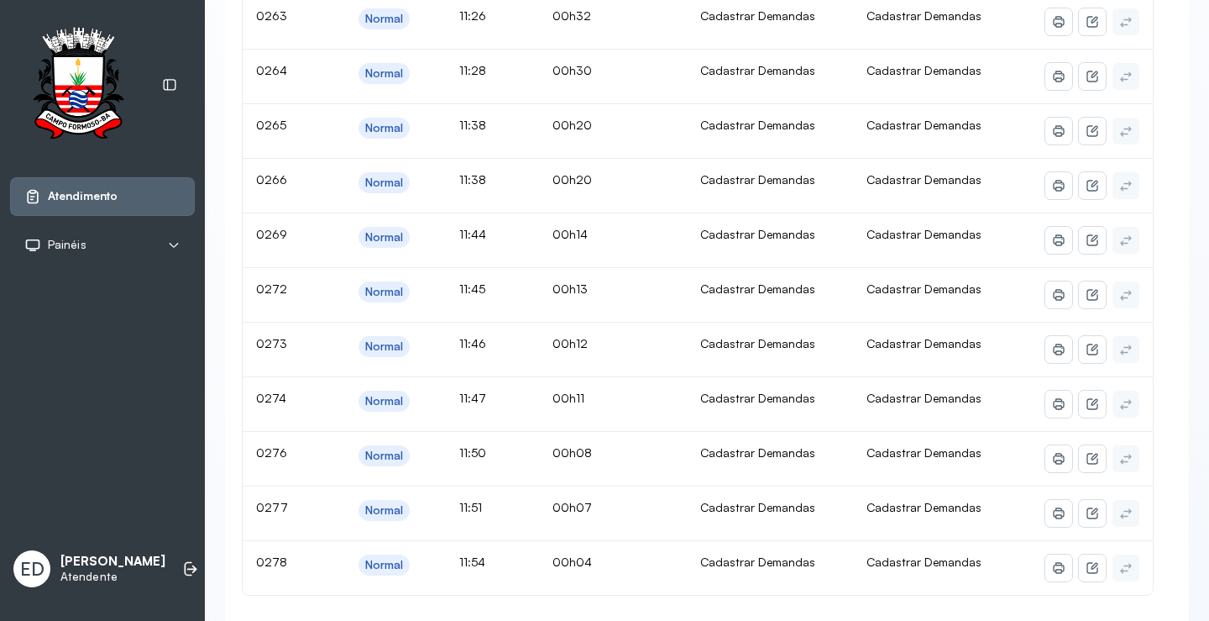
scroll to position [1, 0]
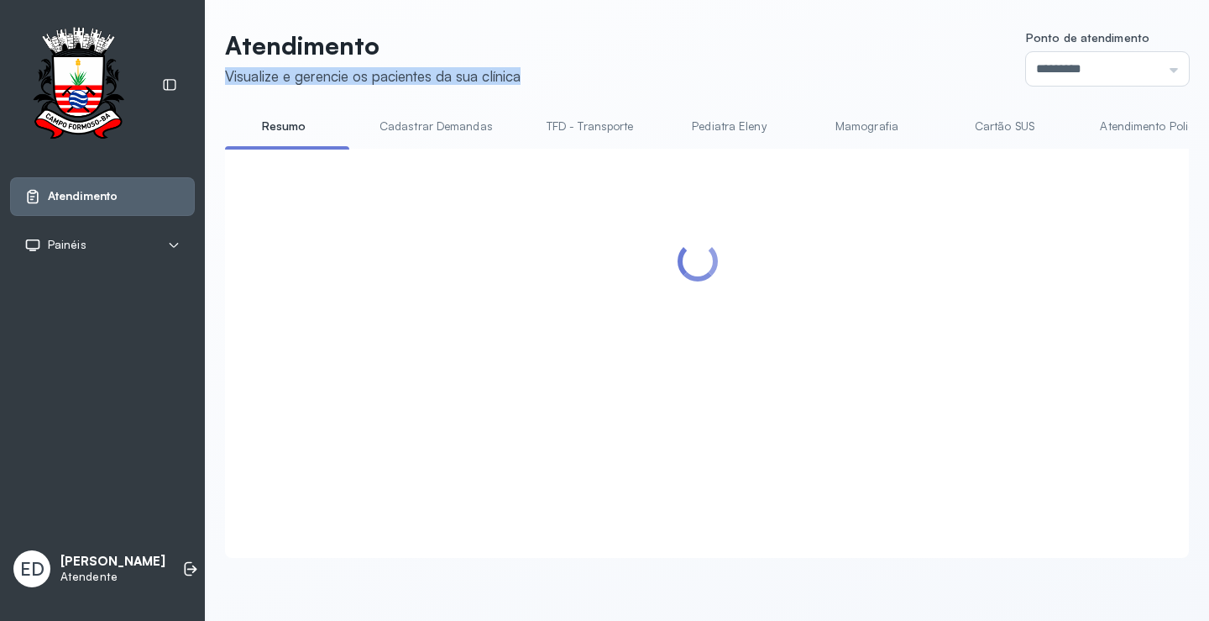
click at [607, 126] on link "TFD - Transporte" at bounding box center [590, 127] width 121 height 28
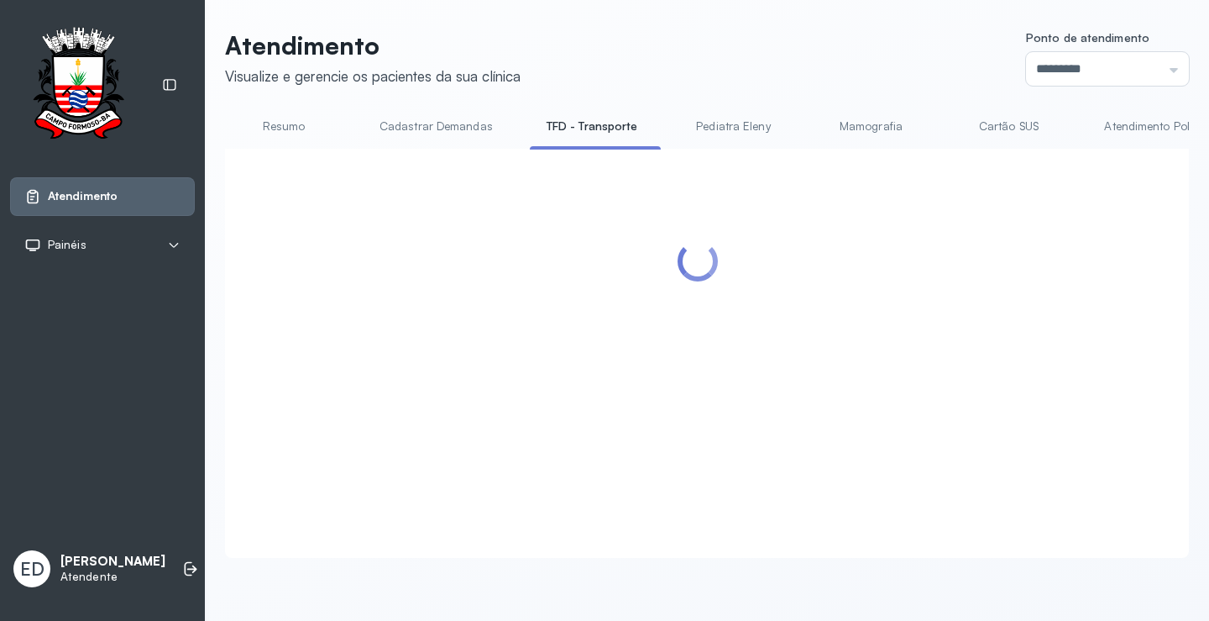
click at [706, 54] on header "Atendimento Visualize e gerencie os pacientes da sua clínica Ponto de atendimen…" at bounding box center [707, 57] width 964 height 55
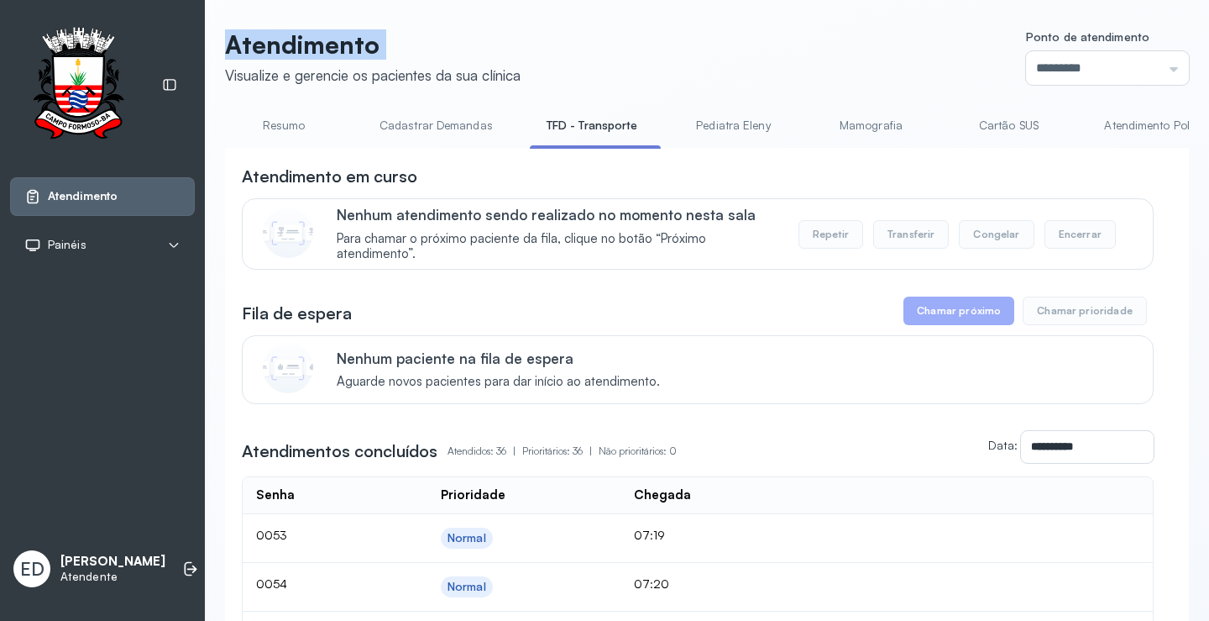
click at [706, 54] on header "Atendimento Visualize e gerencie os pacientes da sua clínica Ponto de atendimen…" at bounding box center [707, 56] width 964 height 55
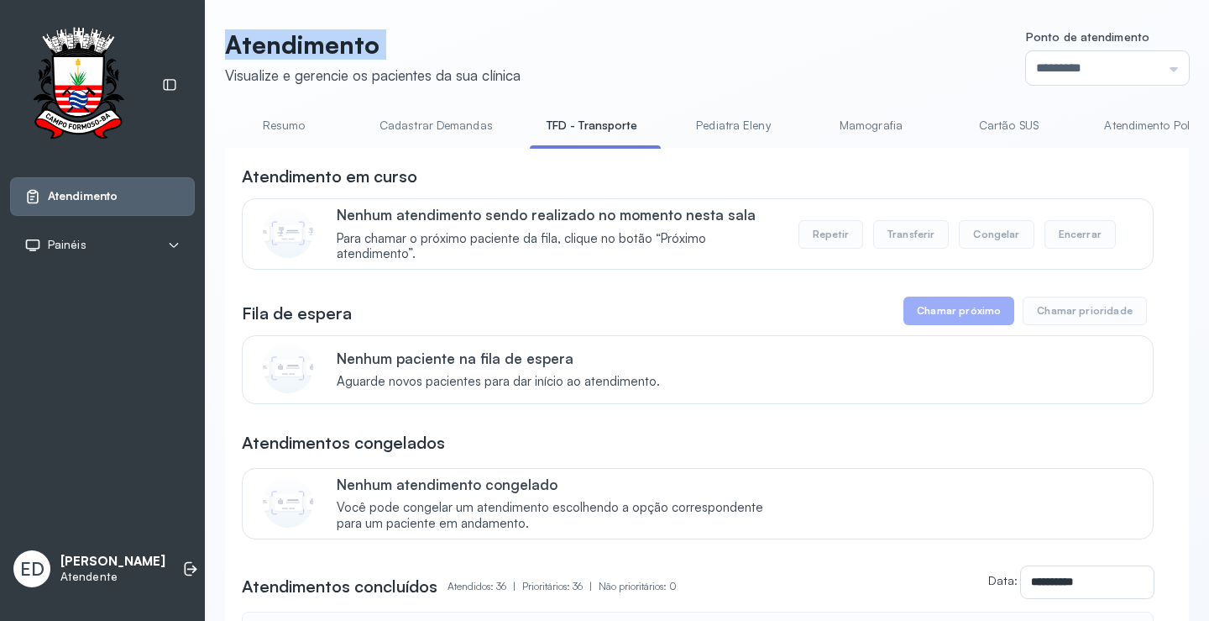
click at [706, 52] on header "Atendimento Visualize e gerencie os pacientes da sua clínica Ponto de atendimen…" at bounding box center [707, 56] width 964 height 55
click at [740, 56] on header "Atendimento Visualize e gerencie os pacientes da sua clínica Ponto de atendimen…" at bounding box center [707, 56] width 964 height 55
click at [742, 51] on header "Atendimento Visualize e gerencie os pacientes da sua clínica Ponto de atendimen…" at bounding box center [707, 56] width 964 height 55
click at [312, 130] on link "Resumo" at bounding box center [284, 126] width 118 height 28
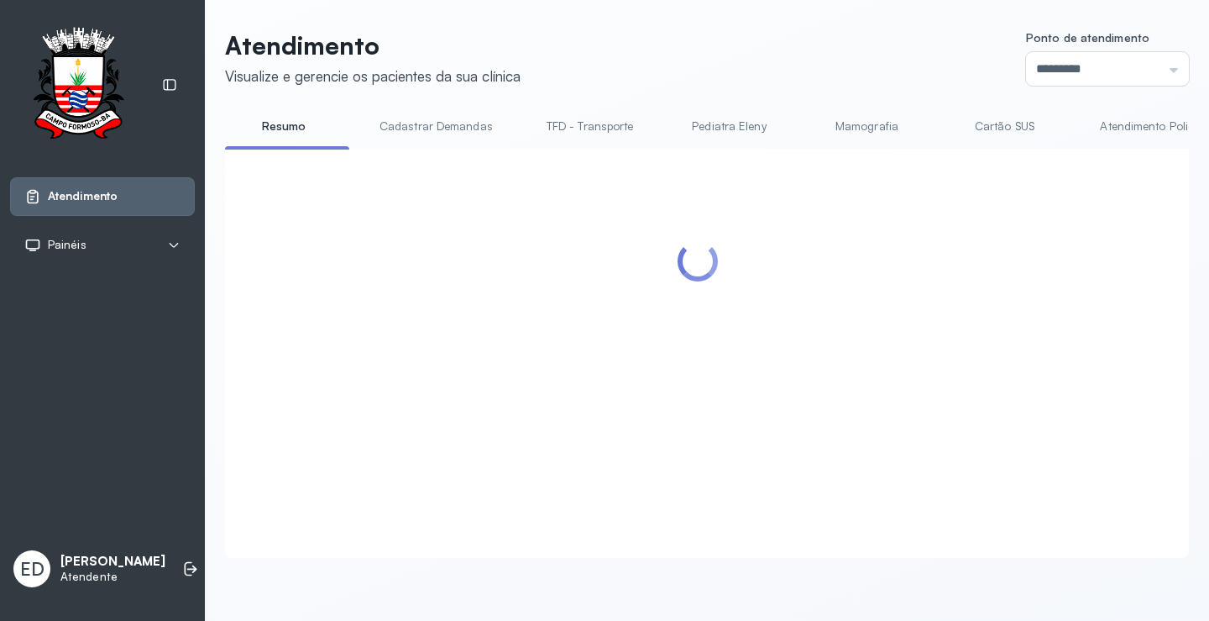
click at [763, 313] on div at bounding box center [698, 332] width 912 height 335
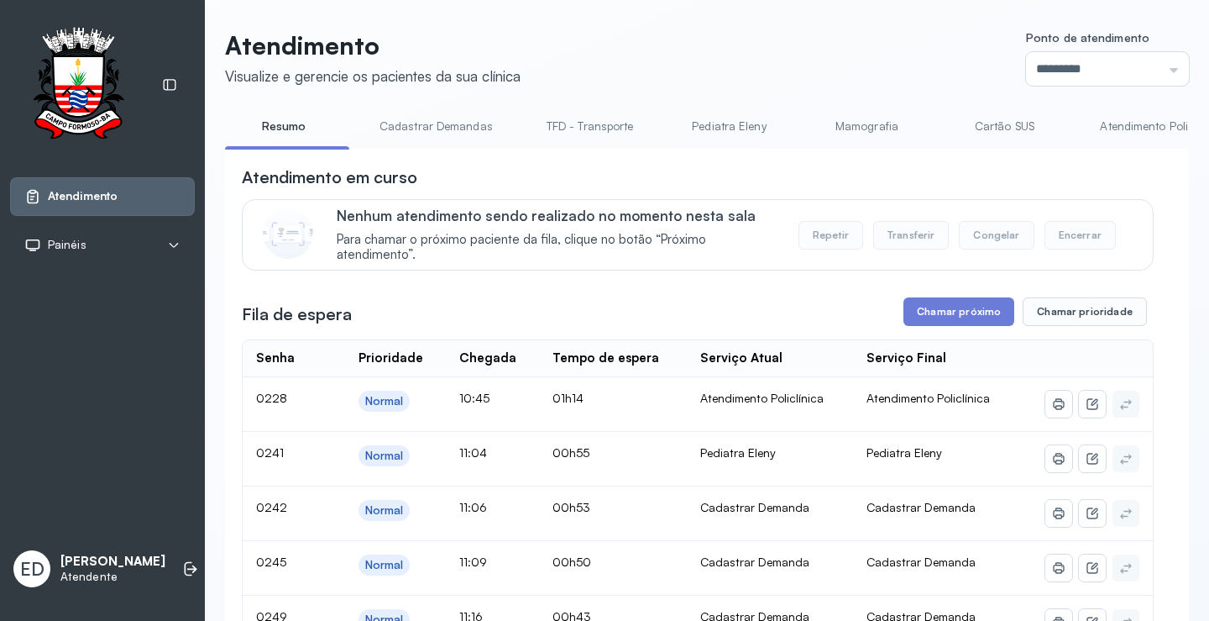
click at [584, 123] on link "TFD - Transporte" at bounding box center [590, 127] width 121 height 28
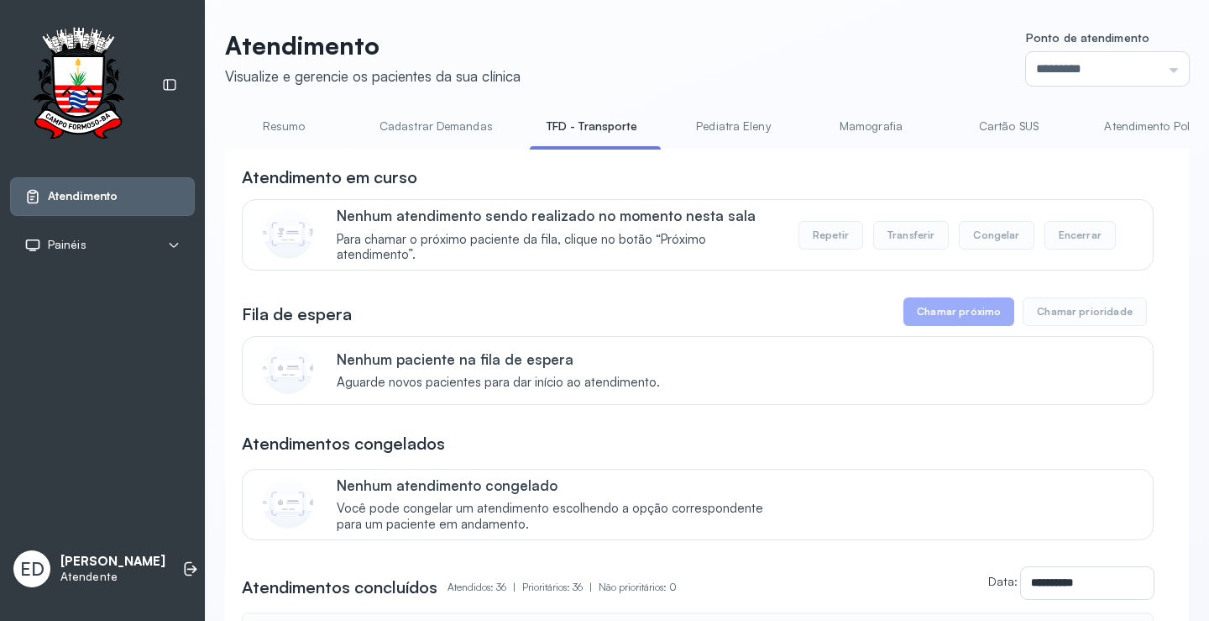
click at [657, 41] on header "Atendimento Visualize e gerencie os pacientes da sua clínica Ponto de atendimen…" at bounding box center [707, 57] width 964 height 55
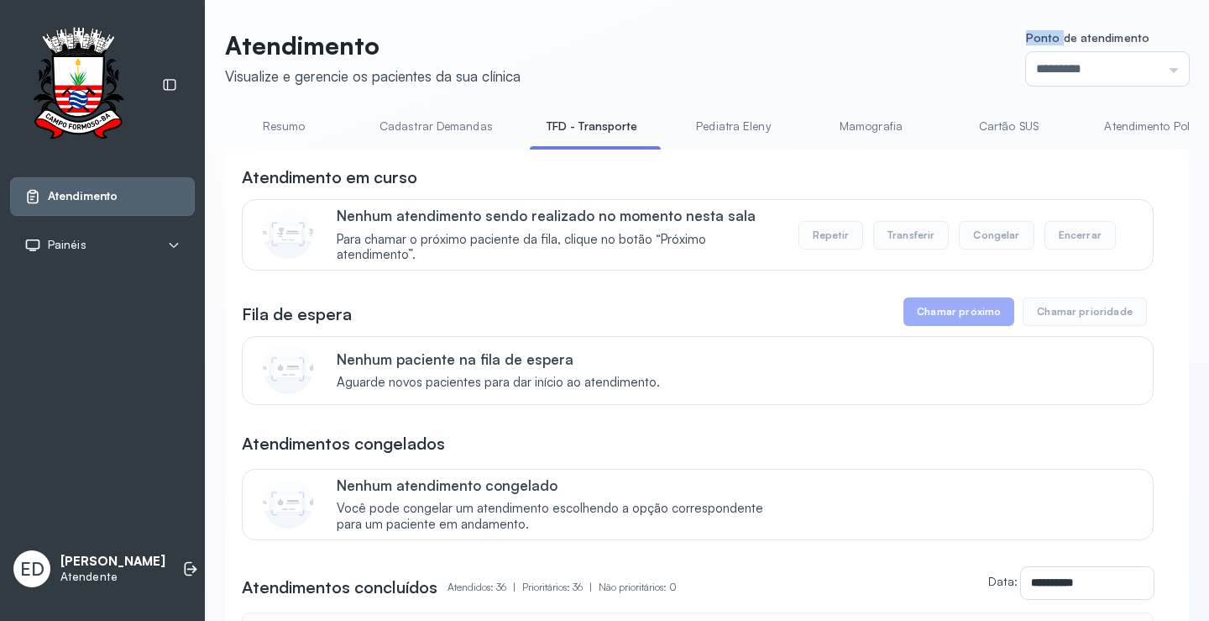
click at [270, 125] on link "Resumo" at bounding box center [284, 127] width 118 height 28
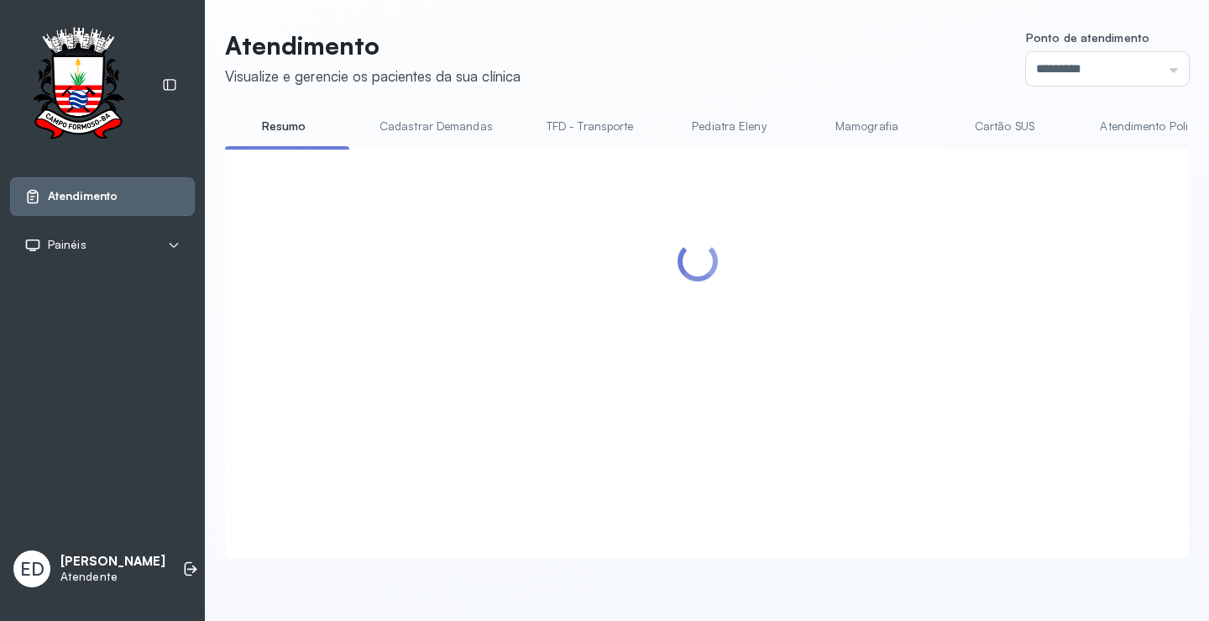
click at [656, 52] on header "Atendimento Visualize e gerencie os pacientes da sua clínica Ponto de atendimen…" at bounding box center [707, 57] width 964 height 55
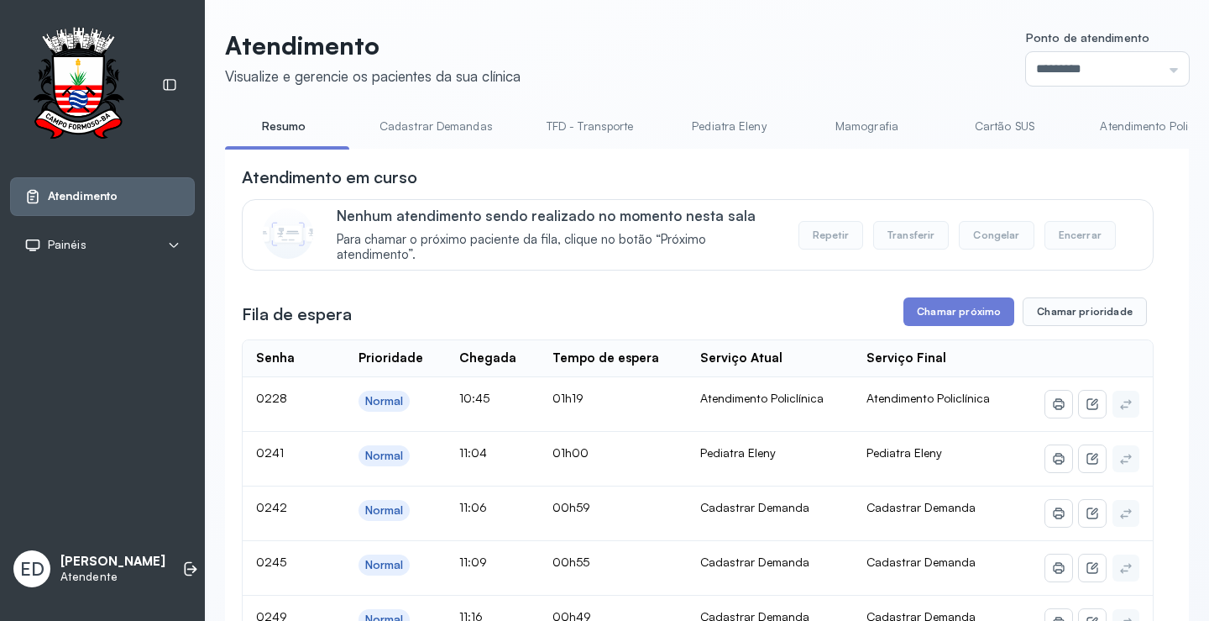
click at [590, 134] on link "TFD - Transporte" at bounding box center [590, 127] width 121 height 28
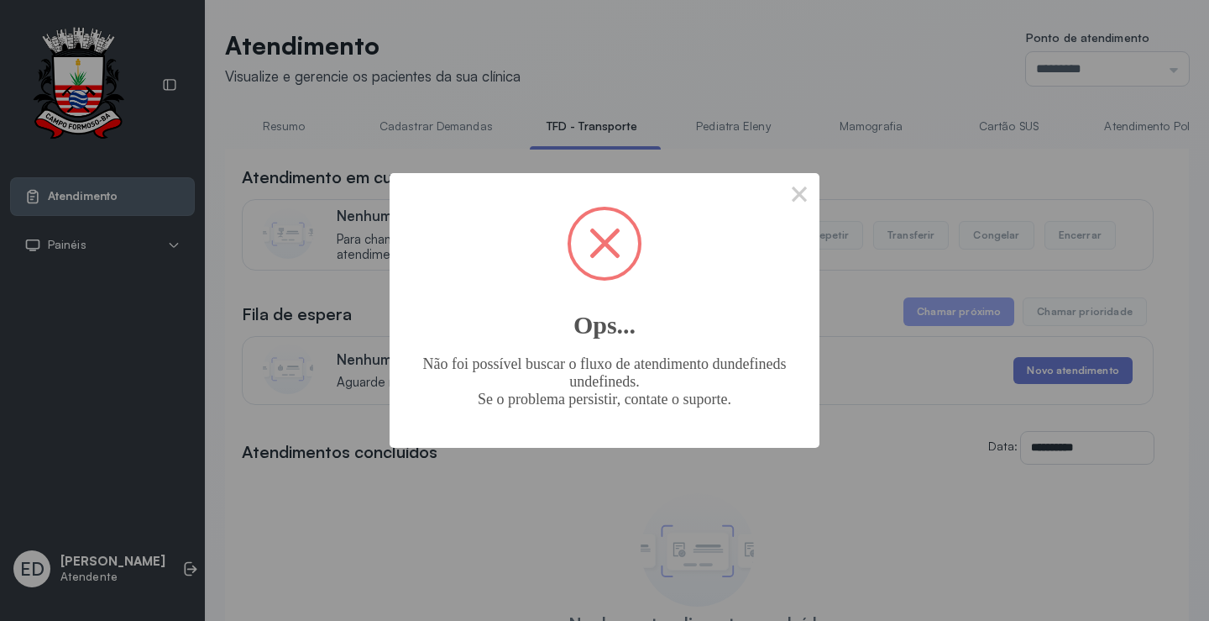
click at [597, 236] on span at bounding box center [605, 243] width 31 height 31
click at [621, 244] on span at bounding box center [604, 243] width 67 height 67
click at [796, 201] on button "×" at bounding box center [799, 193] width 40 height 40
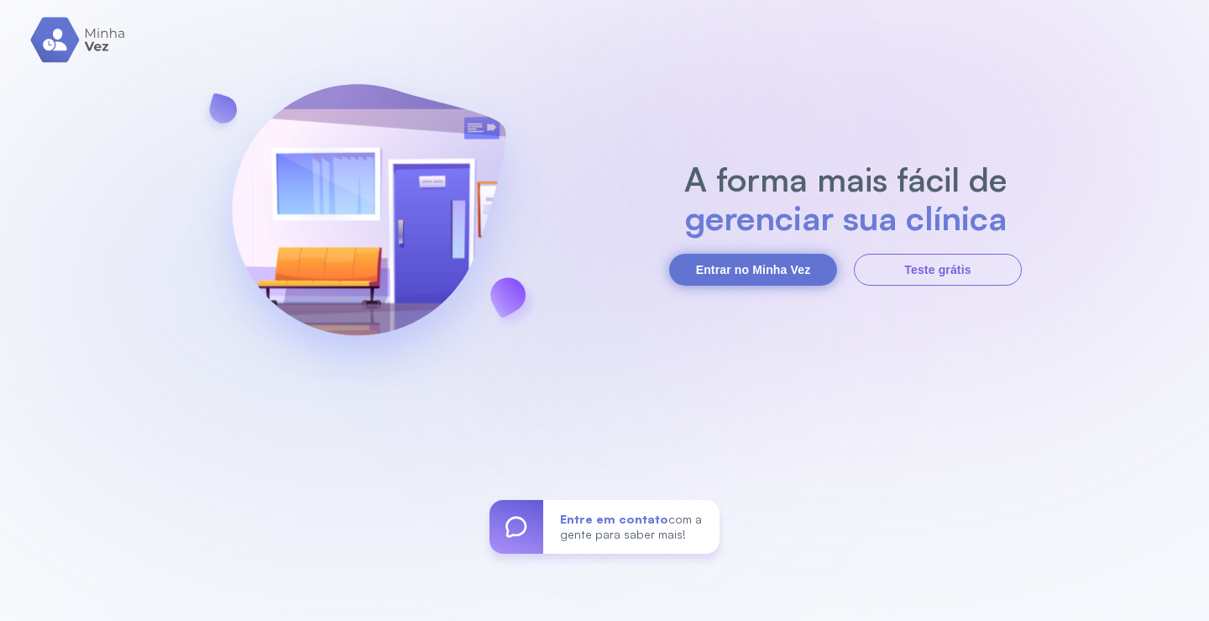
click at [762, 275] on button "Entrar no Minha Vez" at bounding box center [753, 270] width 168 height 32
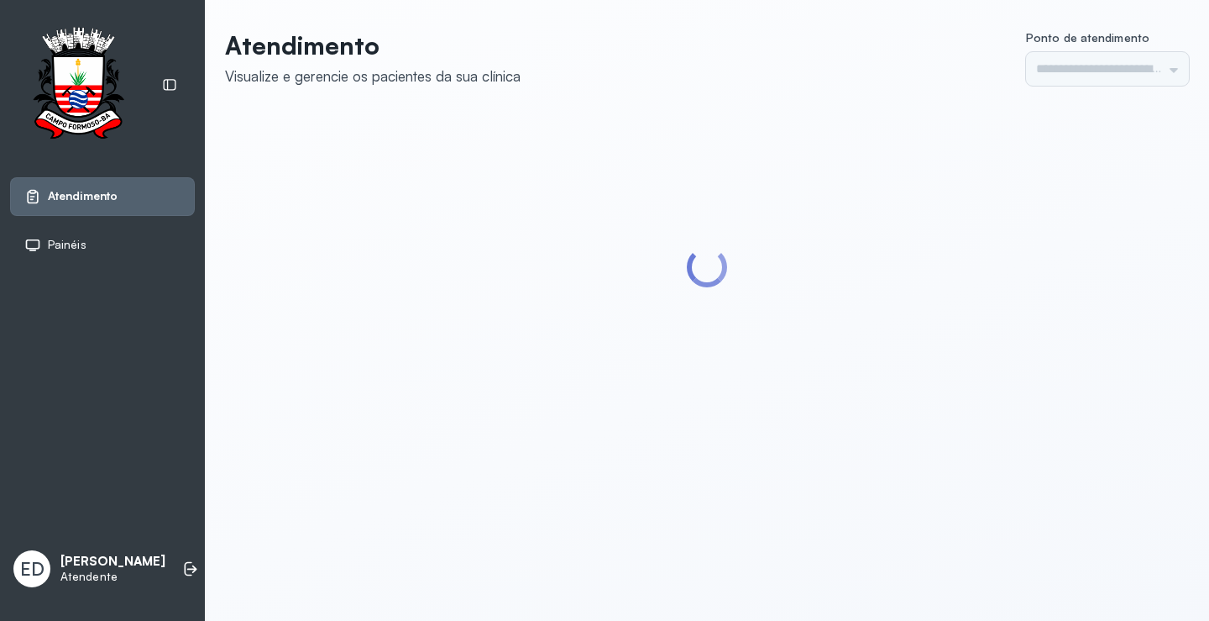
type input "*********"
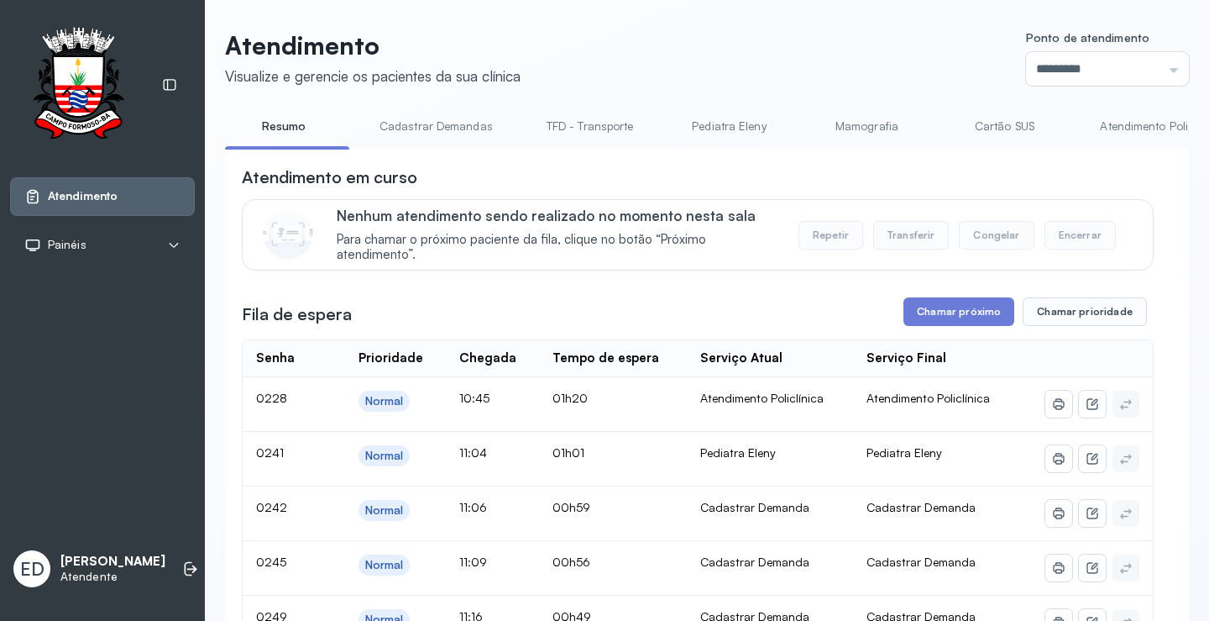
click at [617, 128] on link "TFD - Transporte" at bounding box center [590, 127] width 121 height 28
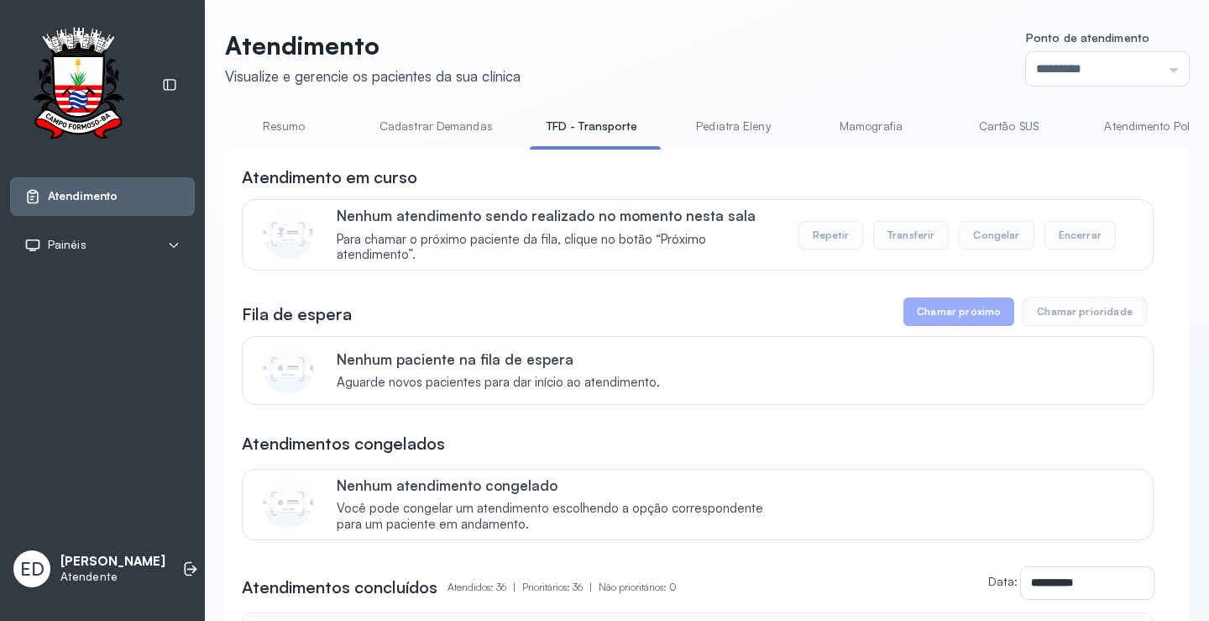
click at [292, 126] on link "Resumo" at bounding box center [284, 127] width 118 height 28
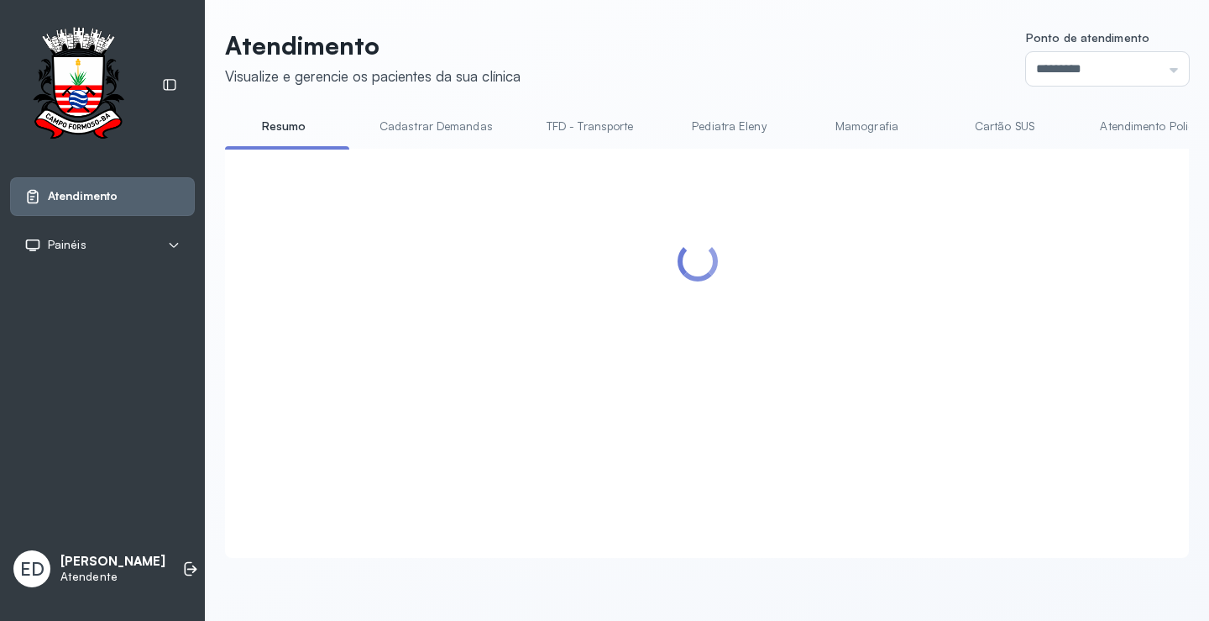
click at [1004, 123] on link "Cartão SUS" at bounding box center [1005, 127] width 118 height 28
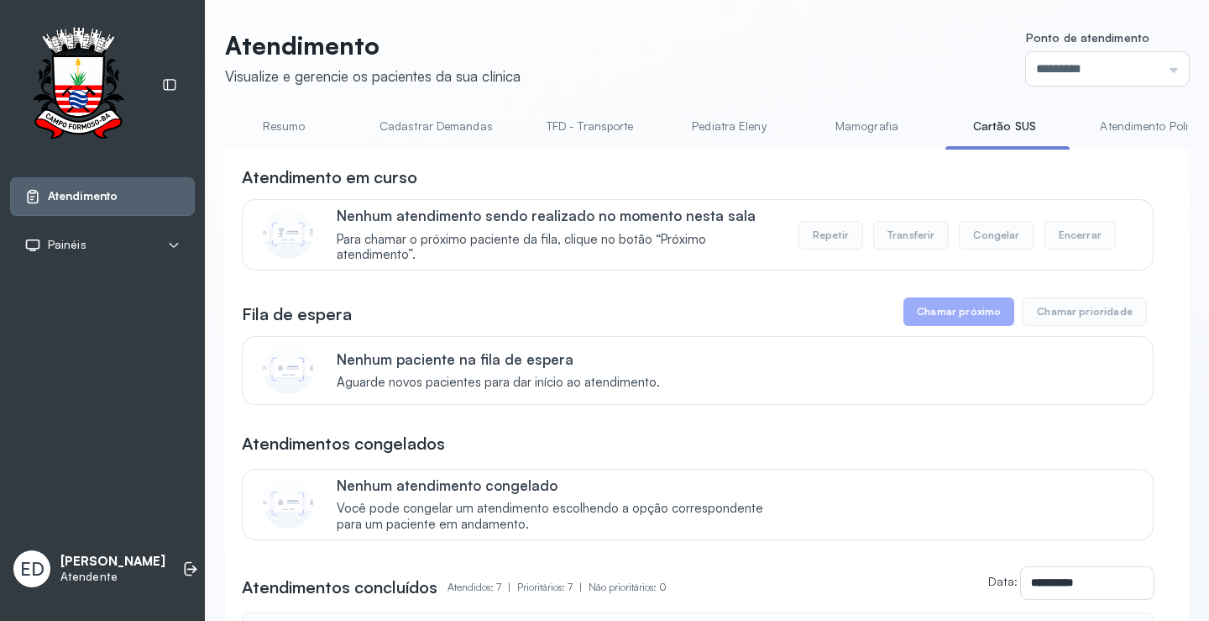
click at [298, 125] on link "Resumo" at bounding box center [284, 127] width 118 height 28
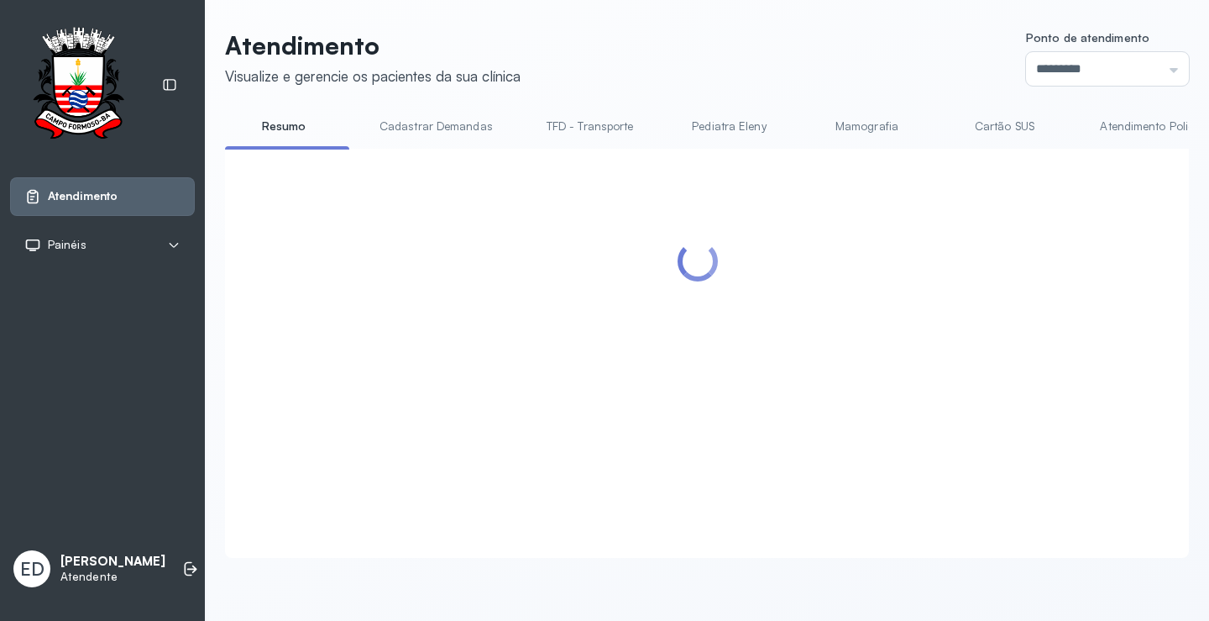
scroll to position [1, 0]
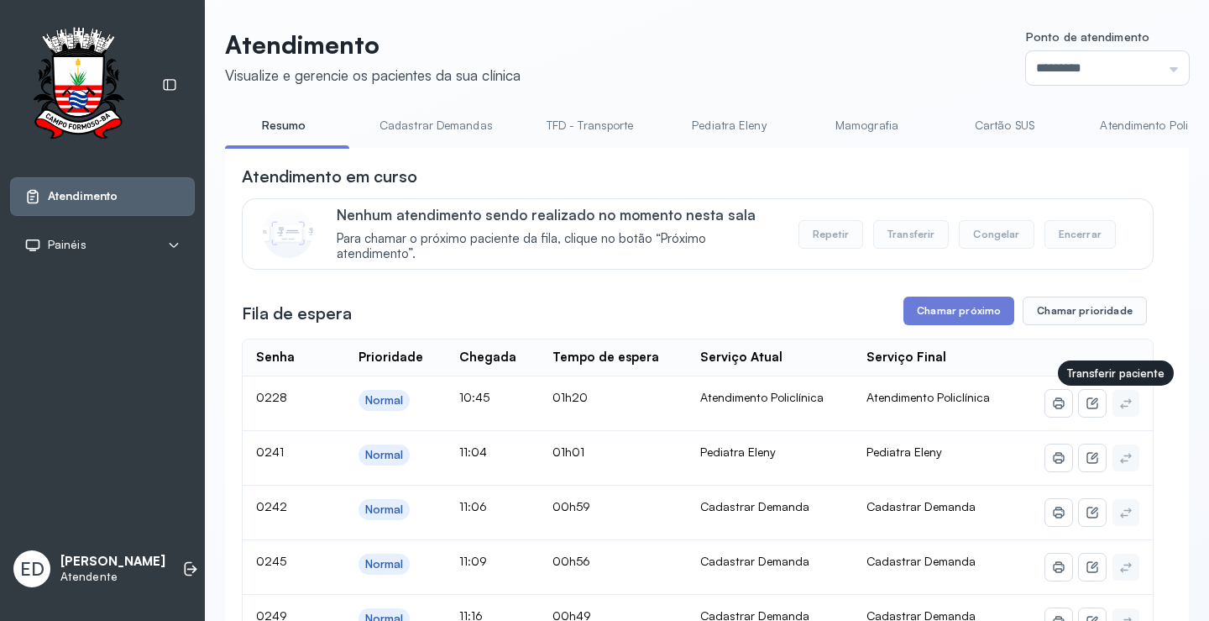
click at [1120, 409] on icon at bounding box center [1126, 402] width 13 height 13
drag, startPoint x: 1106, startPoint y: 409, endPoint x: 1119, endPoint y: 405, distance: 13.3
click at [1115, 405] on button at bounding box center [1126, 403] width 27 height 27
click at [1124, 405] on button at bounding box center [1126, 403] width 27 height 27
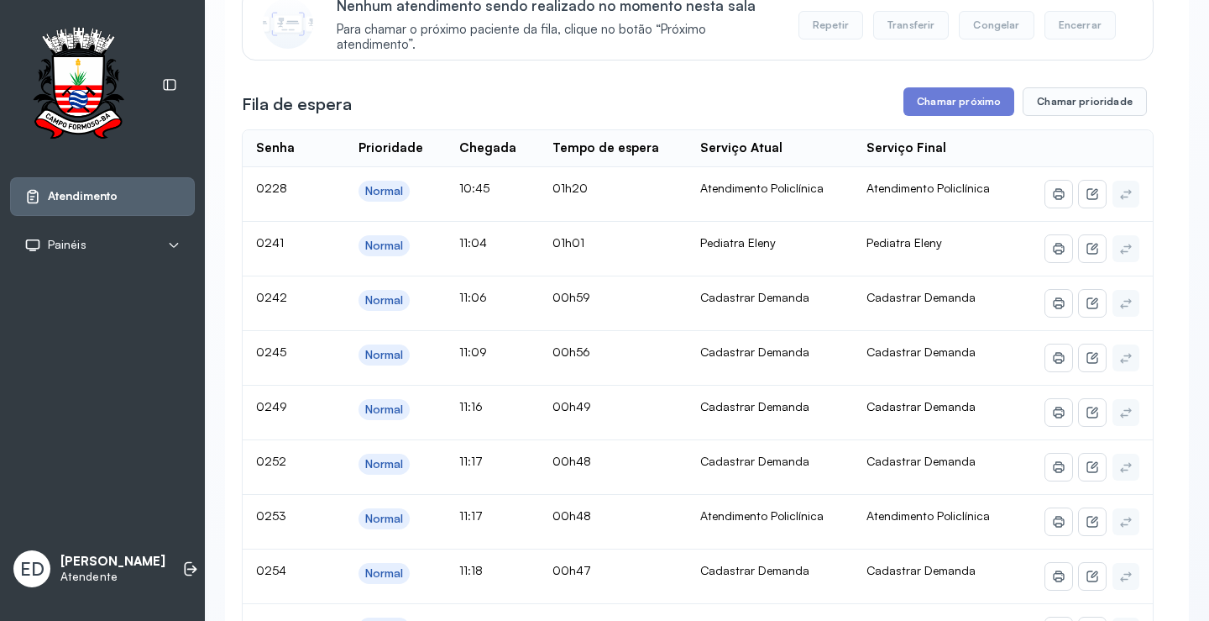
scroll to position [0, 0]
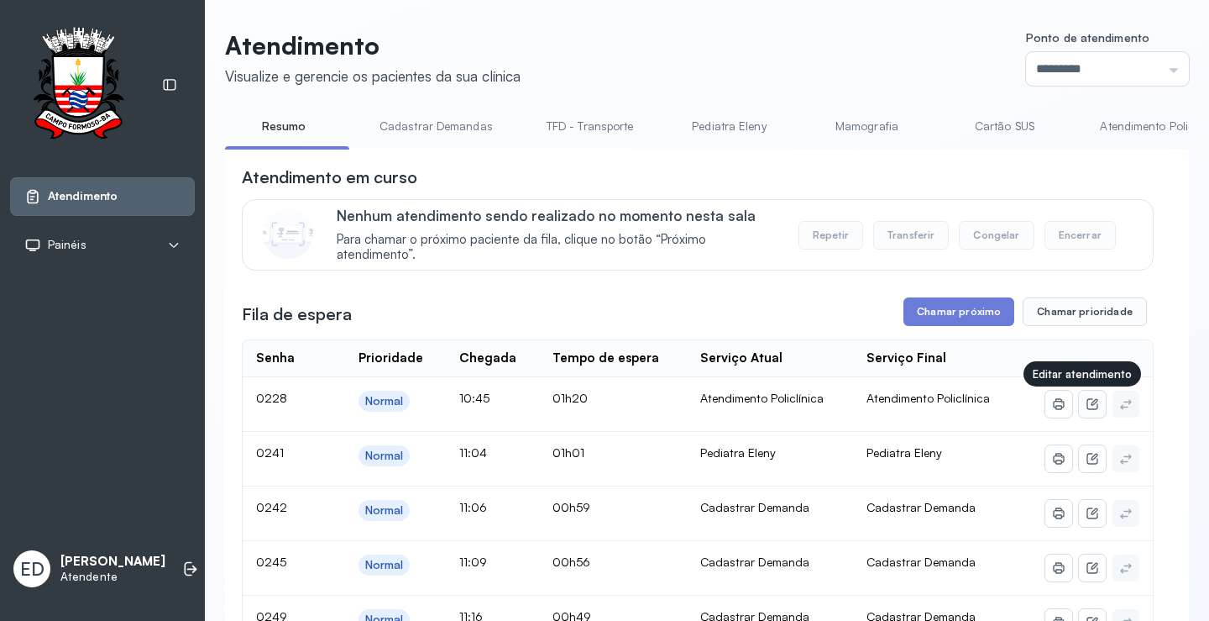
click at [1091, 404] on icon at bounding box center [1094, 401] width 7 height 7
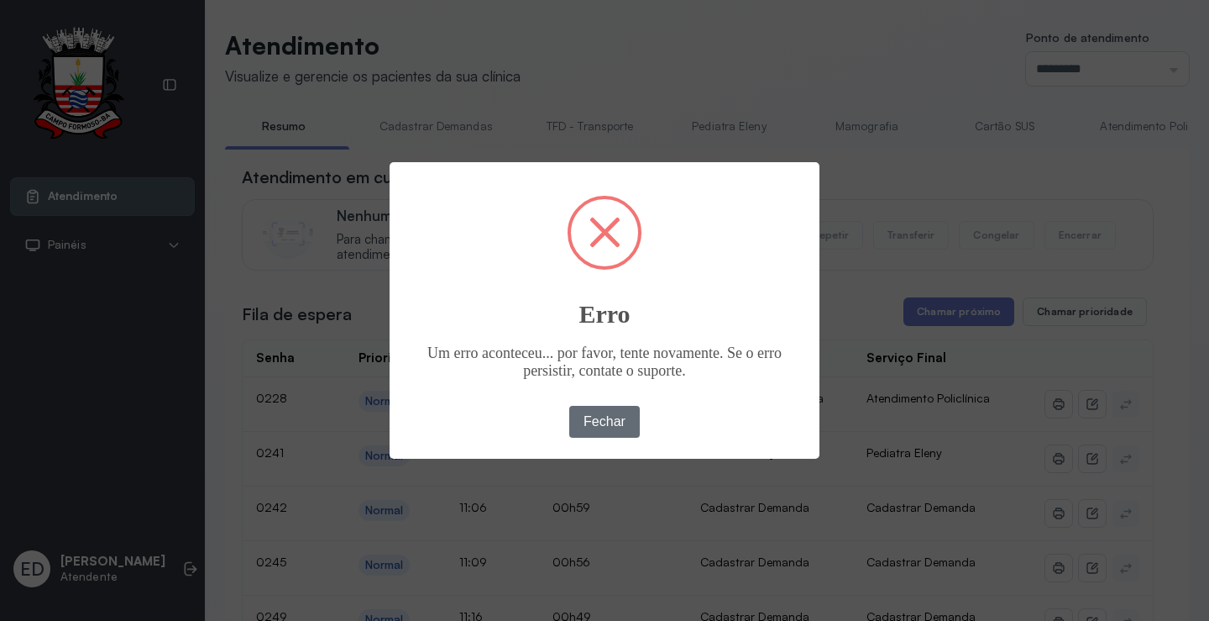
click at [598, 417] on button "Fechar" at bounding box center [604, 422] width 71 height 32
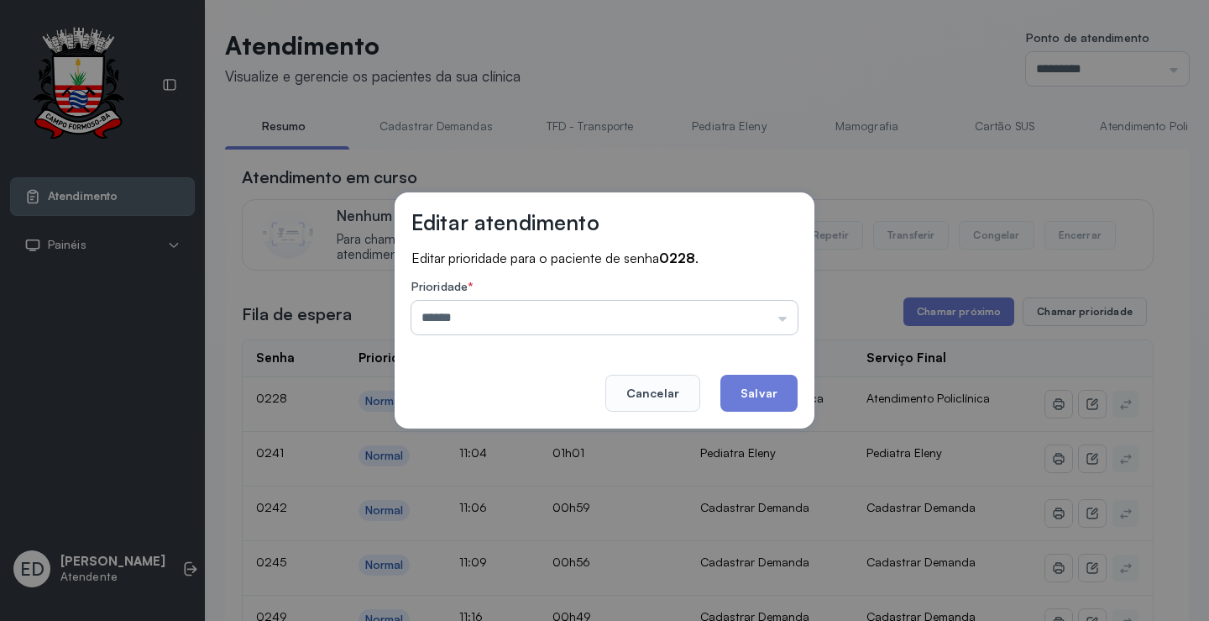
click at [784, 320] on input "******" at bounding box center [605, 318] width 386 height 34
click at [835, 155] on div "Editar atendimento Editar prioridade para o paciente de senha 0228 . Prioridade…" at bounding box center [604, 310] width 1209 height 621
click at [665, 392] on button "Cancelar" at bounding box center [653, 393] width 95 height 37
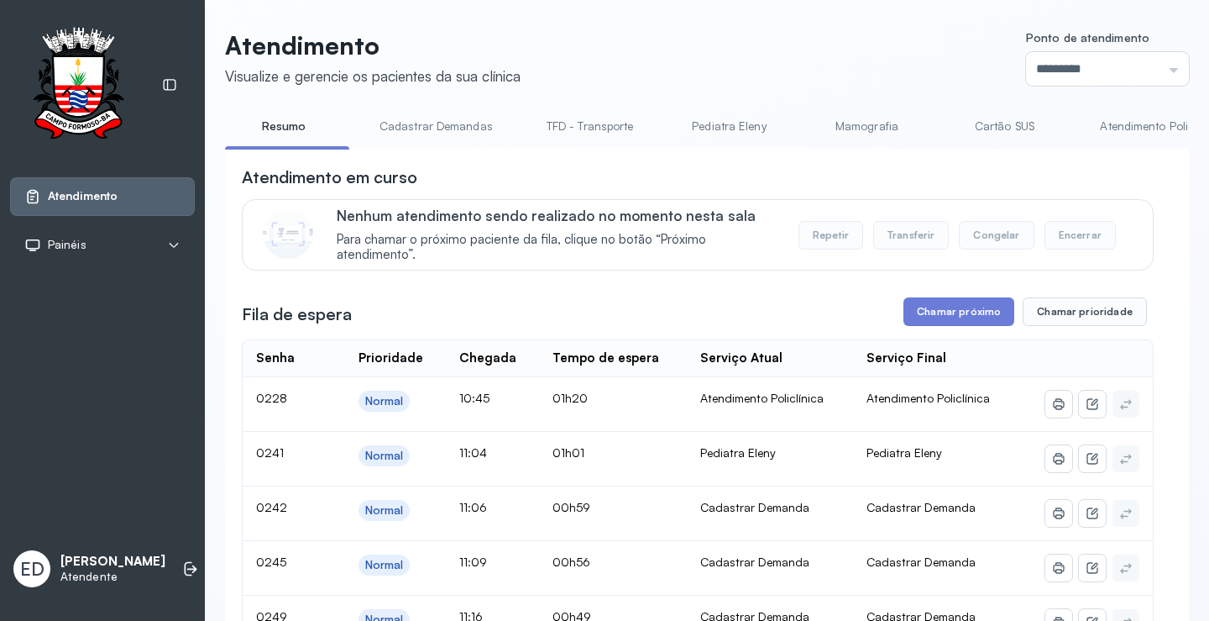
click at [587, 126] on link "TFD - Transporte" at bounding box center [590, 127] width 121 height 28
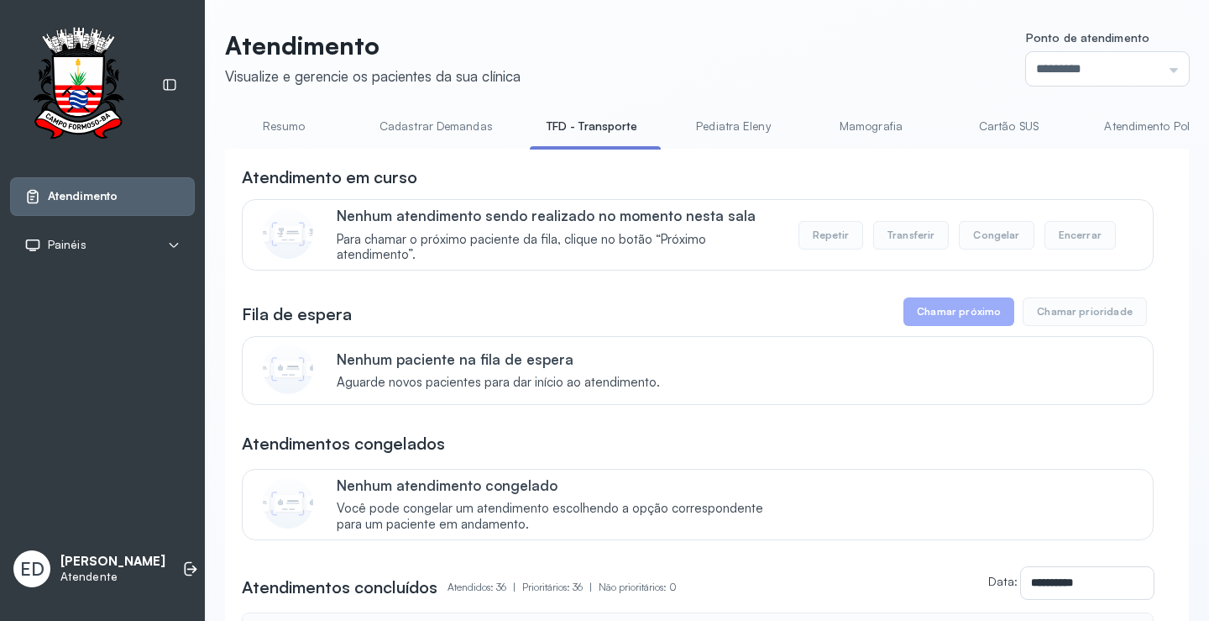
click at [286, 126] on link "Resumo" at bounding box center [284, 127] width 118 height 28
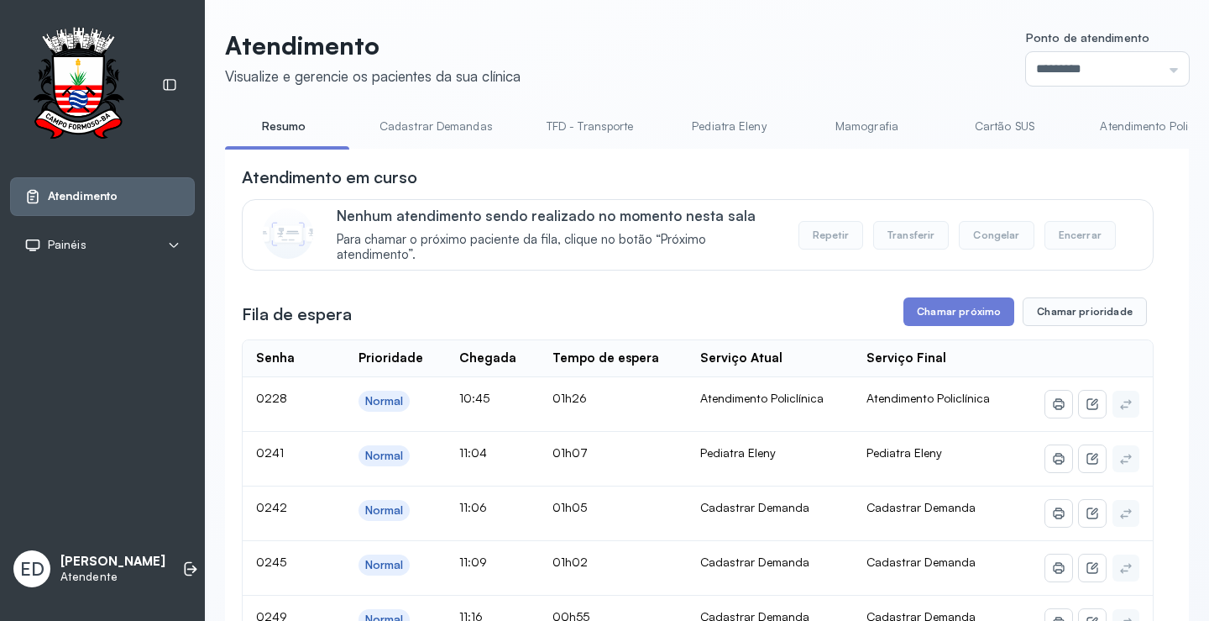
click at [928, 326] on button "Chamar próximo" at bounding box center [959, 311] width 111 height 29
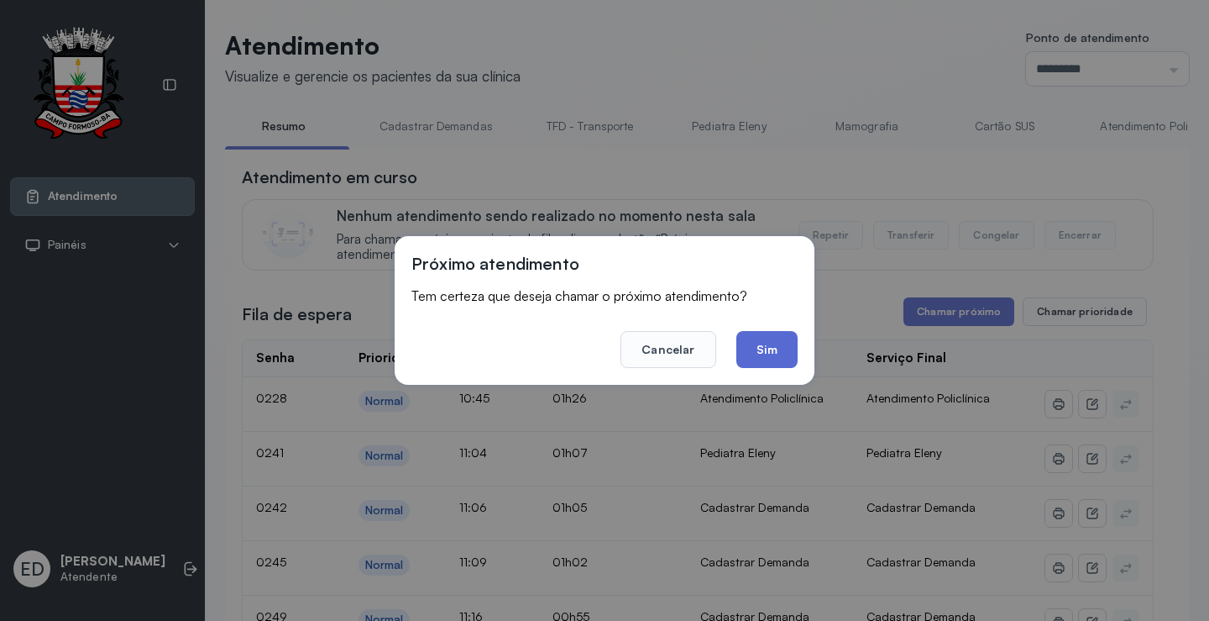
click at [776, 349] on button "Sim" at bounding box center [767, 349] width 61 height 37
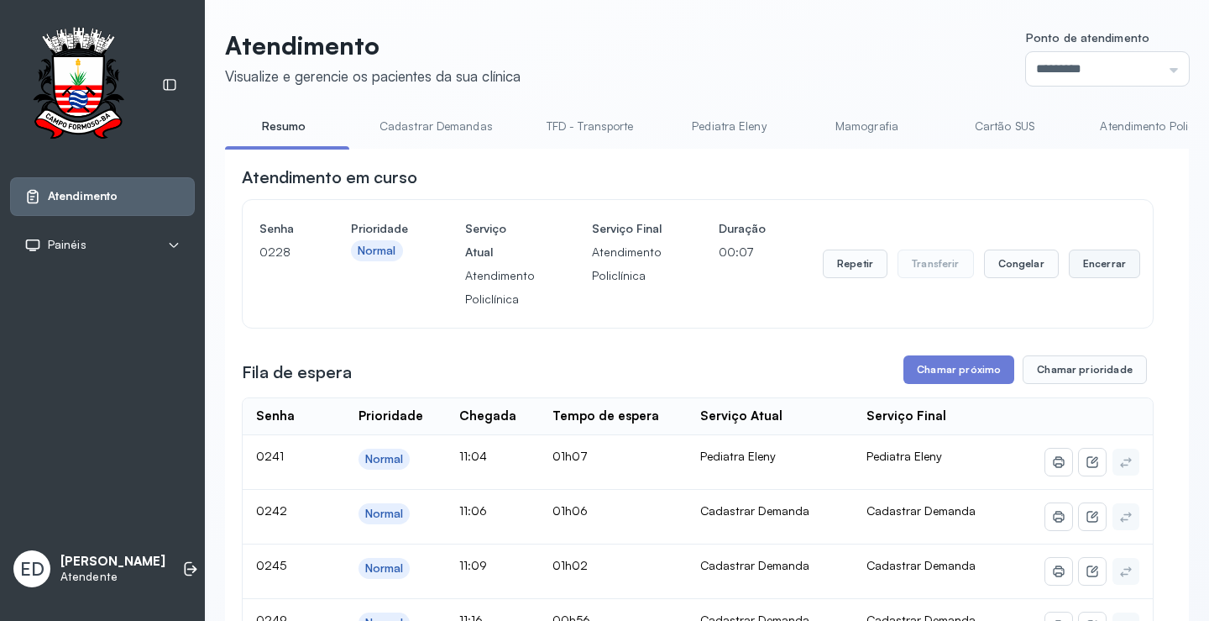
click at [1083, 265] on button "Encerrar" at bounding box center [1104, 263] width 71 height 29
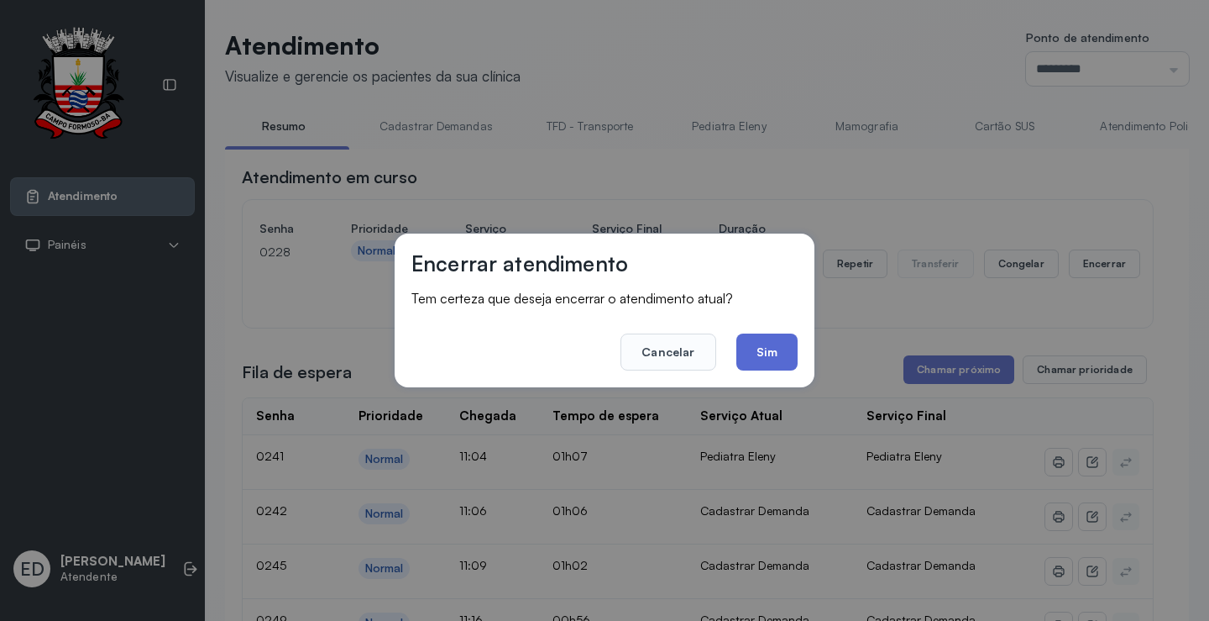
click at [780, 352] on button "Sim" at bounding box center [767, 351] width 61 height 37
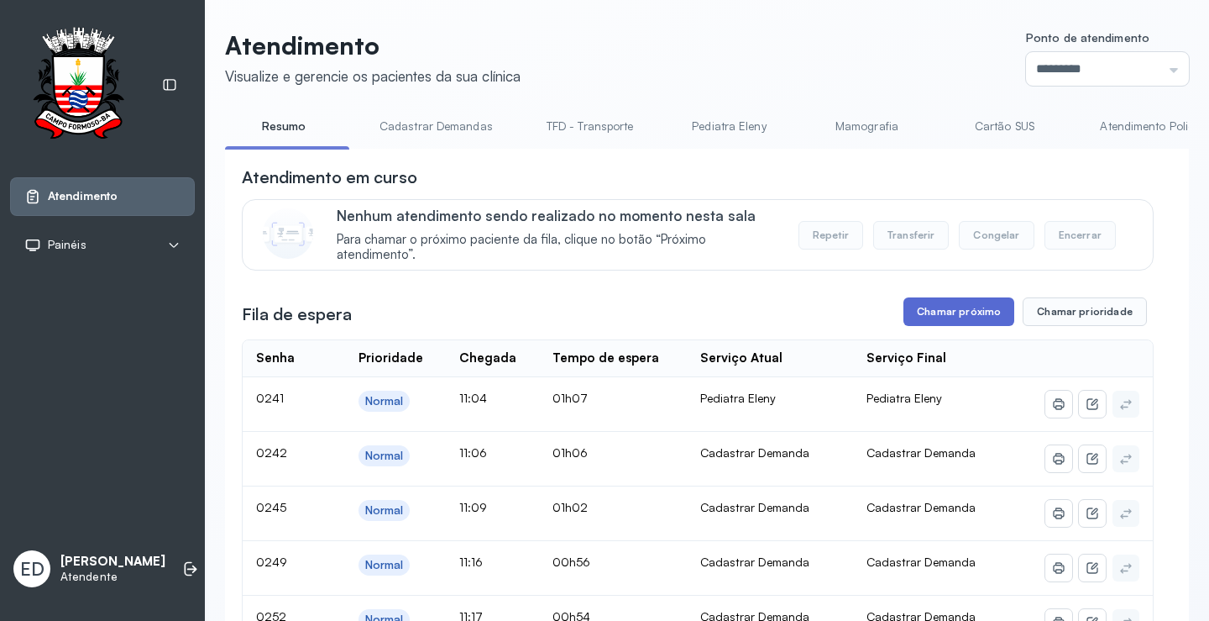
click at [946, 312] on button "Chamar próximo" at bounding box center [959, 311] width 111 height 29
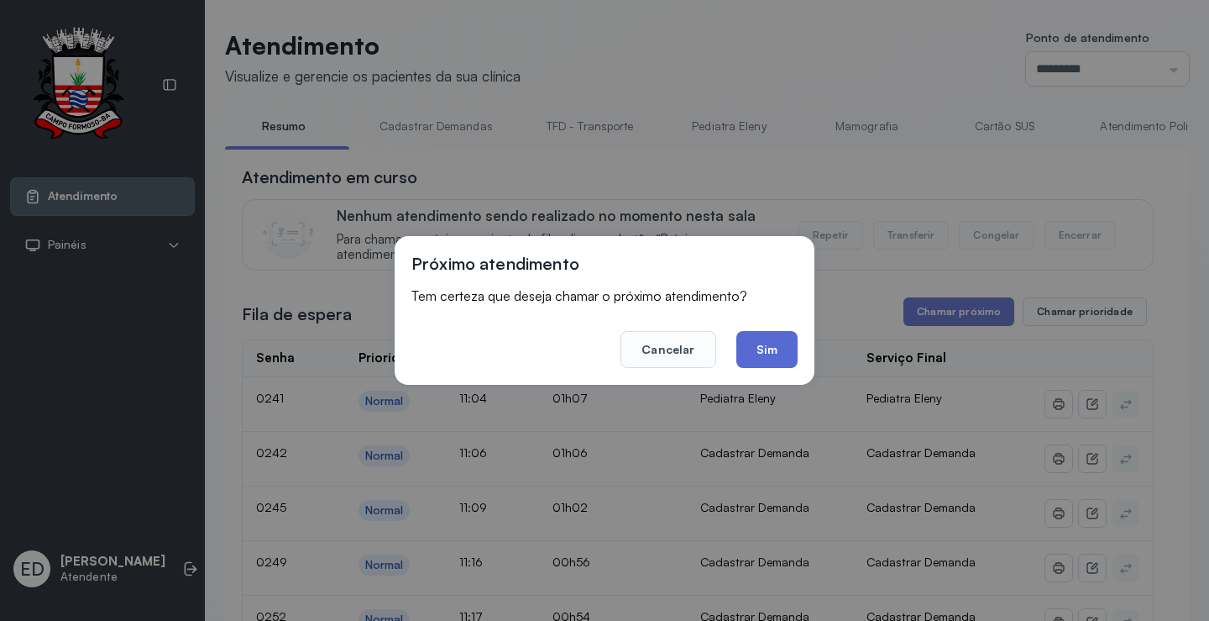
click at [772, 351] on button "Sim" at bounding box center [767, 349] width 61 height 37
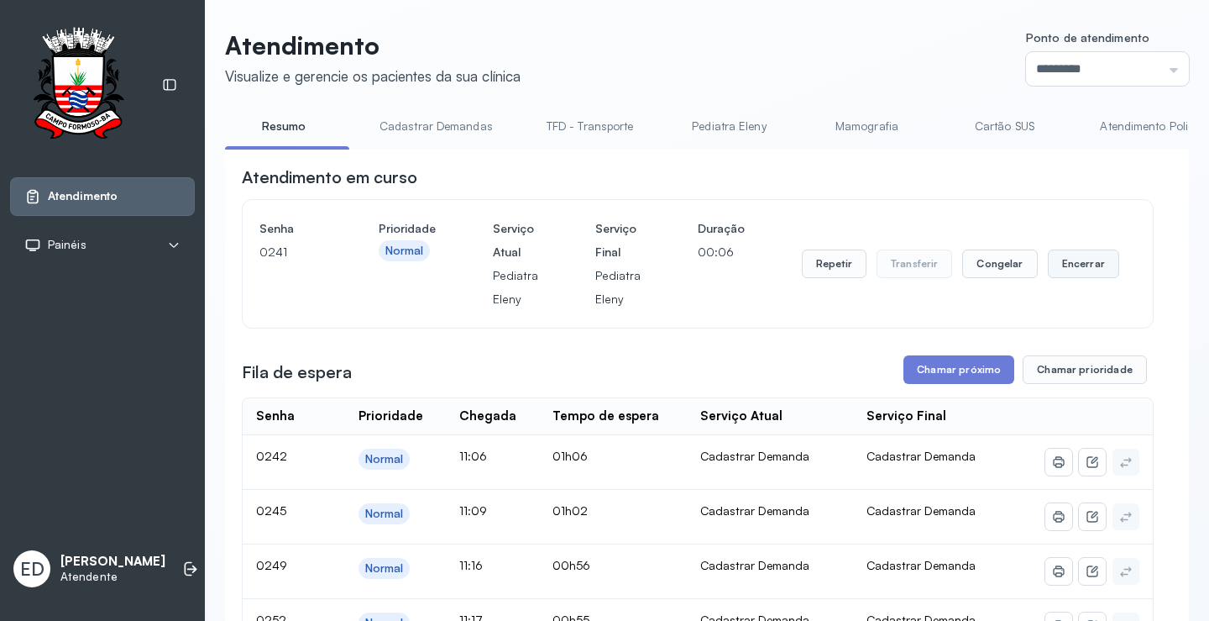
click at [1072, 254] on button "Encerrar" at bounding box center [1083, 263] width 71 height 29
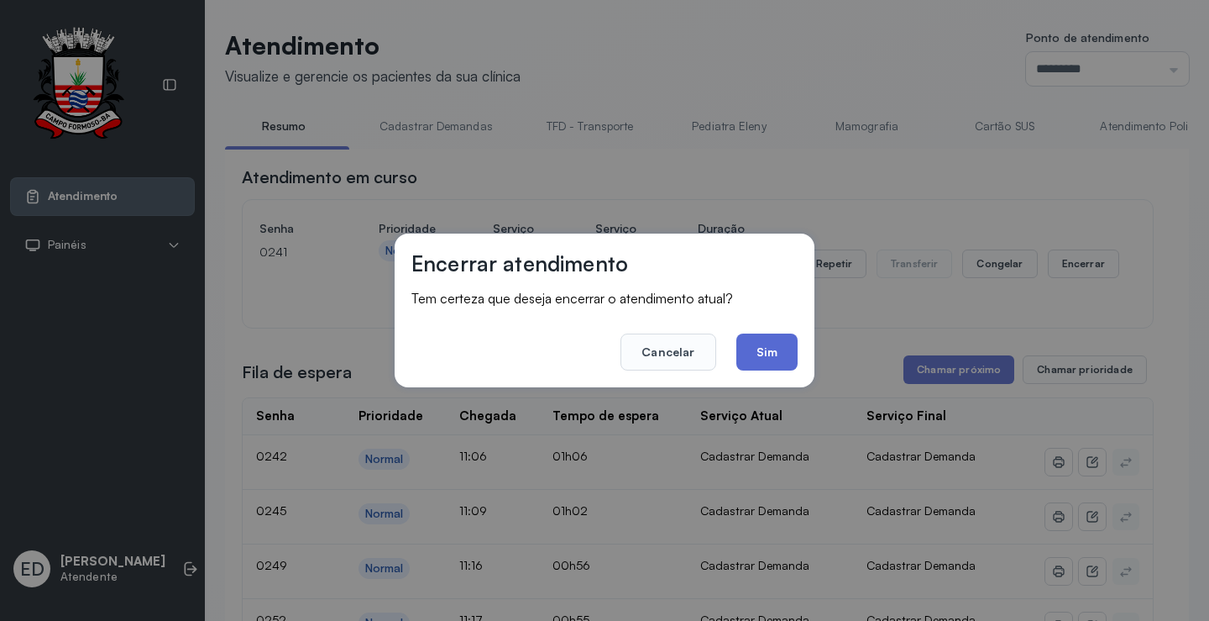
click at [769, 343] on button "Sim" at bounding box center [767, 351] width 61 height 37
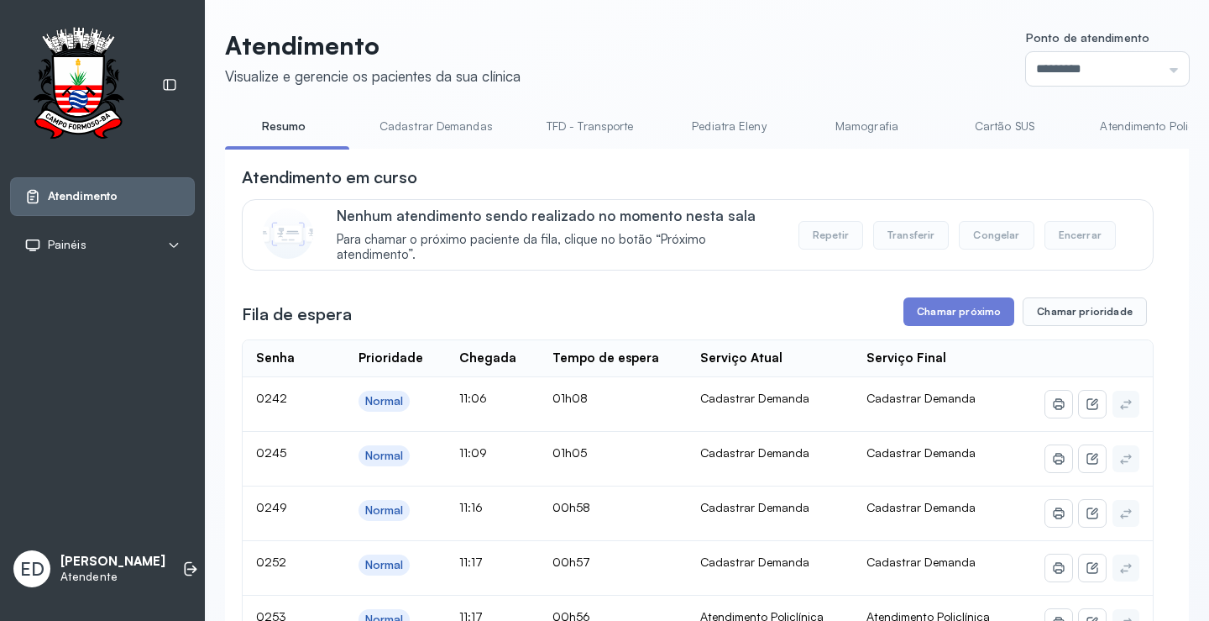
click at [791, 69] on header "Atendimento Visualize e gerencie os pacientes da sua clínica Ponto de atendimen…" at bounding box center [707, 57] width 964 height 55
click at [800, 326] on div "Fila de espera Chamar próximo Chamar prioridade" at bounding box center [698, 311] width 912 height 29
click at [795, 311] on div "Fila de espera Chamar próximo Chamar prioridade" at bounding box center [698, 311] width 912 height 29
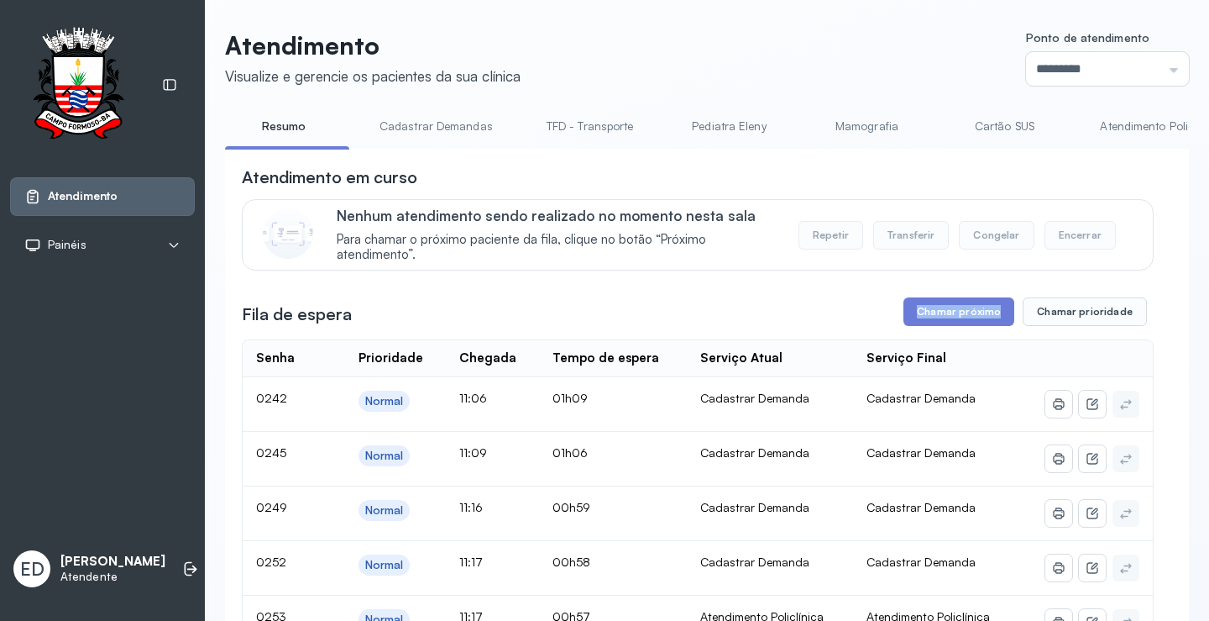
click at [795, 311] on div "Fila de espera Chamar próximo Chamar prioridade" at bounding box center [698, 311] width 912 height 29
click at [604, 129] on link "TFD - Transporte" at bounding box center [590, 127] width 121 height 28
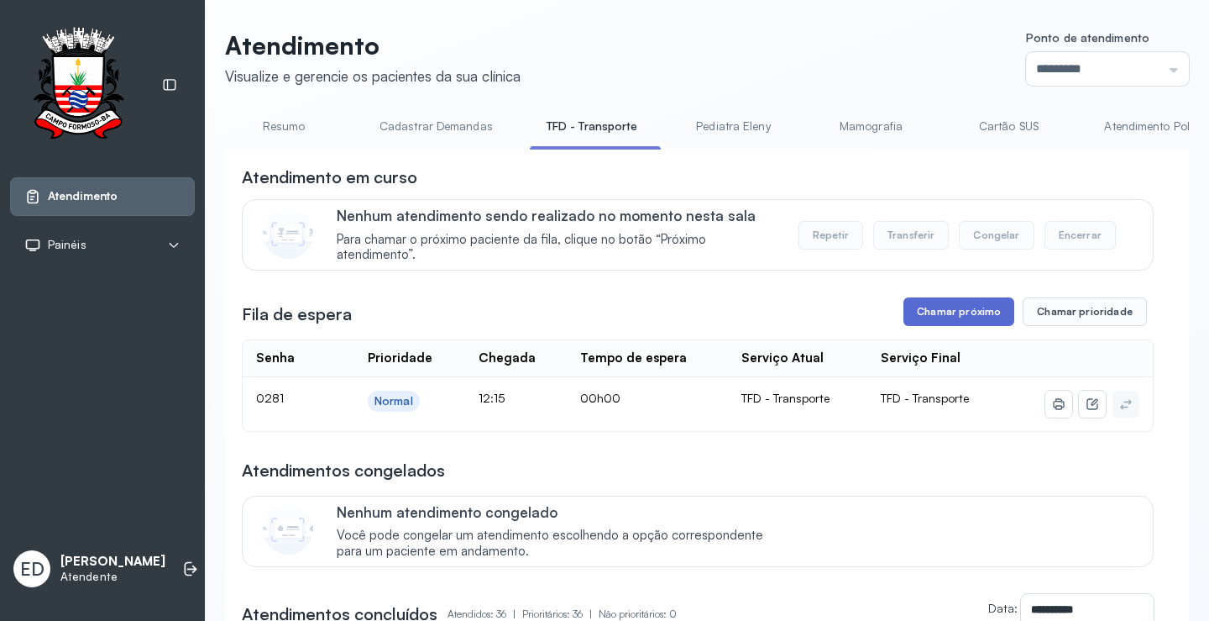
click at [982, 307] on button "Chamar próximo" at bounding box center [959, 311] width 111 height 29
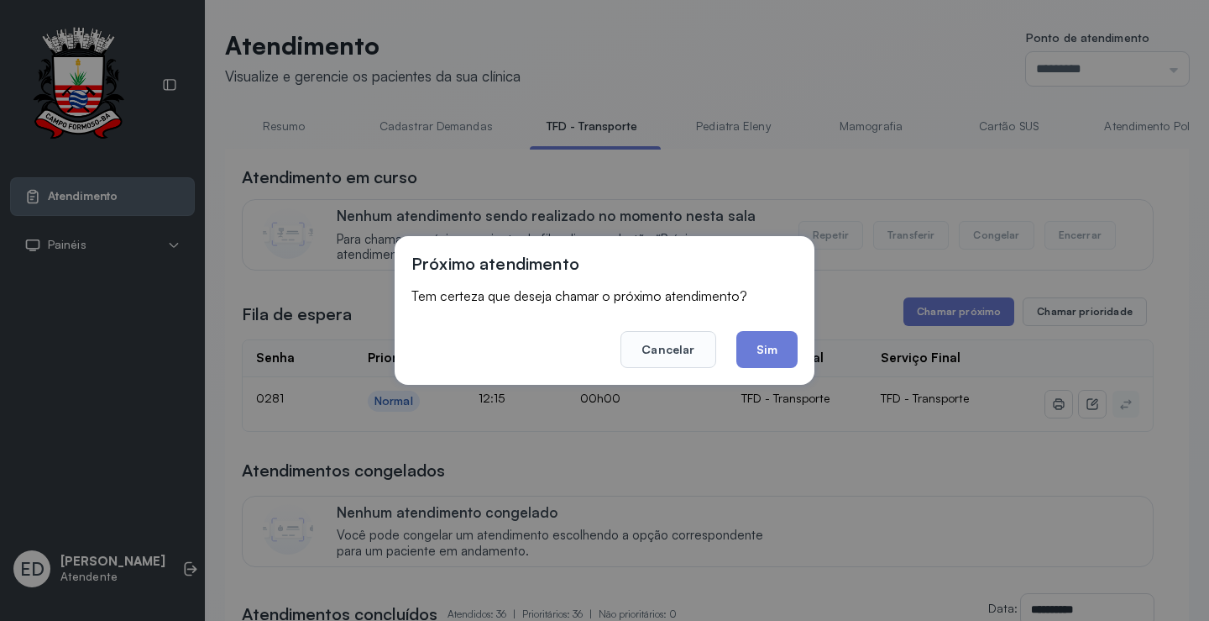
click at [778, 368] on div "Próximo atendimento Tem certeza que deseja chamar o próximo atendimento? Cancel…" at bounding box center [605, 310] width 420 height 149
click at [777, 368] on div "Próximo atendimento Tem certeza que deseja chamar o próximo atendimento? Cancel…" at bounding box center [605, 310] width 420 height 149
click at [777, 359] on button "Sim" at bounding box center [767, 349] width 61 height 37
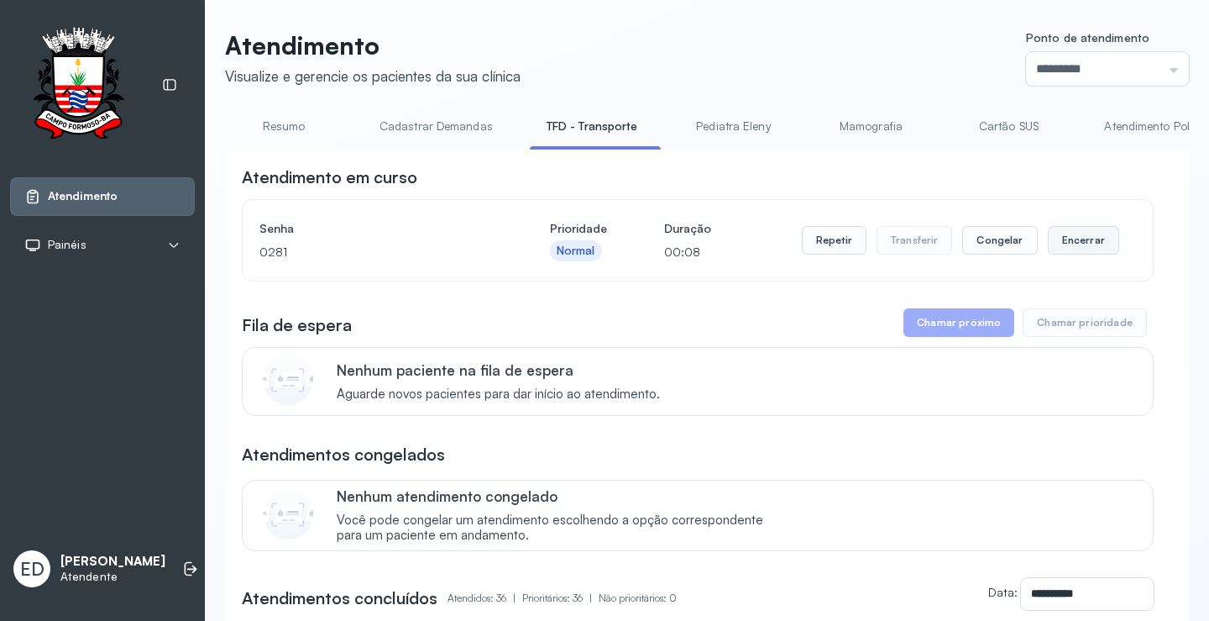
click at [1081, 237] on button "Encerrar" at bounding box center [1083, 240] width 71 height 29
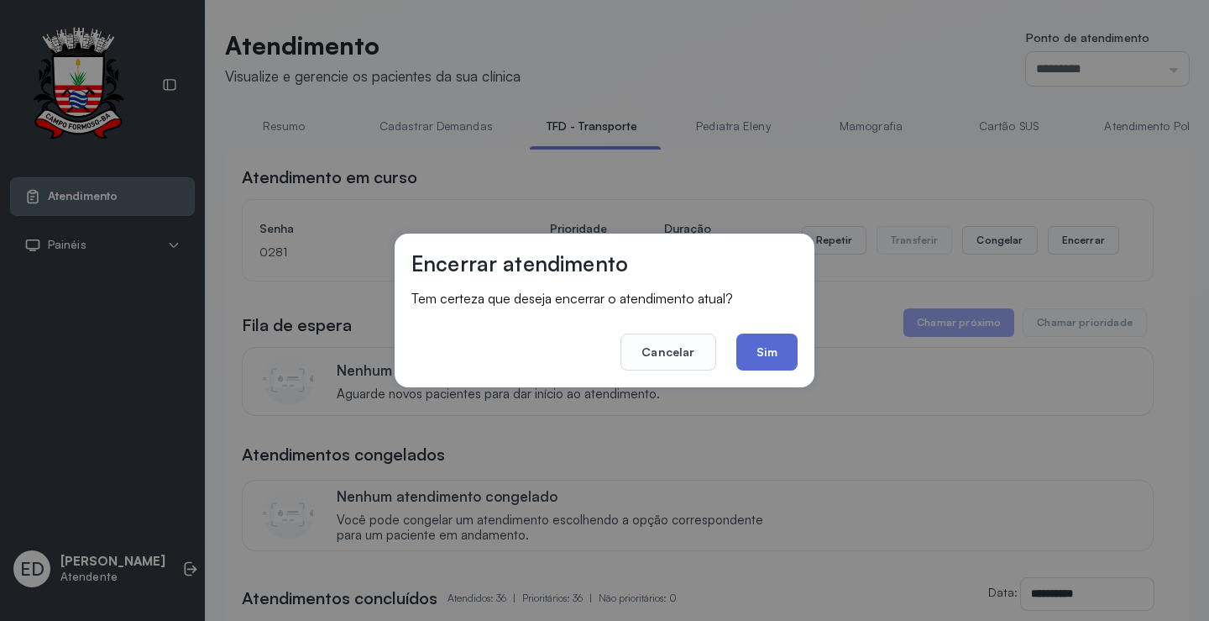
click at [776, 349] on button "Sim" at bounding box center [767, 351] width 61 height 37
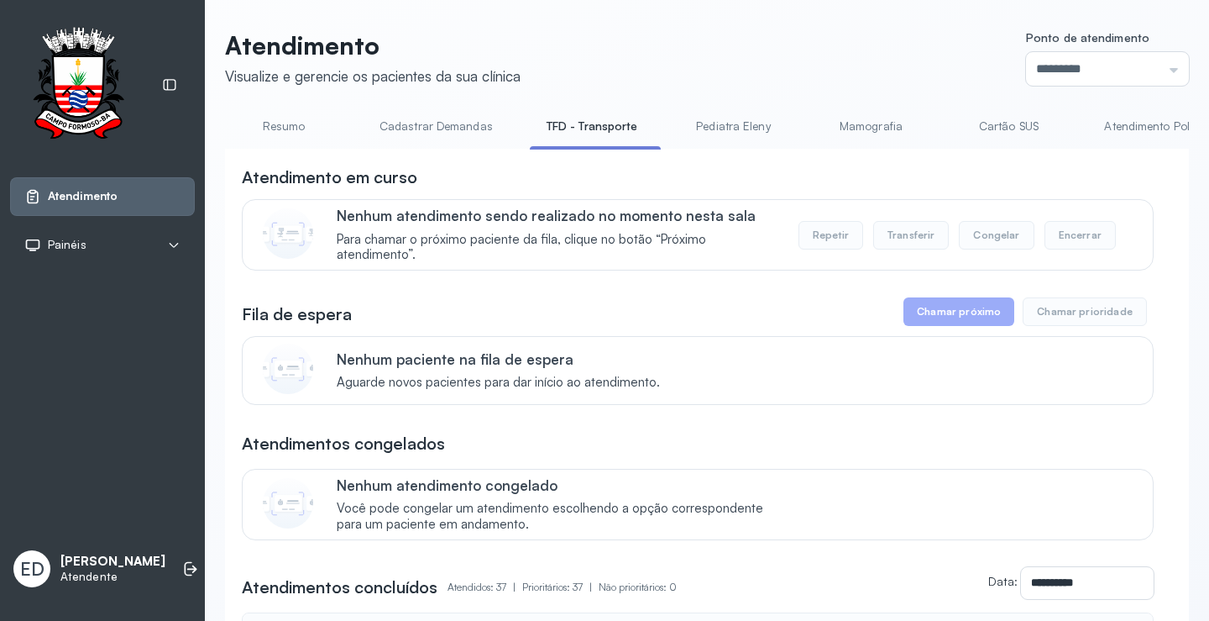
click at [763, 56] on header "Atendimento Visualize e gerencie os pacientes da sua clínica Ponto de atendimen…" at bounding box center [707, 57] width 964 height 55
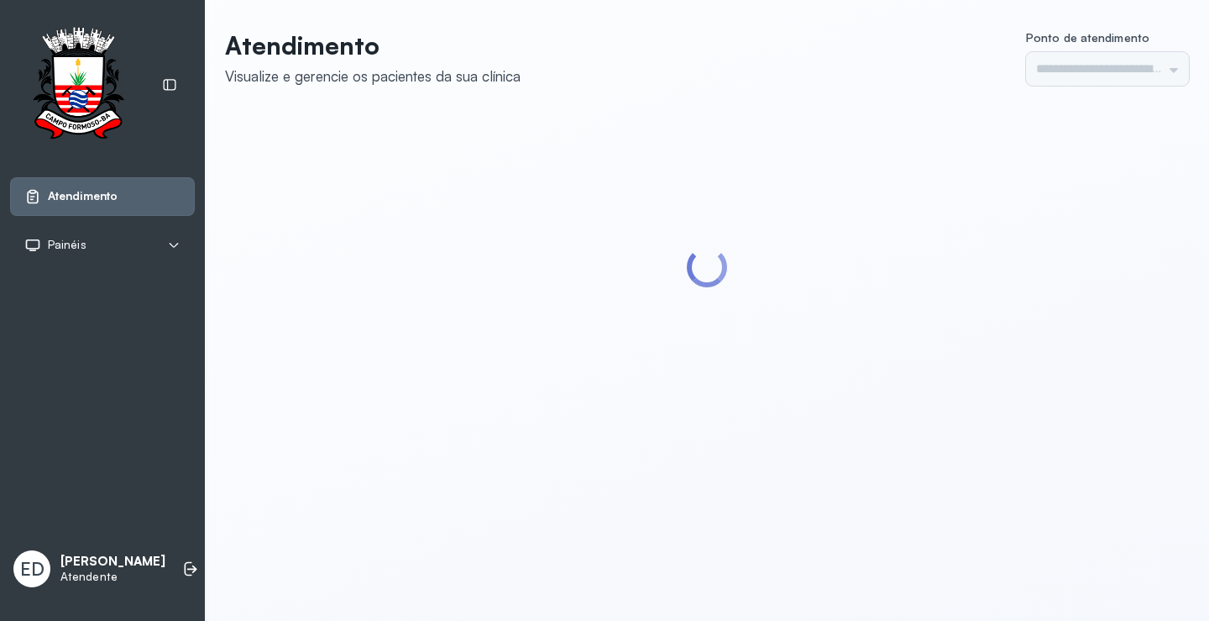
type input "*********"
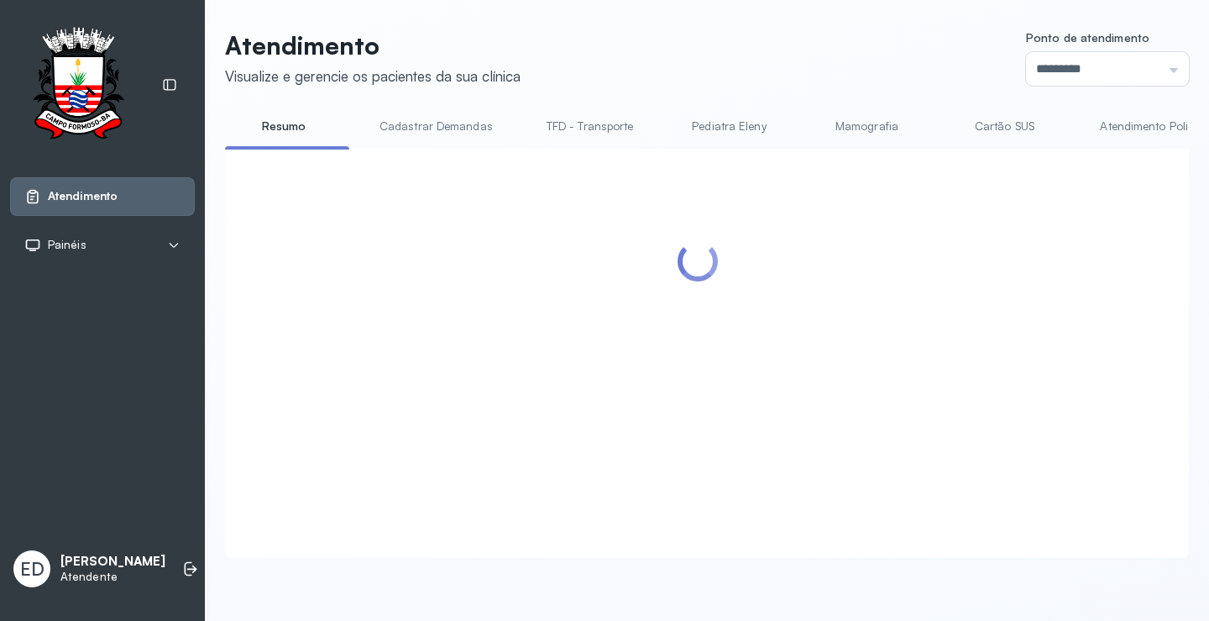
click at [1000, 133] on link "Cartão SUS" at bounding box center [1005, 127] width 118 height 28
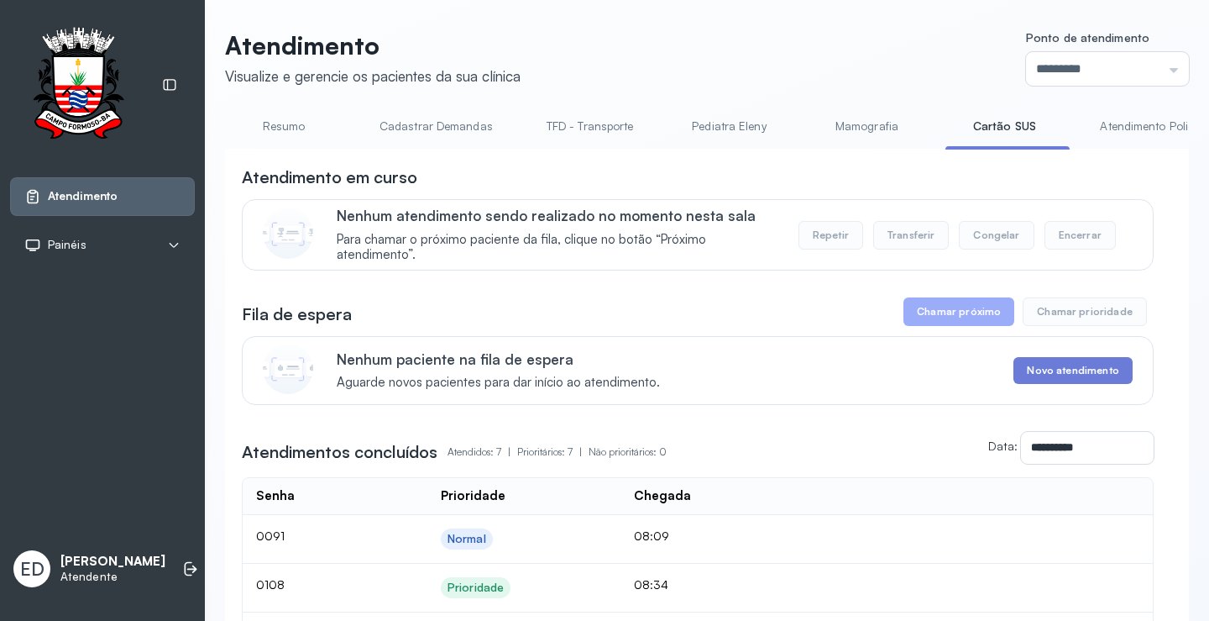
click at [589, 129] on link "TFD - Transporte" at bounding box center [590, 127] width 121 height 28
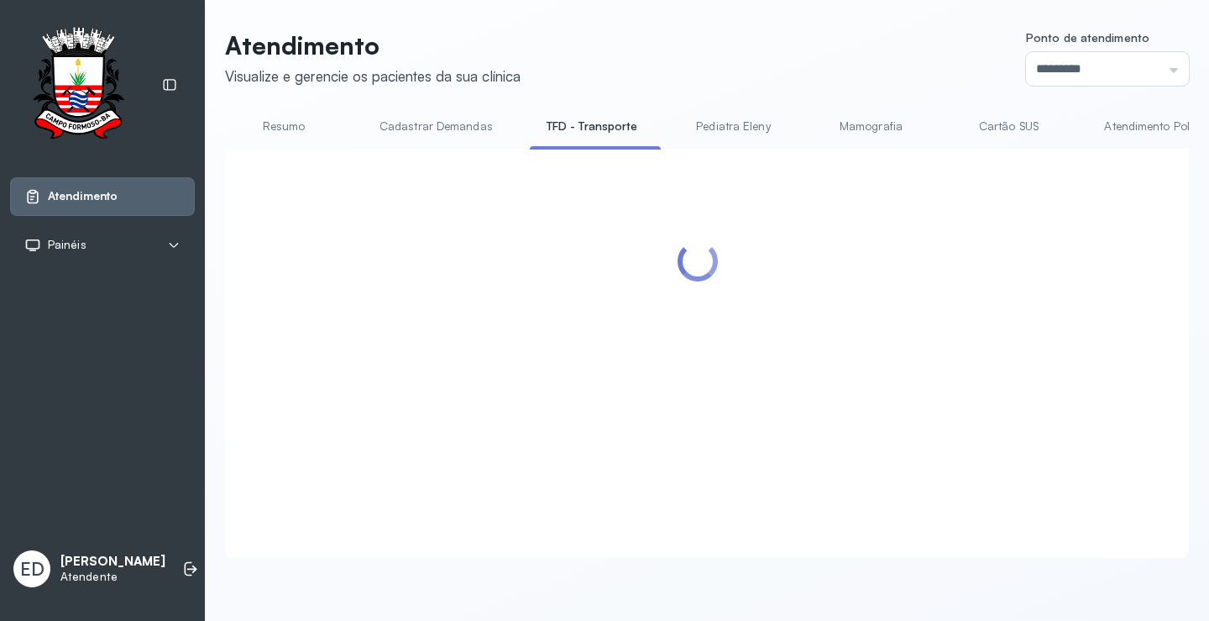
click at [1010, 130] on link "Cartão SUS" at bounding box center [1009, 127] width 118 height 28
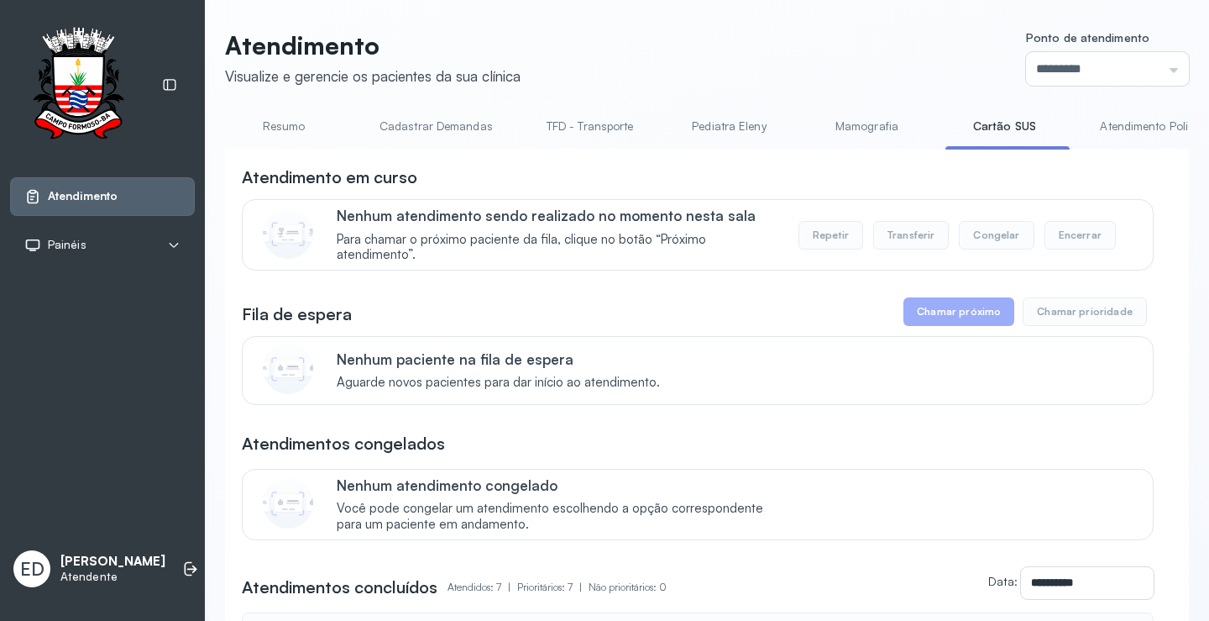
click at [598, 130] on link "TFD - Transporte" at bounding box center [590, 127] width 121 height 28
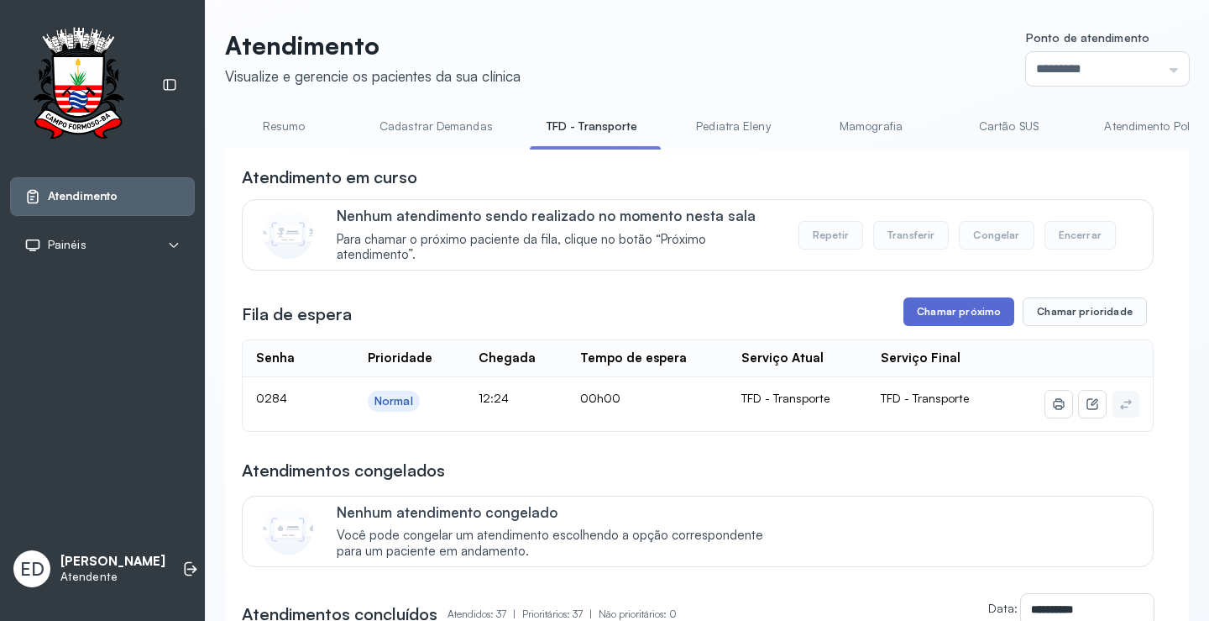
click at [958, 312] on button "Chamar próximo" at bounding box center [959, 311] width 111 height 29
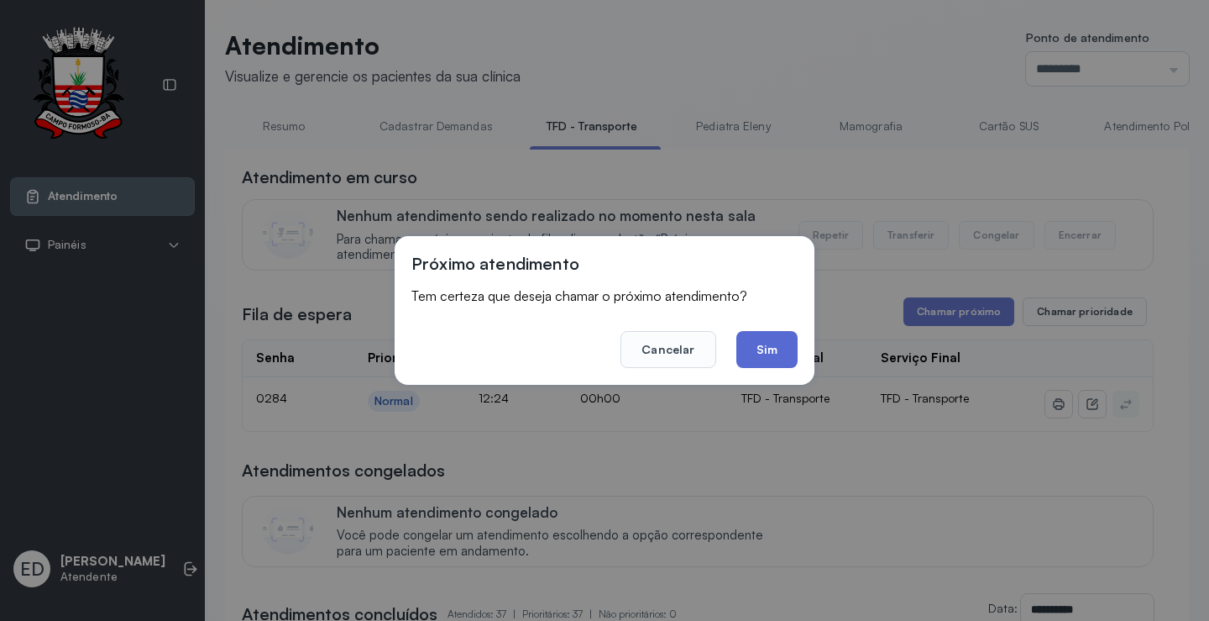
click at [774, 349] on button "Sim" at bounding box center [767, 349] width 61 height 37
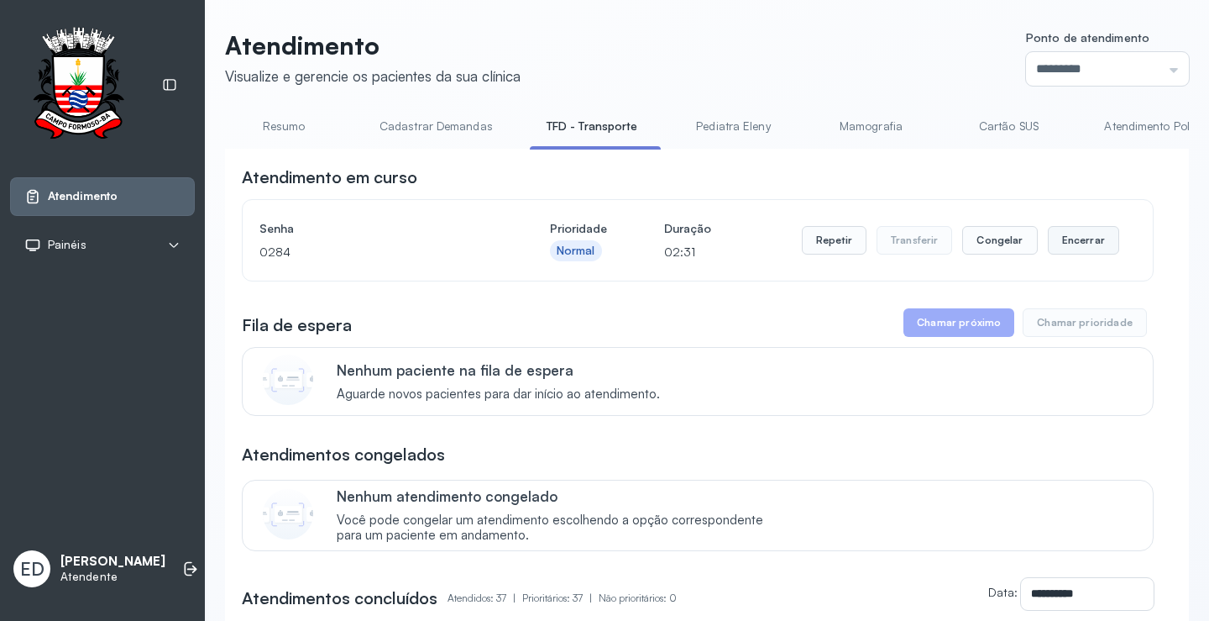
click at [1083, 233] on button "Encerrar" at bounding box center [1083, 240] width 71 height 29
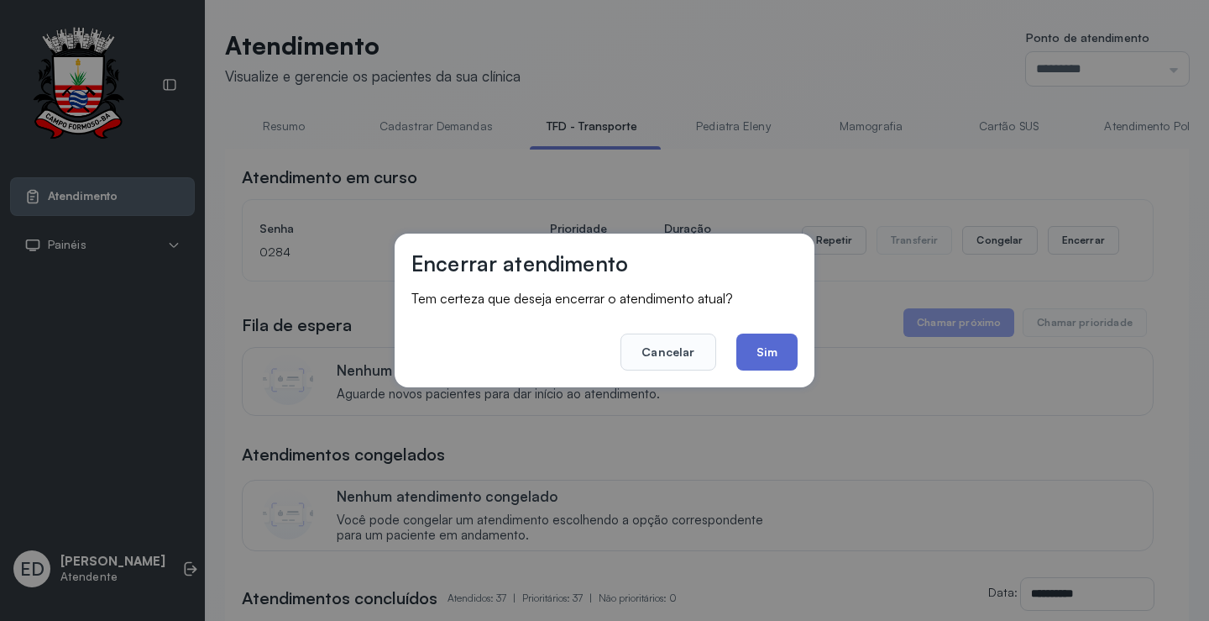
click at [780, 340] on button "Sim" at bounding box center [767, 351] width 61 height 37
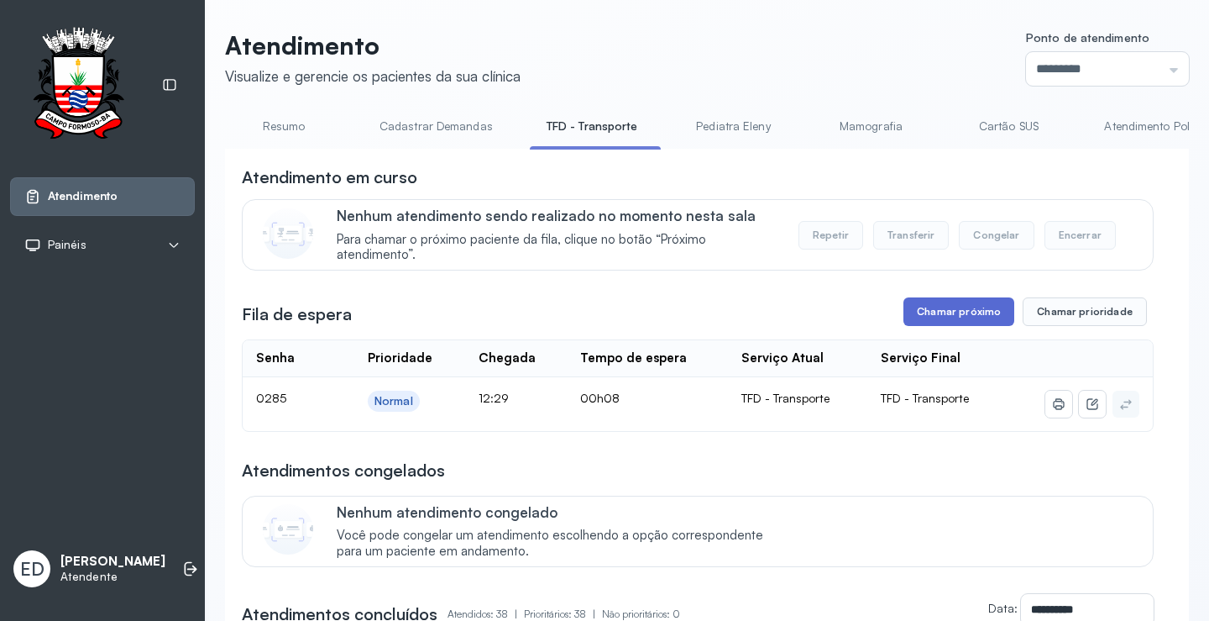
drag, startPoint x: 946, startPoint y: 300, endPoint x: 944, endPoint y: 313, distance: 13.5
click at [944, 313] on button "Chamar próximo" at bounding box center [959, 311] width 111 height 29
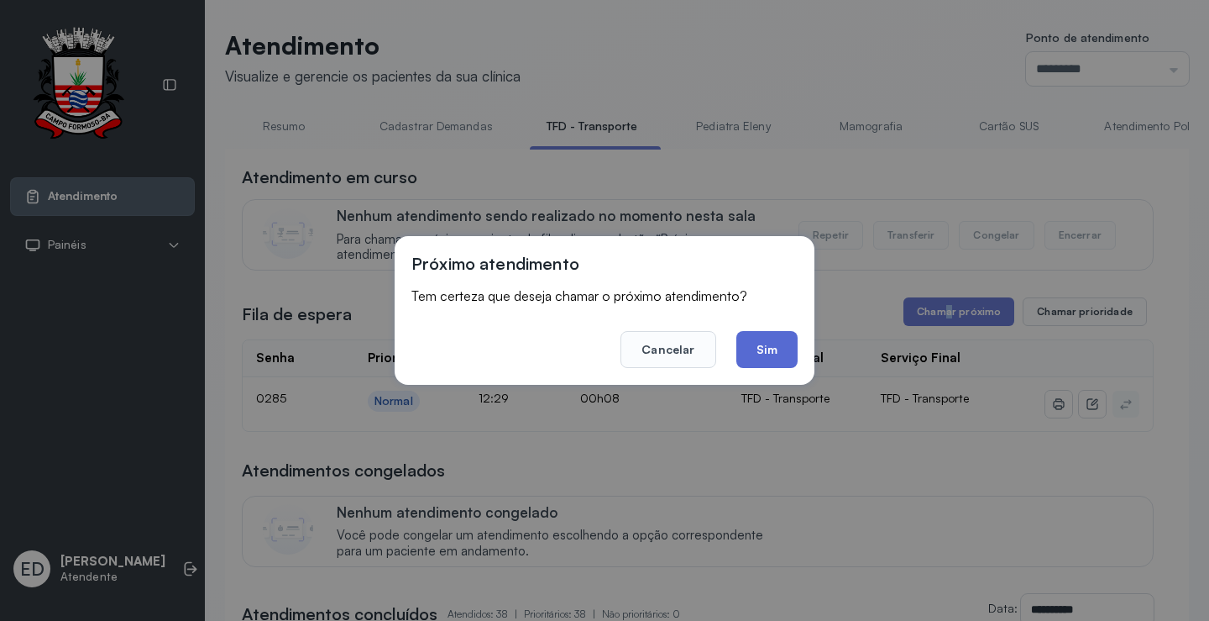
click at [785, 341] on button "Sim" at bounding box center [767, 349] width 61 height 37
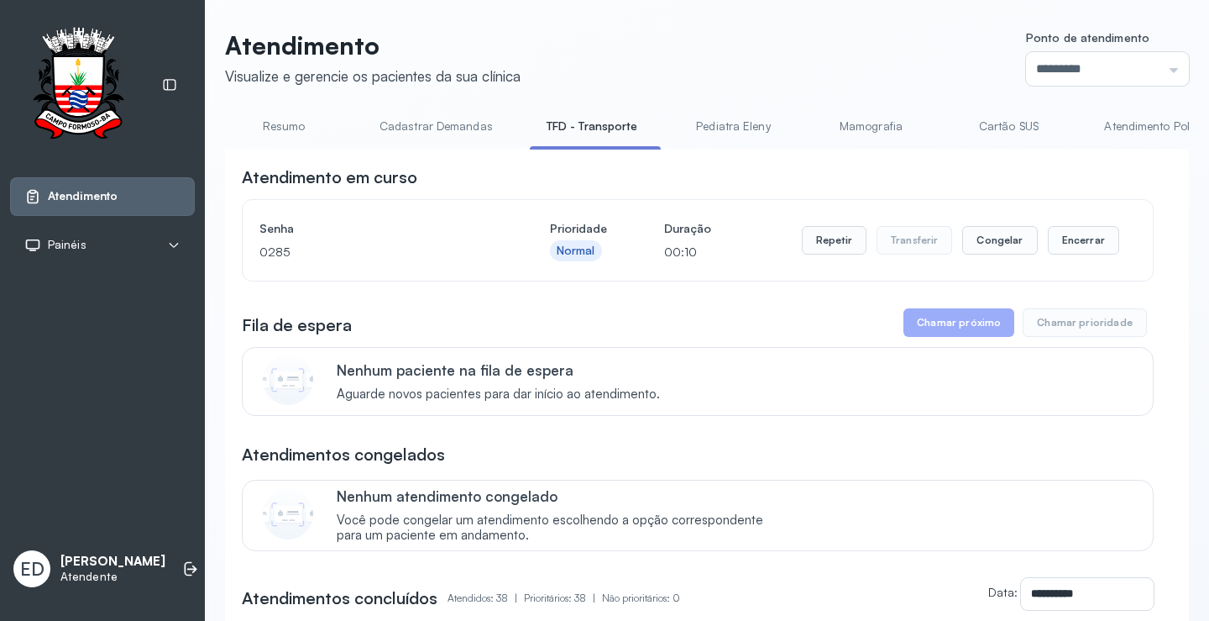
drag, startPoint x: 946, startPoint y: 174, endPoint x: 952, endPoint y: 166, distance: 9.6
click at [948, 170] on div "Atendimento em curso" at bounding box center [698, 177] width 912 height 24
drag, startPoint x: 952, startPoint y: 160, endPoint x: 951, endPoint y: 150, distance: 10.1
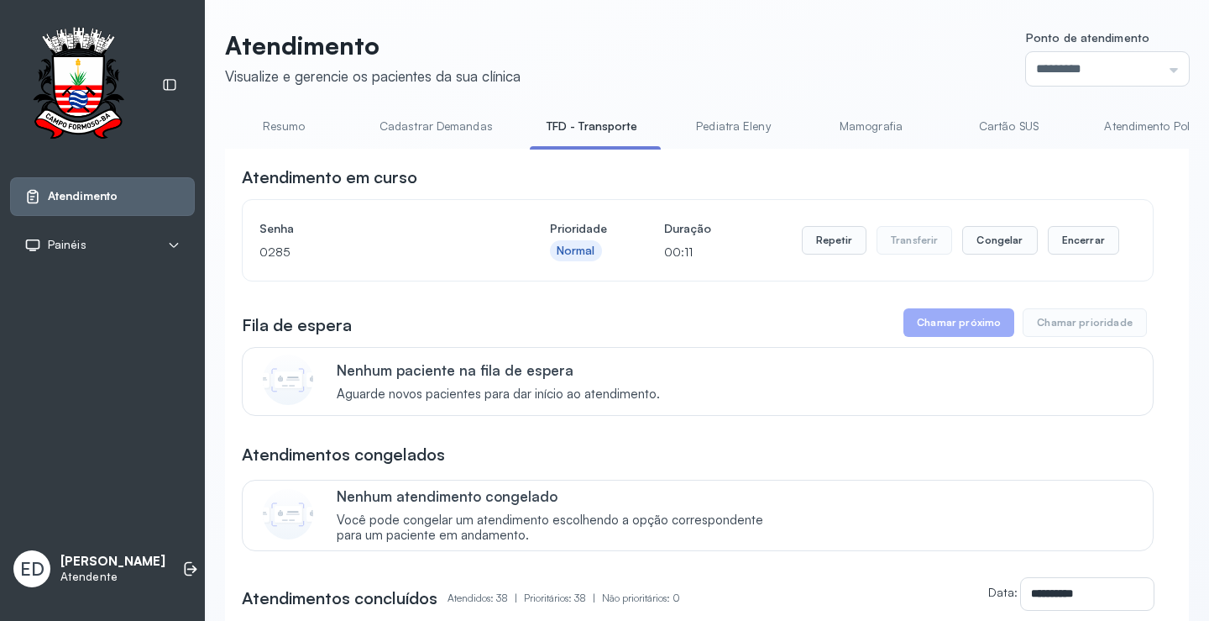
scroll to position [0, 832]
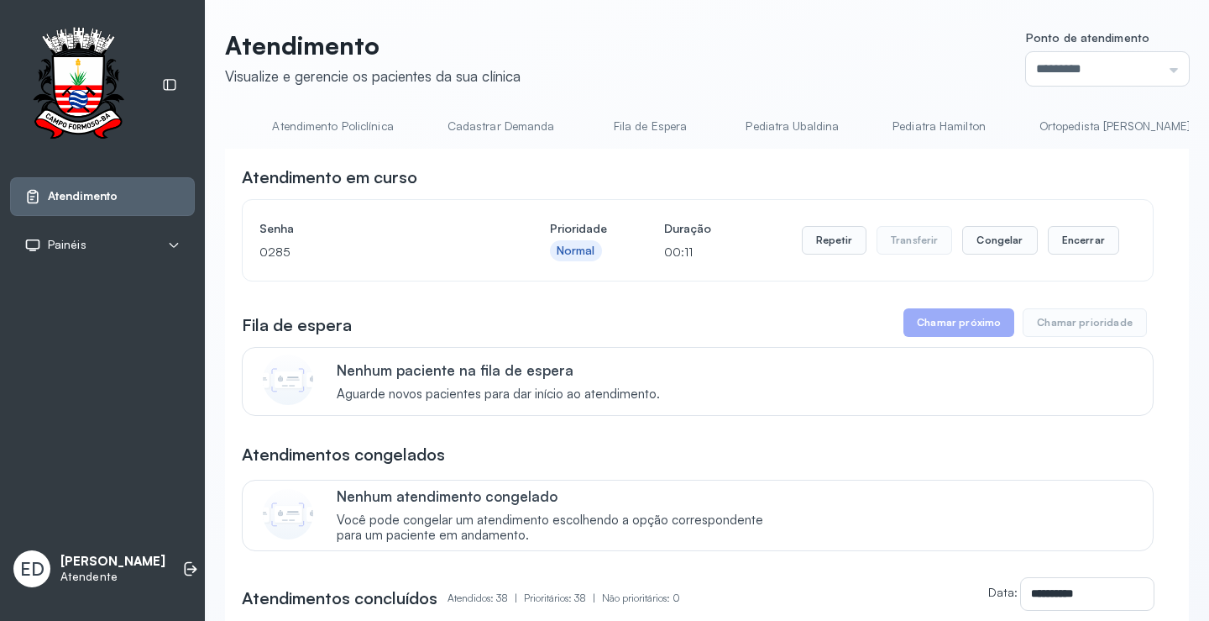
click at [1023, 148] on li "Pediatra Hamilton" at bounding box center [1119, 132] width 192 height 38
click at [1023, 146] on li "Pediatra Hamilton" at bounding box center [1119, 132] width 192 height 38
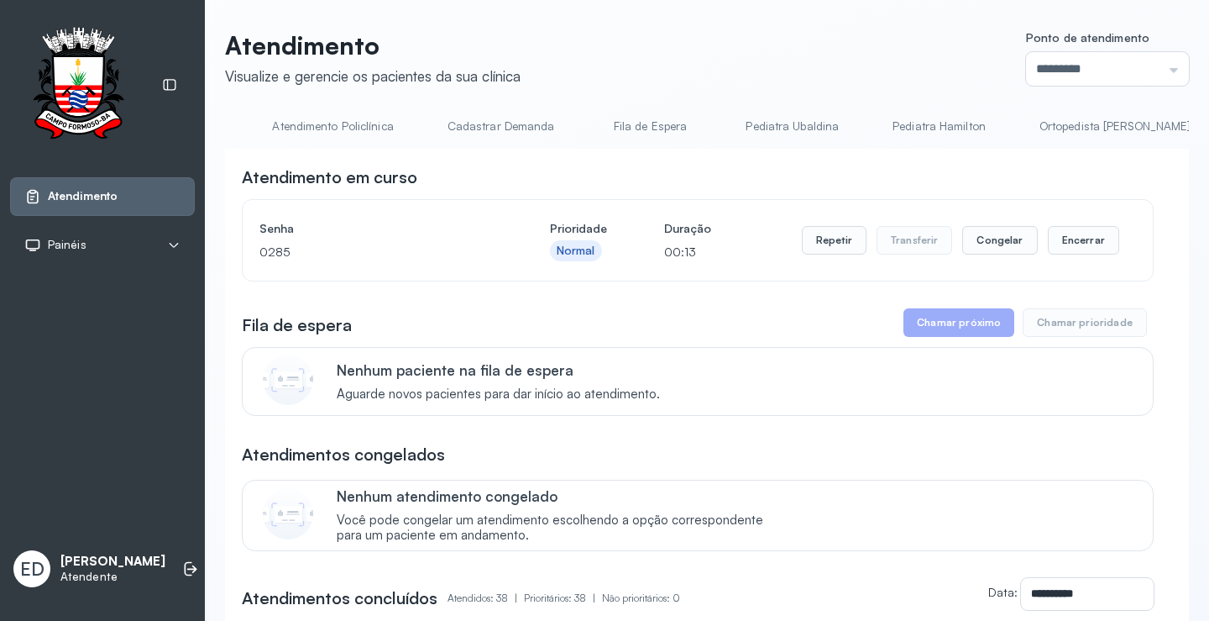
drag, startPoint x: 991, startPoint y: 167, endPoint x: 1063, endPoint y: 198, distance: 78.6
click at [1079, 254] on button "Encerrar" at bounding box center [1083, 240] width 71 height 29
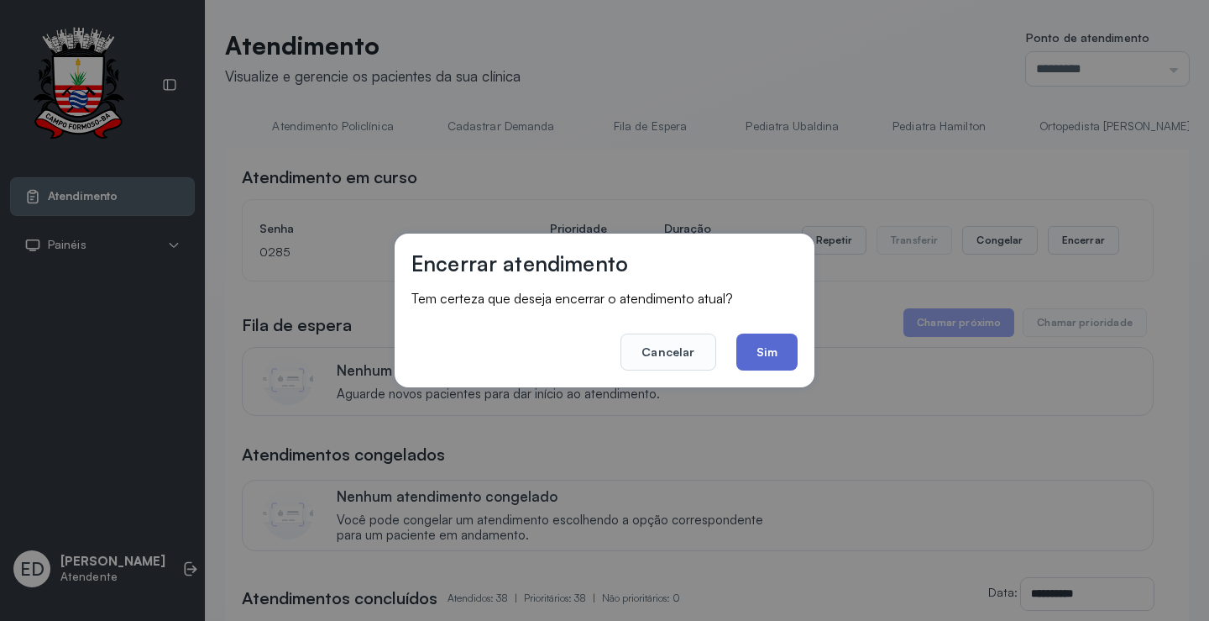
click at [780, 347] on button "Sim" at bounding box center [767, 351] width 61 height 37
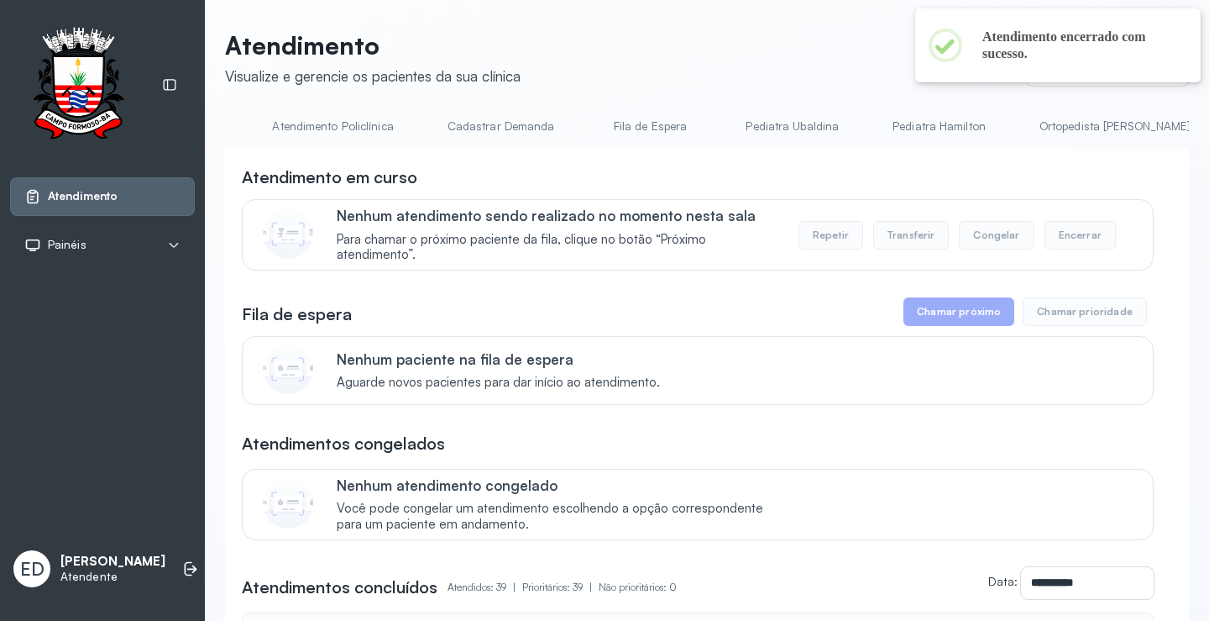
drag, startPoint x: 670, startPoint y: 26, endPoint x: 709, endPoint y: 23, distance: 38.8
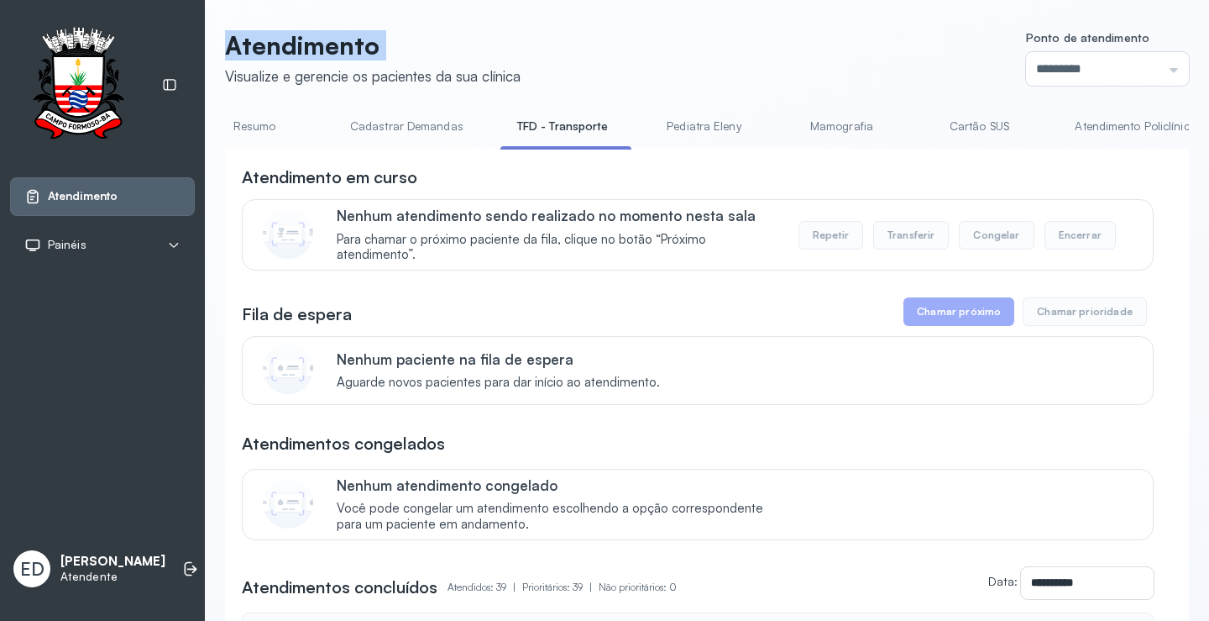
scroll to position [0, 0]
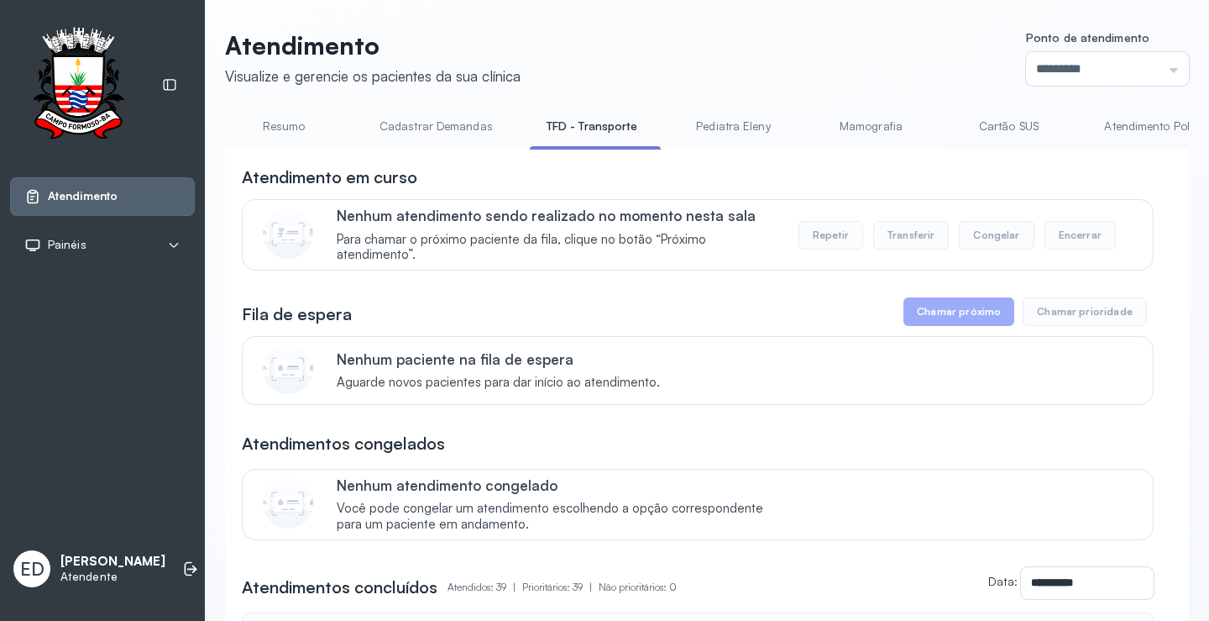
click at [779, 173] on div "Atendimento em curso" at bounding box center [698, 177] width 912 height 24
click at [780, 170] on div "Atendimento em curso" at bounding box center [698, 177] width 912 height 24
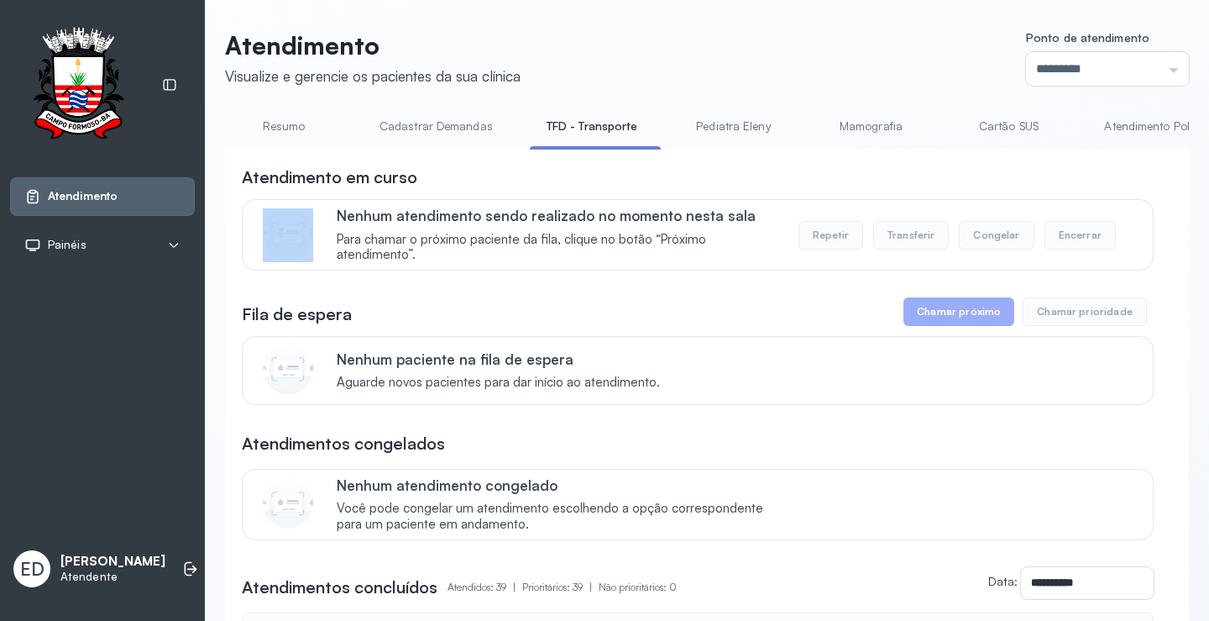
click at [781, 170] on div "Atendimento em curso" at bounding box center [698, 177] width 912 height 24
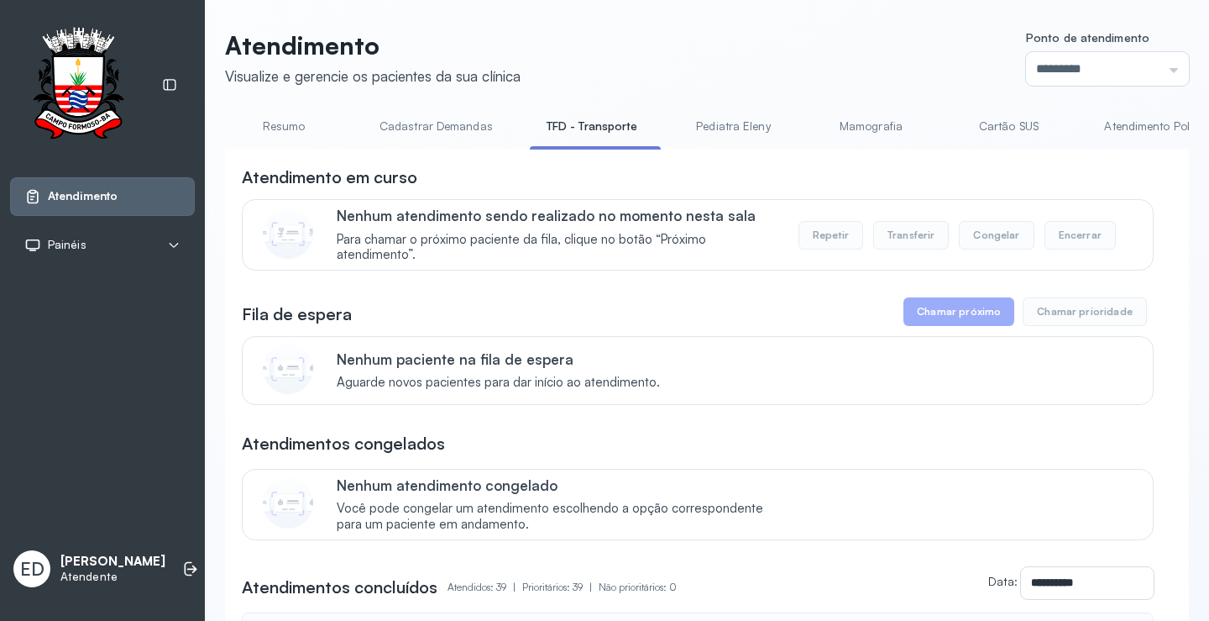
click at [781, 170] on div "Atendimento em curso" at bounding box center [698, 177] width 912 height 24
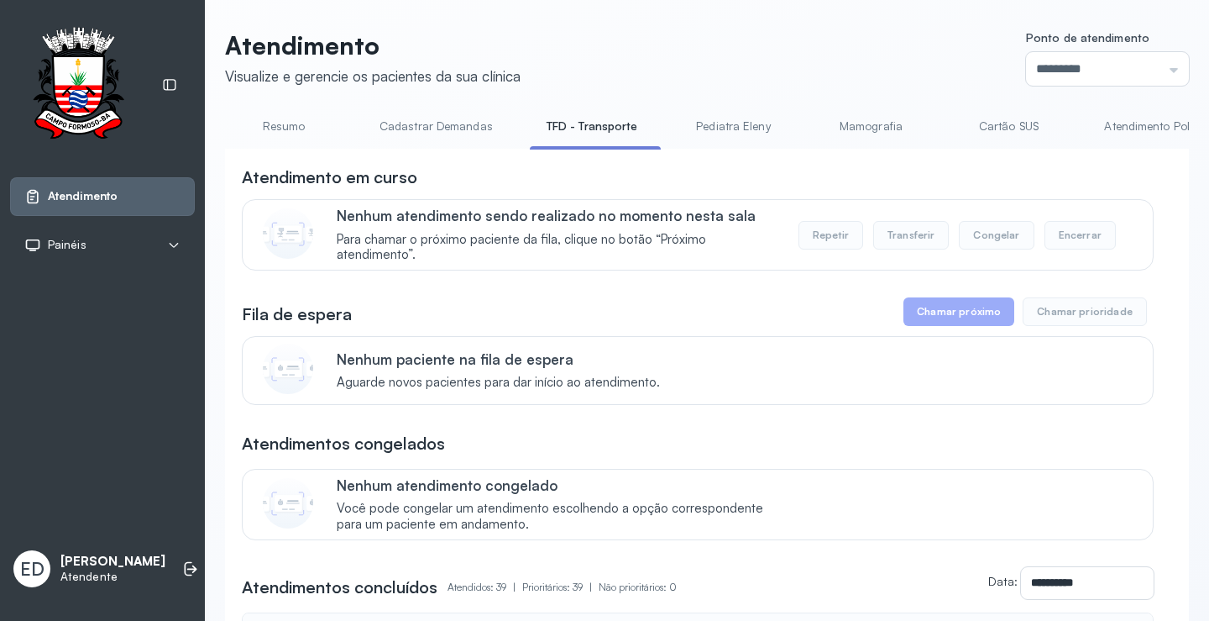
click at [781, 170] on div "Atendimento em curso" at bounding box center [698, 177] width 912 height 24
click at [973, 186] on div "Atendimento em curso" at bounding box center [698, 177] width 912 height 24
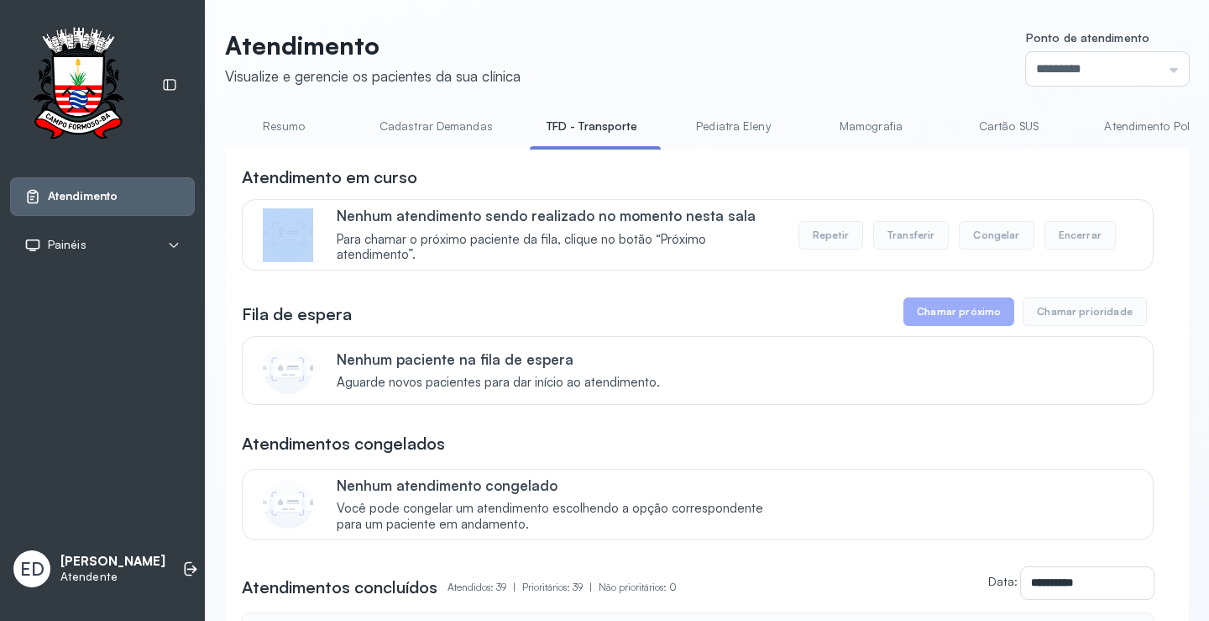
click at [973, 186] on div "Atendimento em curso" at bounding box center [698, 177] width 912 height 24
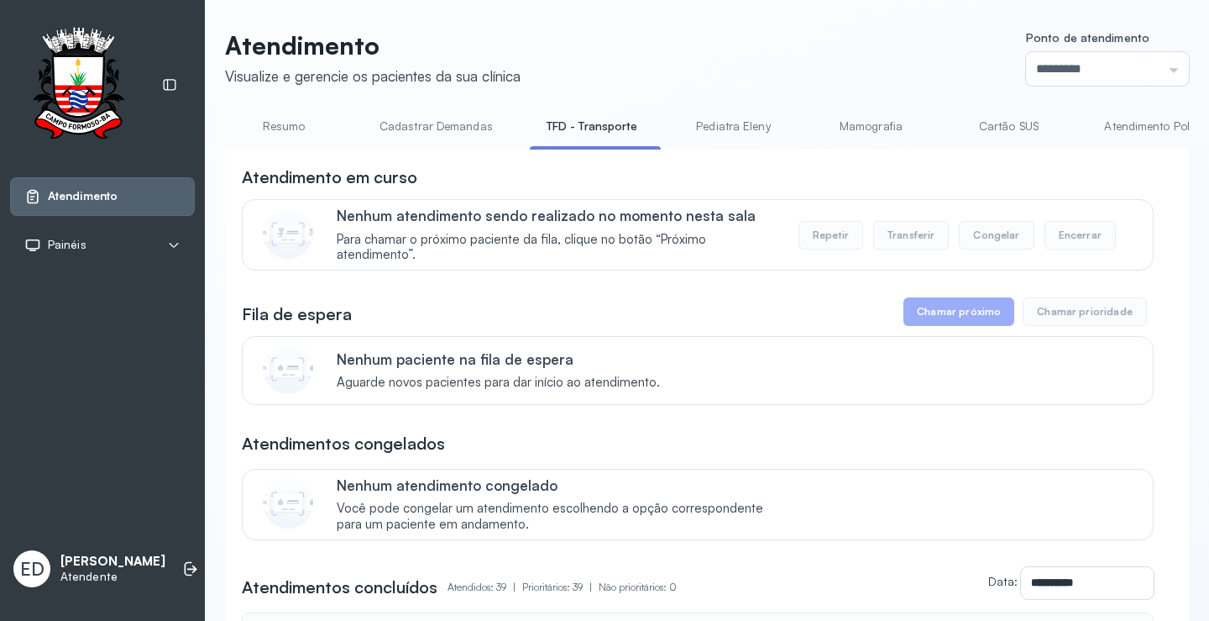
click at [906, 184] on div "Atendimento em curso" at bounding box center [698, 177] width 912 height 24
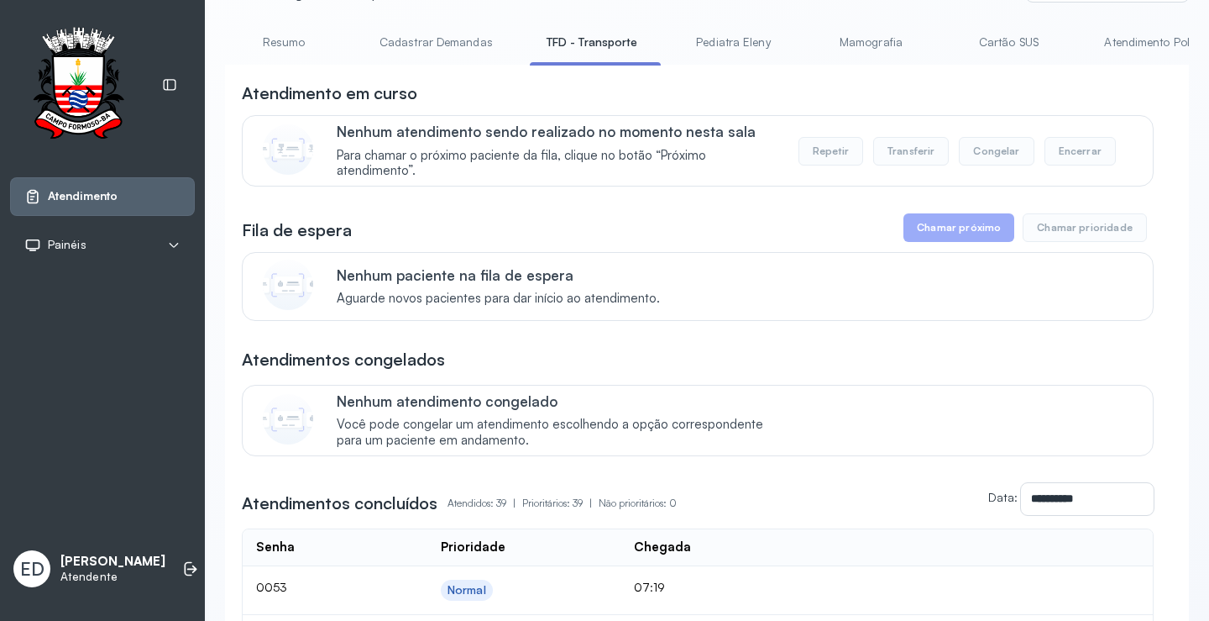
click at [828, 223] on div "Fila de espera Chamar próximo Chamar prioridade" at bounding box center [698, 227] width 912 height 29
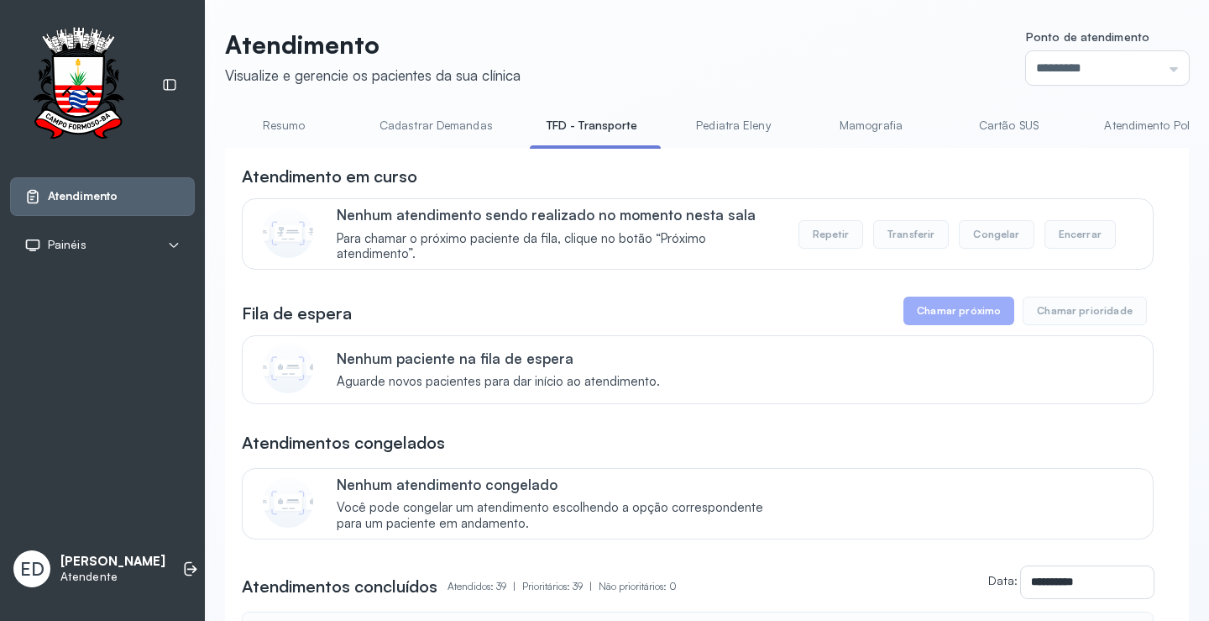
scroll to position [0, 0]
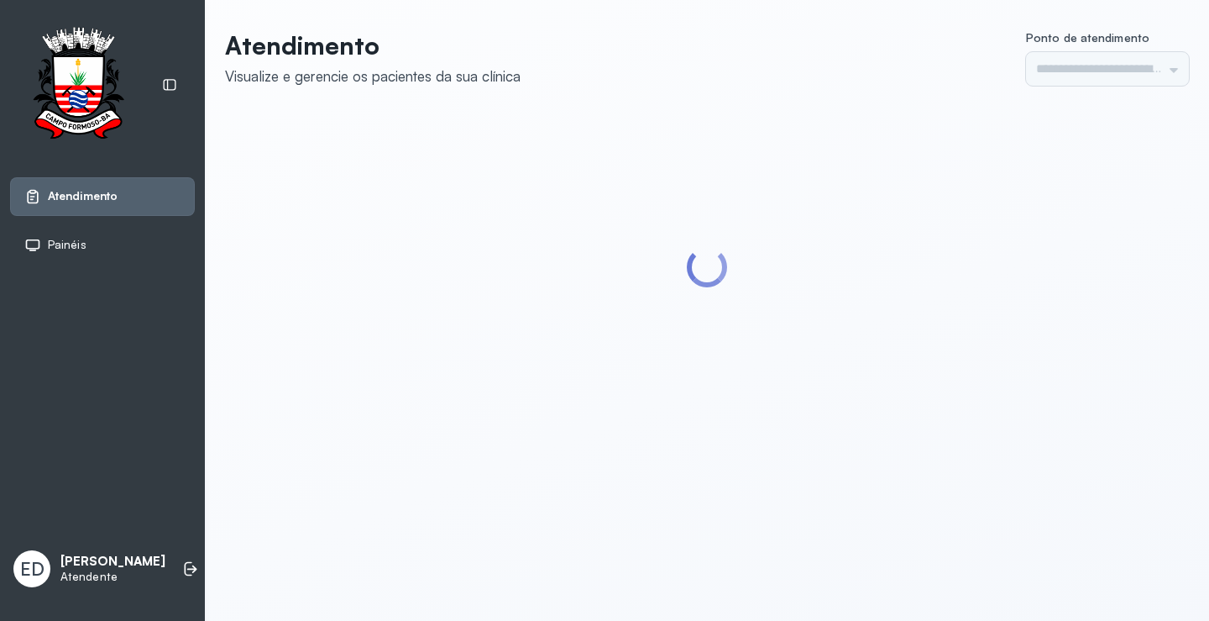
type input "*********"
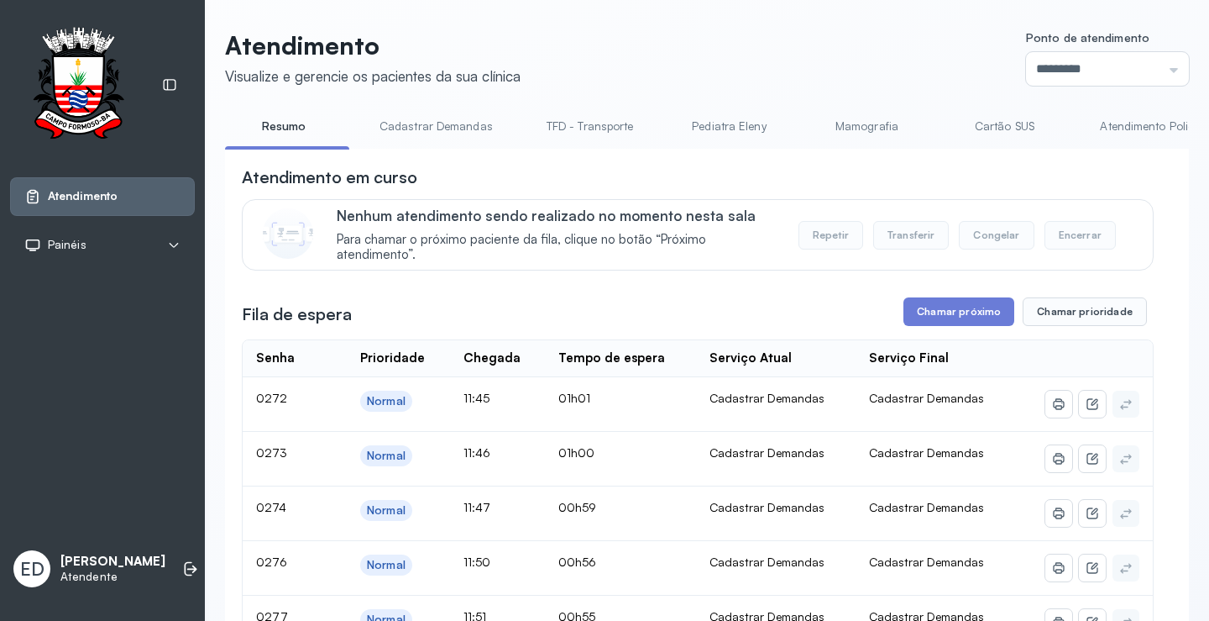
click at [614, 127] on link "TFD - Transporte" at bounding box center [590, 127] width 121 height 28
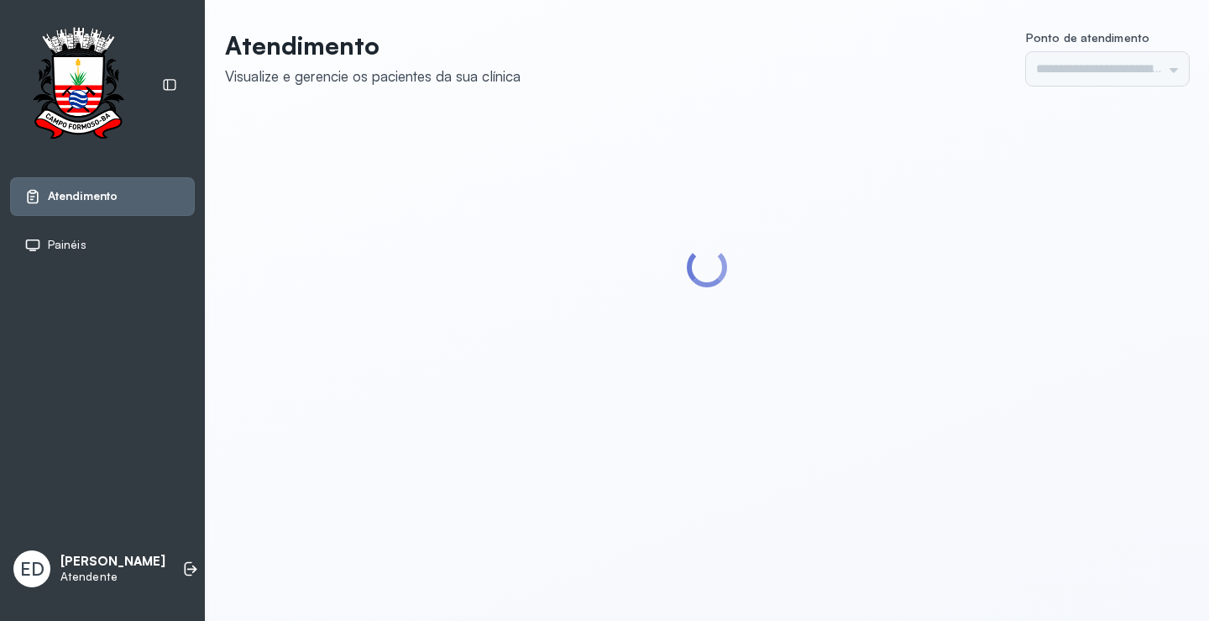
type input "*********"
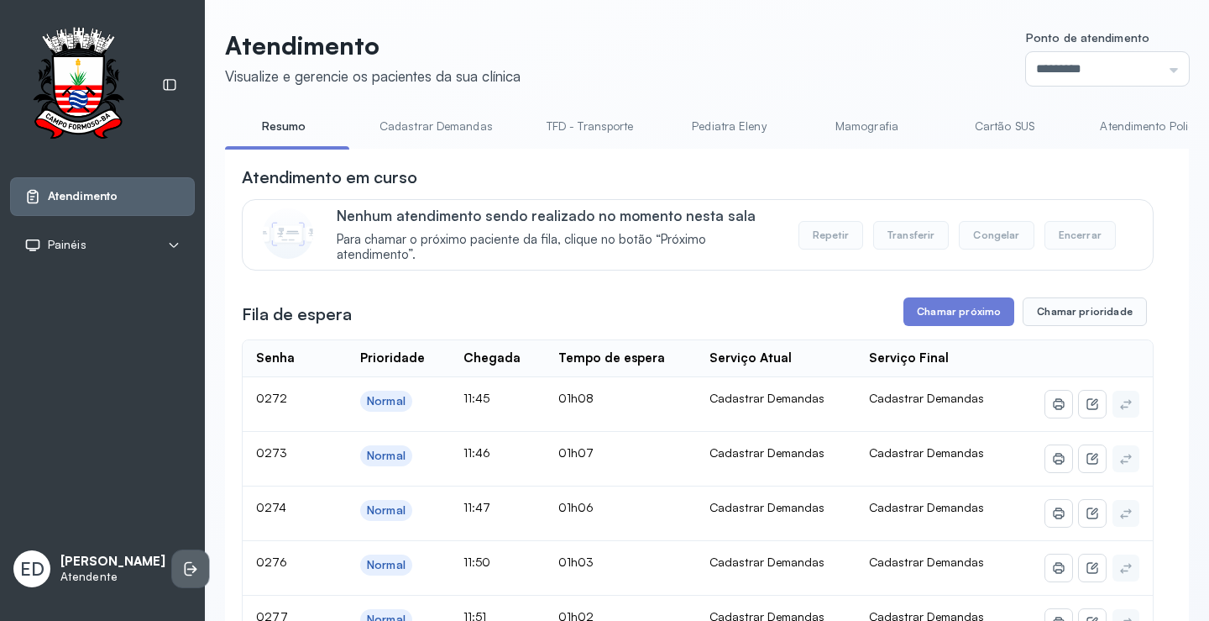
click at [182, 567] on icon at bounding box center [190, 568] width 17 height 17
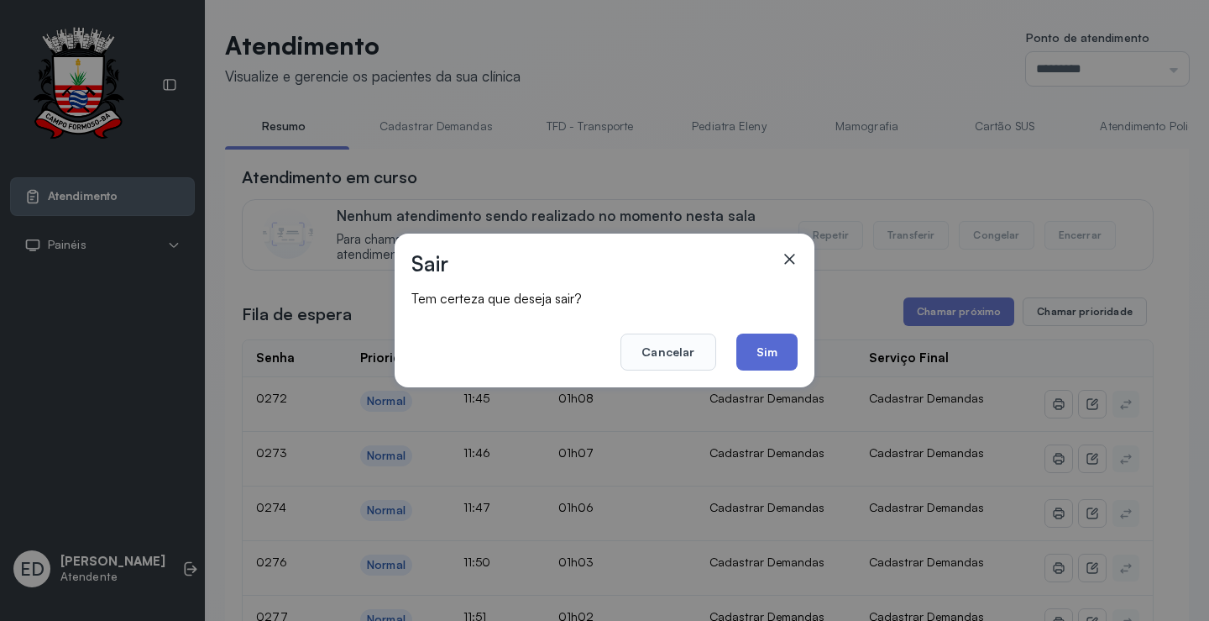
click at [777, 352] on button "Sim" at bounding box center [767, 351] width 61 height 37
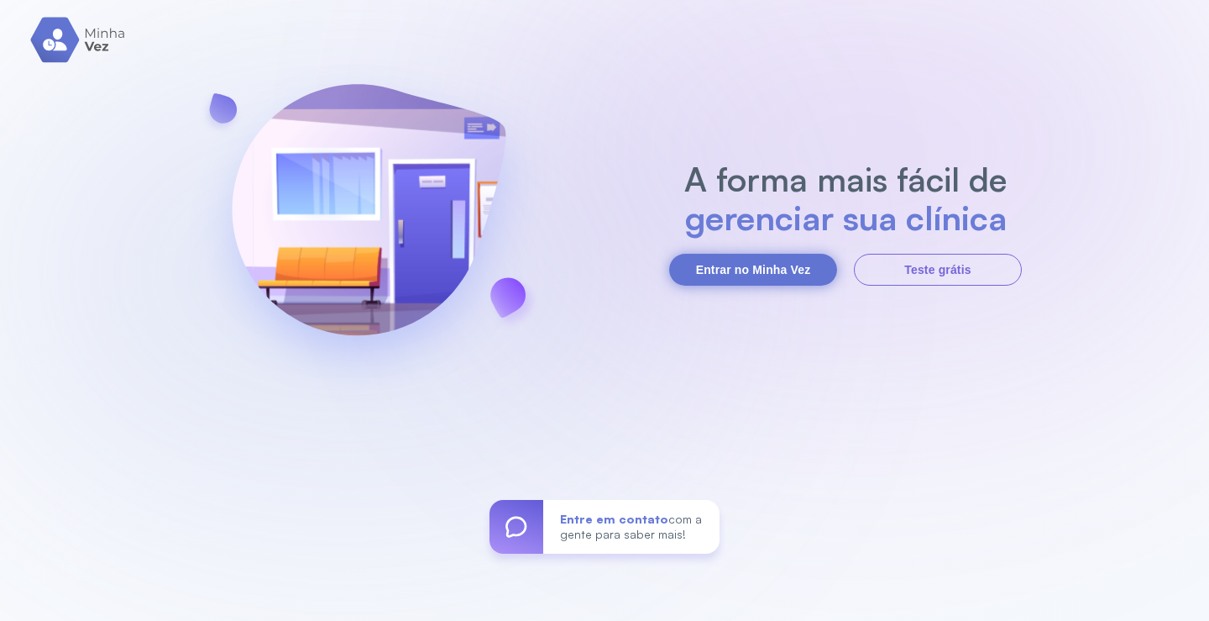
click at [747, 278] on button "Entrar no Minha Vez" at bounding box center [753, 270] width 168 height 32
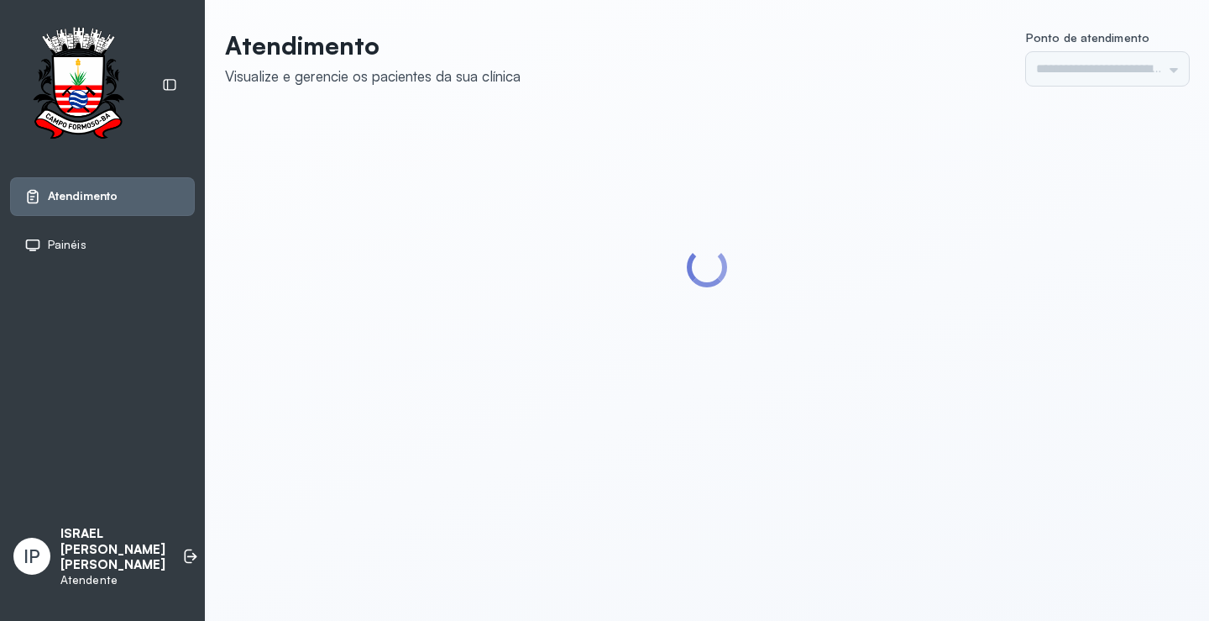
type input "*********"
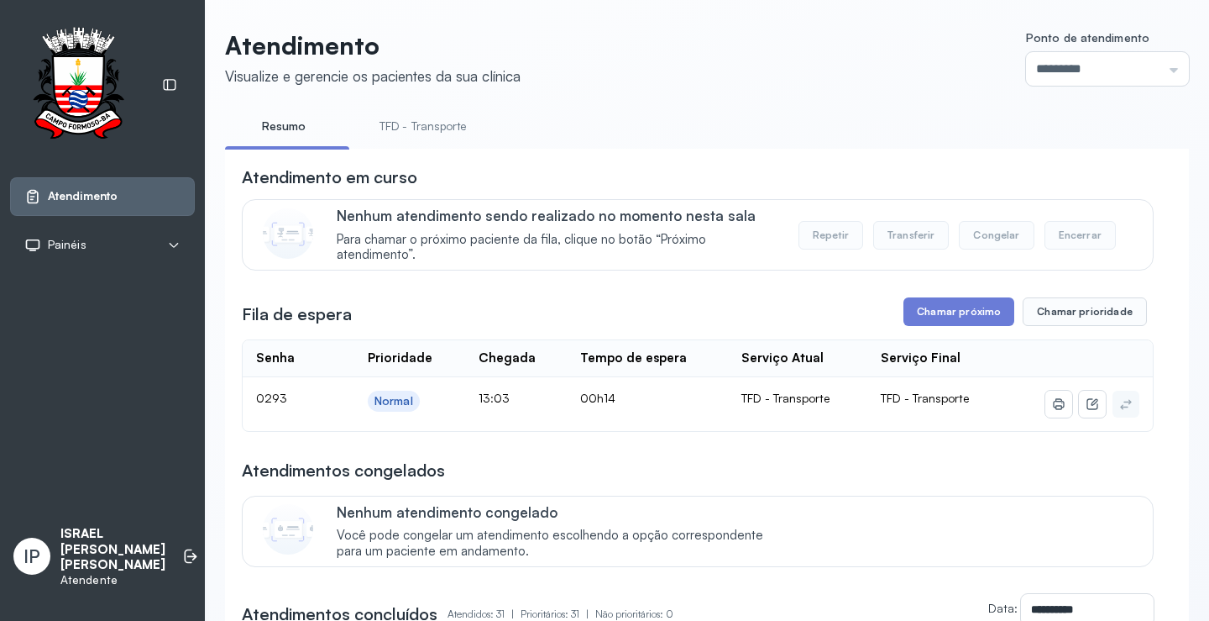
click at [419, 129] on link "TFD - Transporte" at bounding box center [423, 127] width 121 height 28
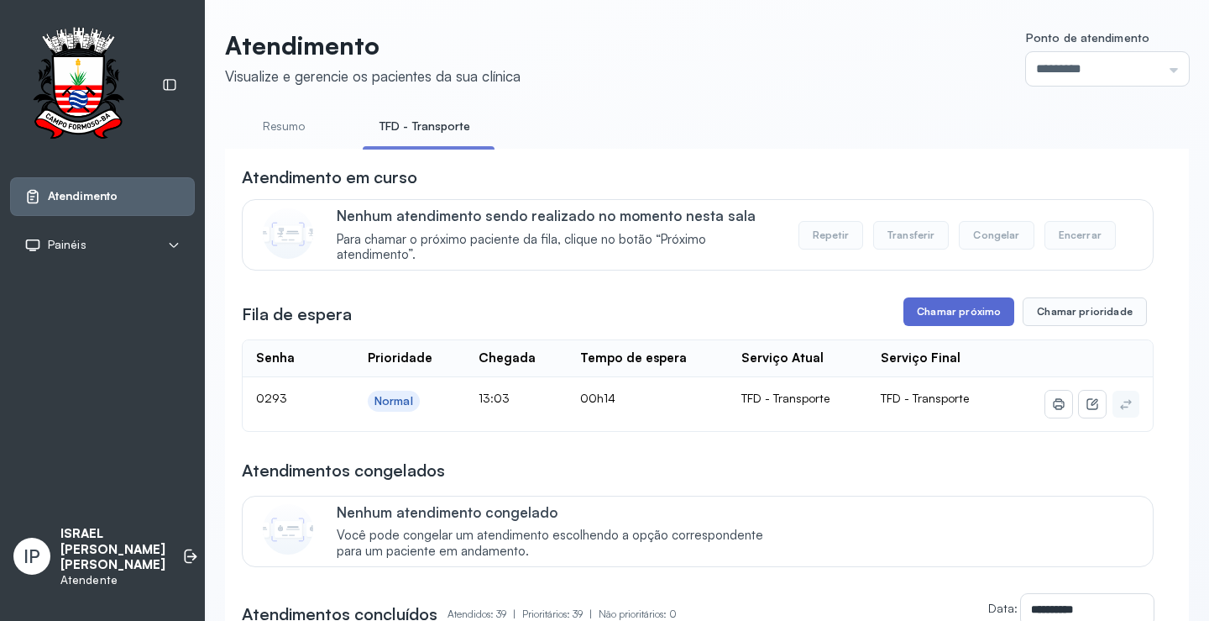
click at [939, 308] on button "Chamar próximo" at bounding box center [959, 311] width 111 height 29
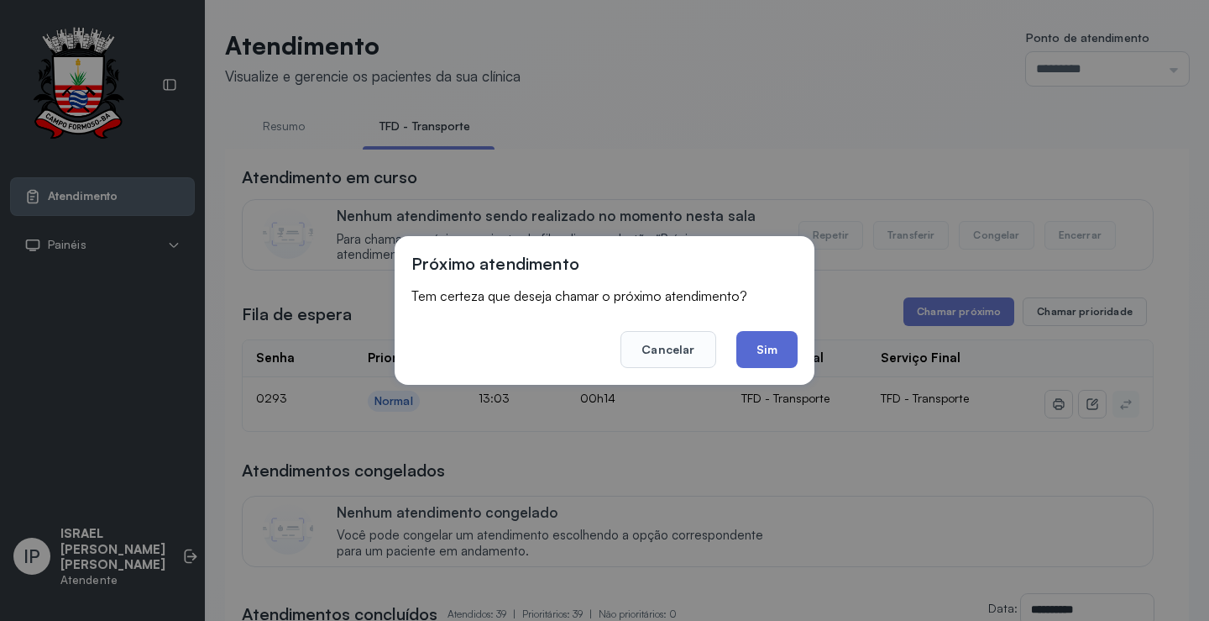
click at [793, 338] on button "Sim" at bounding box center [767, 349] width 61 height 37
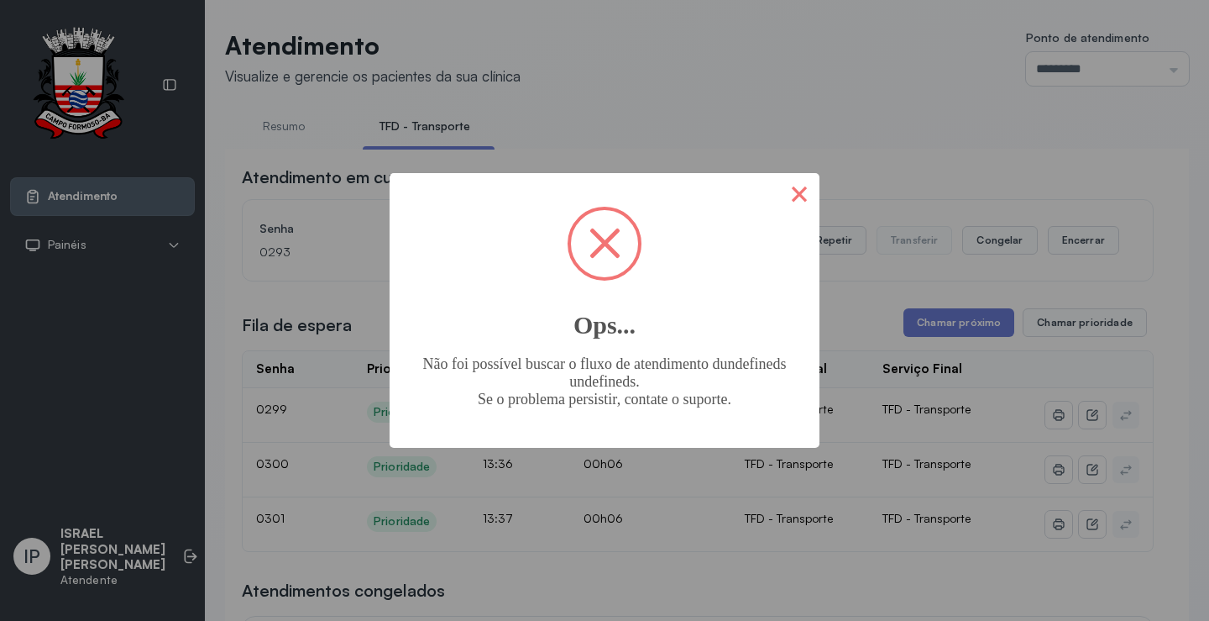
click at [792, 189] on button "×" at bounding box center [799, 193] width 40 height 40
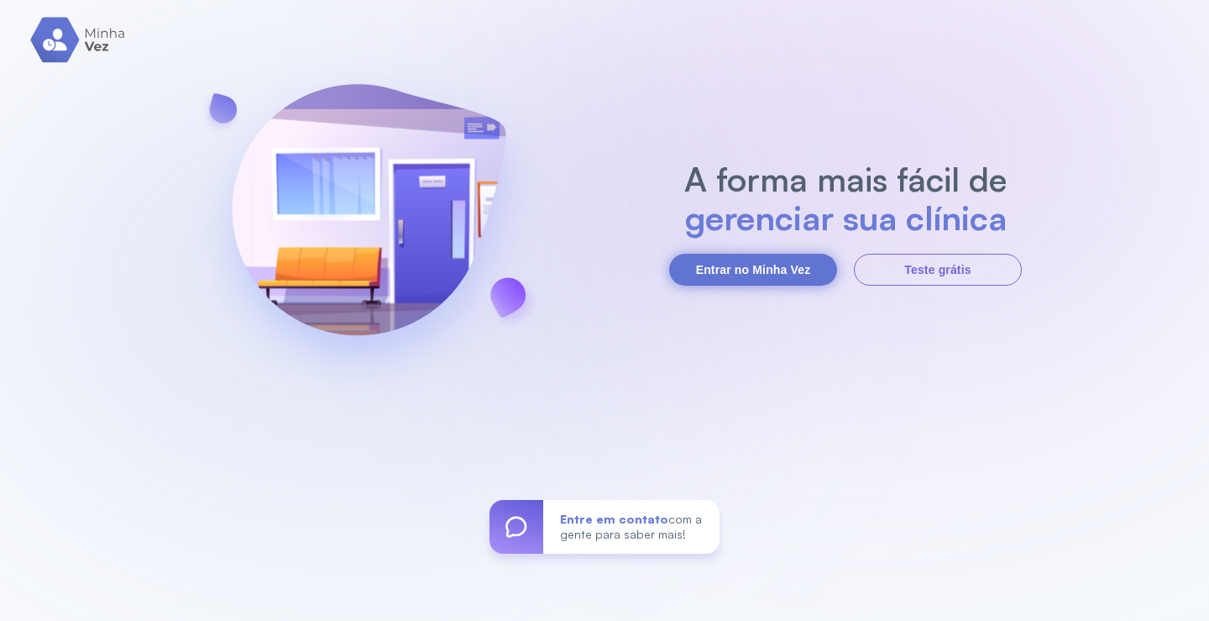
click at [698, 265] on button "Entrar no Minha Vez" at bounding box center [753, 270] width 168 height 32
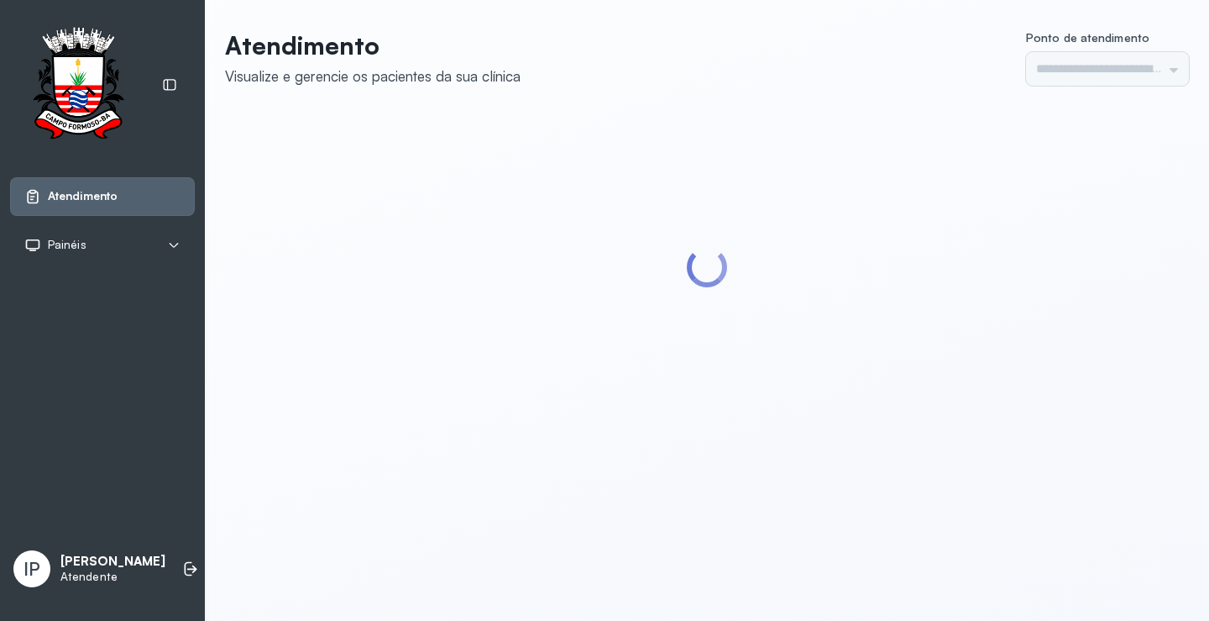
type input "*********"
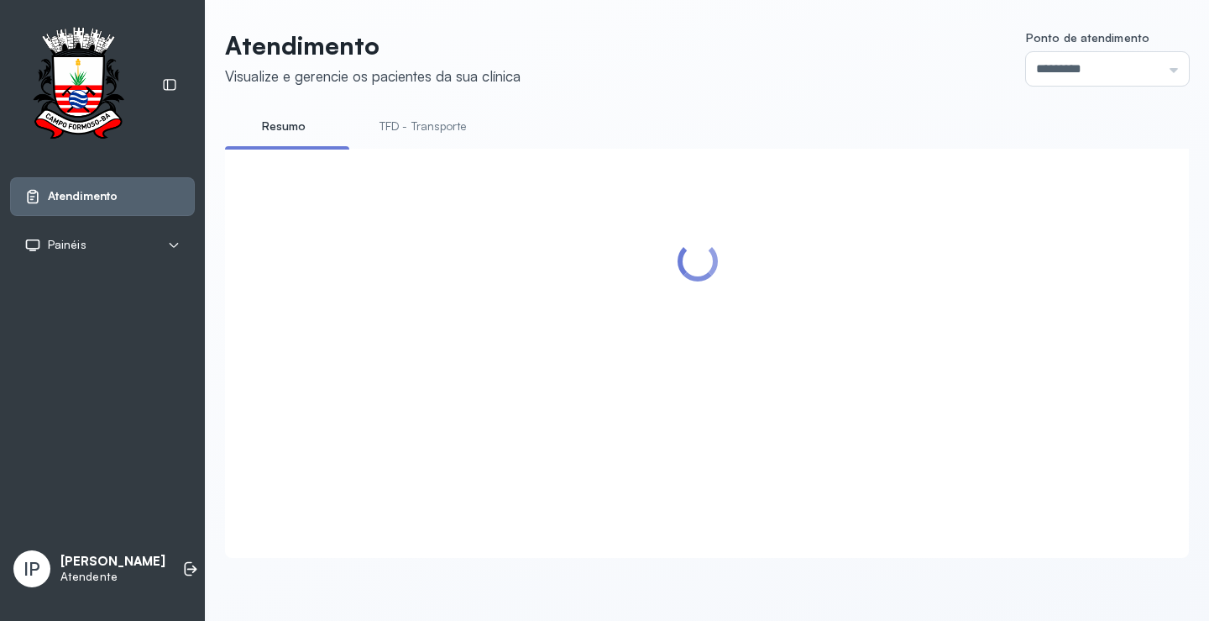
click at [453, 132] on link "TFD - Transporte" at bounding box center [423, 127] width 121 height 28
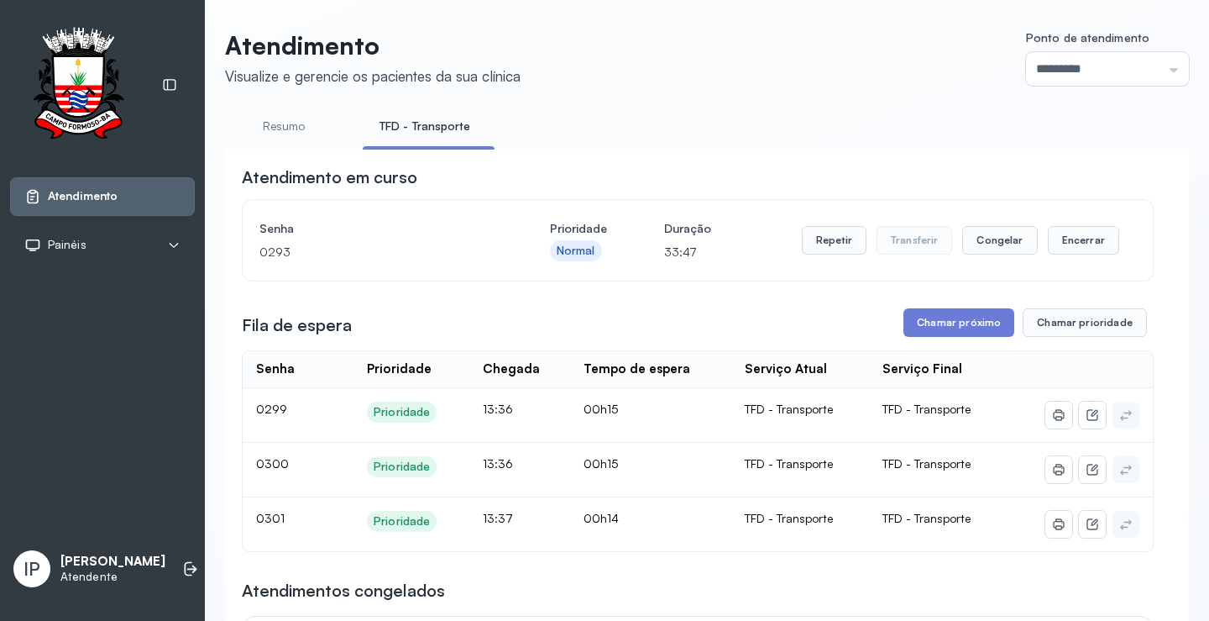
click at [921, 313] on button "Chamar próximo" at bounding box center [959, 322] width 111 height 29
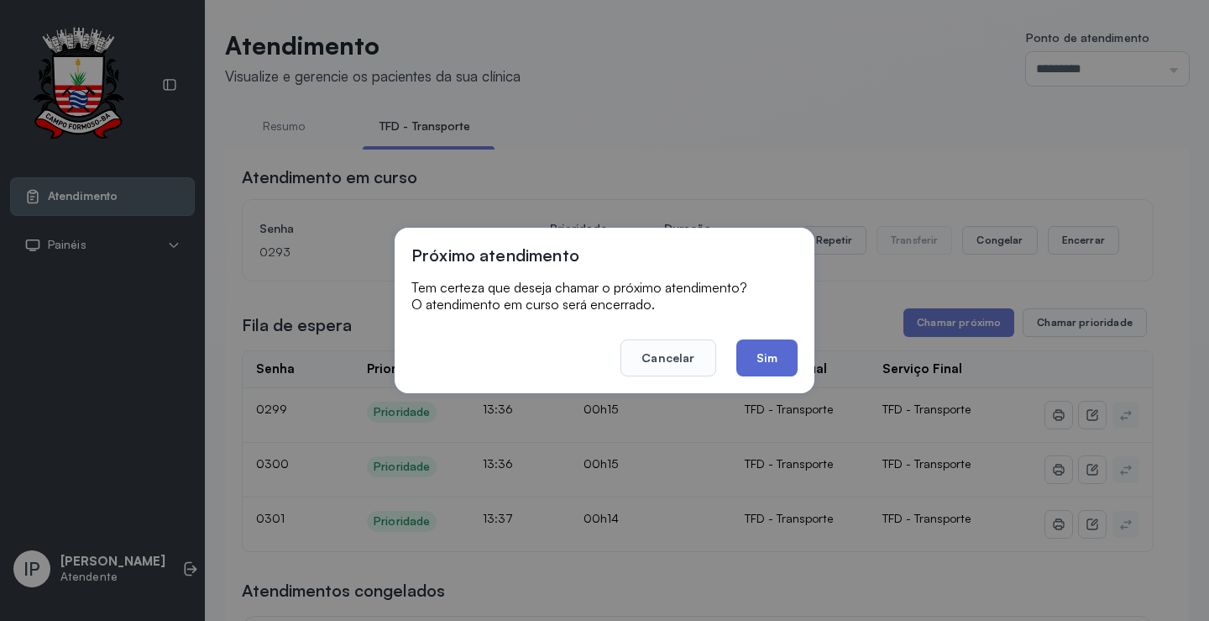
click at [771, 351] on button "Sim" at bounding box center [767, 357] width 61 height 37
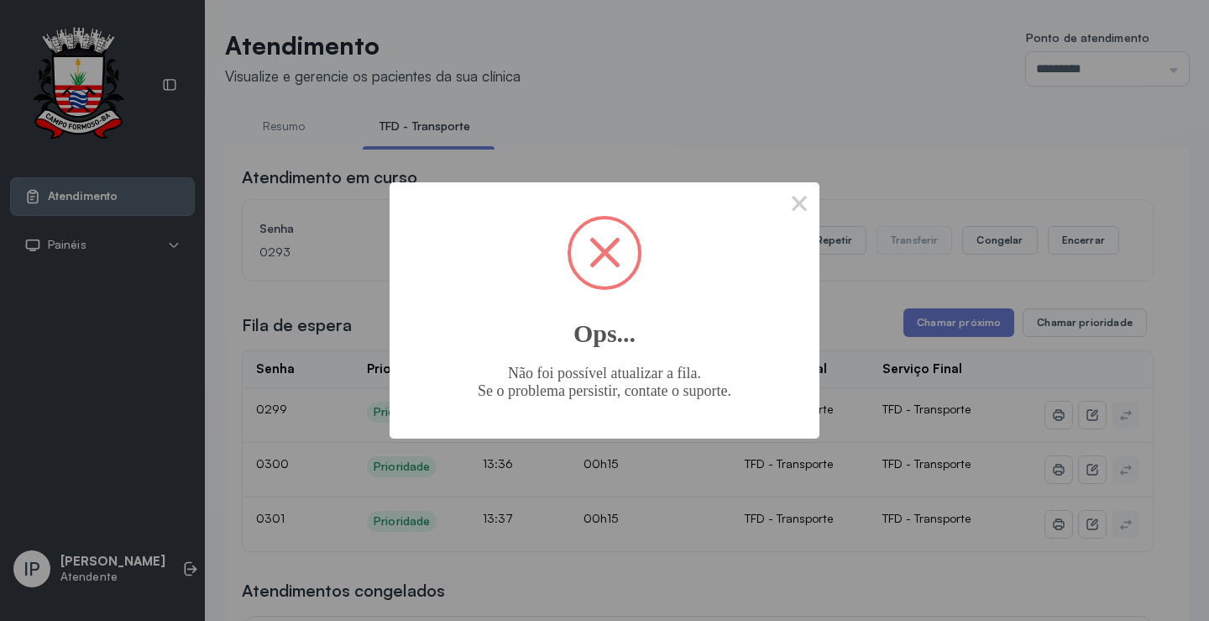
click at [763, 201] on div "× Ops... Não foi possível atualizar a fila. Se o problema persistir, contate o …" at bounding box center [605, 310] width 430 height 256
click at [783, 201] on button "×" at bounding box center [799, 202] width 40 height 40
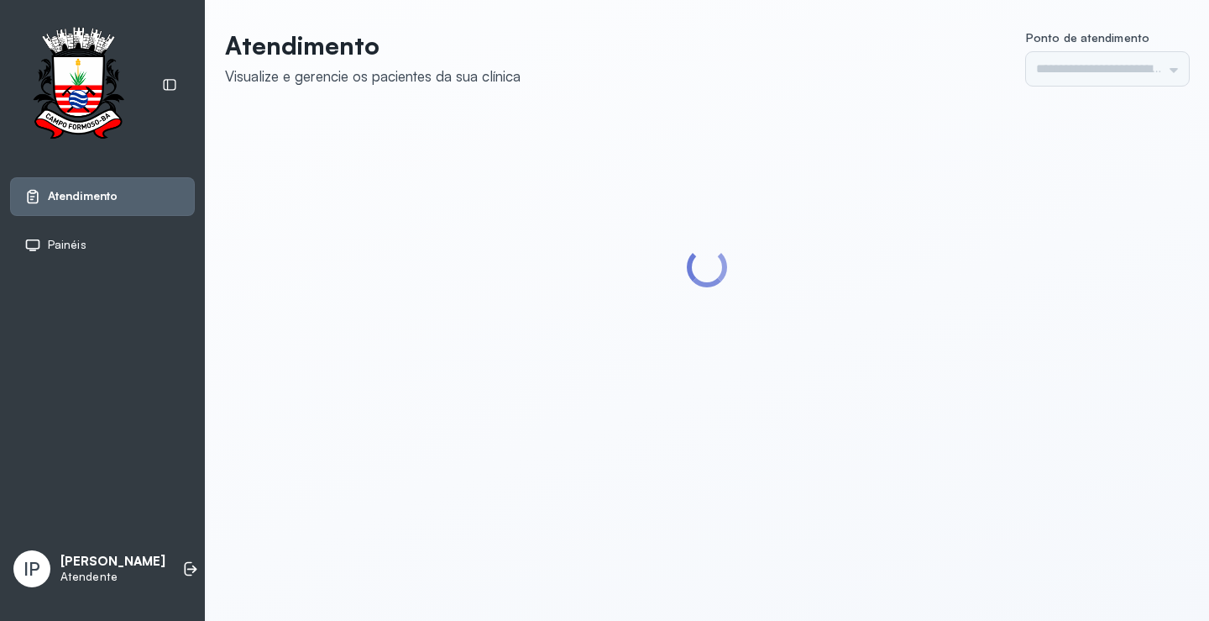
type input "*********"
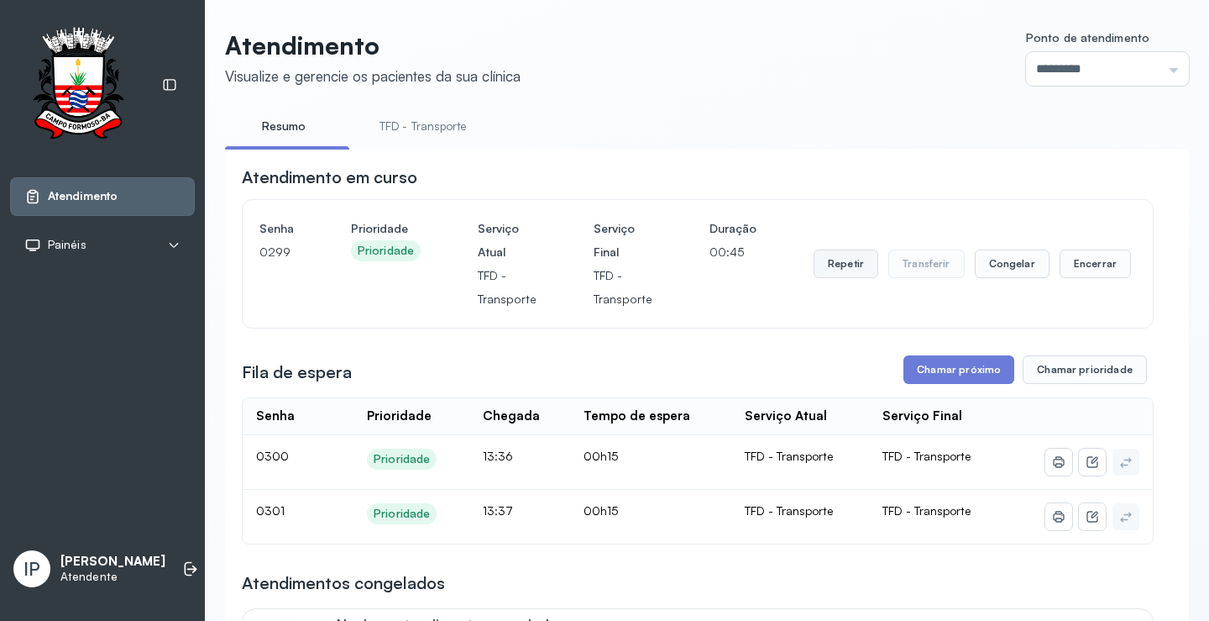
click at [831, 268] on button "Repetir" at bounding box center [846, 263] width 65 height 29
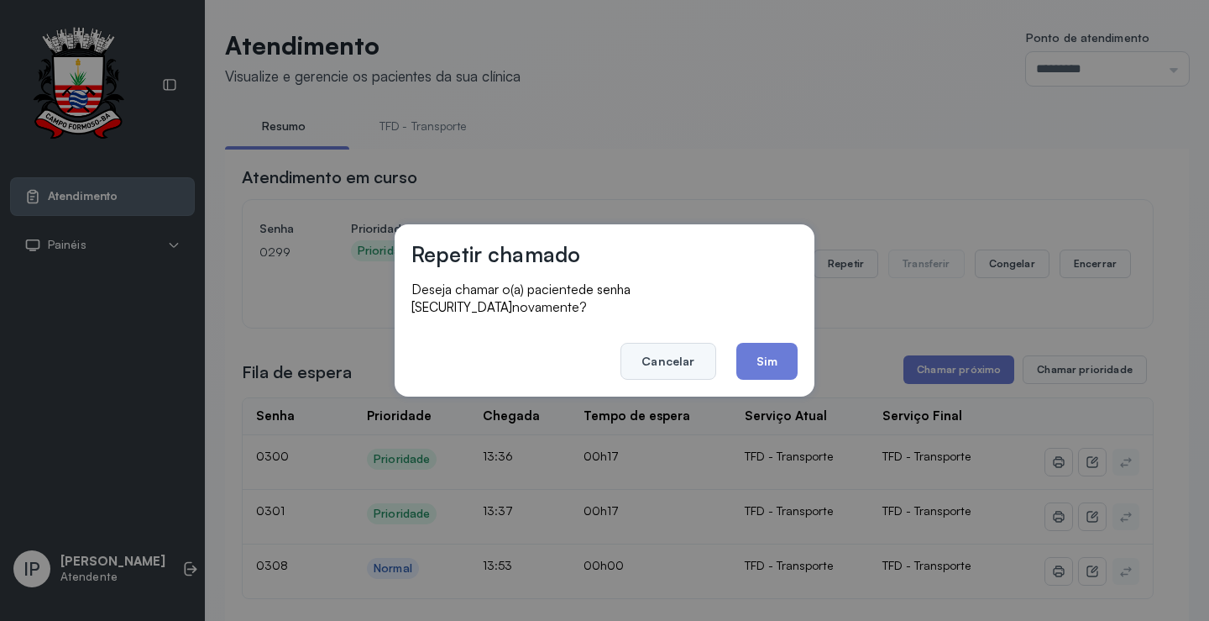
click at [680, 357] on button "Cancelar" at bounding box center [668, 361] width 95 height 37
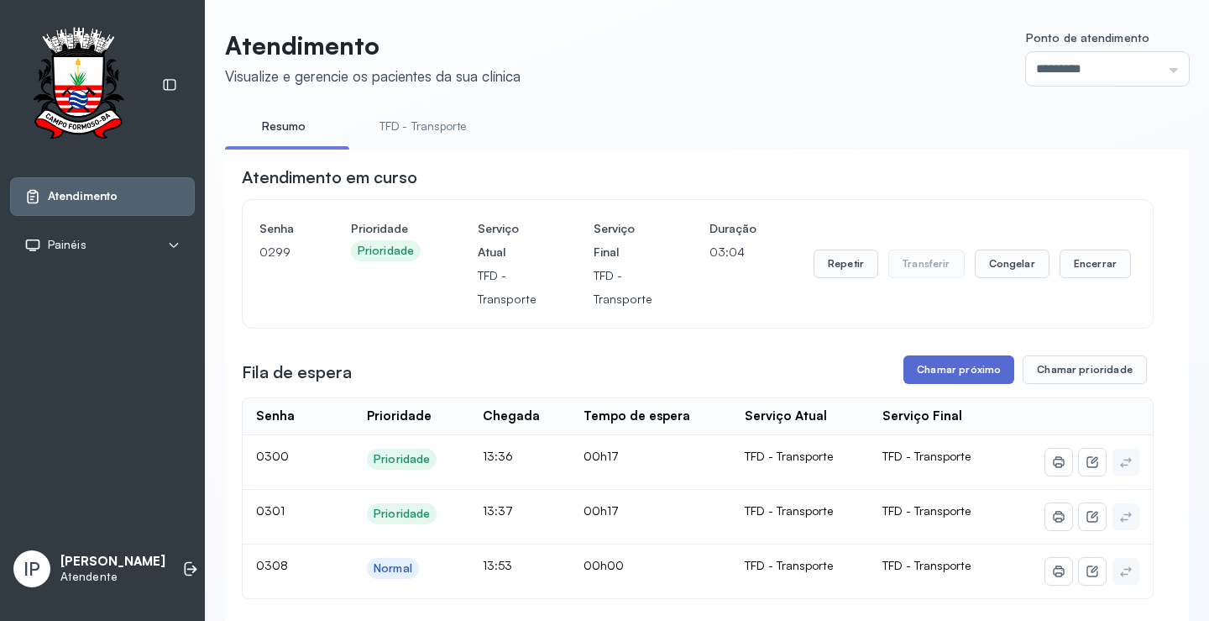
click at [931, 375] on button "Chamar próximo" at bounding box center [959, 369] width 111 height 29
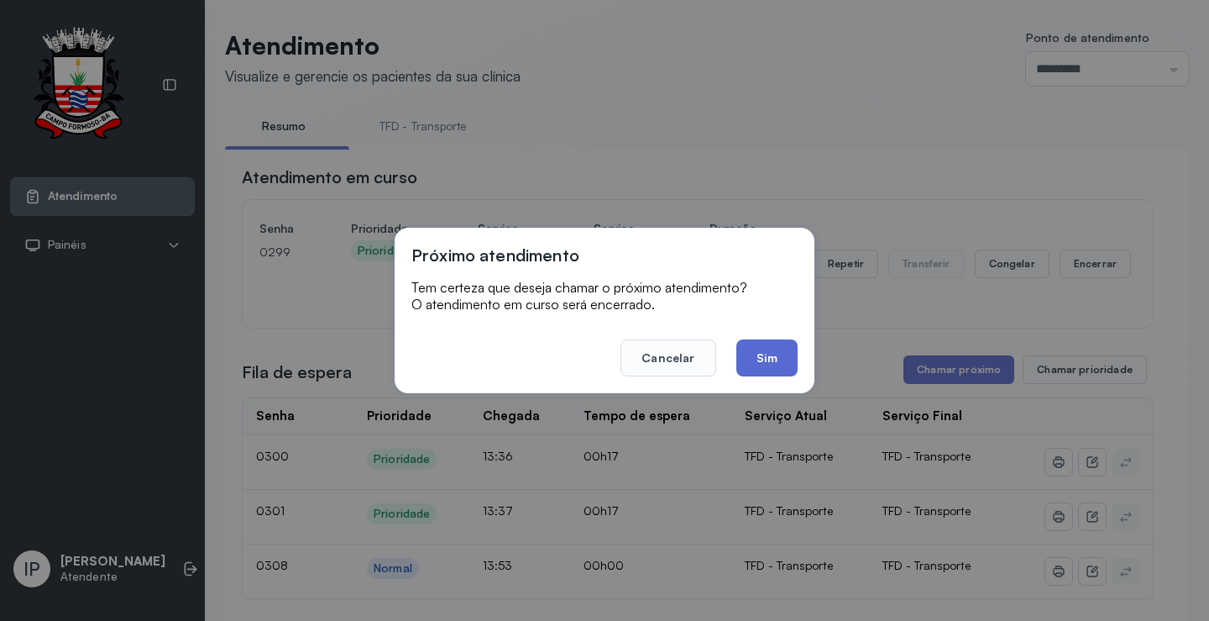
click at [768, 352] on button "Sim" at bounding box center [767, 357] width 61 height 37
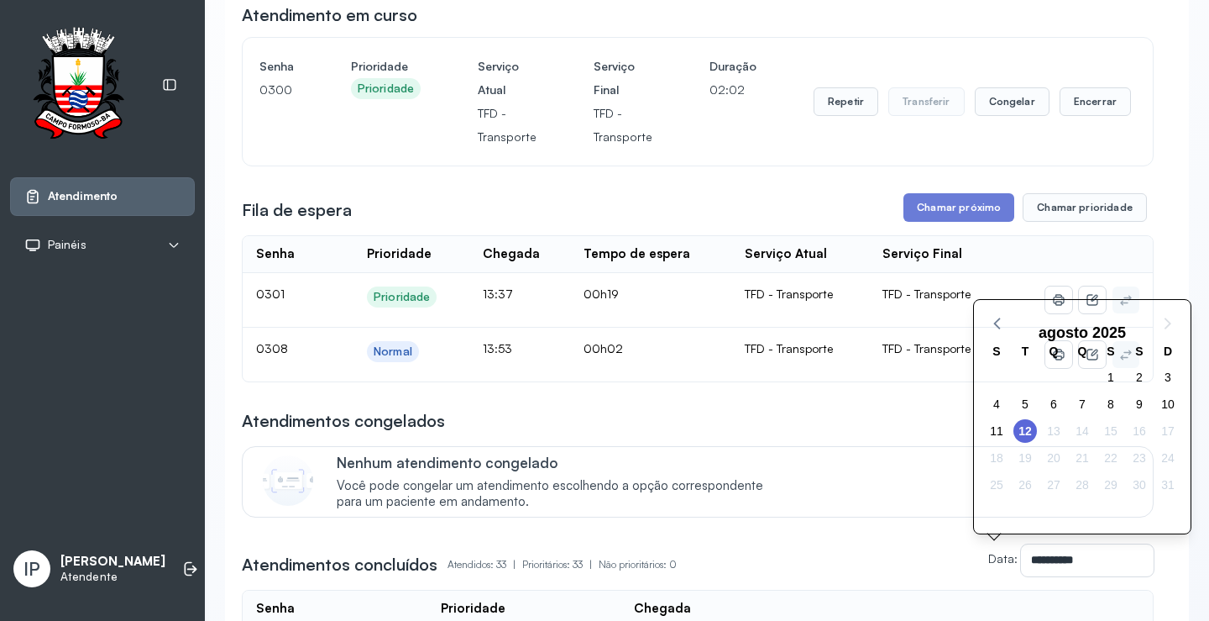
scroll to position [168, 0]
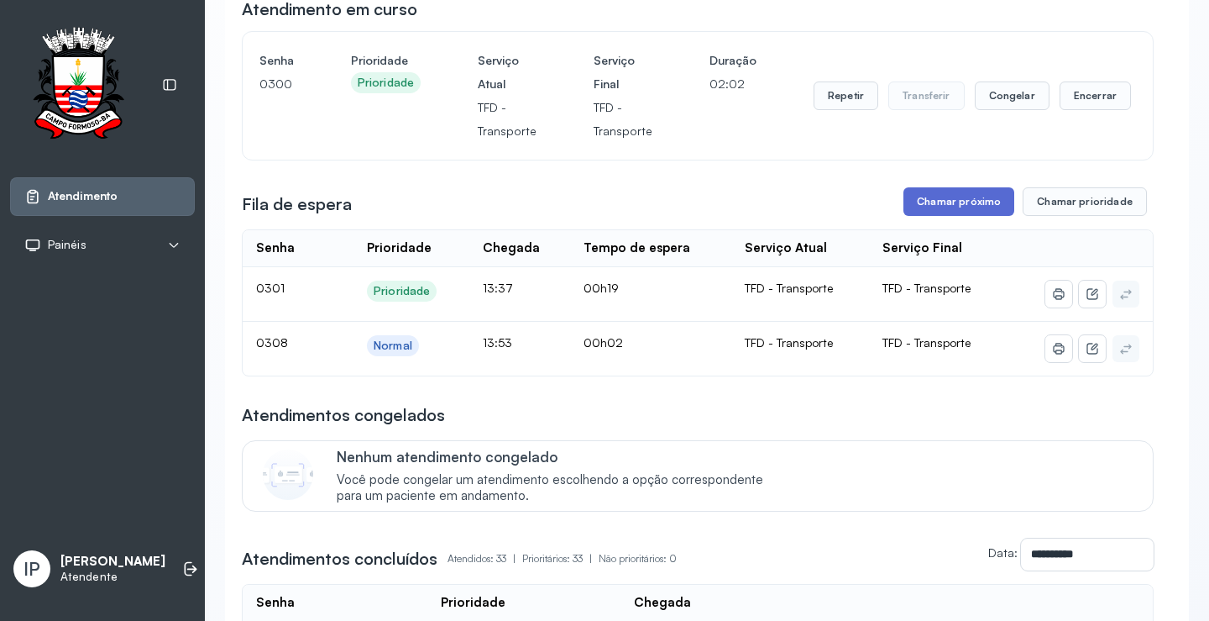
click at [963, 207] on button "Chamar próximo" at bounding box center [959, 201] width 111 height 29
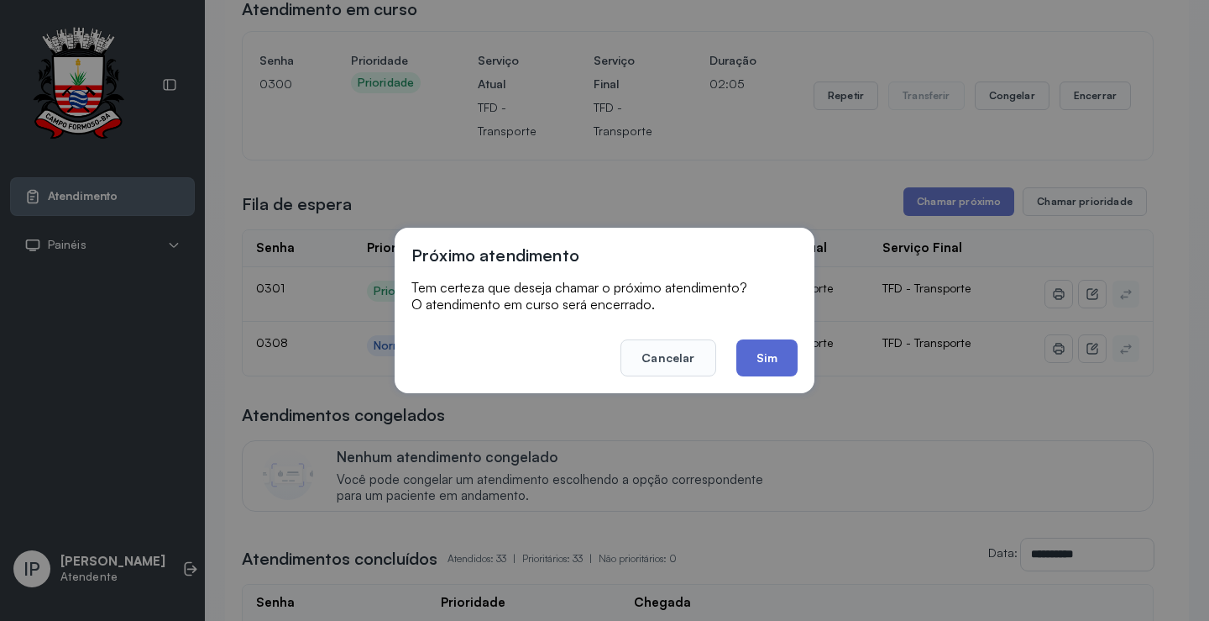
click at [764, 363] on button "Sim" at bounding box center [767, 357] width 61 height 37
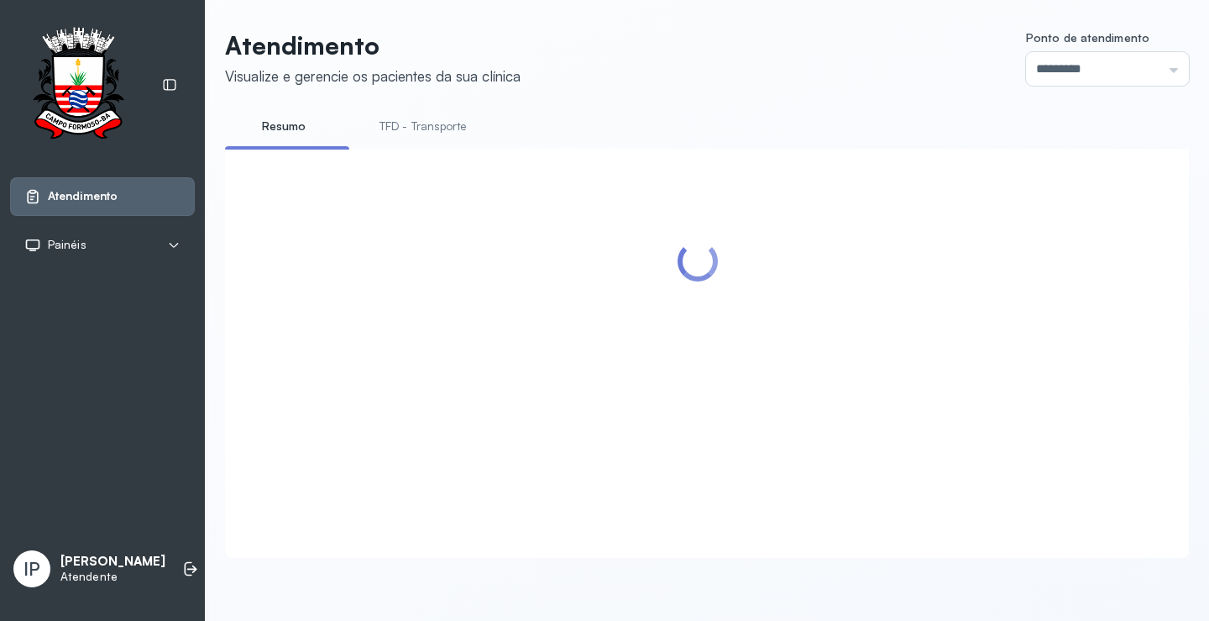
click at [421, 123] on link "TFD - Transporte" at bounding box center [423, 127] width 121 height 28
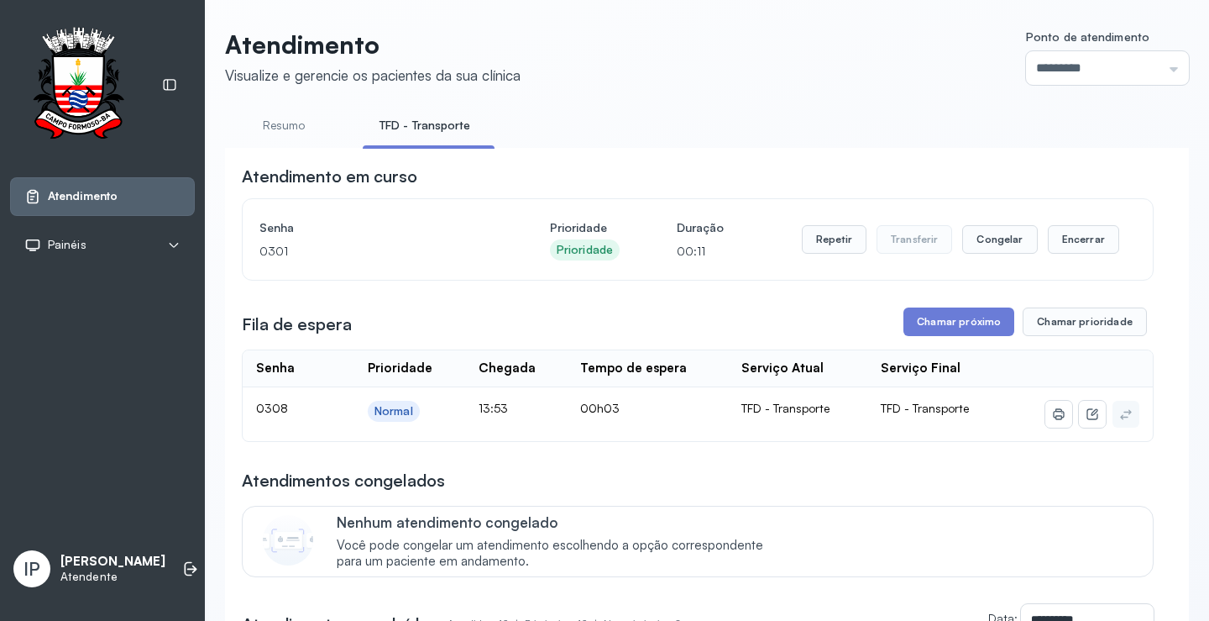
scroll to position [0, 0]
click at [947, 323] on button "Chamar próximo" at bounding box center [959, 322] width 111 height 29
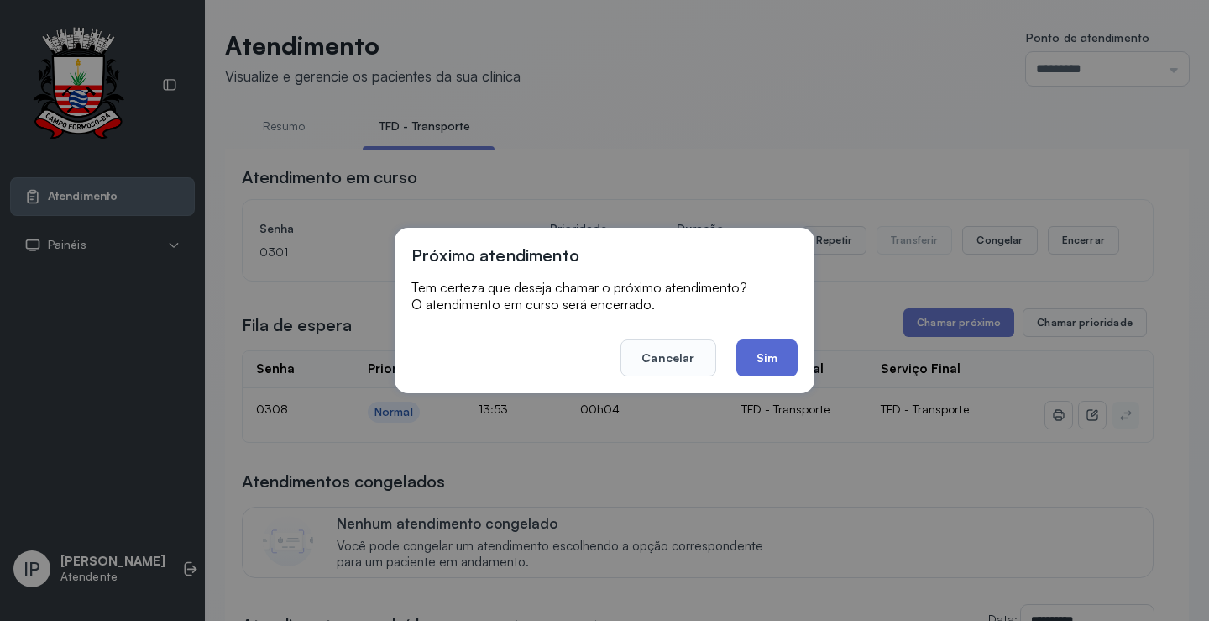
click at [790, 354] on button "Sim" at bounding box center [767, 357] width 61 height 37
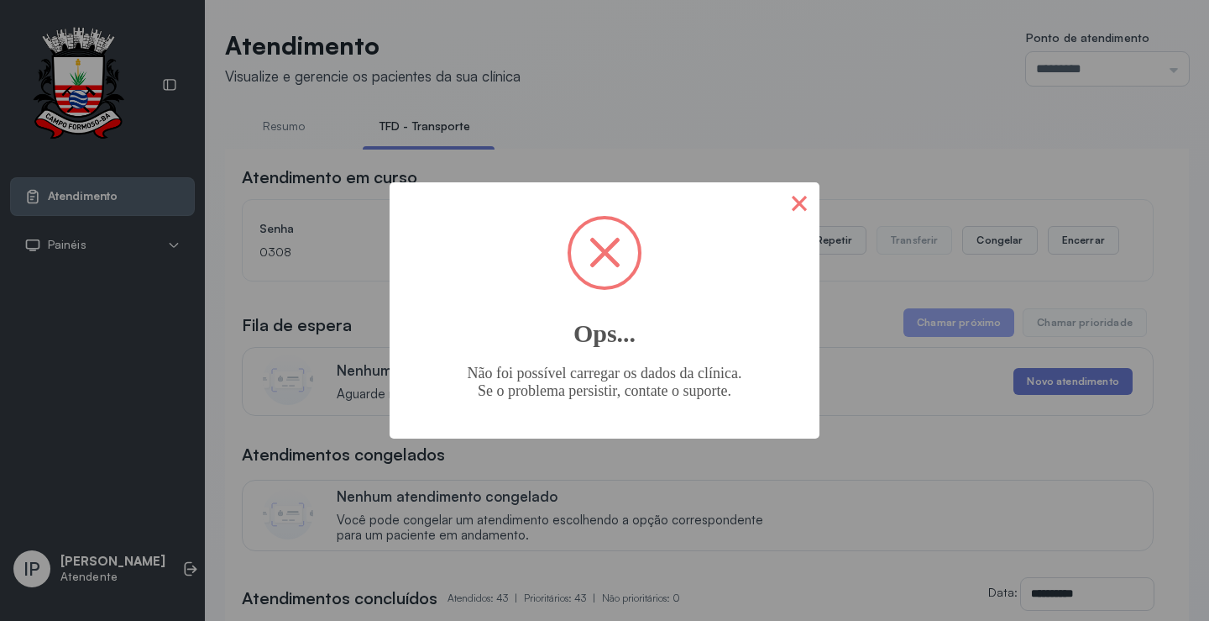
click at [801, 202] on button "×" at bounding box center [799, 202] width 40 height 40
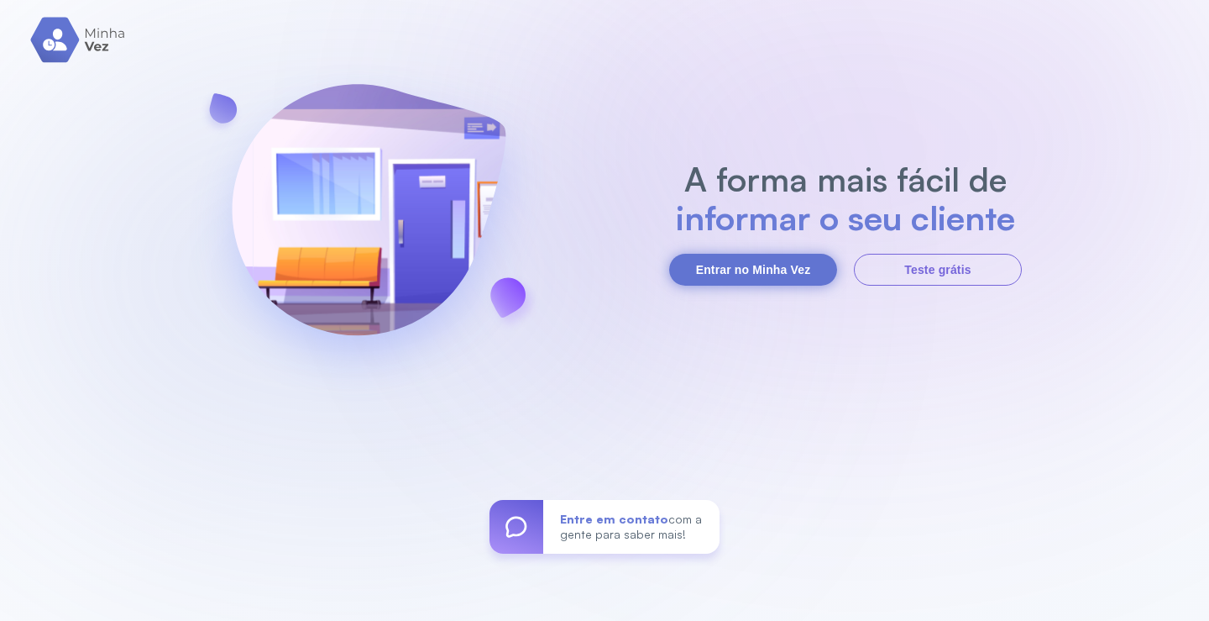
click at [772, 269] on button "Entrar no Minha Vez" at bounding box center [753, 270] width 168 height 32
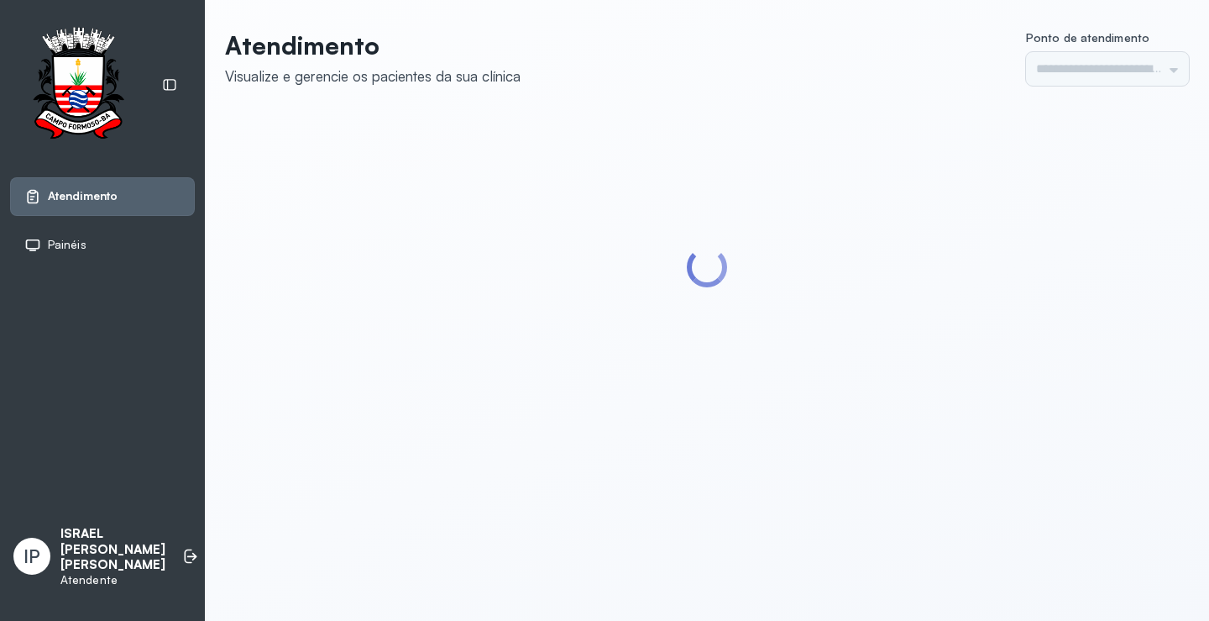
type input "*********"
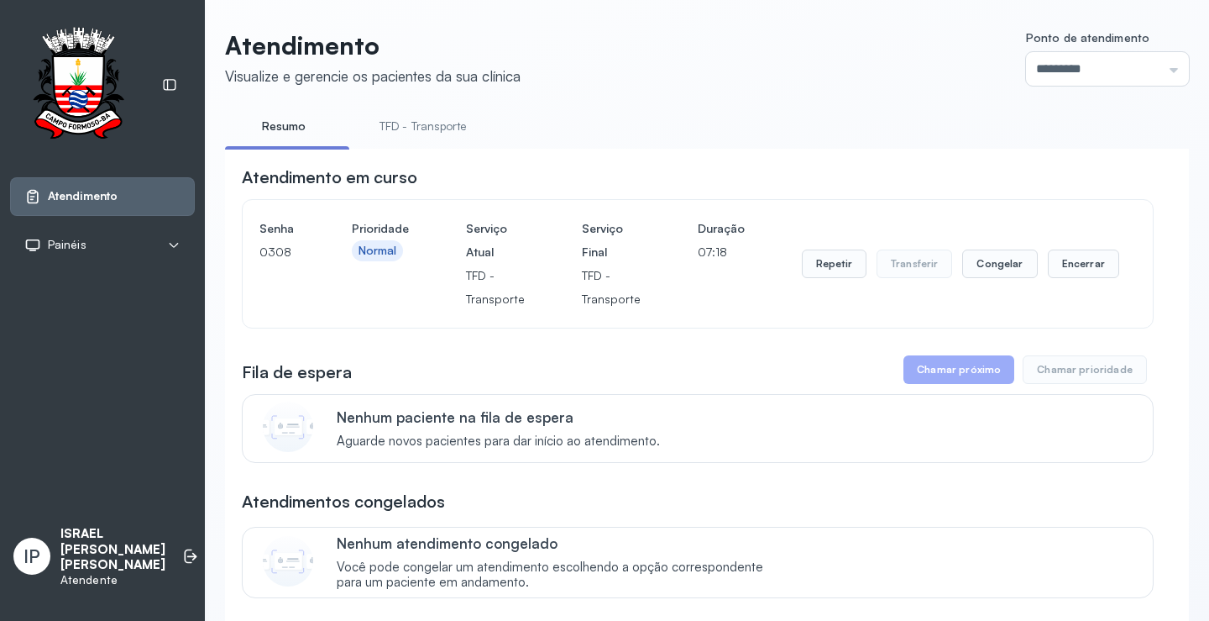
click at [443, 125] on link "TFD - Transporte" at bounding box center [423, 127] width 121 height 28
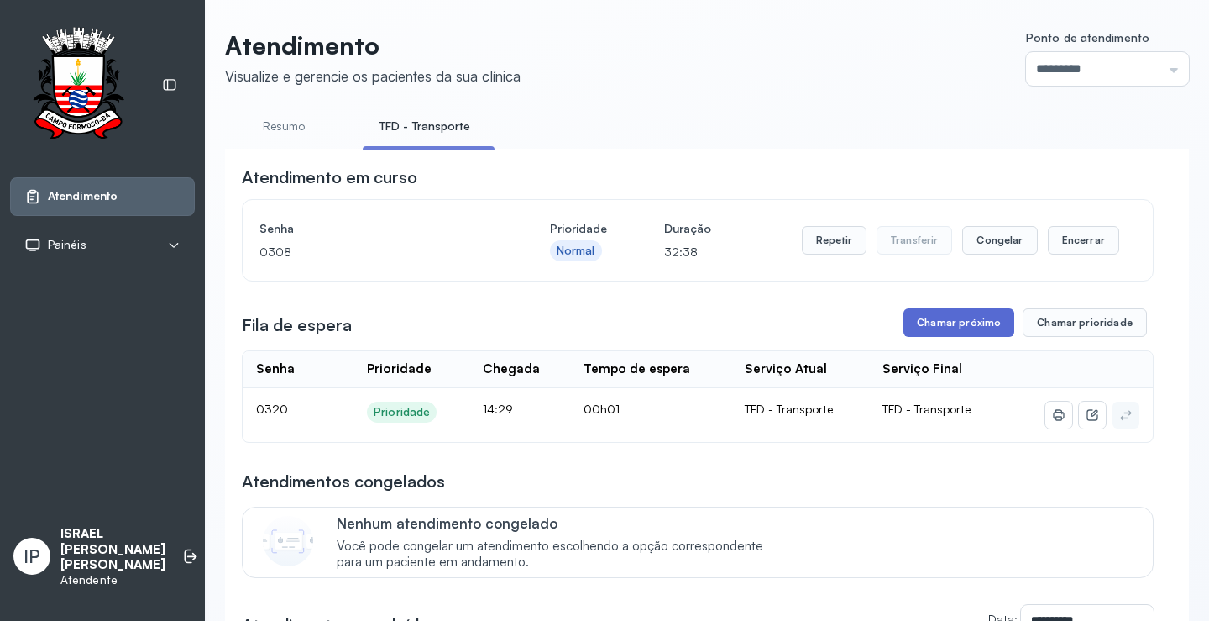
click at [926, 332] on button "Chamar próximo" at bounding box center [959, 322] width 111 height 29
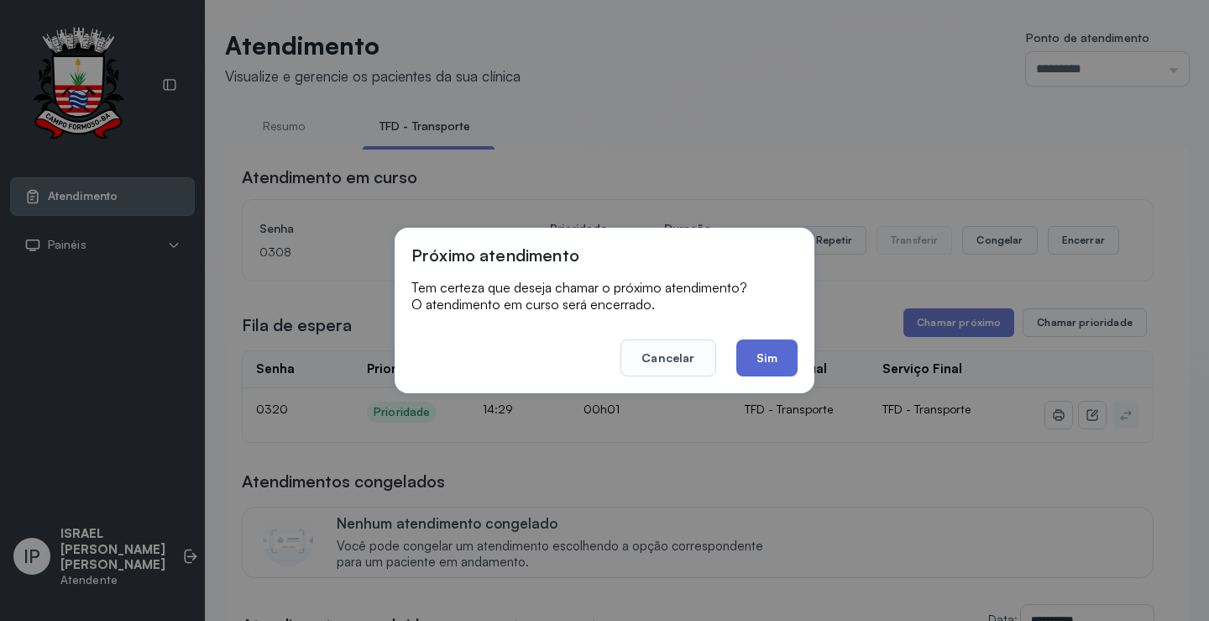
click at [774, 355] on button "Sim" at bounding box center [767, 357] width 61 height 37
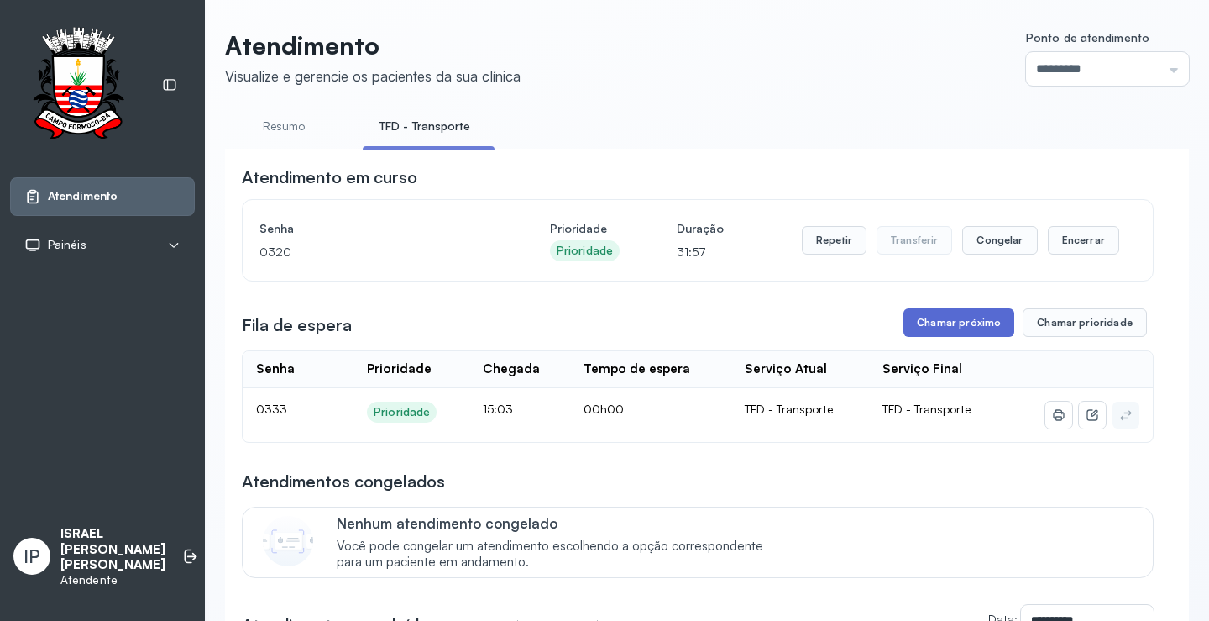
click at [930, 322] on button "Chamar próximo" at bounding box center [959, 322] width 111 height 29
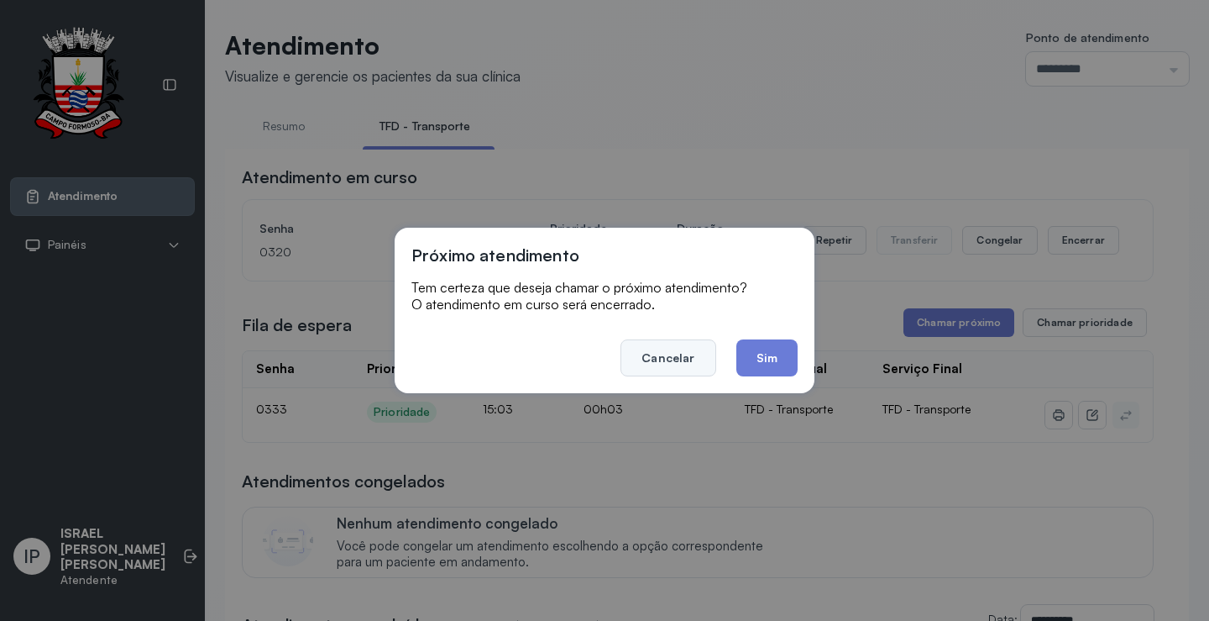
click at [710, 356] on button "Cancelar" at bounding box center [668, 357] width 95 height 37
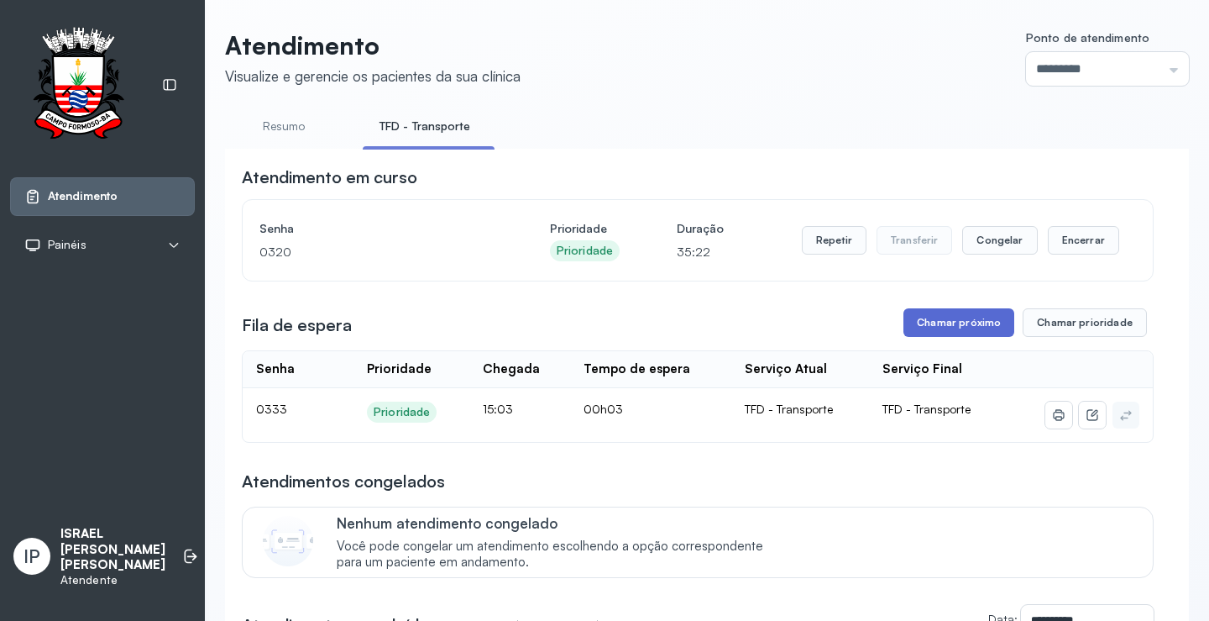
click at [936, 323] on button "Chamar próximo" at bounding box center [959, 322] width 111 height 29
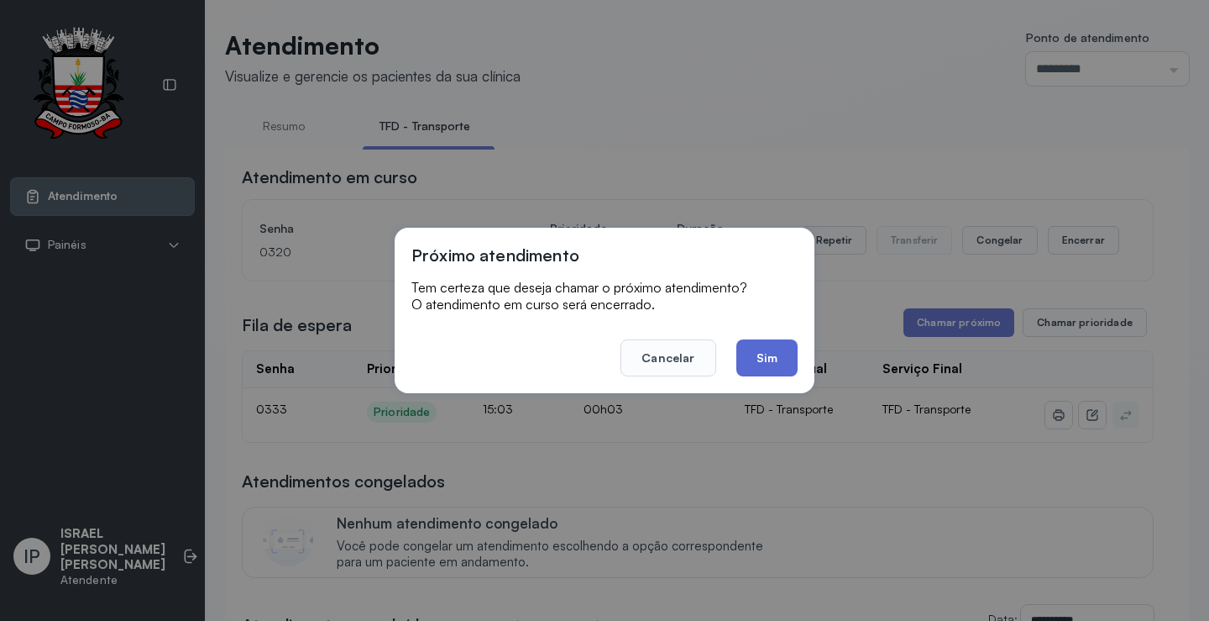
click at [768, 340] on button "Sim" at bounding box center [767, 357] width 61 height 37
